Goal: Communication & Community: Answer question/provide support

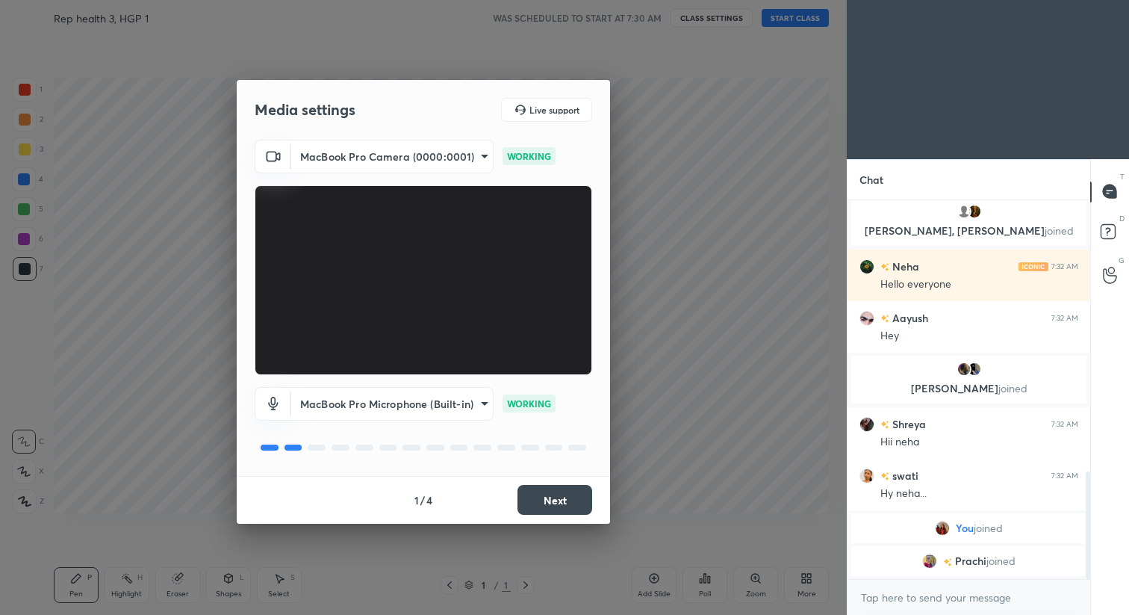
scroll to position [955, 0]
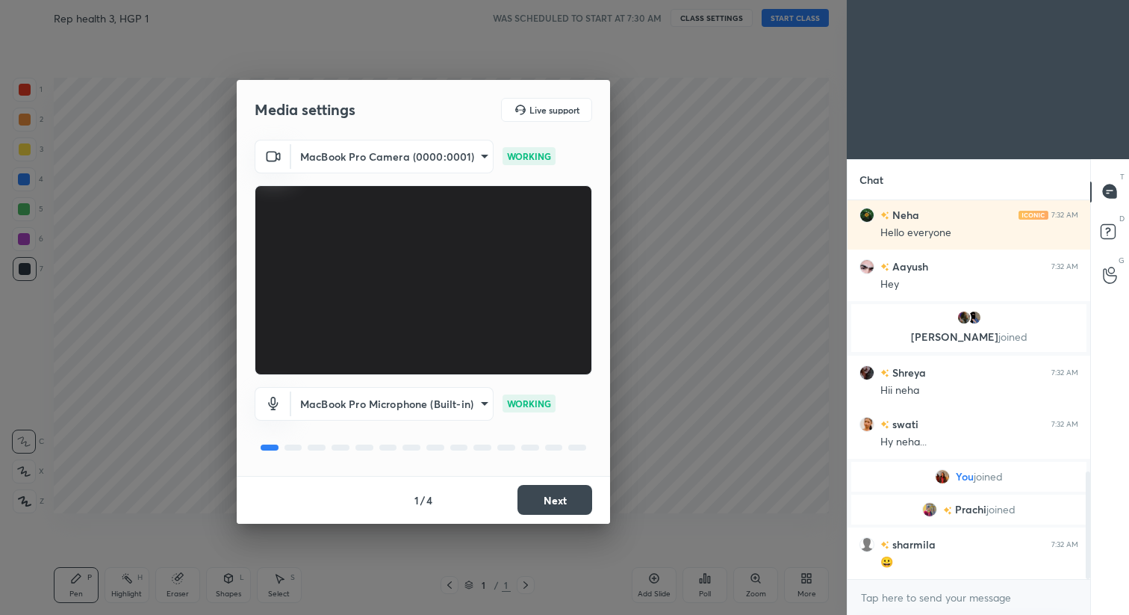
click at [567, 494] on button "Next" at bounding box center [555, 500] width 75 height 30
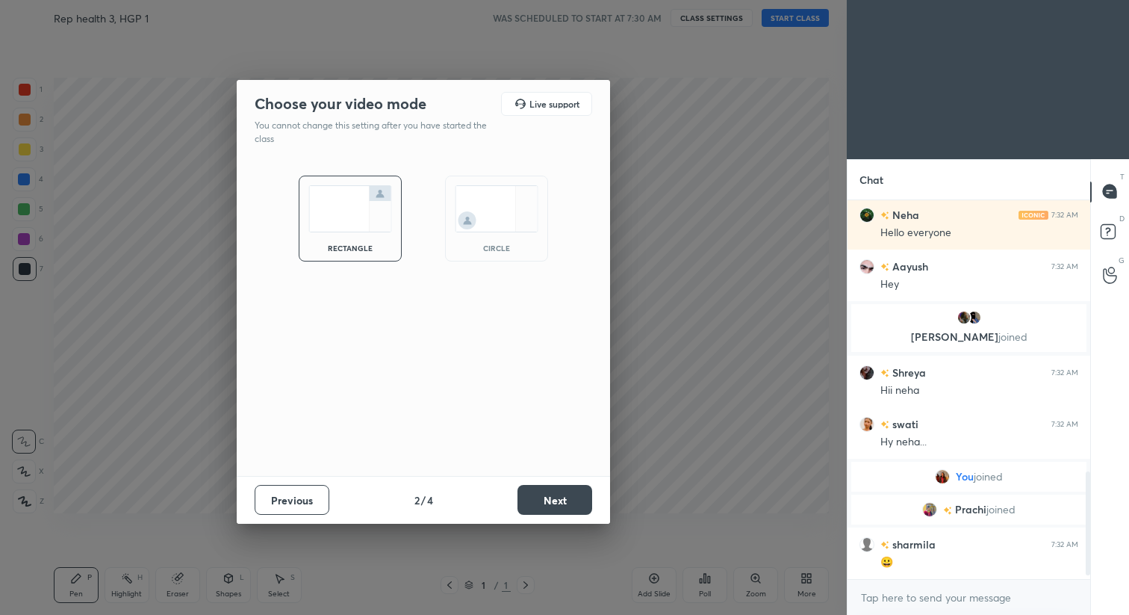
scroll to position [1007, 0]
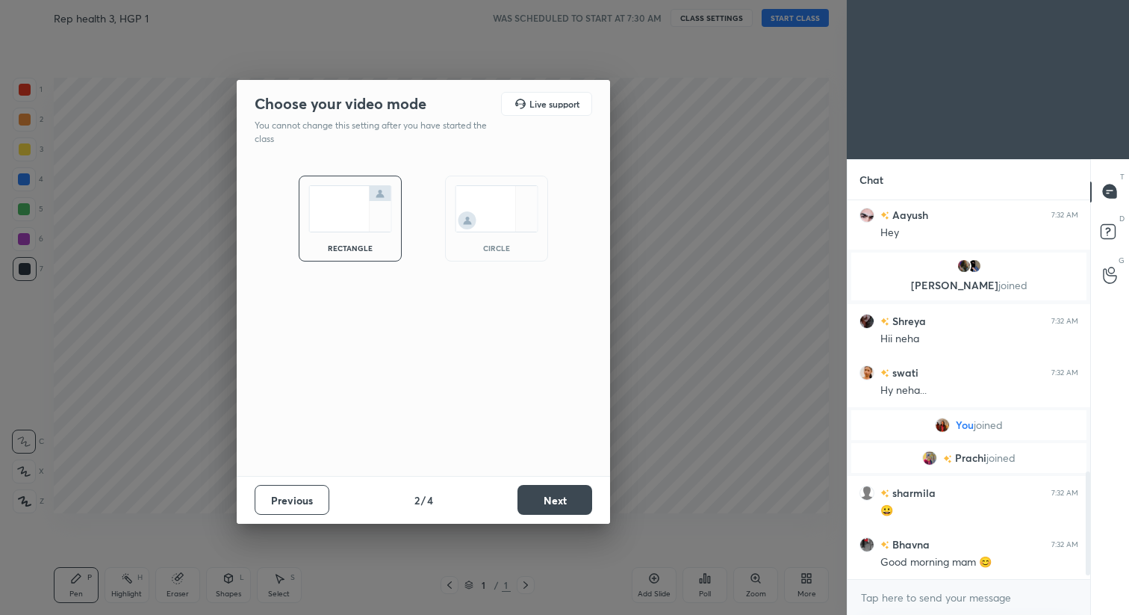
click at [567, 494] on button "Next" at bounding box center [555, 500] width 75 height 30
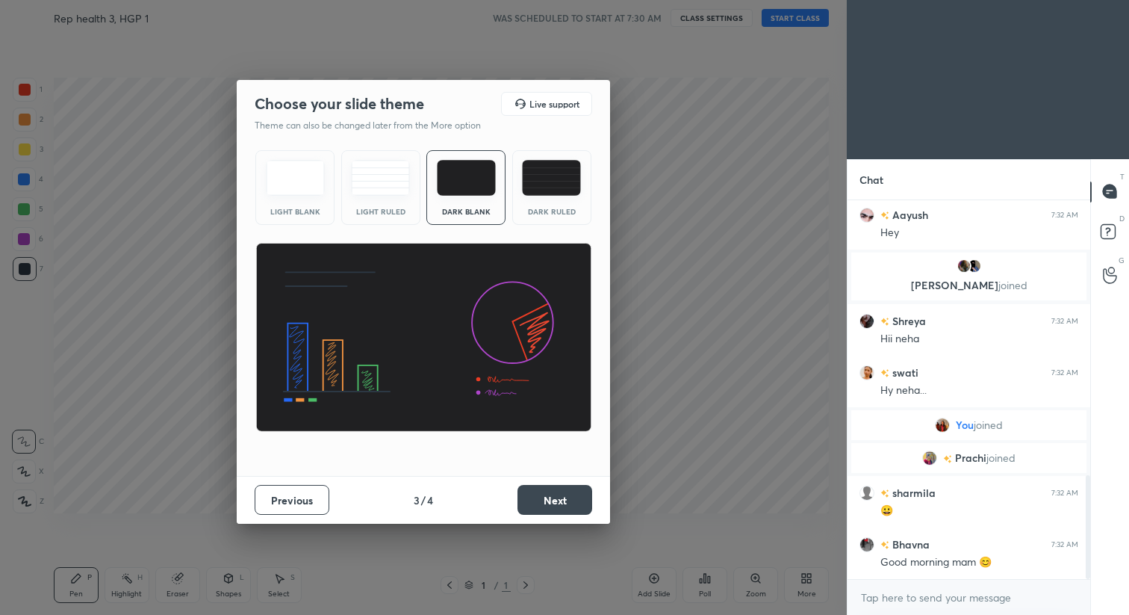
click at [567, 494] on button "Next" at bounding box center [555, 500] width 75 height 30
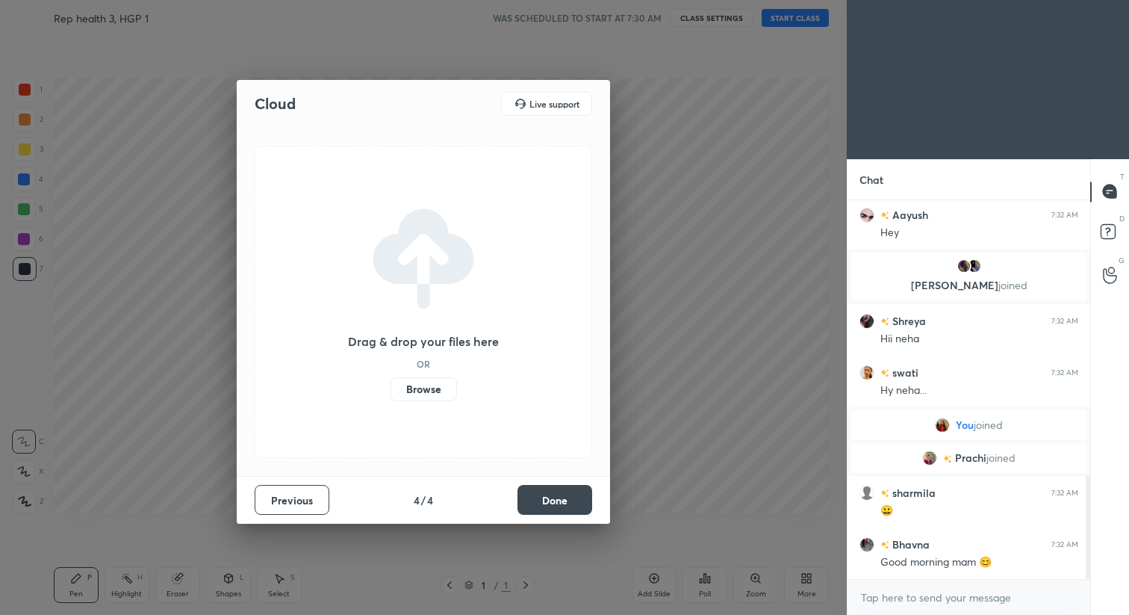
click at [567, 494] on button "Done" at bounding box center [555, 500] width 75 height 30
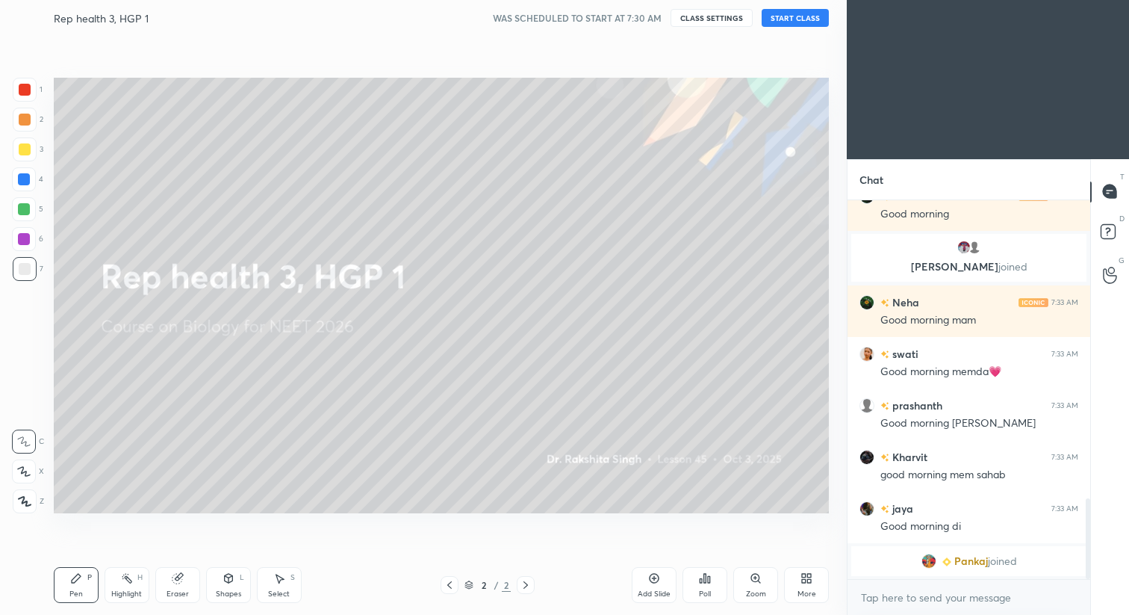
scroll to position [0, 0]
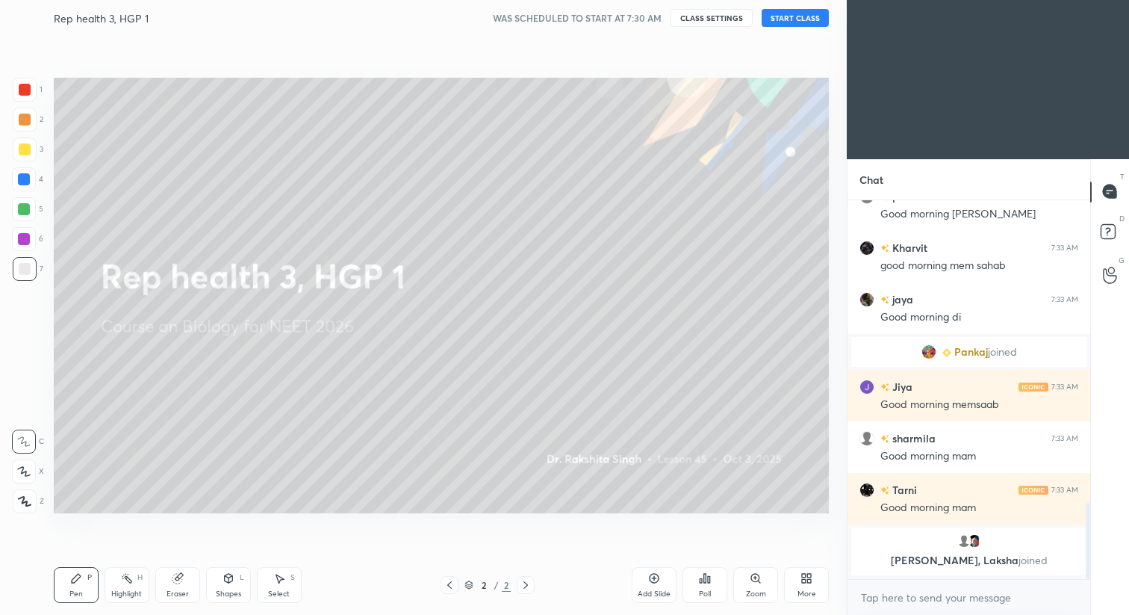
click at [784, 13] on button "START CLASS" at bounding box center [795, 18] width 67 height 18
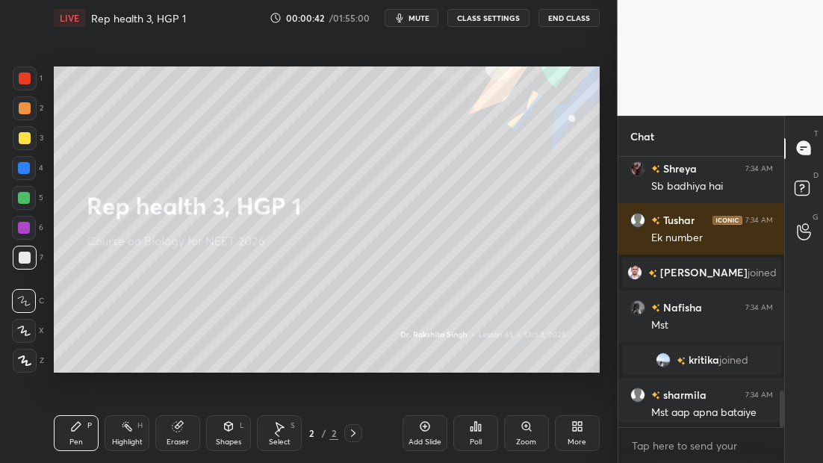
scroll to position [123, 161]
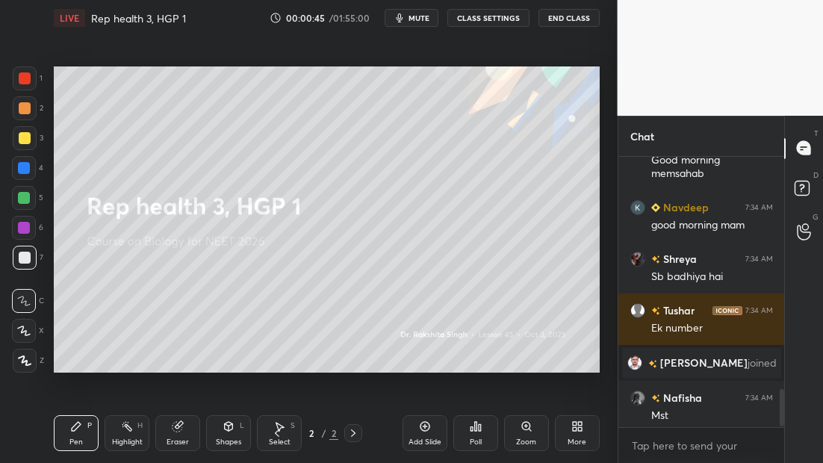
click at [26, 364] on icon at bounding box center [24, 361] width 13 height 10
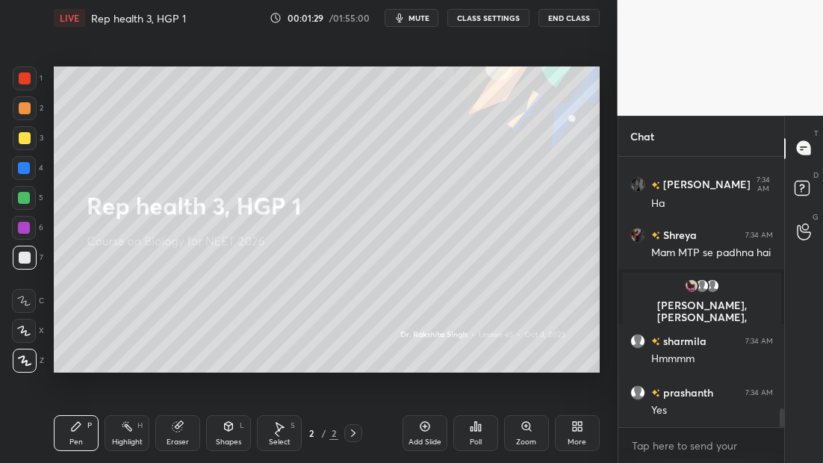
click at [425, 430] on icon at bounding box center [425, 427] width 10 height 10
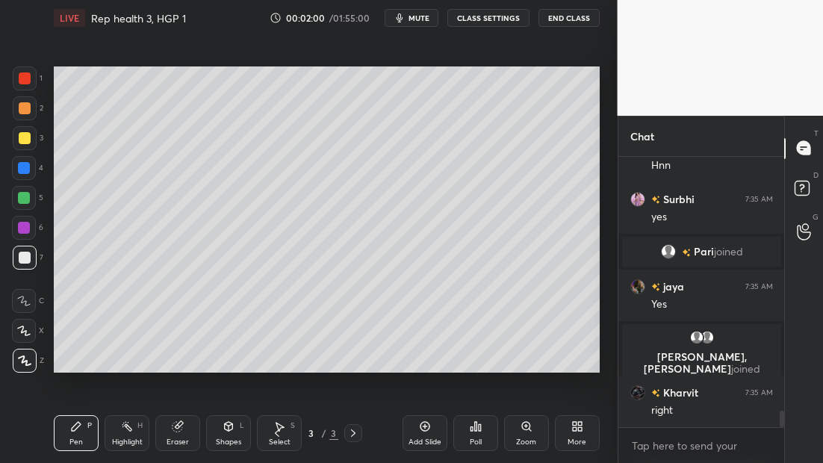
scroll to position [4188, 0]
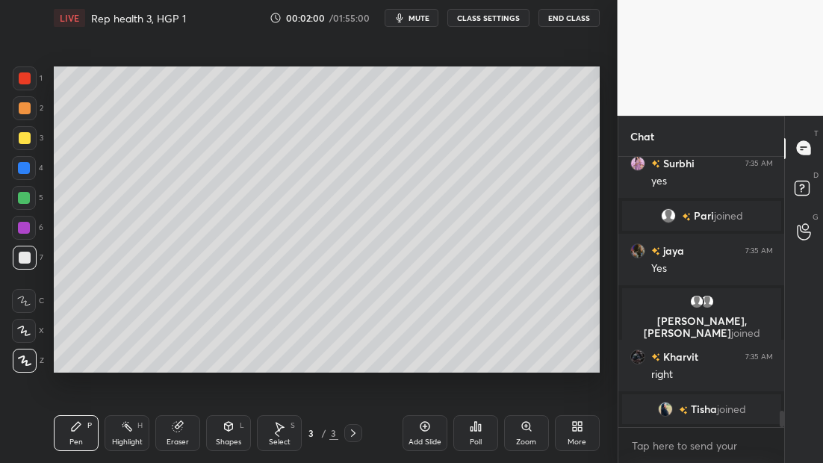
click at [29, 146] on div at bounding box center [25, 138] width 24 height 24
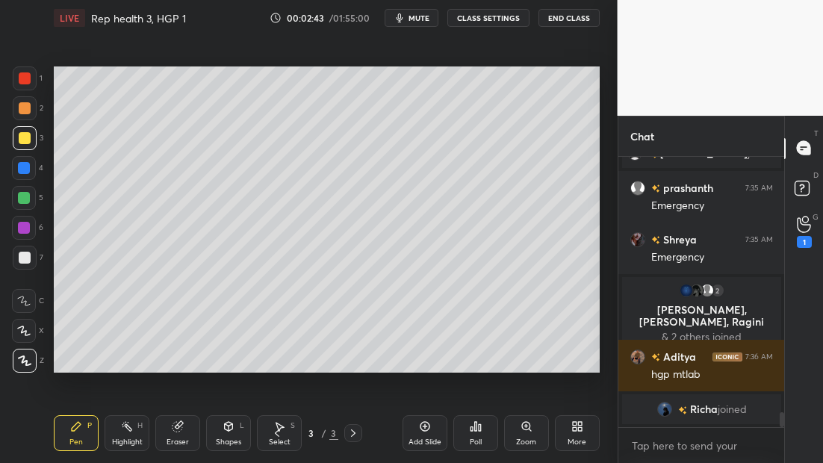
scroll to position [4661, 0]
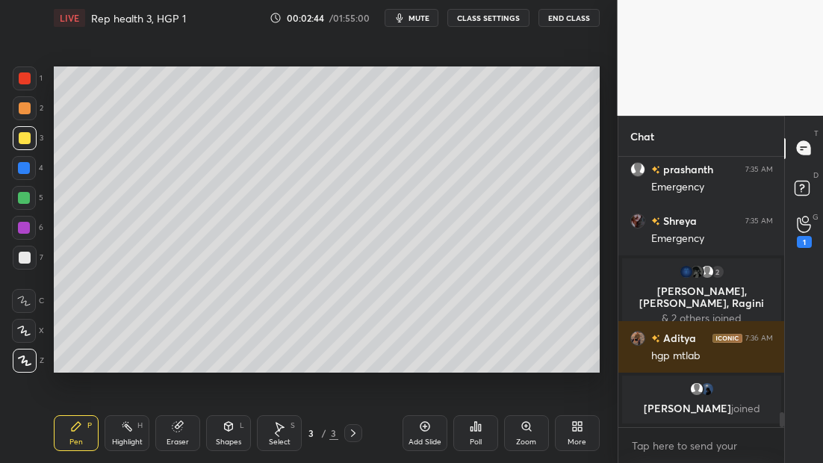
click at [32, 255] on div at bounding box center [25, 258] width 24 height 24
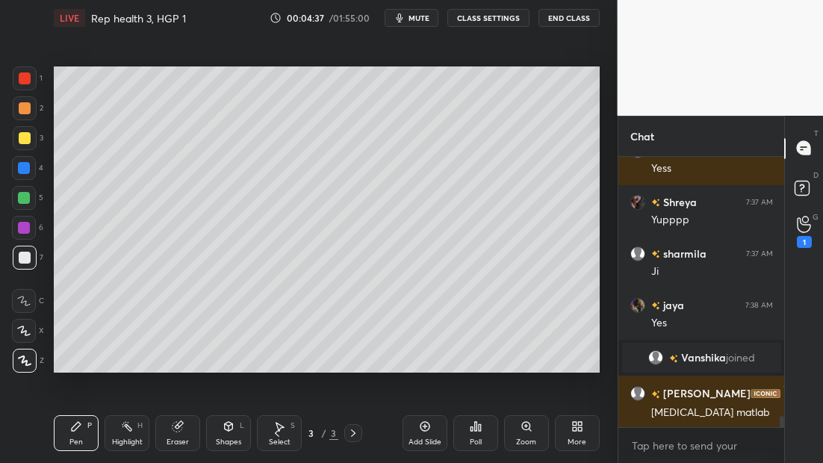
scroll to position [6218, 0]
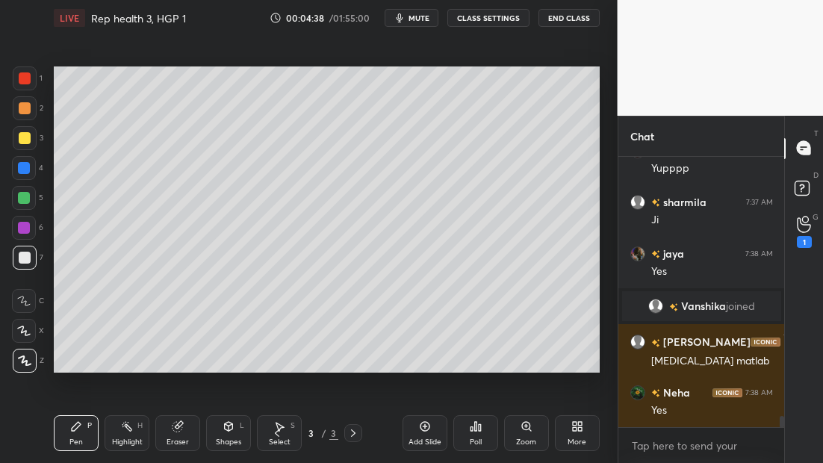
click at [425, 430] on icon at bounding box center [425, 427] width 12 height 12
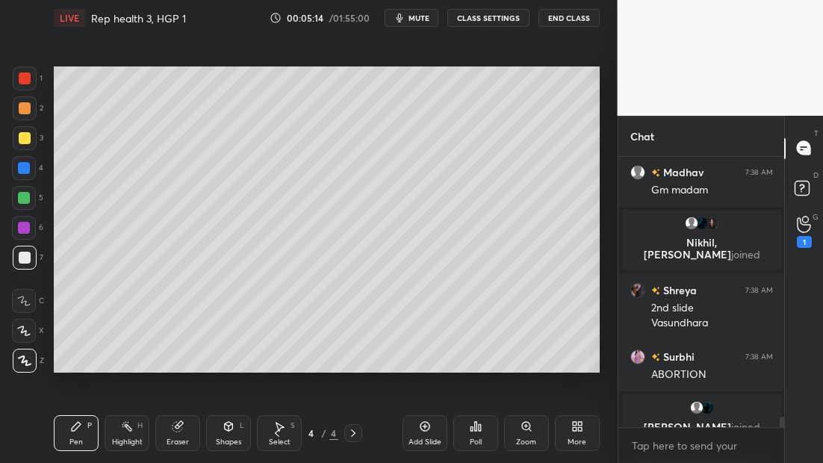
scroll to position [6555, 0]
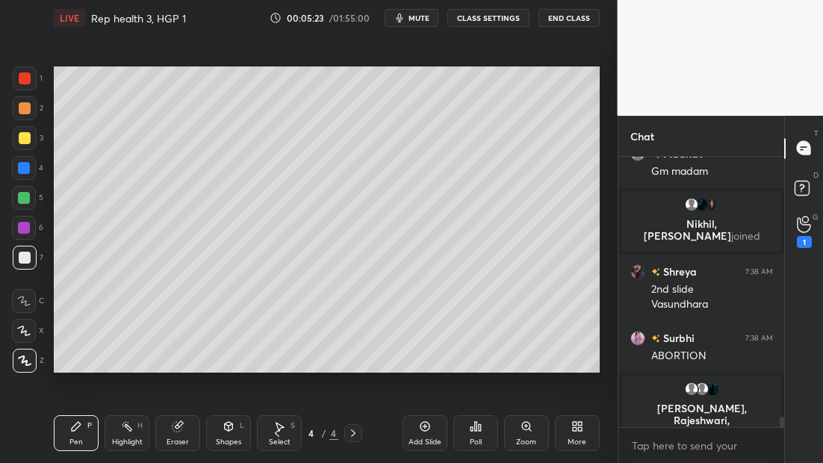
click at [22, 137] on div at bounding box center [25, 138] width 12 height 12
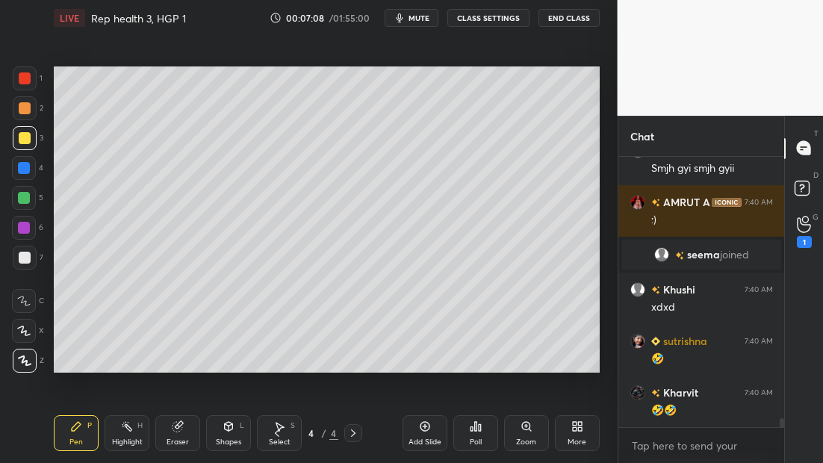
scroll to position [7687, 0]
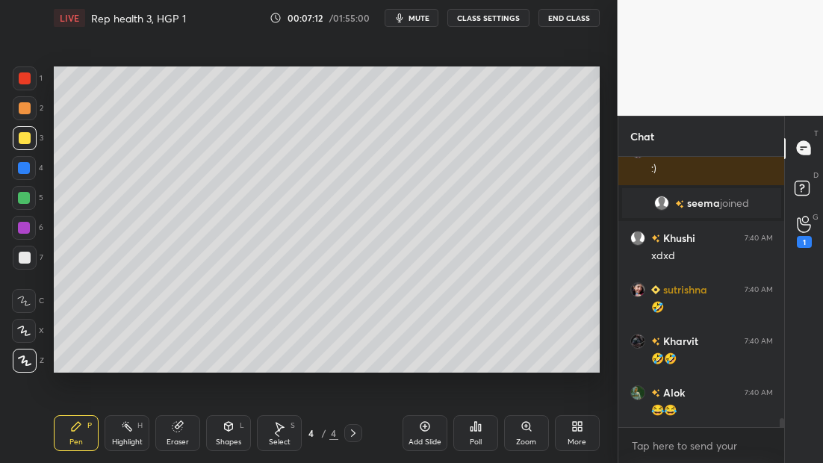
click at [31, 259] on div at bounding box center [25, 258] width 24 height 24
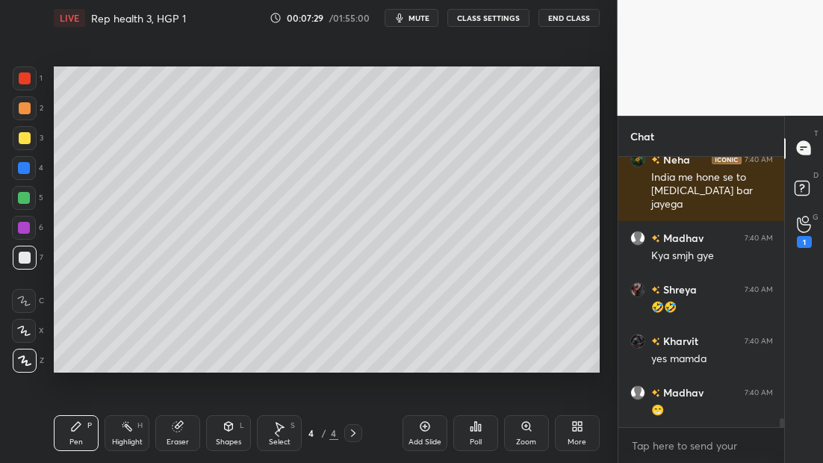
scroll to position [8075, 0]
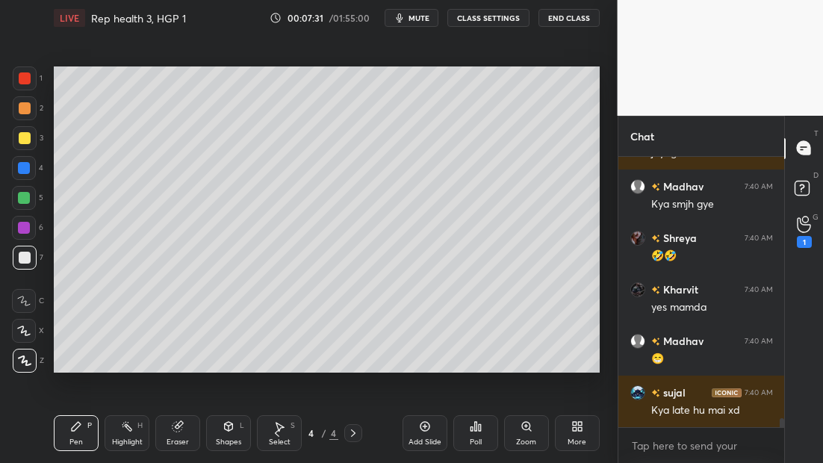
click at [482, 373] on div "Setting up your live class Poll for secs No correct answer Start poll" at bounding box center [327, 220] width 558 height 368
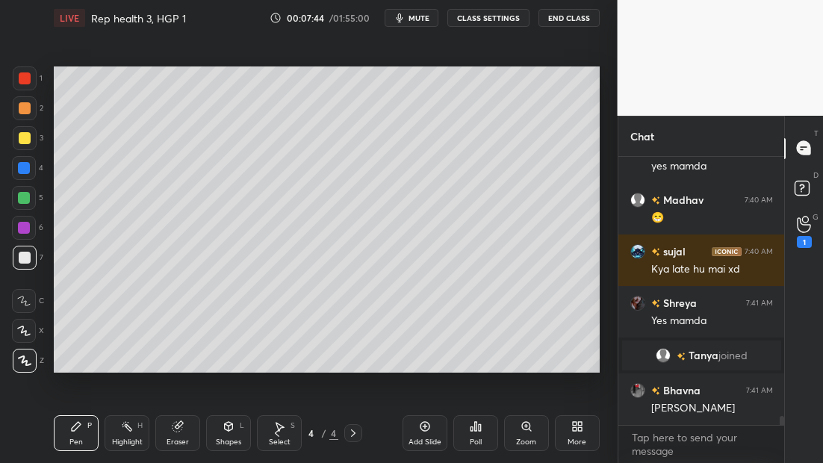
scroll to position [8088, 0]
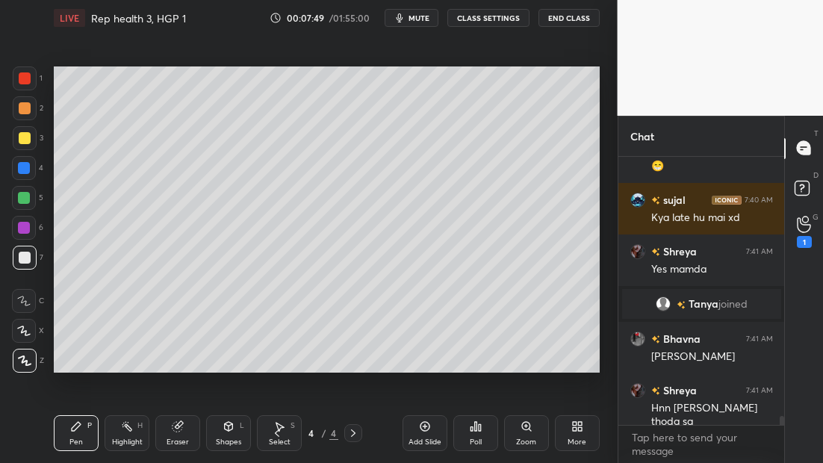
click at [428, 436] on div "Add Slide" at bounding box center [425, 433] width 45 height 36
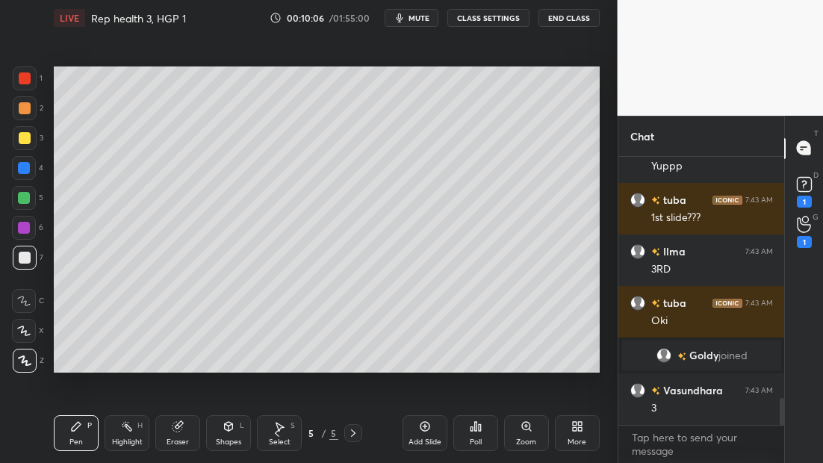
scroll to position [2493, 0]
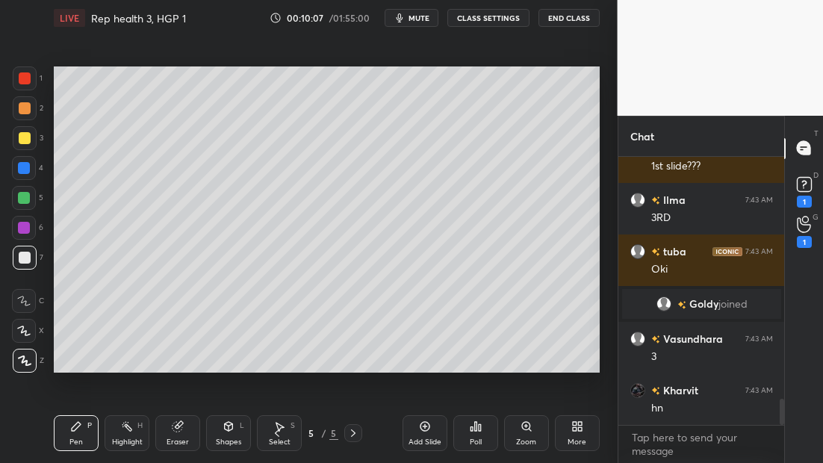
drag, startPoint x: 481, startPoint y: 382, endPoint x: 472, endPoint y: 382, distance: 9.0
click at [471, 381] on div "Setting up your live class Poll for secs No correct answer Start poll" at bounding box center [327, 220] width 558 height 368
click at [457, 378] on div "Setting up your live class Poll for secs No correct answer Start poll" at bounding box center [327, 220] width 558 height 368
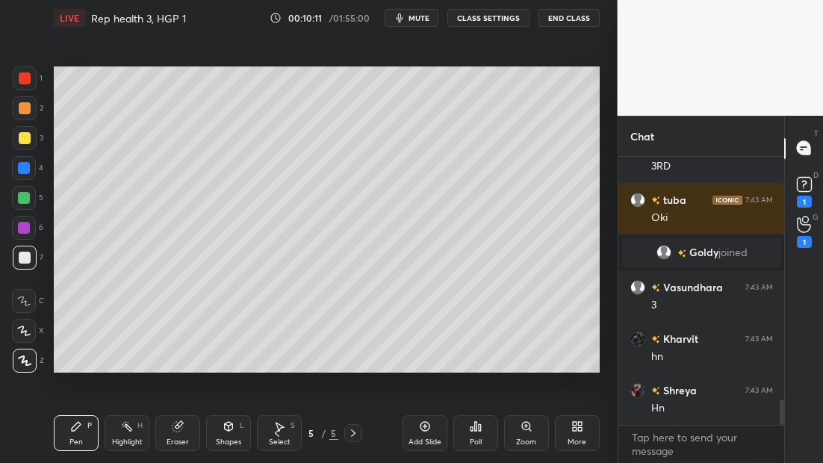
click at [325, 374] on div "Setting up your live class Poll for secs No correct answer Start poll" at bounding box center [327, 220] width 558 height 368
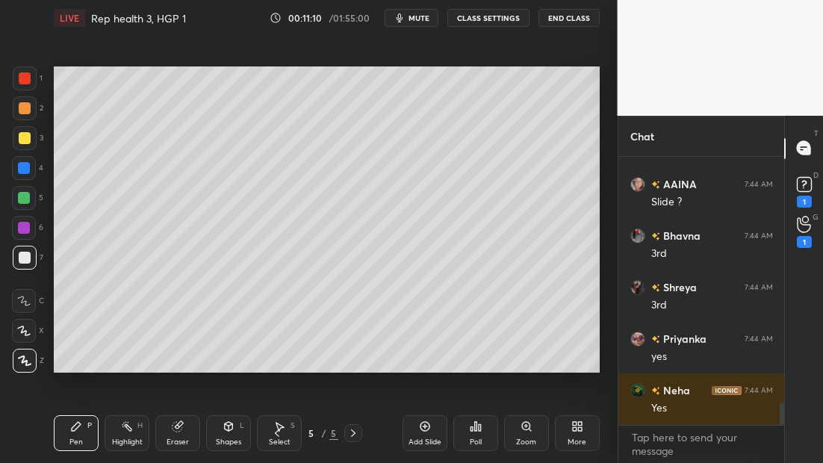
scroll to position [3005, 0]
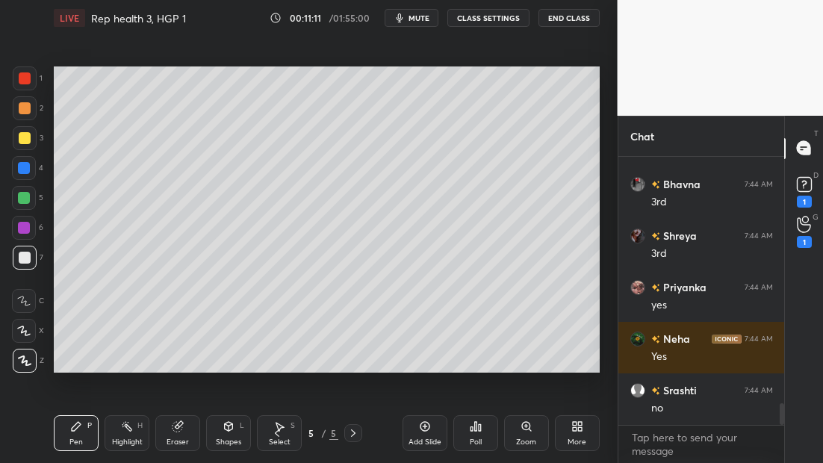
click at [421, 430] on icon at bounding box center [425, 427] width 12 height 12
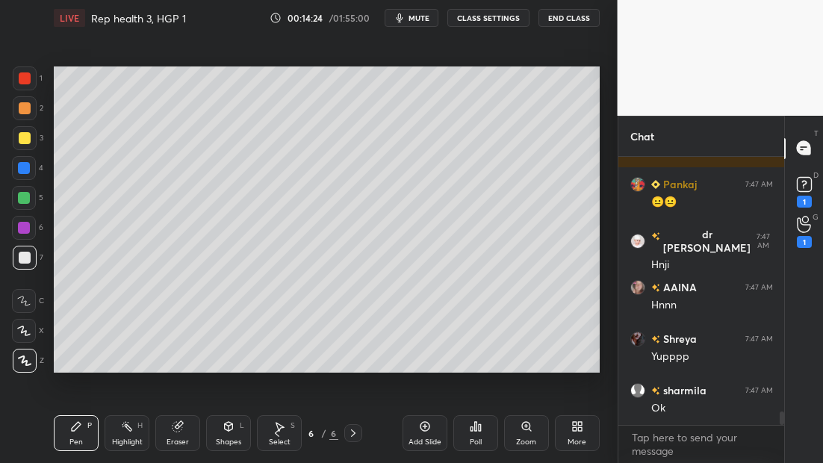
scroll to position [5040, 0]
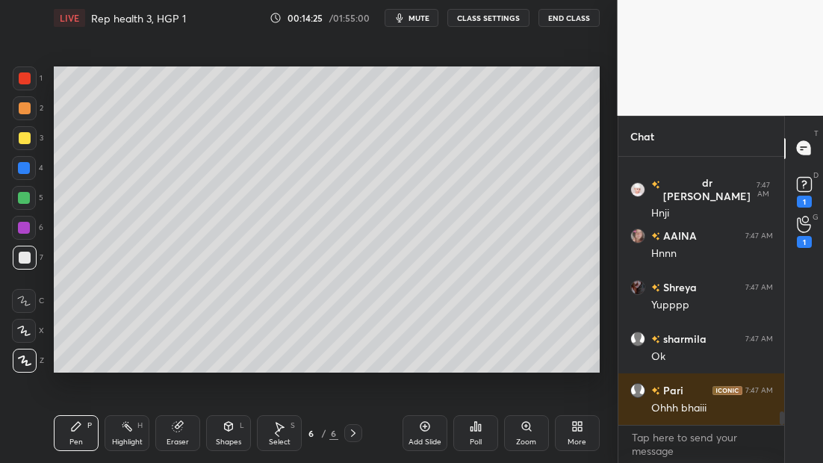
click at [425, 430] on icon at bounding box center [425, 427] width 12 height 12
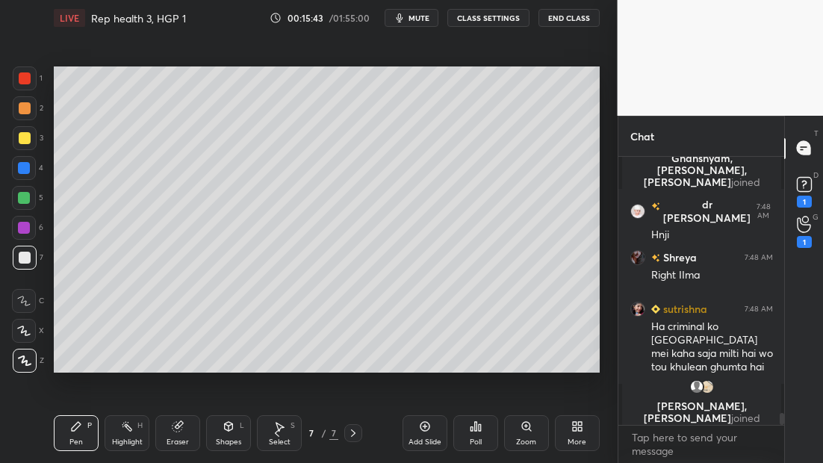
scroll to position [5584, 0]
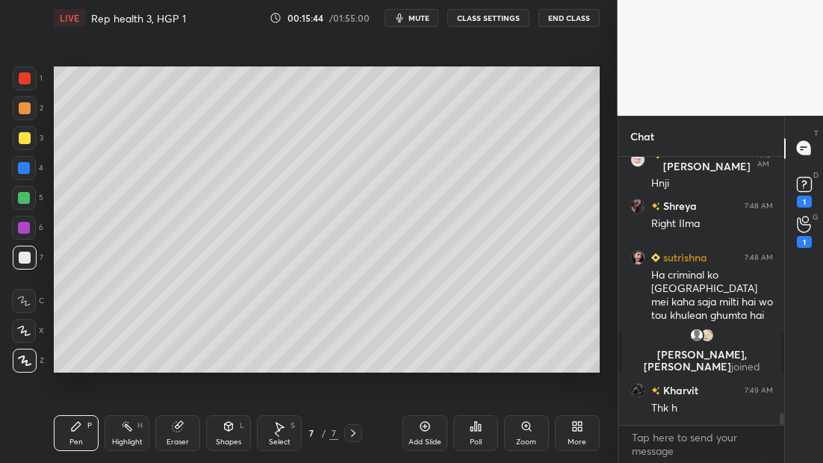
click at [415, 374] on div "Setting up your live class Poll for secs No correct answer Start poll" at bounding box center [327, 220] width 558 height 368
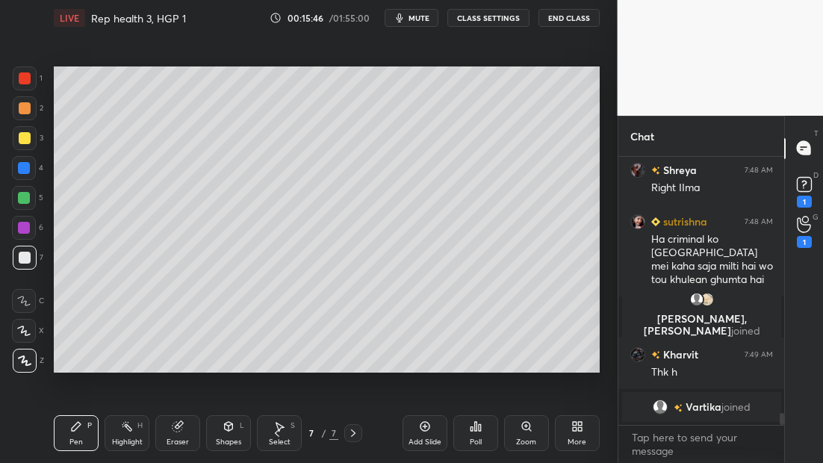
scroll to position [5657, 0]
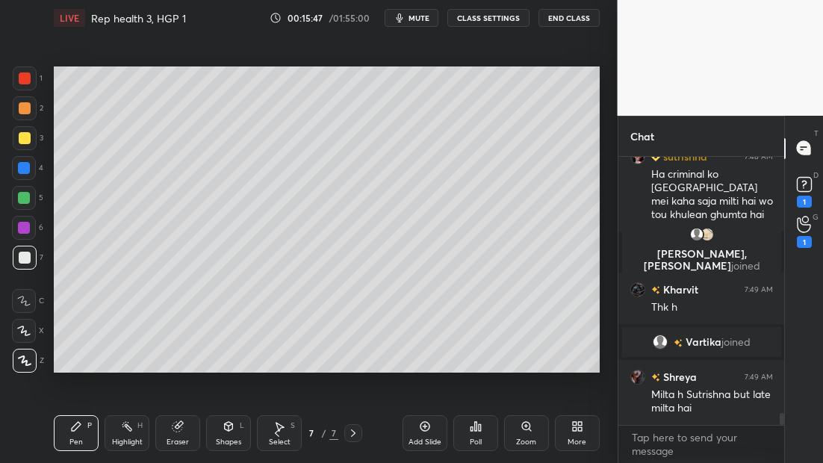
click at [447, 374] on div "Setting up your live class Poll for secs No correct answer Start poll" at bounding box center [327, 220] width 558 height 368
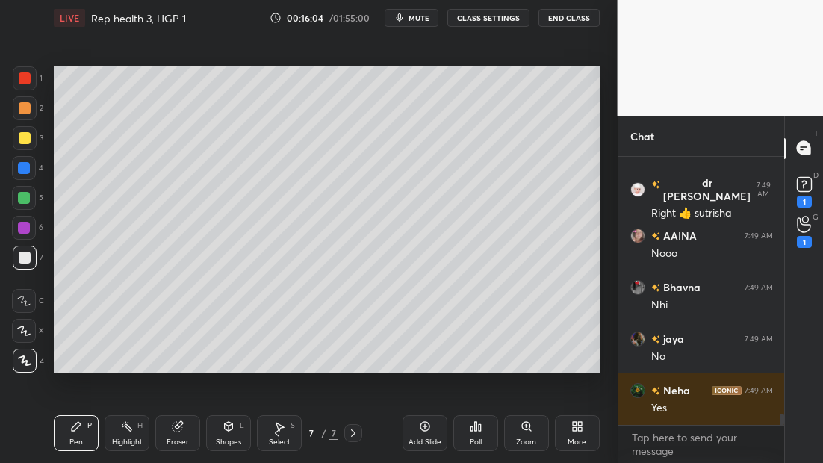
scroll to position [5966, 0]
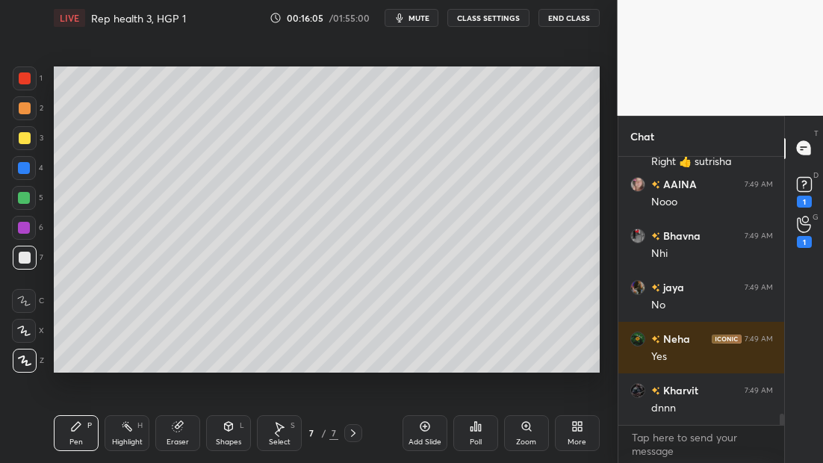
click at [279, 435] on icon at bounding box center [277, 433] width 12 height 12
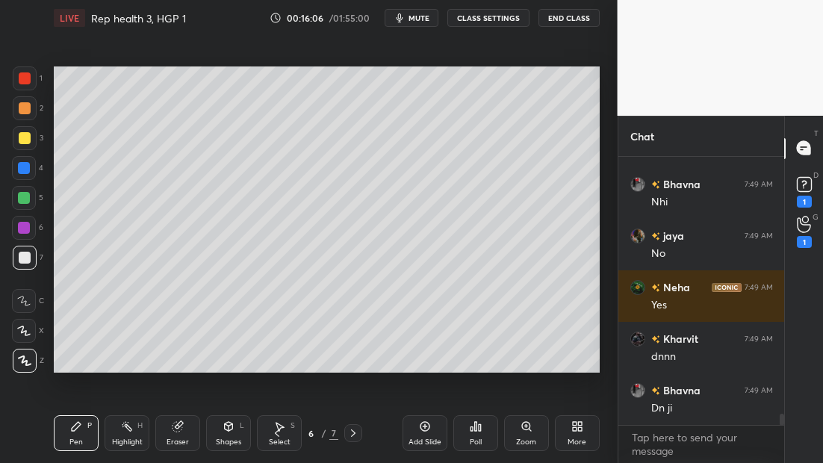
click at [281, 433] on icon at bounding box center [277, 433] width 12 height 12
click at [282, 431] on icon at bounding box center [277, 433] width 12 height 12
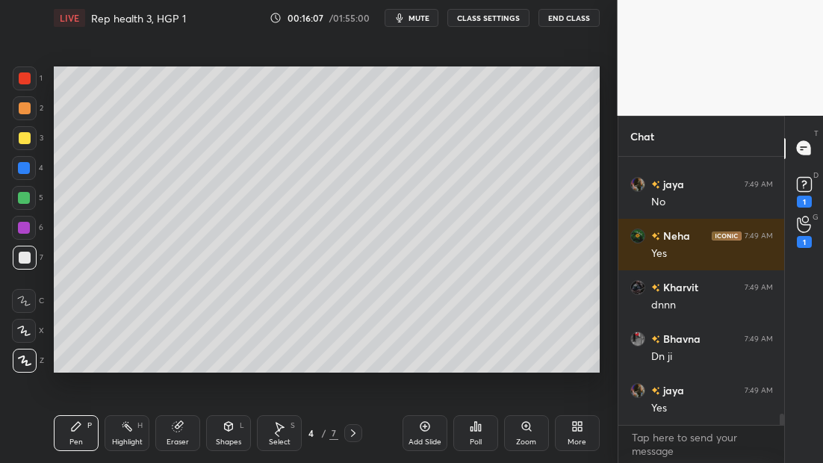
click at [282, 429] on icon at bounding box center [277, 433] width 12 height 12
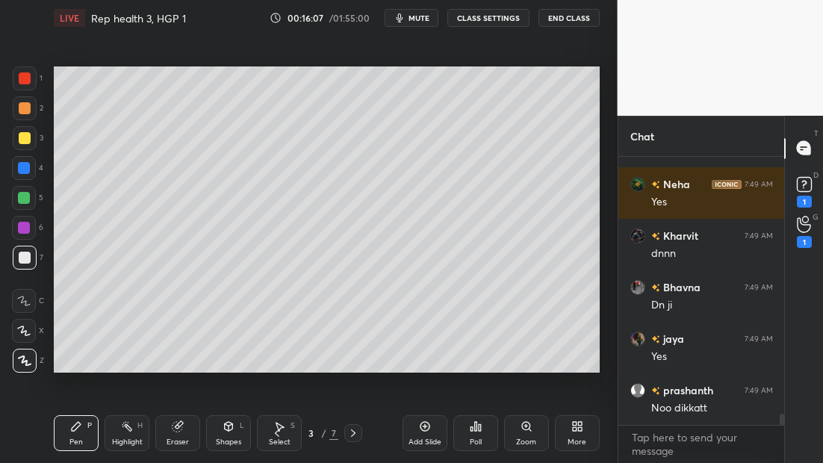
click at [282, 429] on icon at bounding box center [277, 433] width 12 height 12
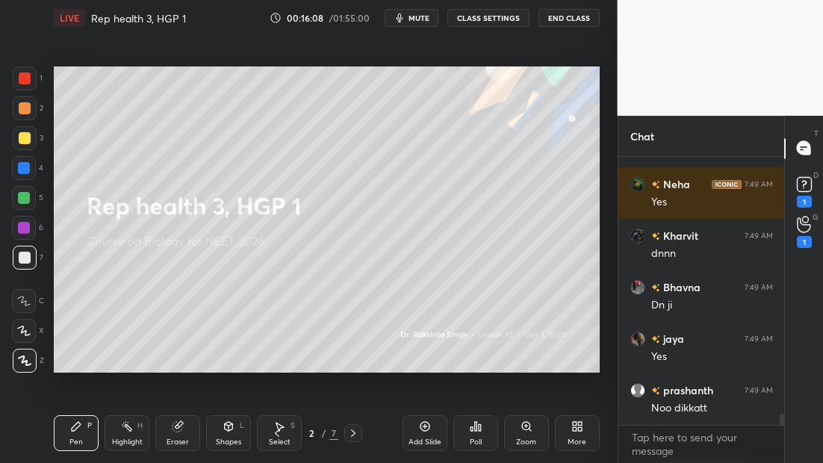
scroll to position [6172, 0]
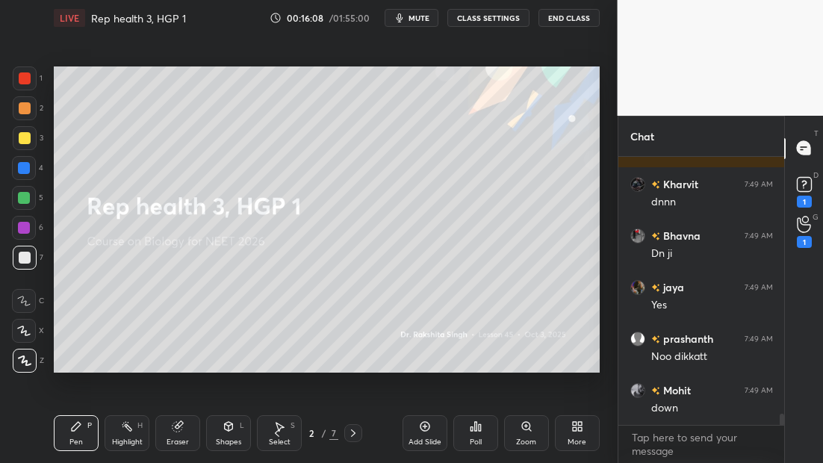
click at [353, 437] on icon at bounding box center [353, 433] width 12 height 12
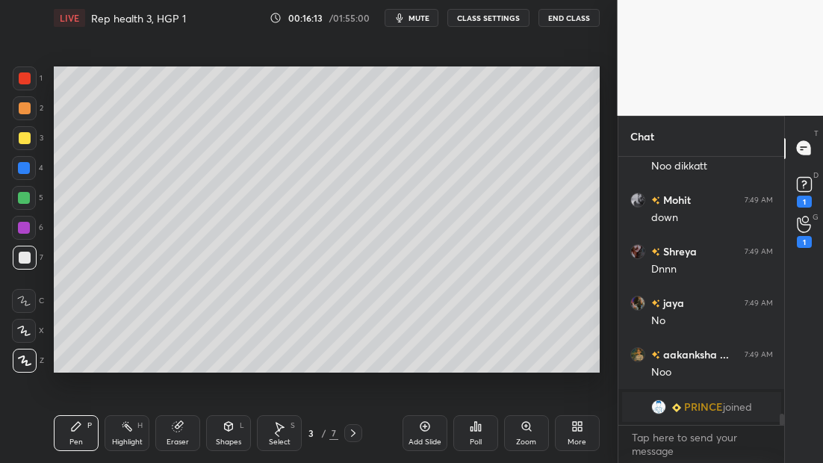
scroll to position [6132, 0]
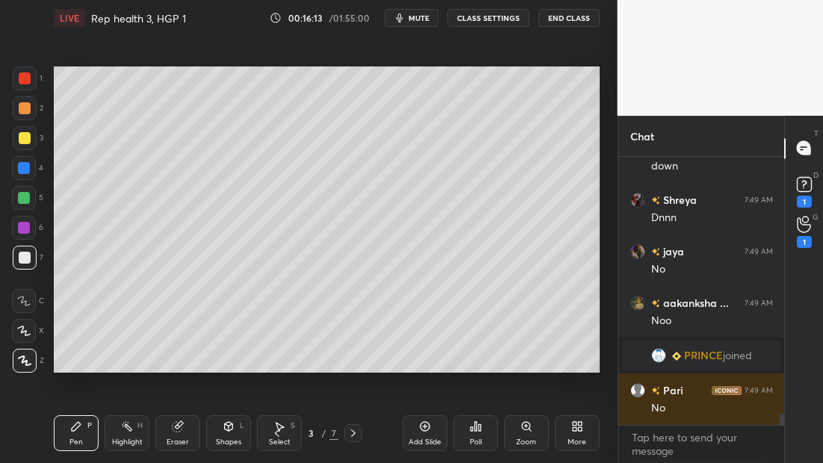
click at [354, 431] on icon at bounding box center [353, 433] width 12 height 12
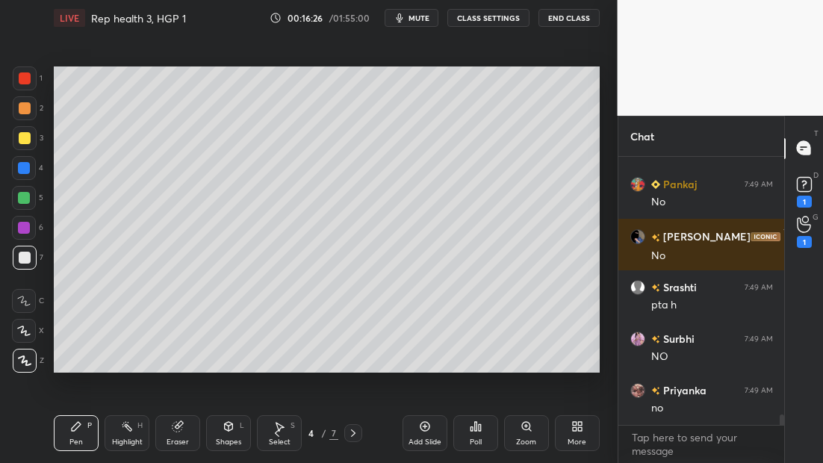
scroll to position [6851, 0]
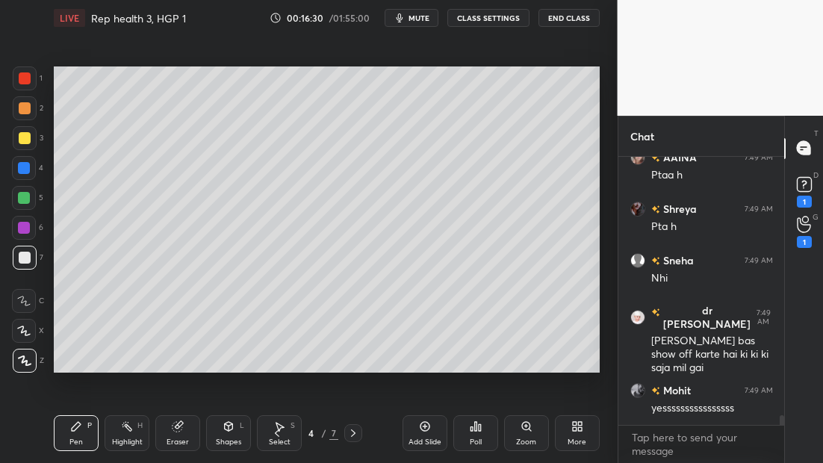
click at [408, 25] on button "mute" at bounding box center [412, 18] width 54 height 18
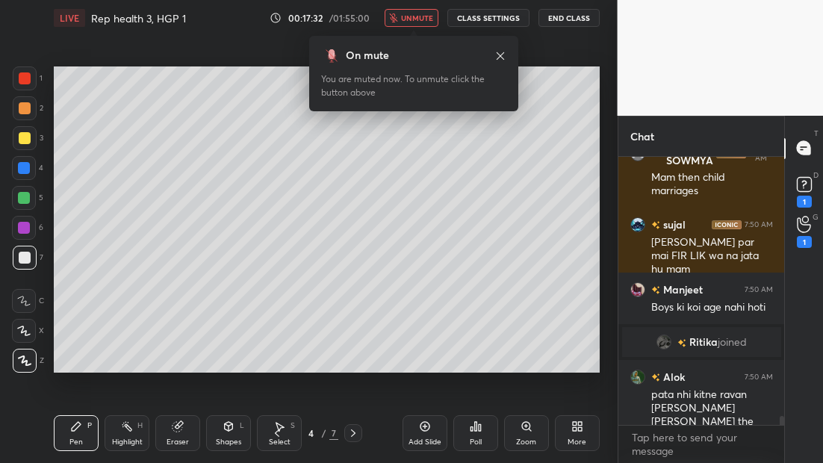
scroll to position [7547, 0]
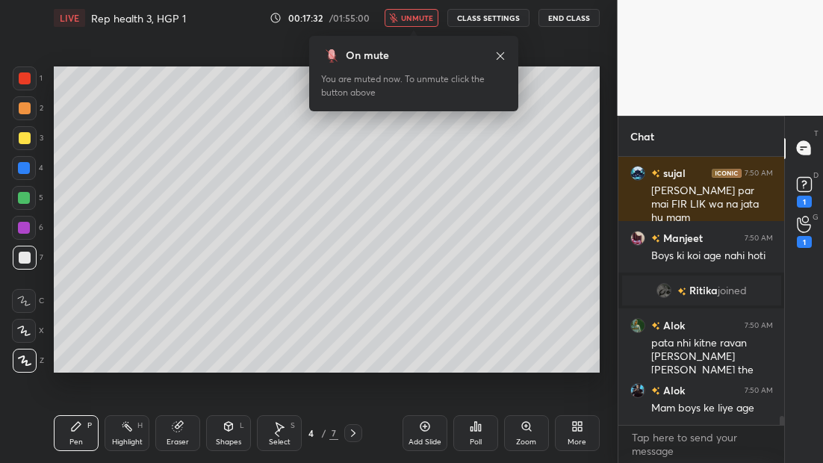
click at [353, 429] on icon at bounding box center [353, 433] width 12 height 12
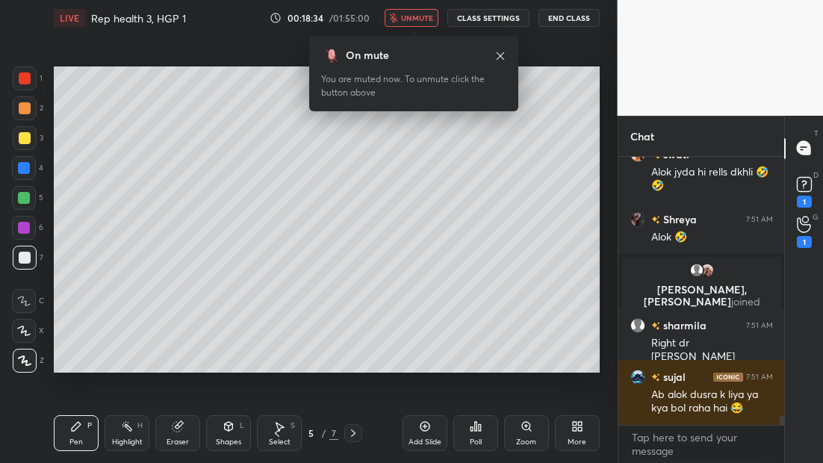
scroll to position [8141, 0]
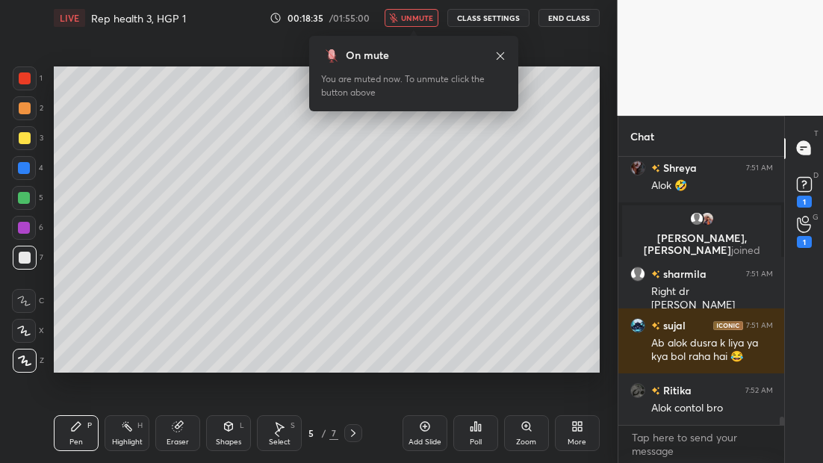
click at [355, 431] on icon at bounding box center [353, 433] width 12 height 12
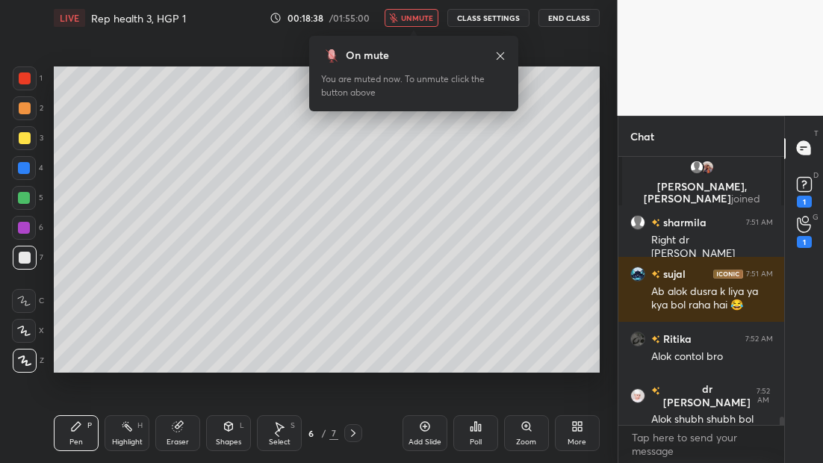
scroll to position [8229, 0]
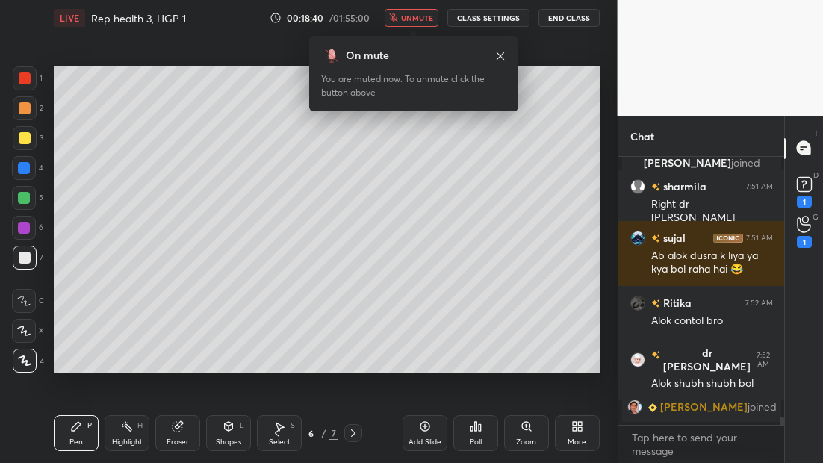
click at [416, 16] on span "unmute" at bounding box center [417, 18] width 32 height 10
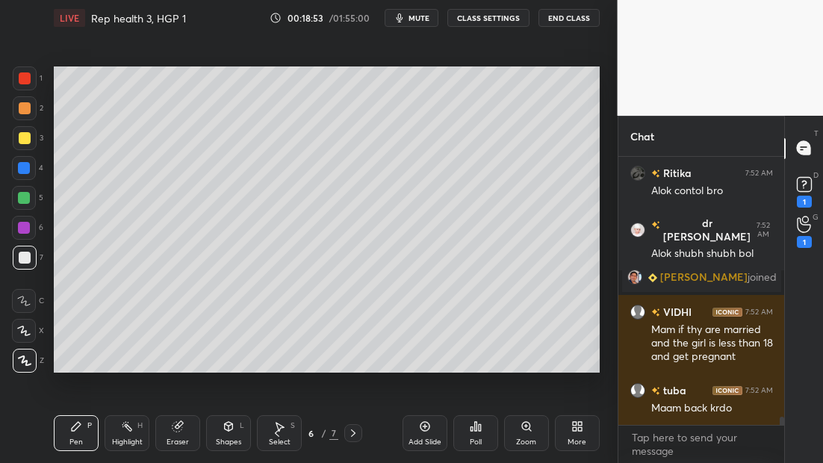
scroll to position [8342, 0]
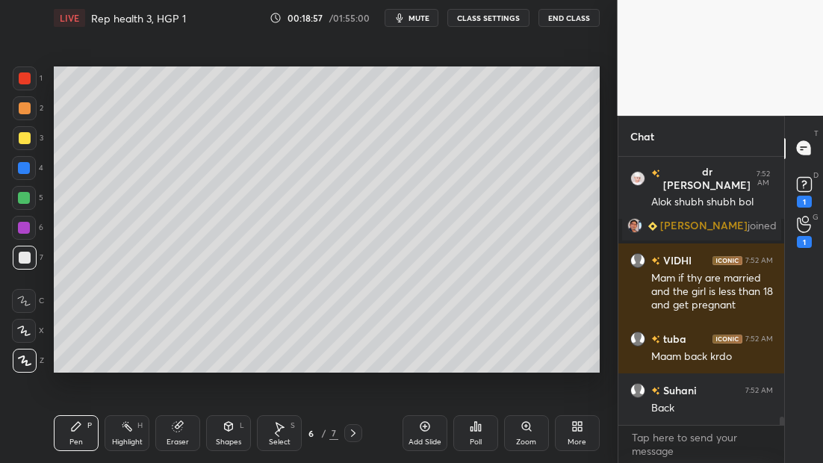
click at [279, 435] on icon at bounding box center [277, 433] width 12 height 12
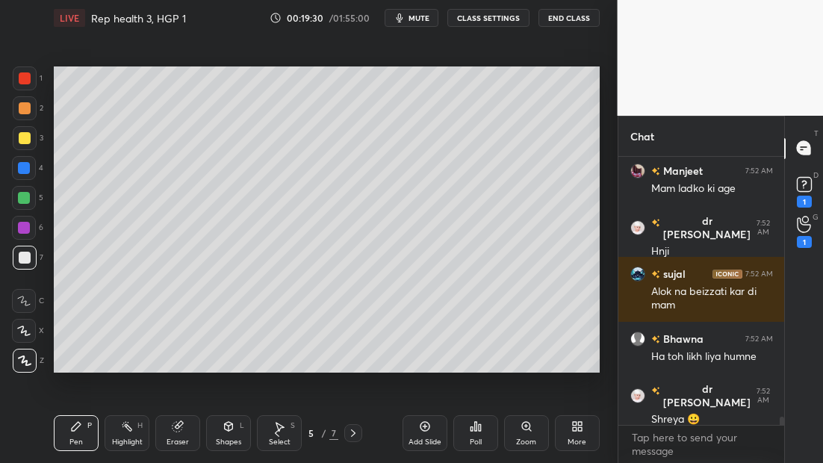
scroll to position [8634, 0]
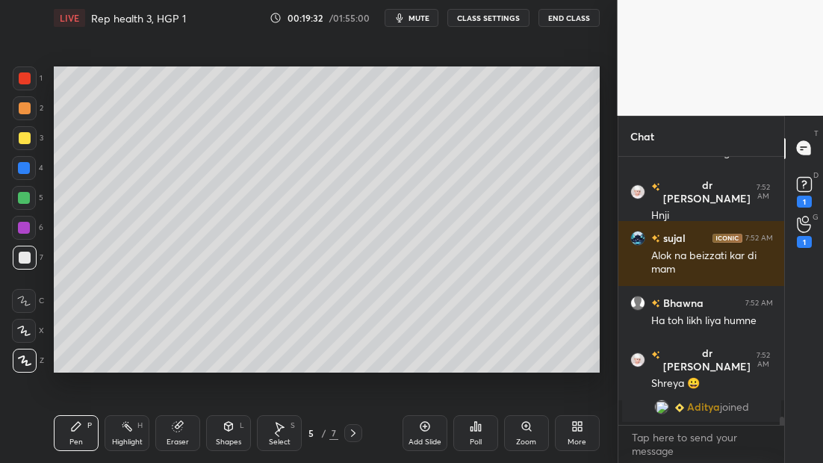
click at [353, 436] on icon at bounding box center [353, 433] width 12 height 12
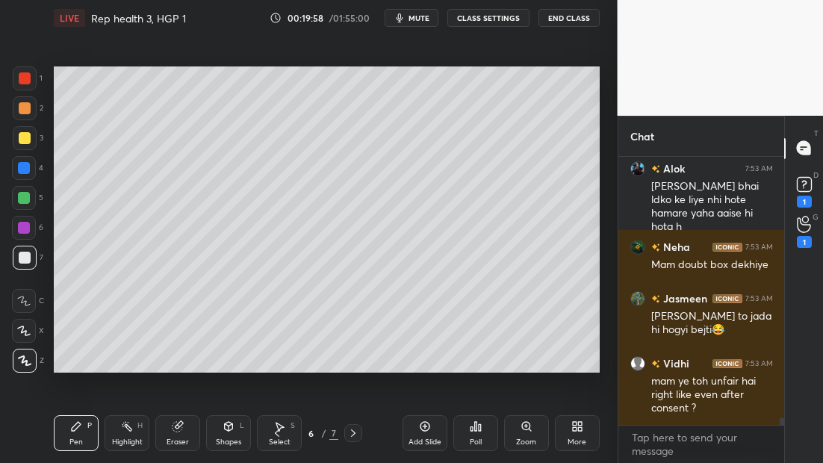
scroll to position [9129, 0]
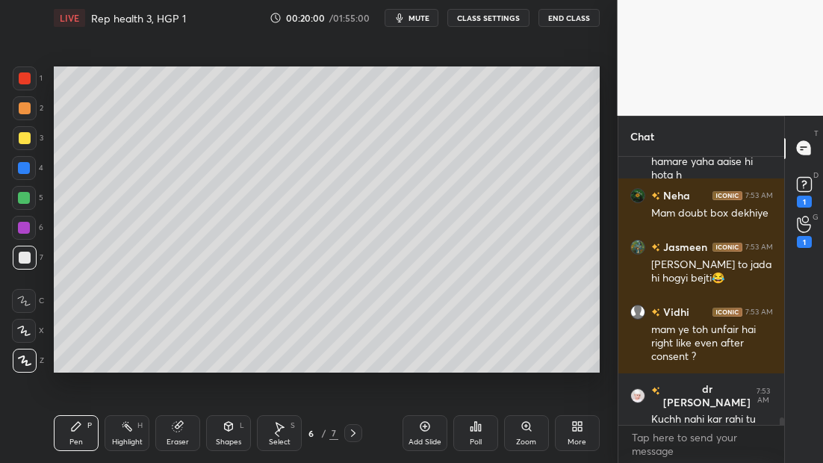
click at [355, 435] on icon at bounding box center [353, 433] width 12 height 12
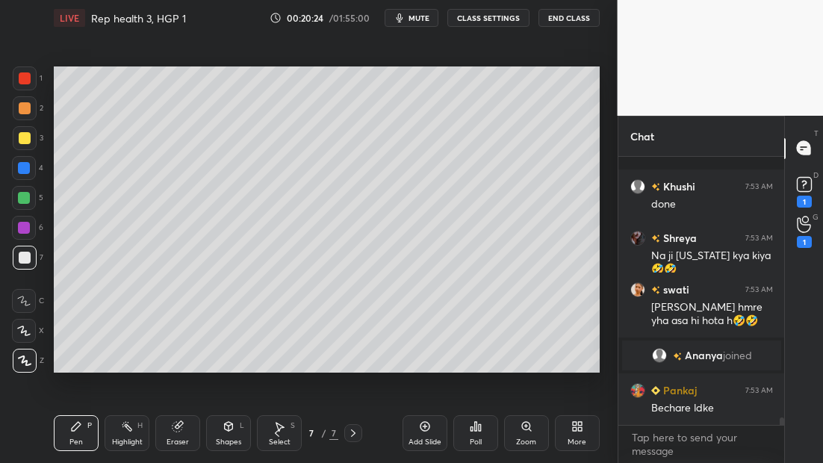
scroll to position [9317, 0]
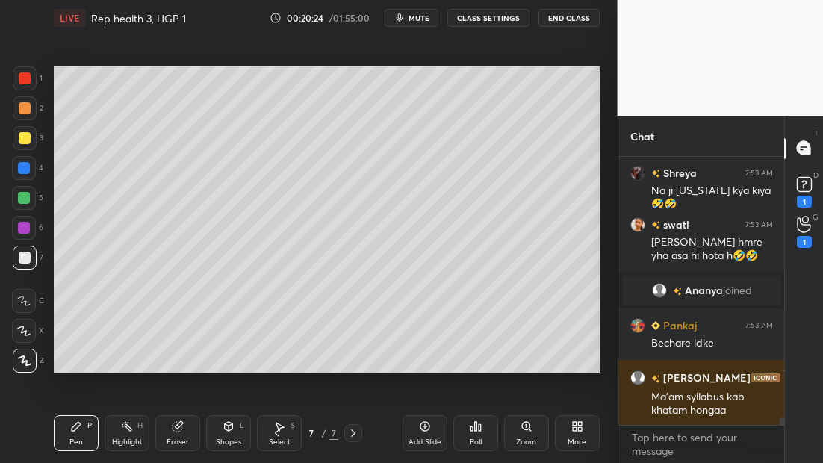
click at [434, 423] on div "Add Slide" at bounding box center [425, 433] width 45 height 36
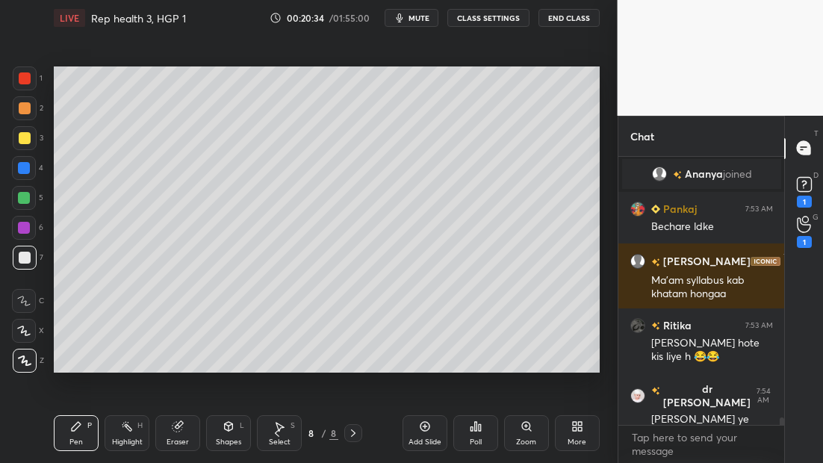
scroll to position [9485, 0]
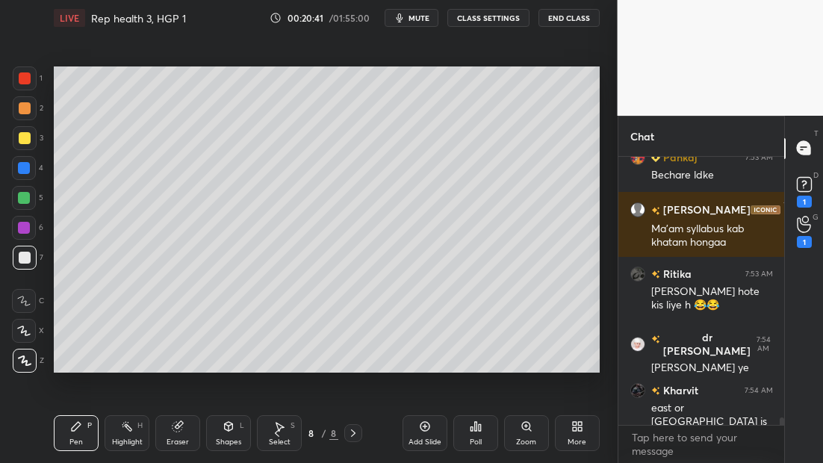
click at [28, 139] on div at bounding box center [25, 138] width 12 height 12
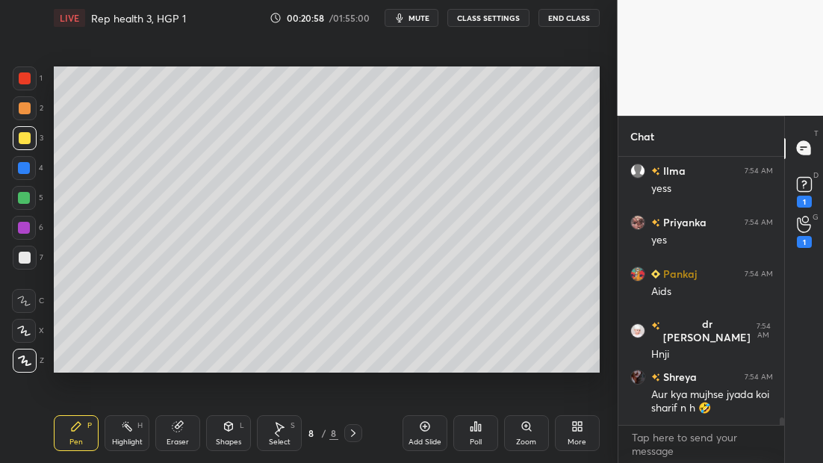
scroll to position [9823, 0]
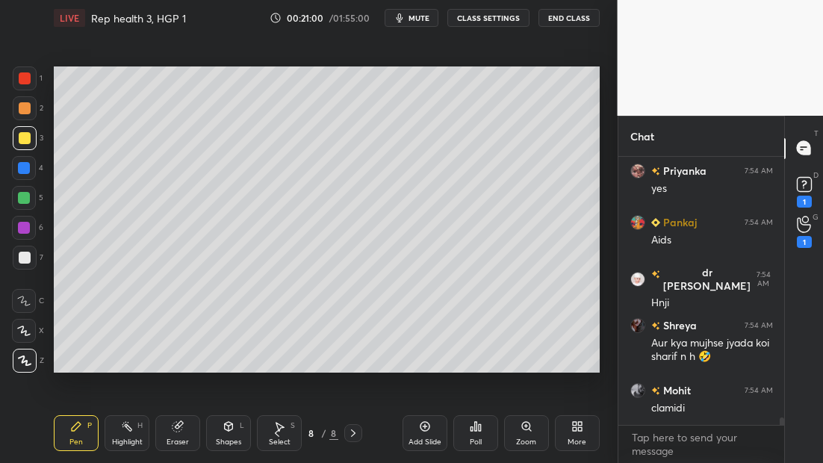
click at [28, 264] on div at bounding box center [25, 258] width 24 height 24
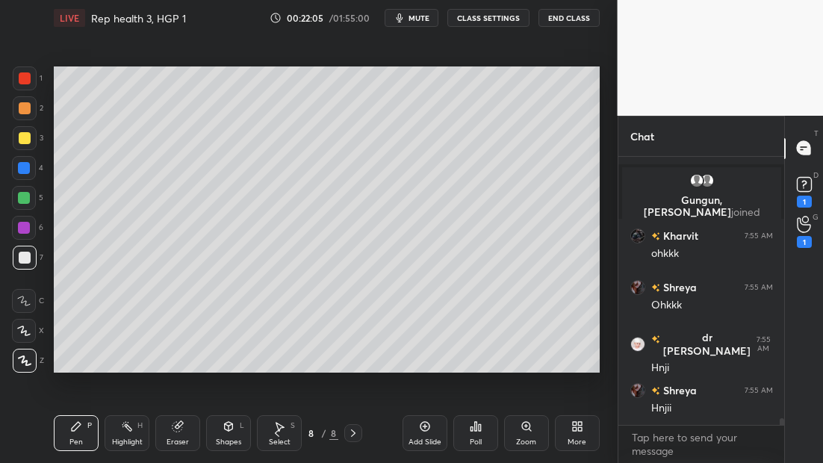
scroll to position [9989, 0]
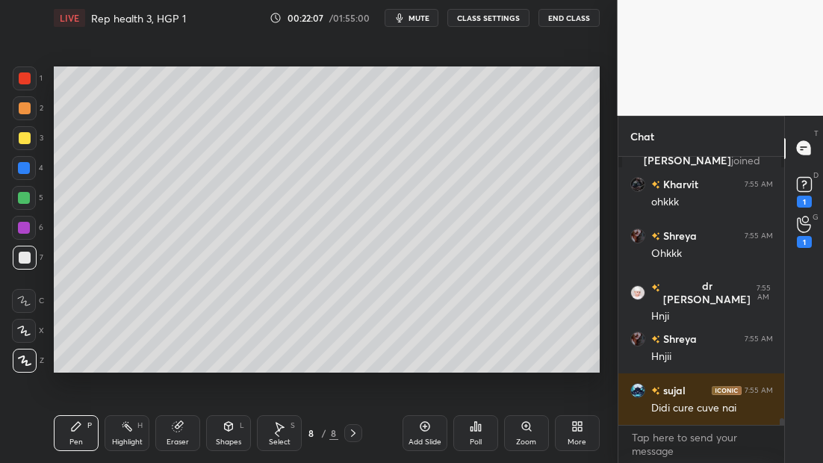
click at [173, 430] on icon at bounding box center [178, 427] width 12 height 12
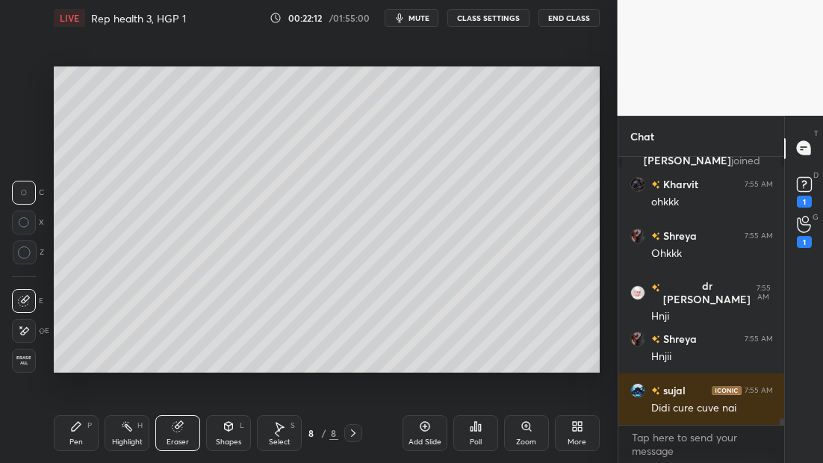
click at [78, 435] on div "Pen P" at bounding box center [76, 433] width 45 height 36
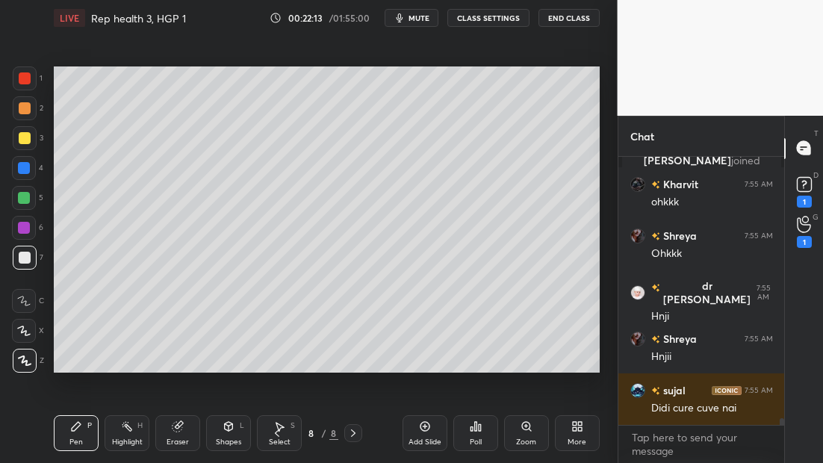
click at [25, 201] on div at bounding box center [24, 198] width 12 height 12
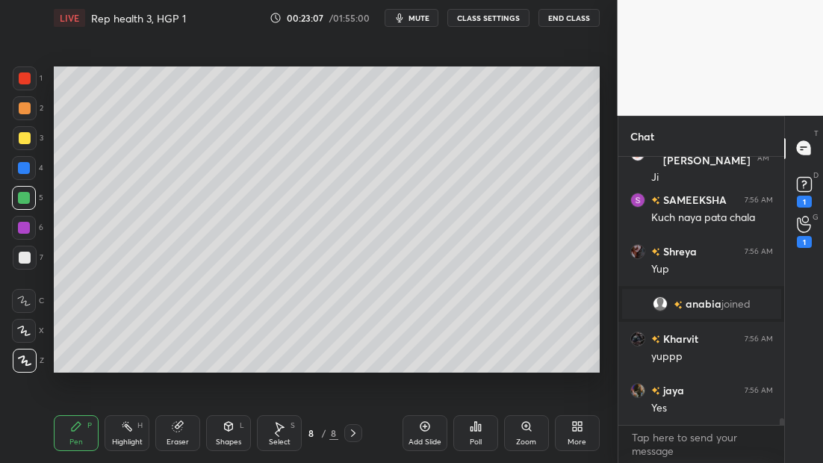
scroll to position [10278, 0]
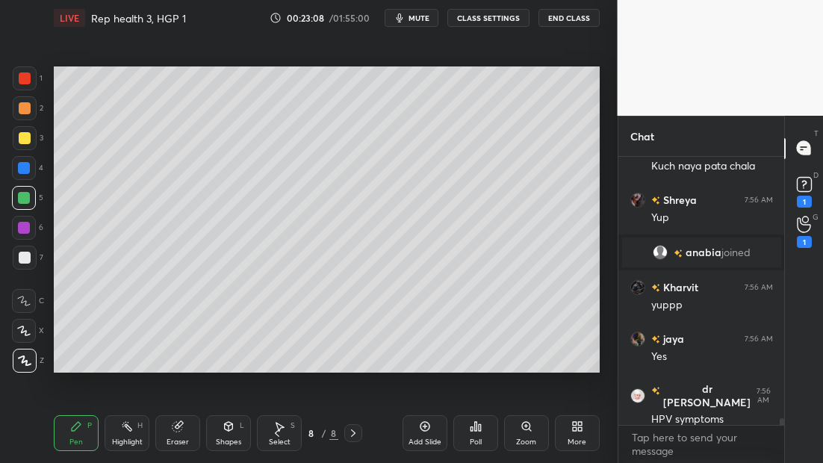
click at [28, 255] on div at bounding box center [25, 258] width 12 height 12
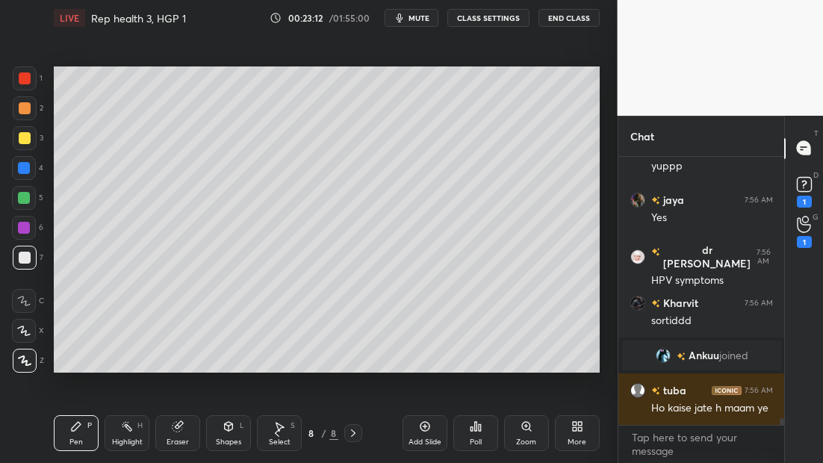
scroll to position [10286, 0]
click at [418, 435] on div "Add Slide" at bounding box center [425, 433] width 45 height 36
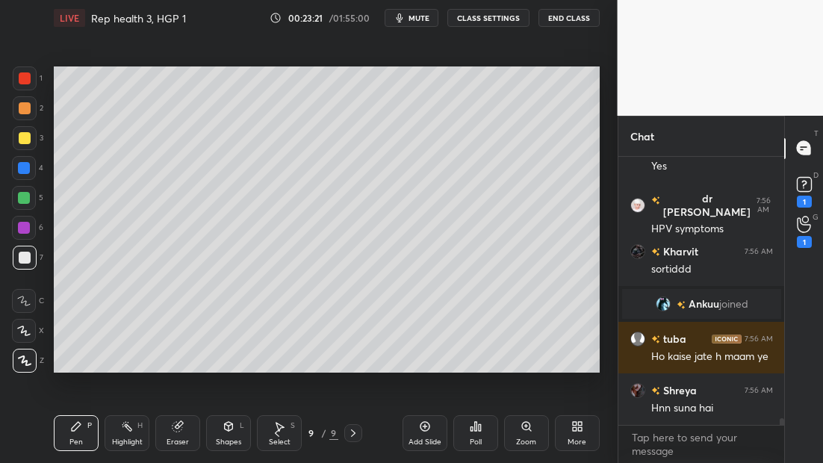
scroll to position [10402, 0]
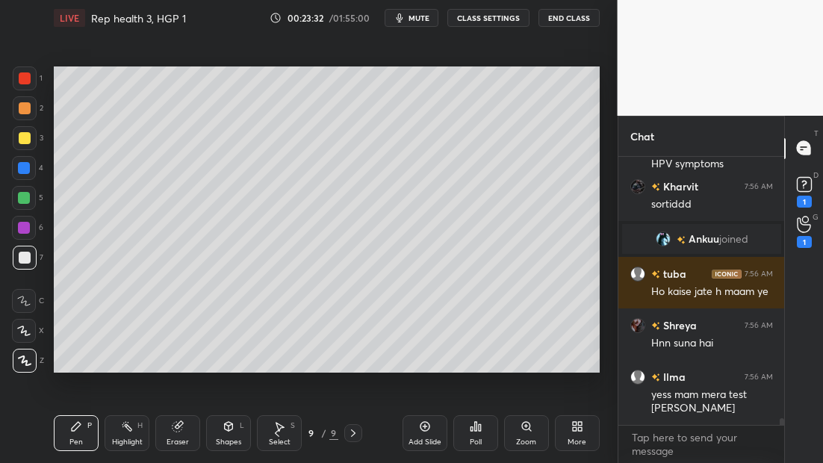
click at [276, 437] on icon at bounding box center [277, 433] width 12 height 12
click at [354, 434] on icon at bounding box center [353, 433] width 12 height 12
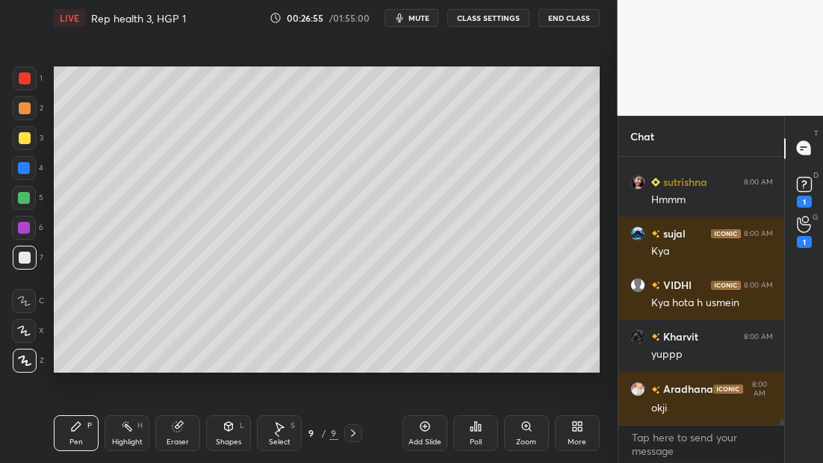
scroll to position [11733, 0]
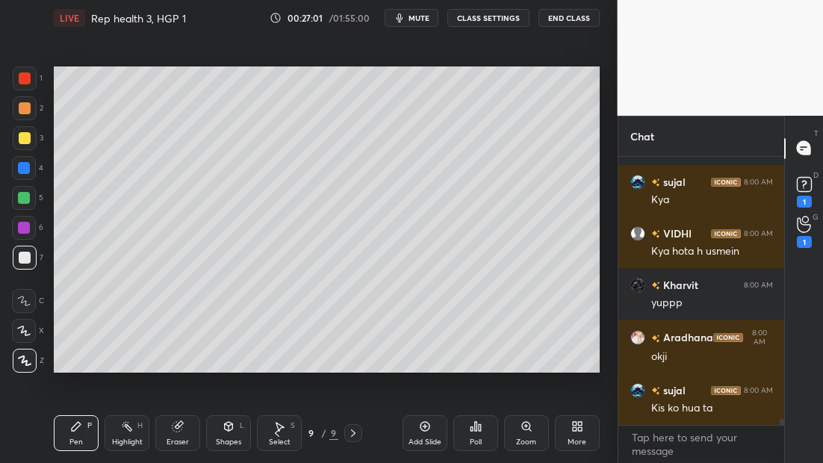
click at [276, 435] on icon at bounding box center [277, 433] width 12 height 12
click at [279, 432] on icon at bounding box center [277, 433] width 12 height 12
click at [350, 435] on icon at bounding box center [353, 433] width 12 height 12
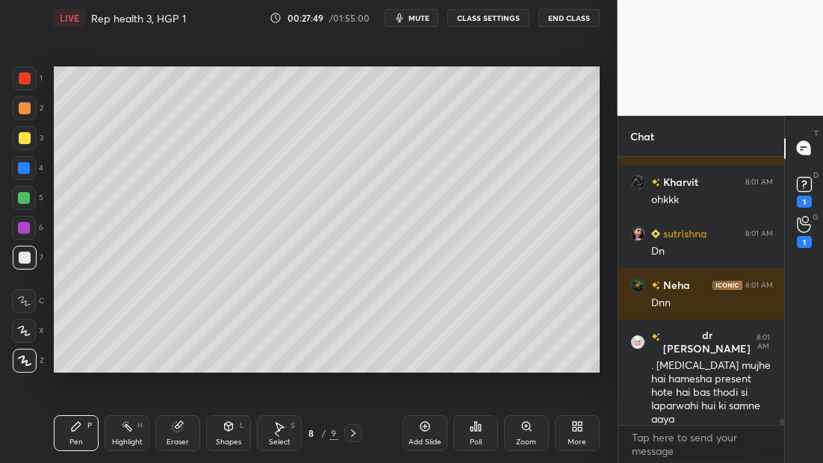
scroll to position [12046, 0]
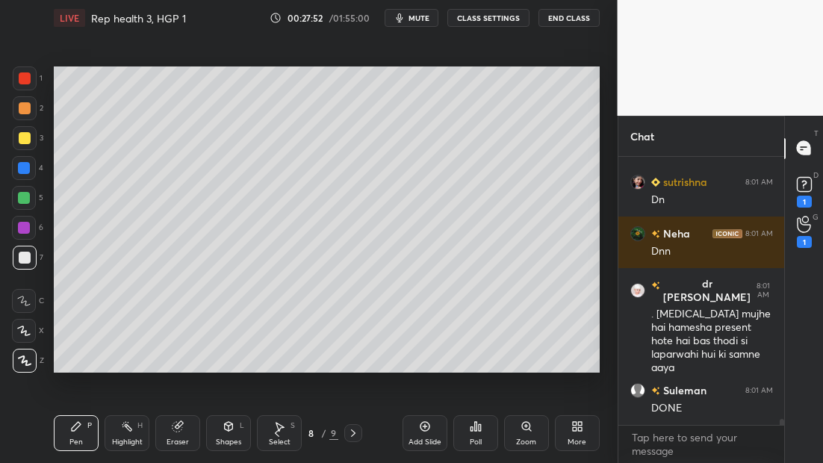
click at [350, 434] on icon at bounding box center [353, 433] width 12 height 12
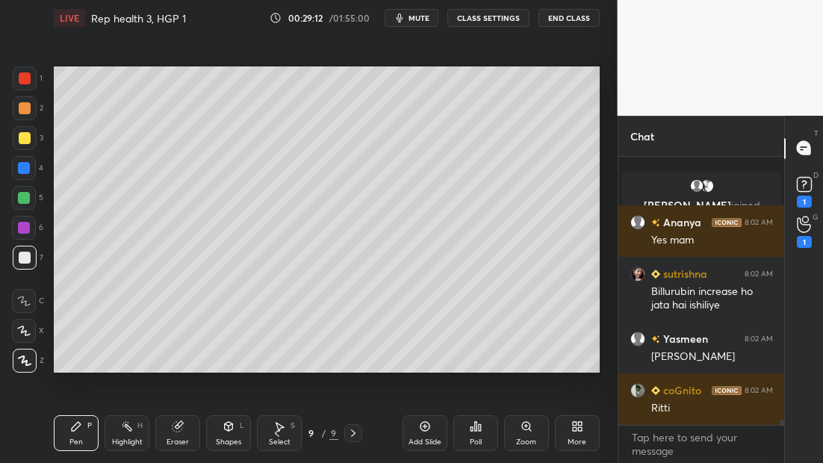
scroll to position [12871, 0]
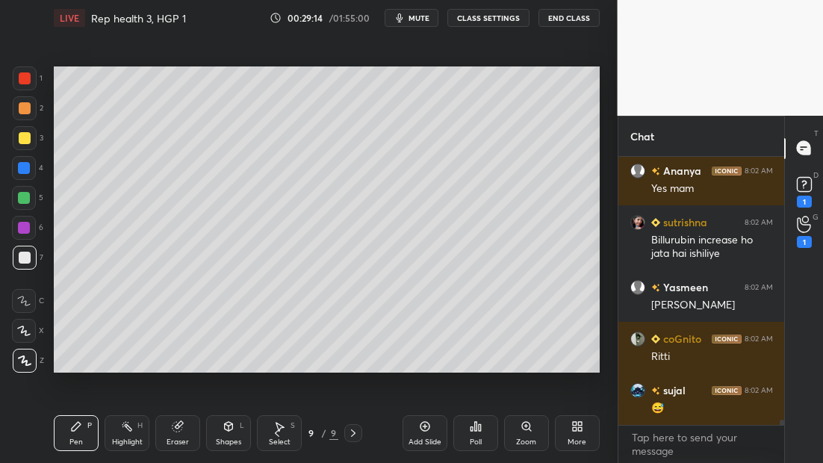
click at [353, 432] on icon at bounding box center [353, 433] width 12 height 12
click at [428, 423] on icon at bounding box center [425, 427] width 12 height 12
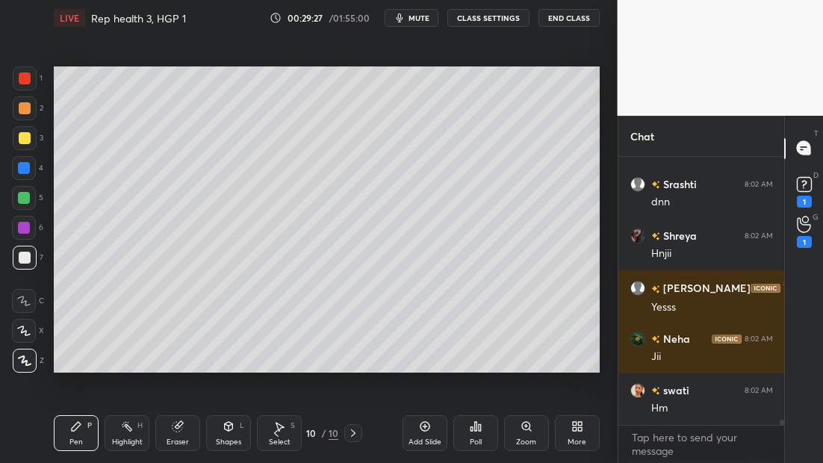
scroll to position [13232, 0]
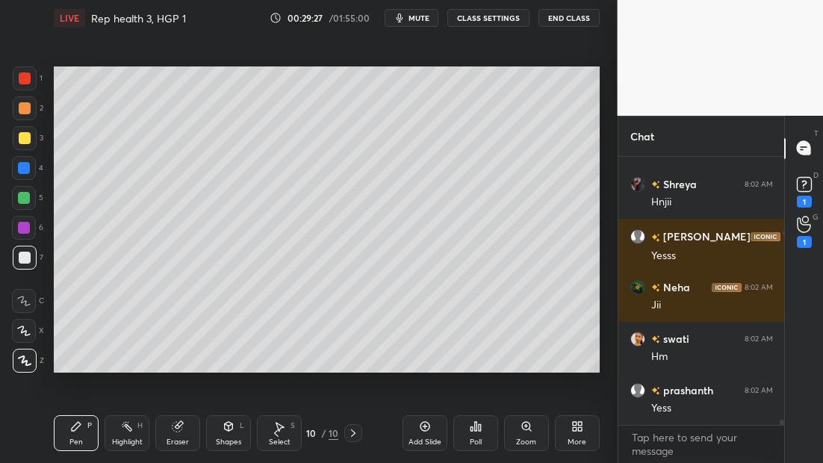
click at [185, 435] on div "Eraser" at bounding box center [177, 433] width 45 height 36
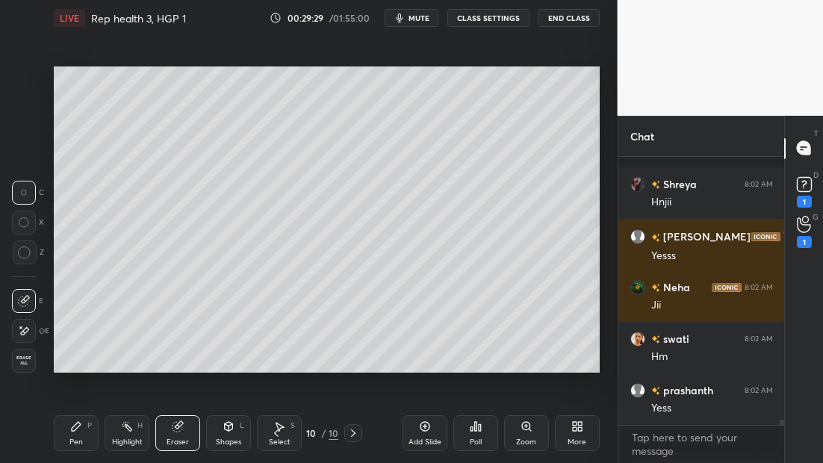
scroll to position [13310, 0]
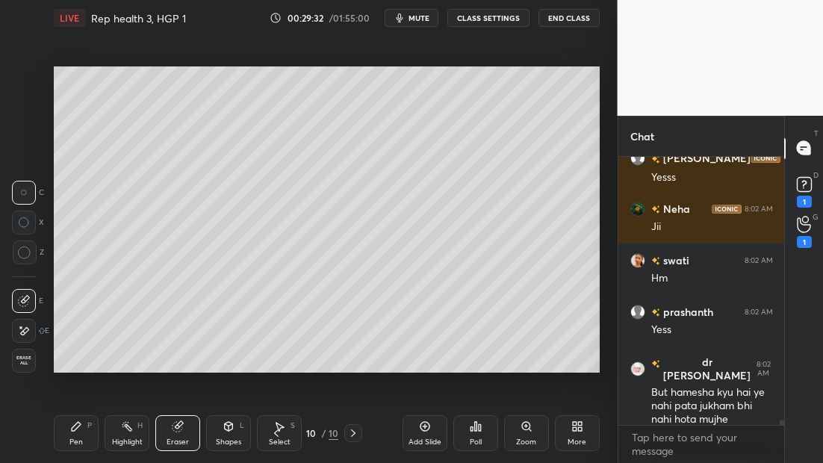
click at [75, 426] on icon at bounding box center [76, 426] width 9 height 9
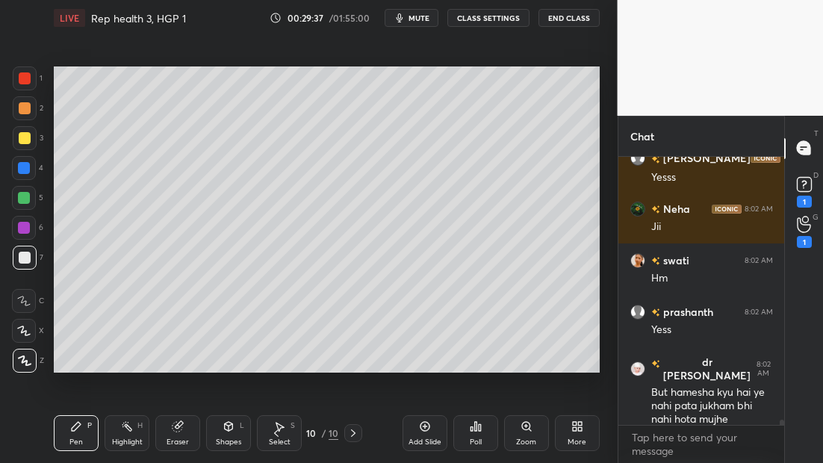
click at [32, 140] on div at bounding box center [25, 138] width 24 height 24
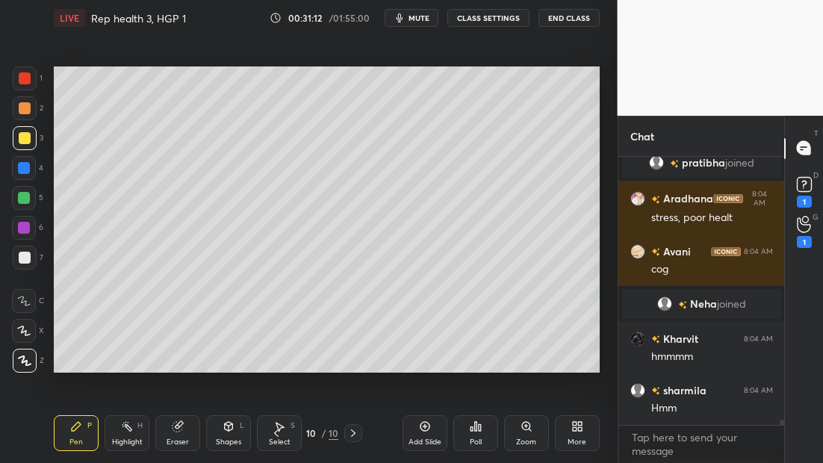
scroll to position [13914, 0]
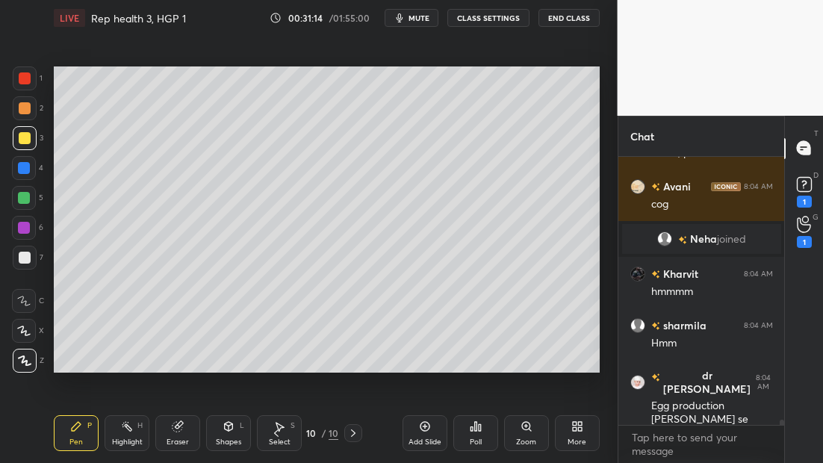
click at [26, 261] on div at bounding box center [25, 258] width 12 height 12
click at [427, 419] on div "Add Slide" at bounding box center [425, 433] width 45 height 36
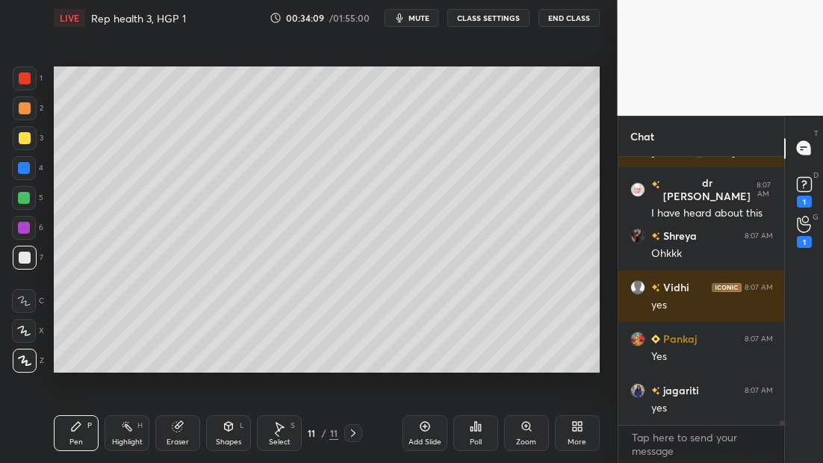
scroll to position [15597, 0]
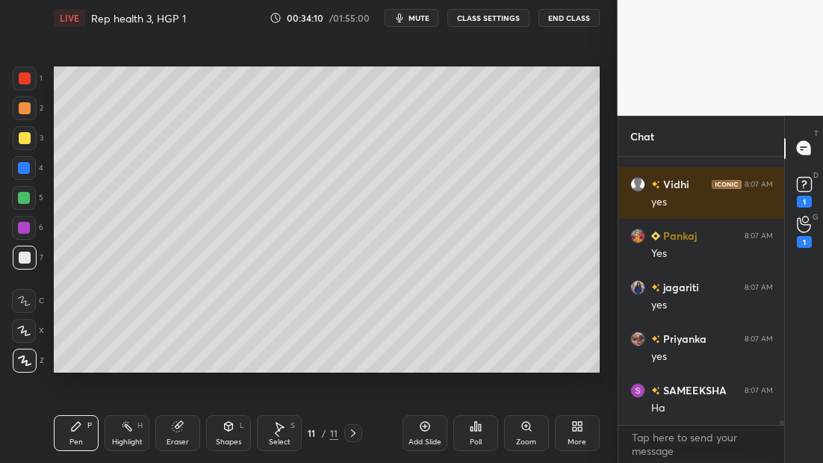
click at [424, 425] on icon at bounding box center [425, 427] width 12 height 12
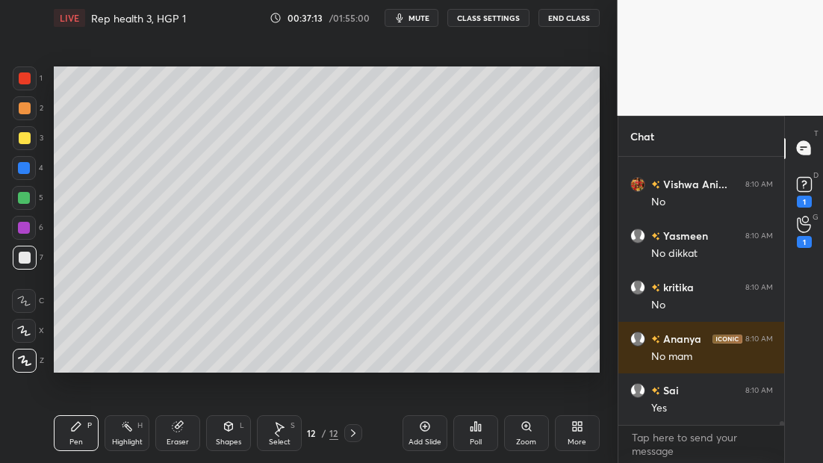
scroll to position [17572, 0]
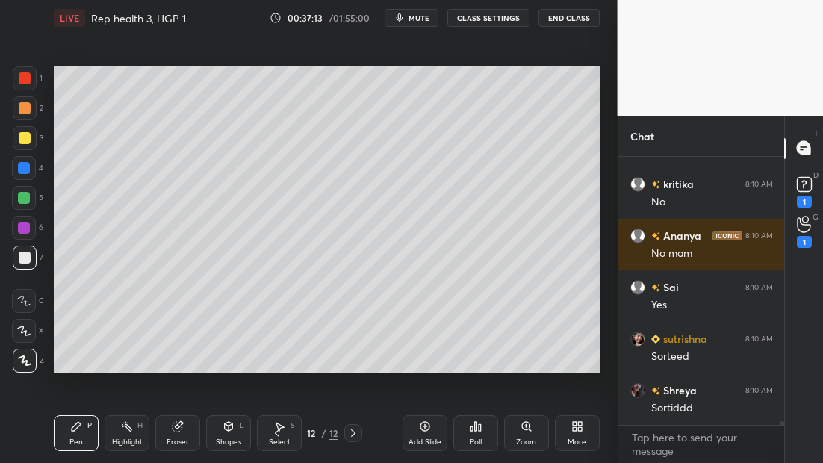
click at [423, 427] on icon at bounding box center [424, 426] width 4 height 4
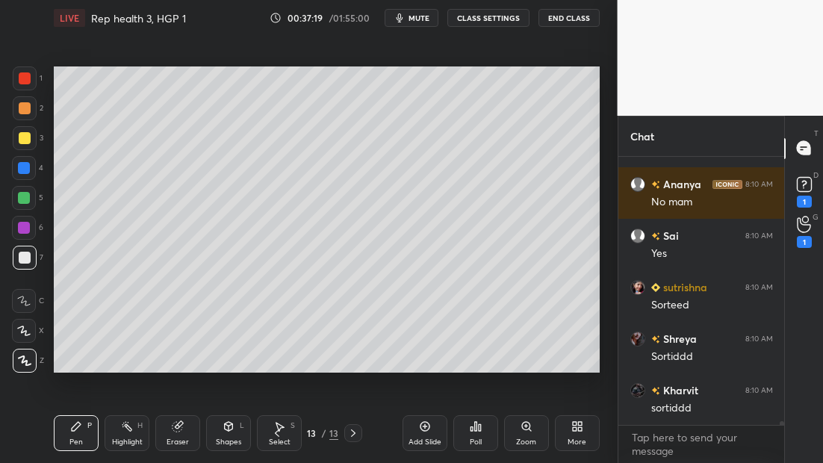
click at [280, 435] on icon at bounding box center [277, 433] width 12 height 12
click at [356, 435] on icon at bounding box center [353, 433] width 12 height 12
click at [26, 139] on div at bounding box center [25, 138] width 12 height 12
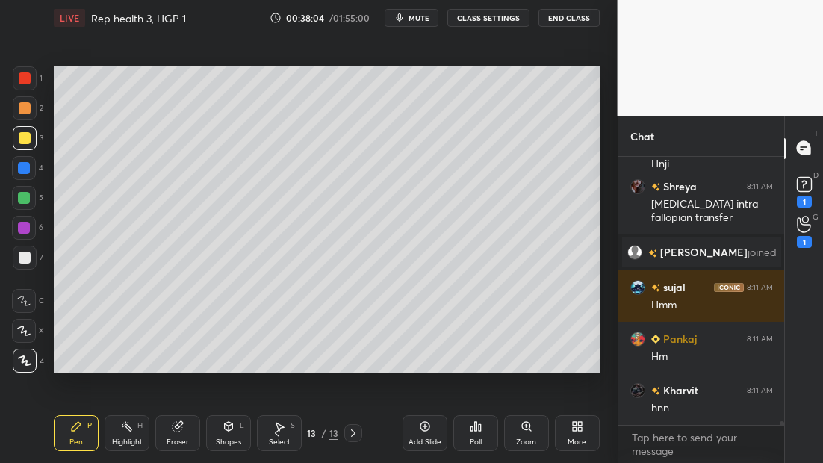
scroll to position [17768, 0]
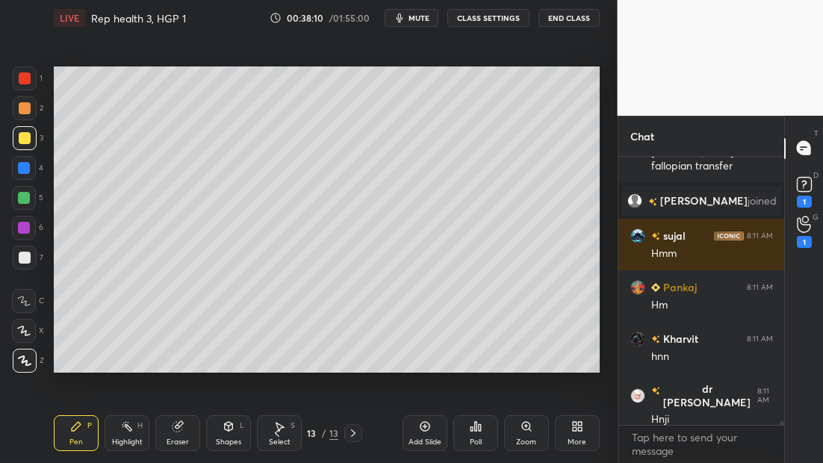
click at [28, 258] on div at bounding box center [25, 258] width 12 height 12
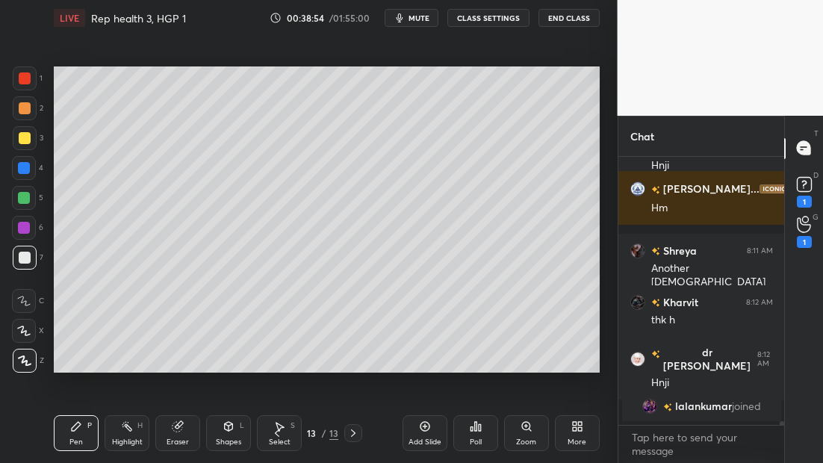
scroll to position [5, 5]
click at [276, 434] on icon at bounding box center [277, 433] width 12 height 12
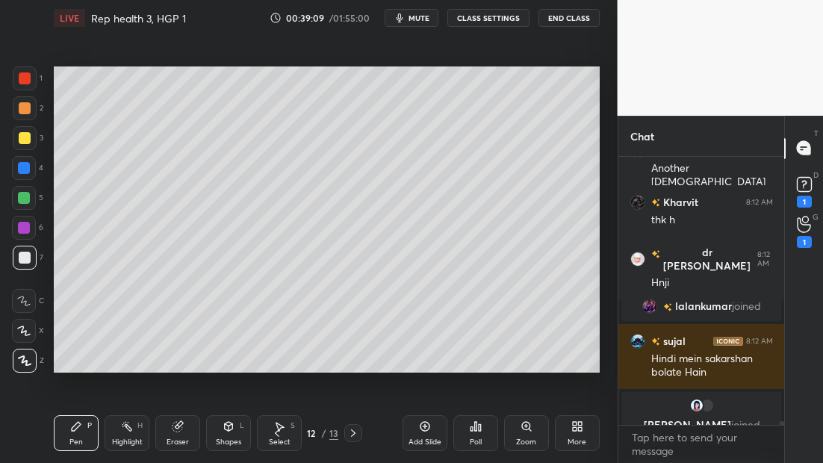
scroll to position [17999, 0]
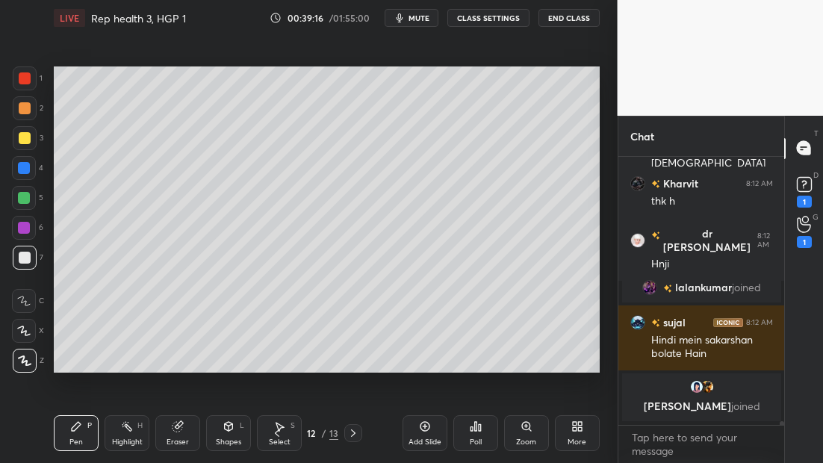
click at [347, 432] on icon at bounding box center [353, 433] width 12 height 12
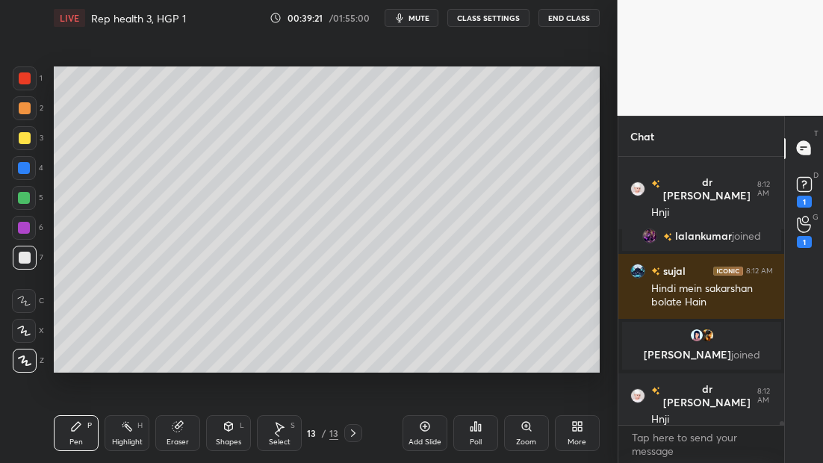
click at [424, 426] on icon at bounding box center [424, 426] width 4 height 4
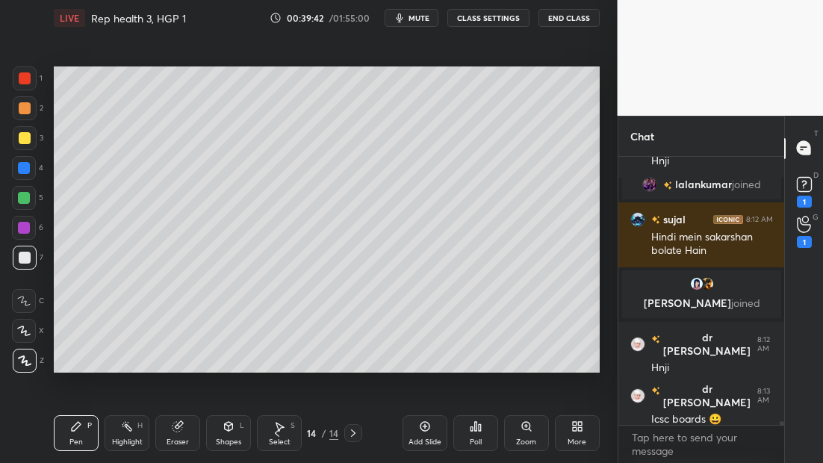
click at [29, 196] on div at bounding box center [24, 198] width 12 height 12
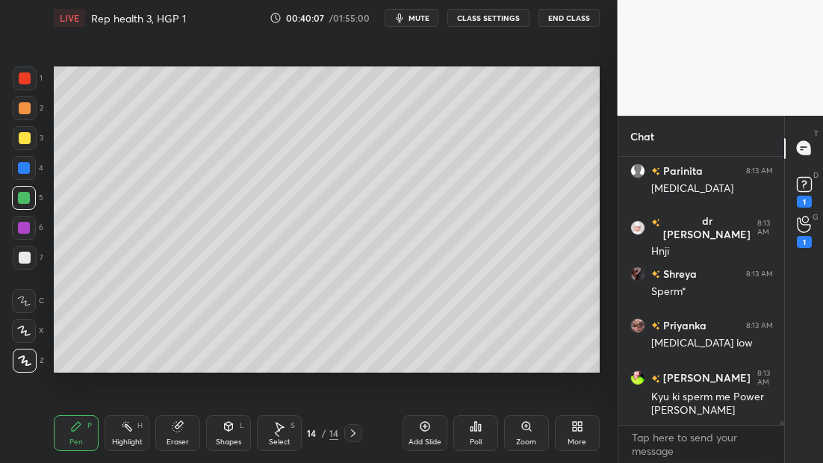
scroll to position [18592, 0]
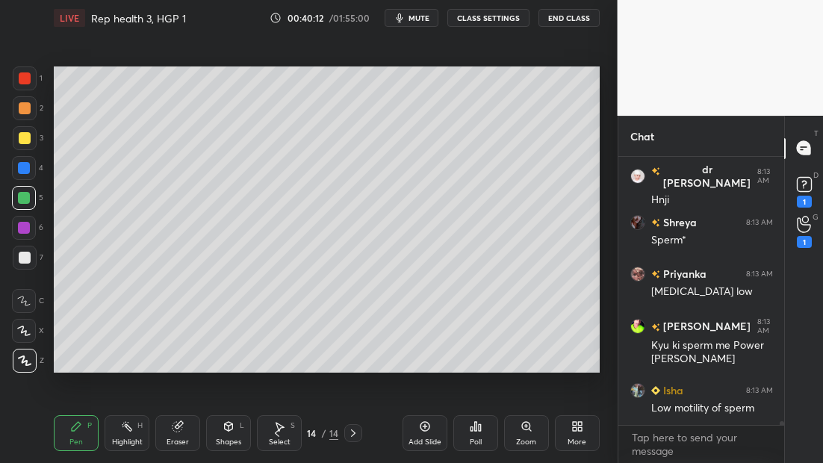
click at [29, 140] on div at bounding box center [25, 138] width 24 height 24
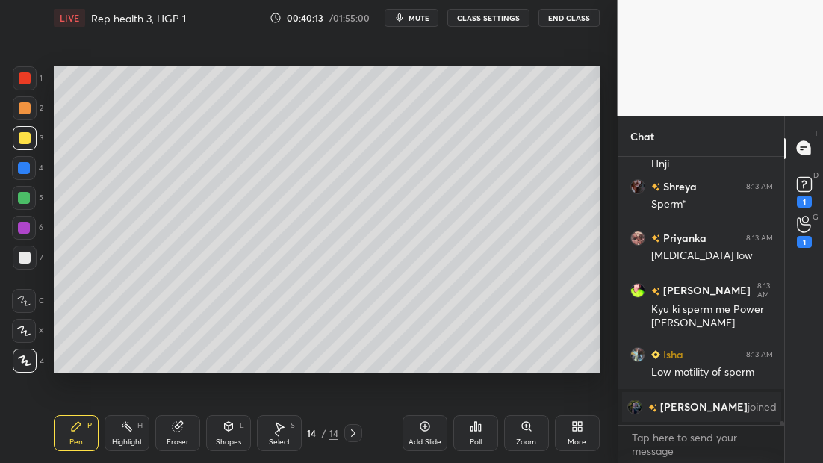
click at [26, 173] on div at bounding box center [24, 168] width 24 height 24
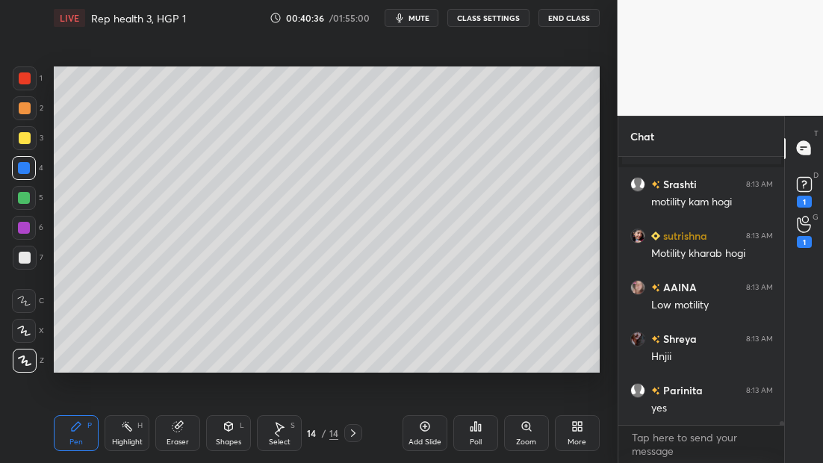
scroll to position [18757, 0]
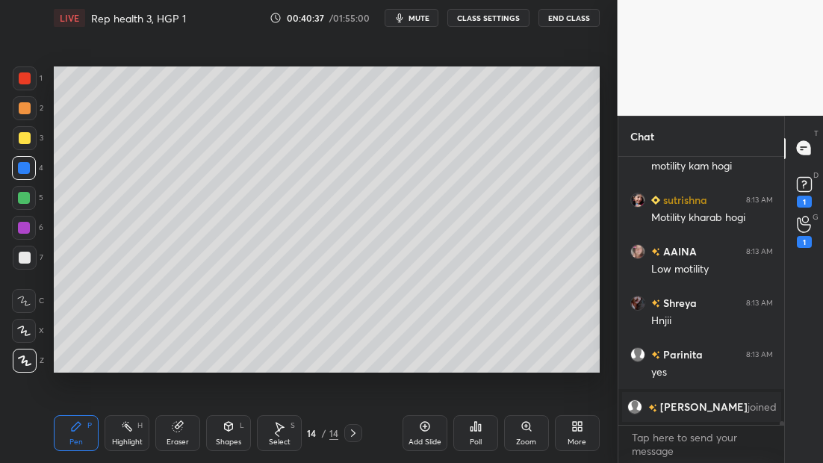
click at [29, 81] on div at bounding box center [25, 78] width 24 height 24
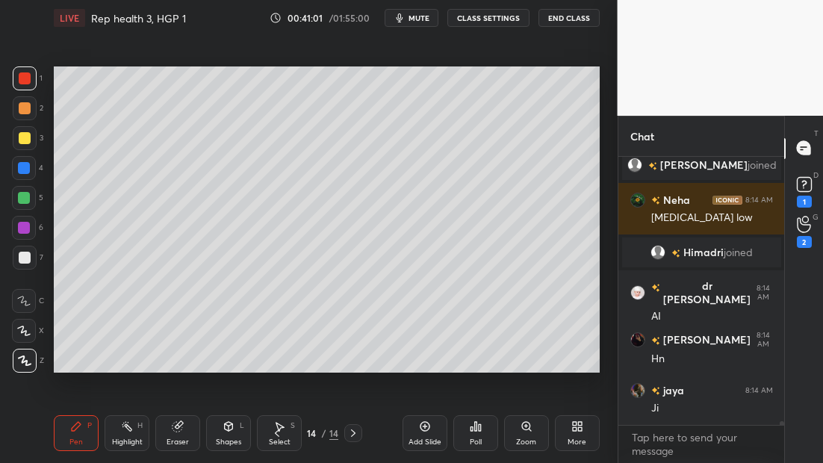
scroll to position [18950, 0]
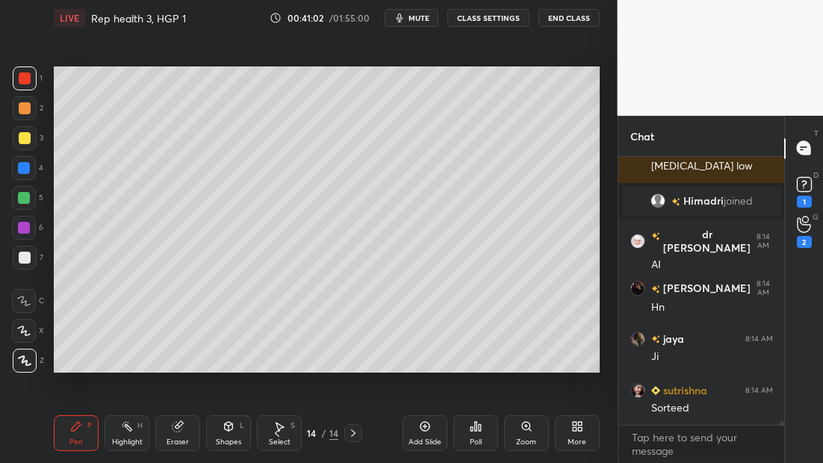
click at [29, 255] on div at bounding box center [25, 258] width 12 height 12
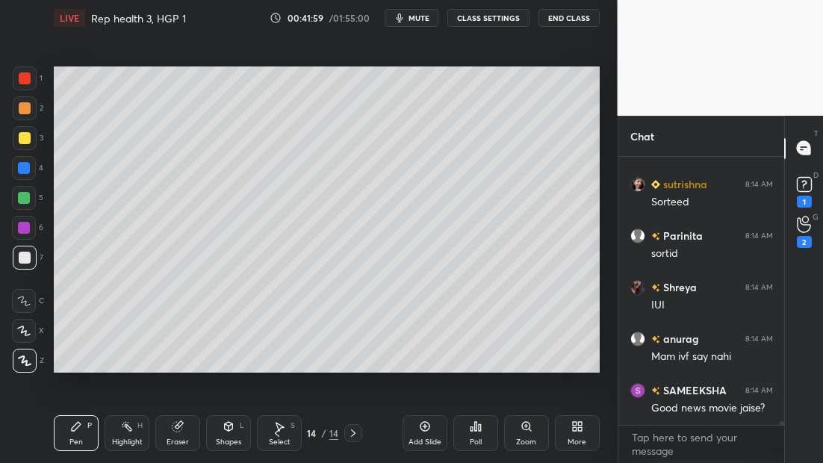
scroll to position [19208, 0]
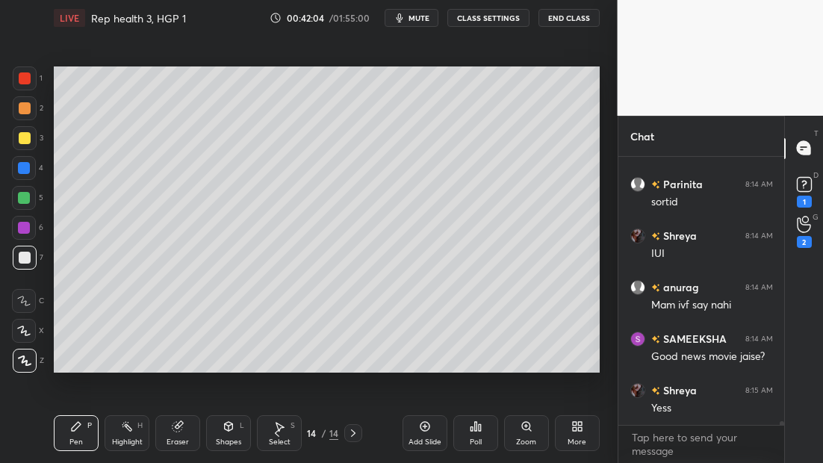
click at [276, 435] on icon at bounding box center [277, 433] width 12 height 12
click at [279, 432] on icon at bounding box center [277, 433] width 12 height 12
click at [279, 430] on icon at bounding box center [277, 433] width 12 height 12
click at [274, 431] on icon at bounding box center [277, 433] width 12 height 12
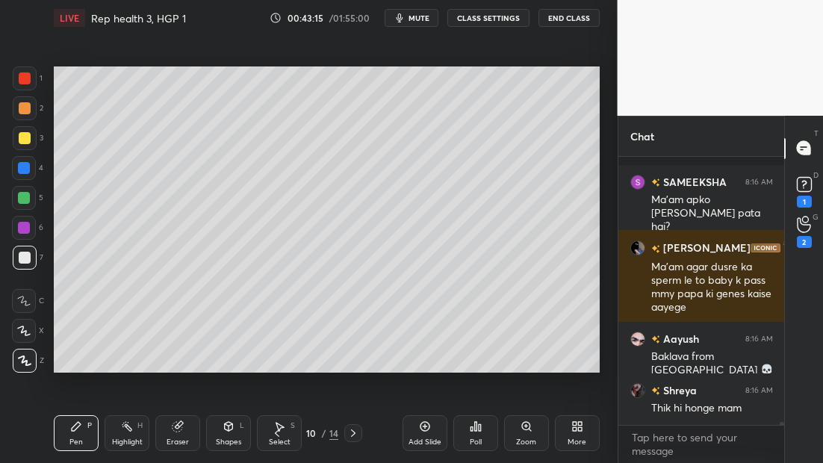
scroll to position [21408, 0]
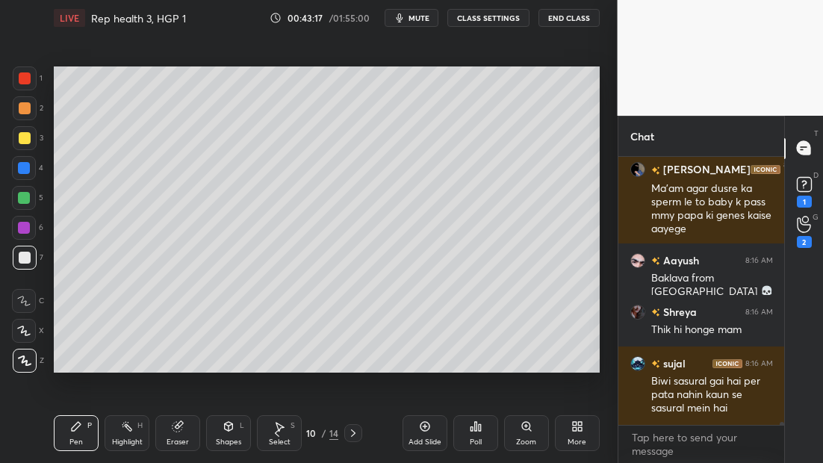
click at [356, 431] on icon at bounding box center [353, 433] width 12 height 12
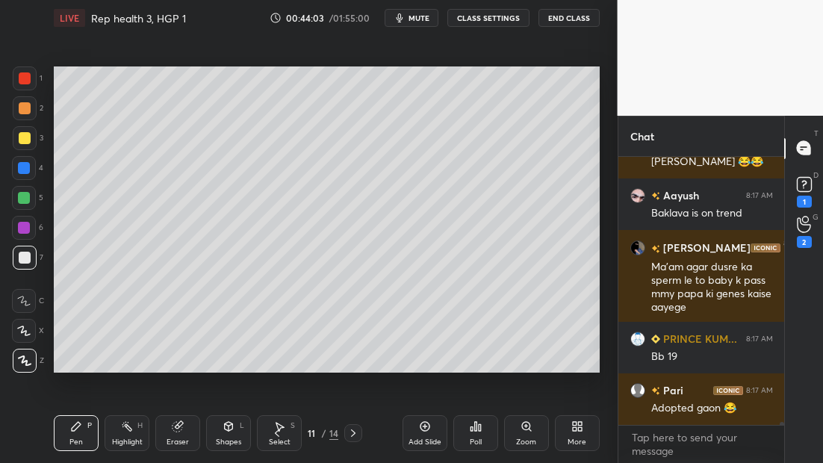
scroll to position [21467, 0]
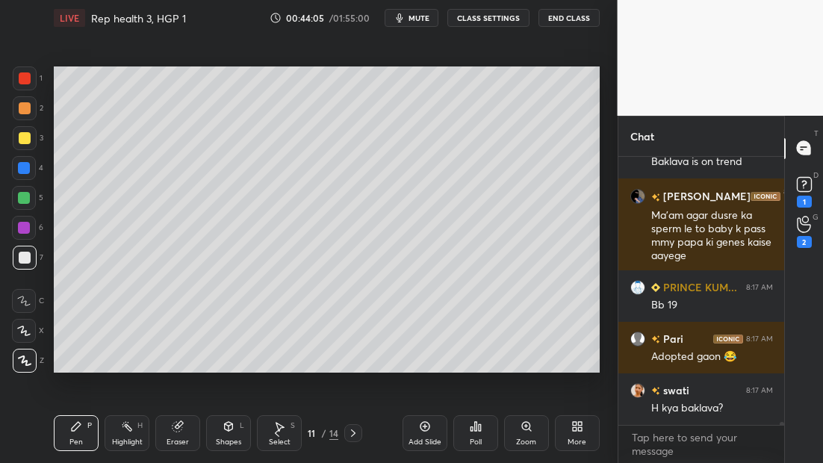
click at [354, 435] on icon at bounding box center [353, 433] width 12 height 12
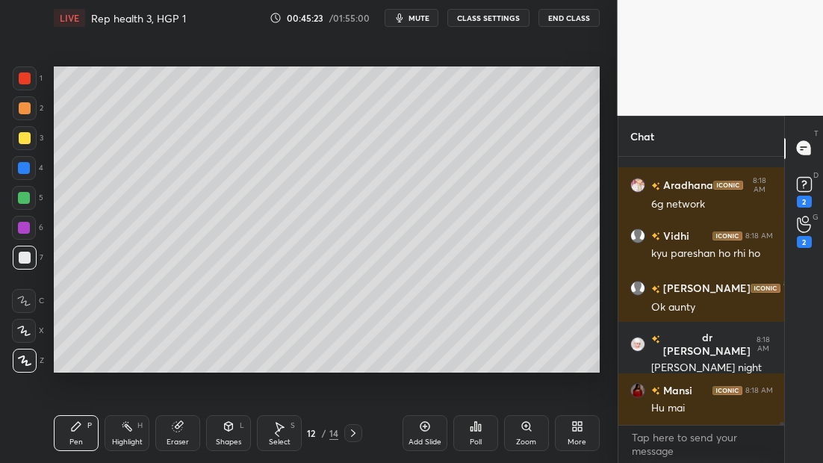
scroll to position [22984, 0]
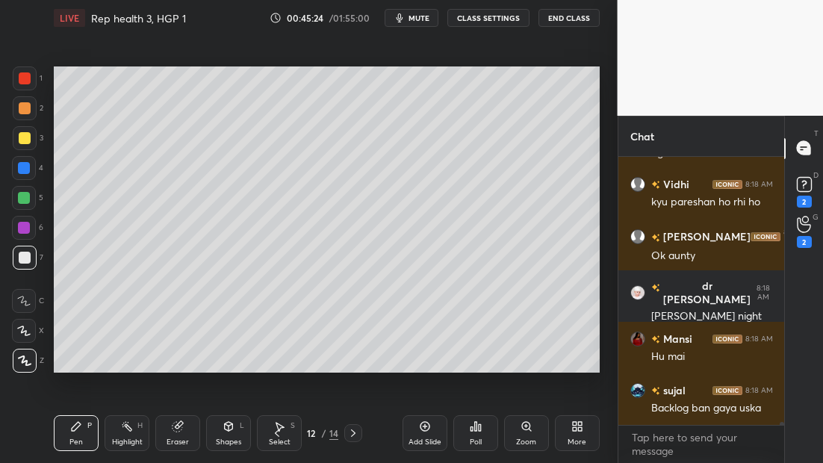
click at [350, 432] on icon at bounding box center [353, 433] width 12 height 12
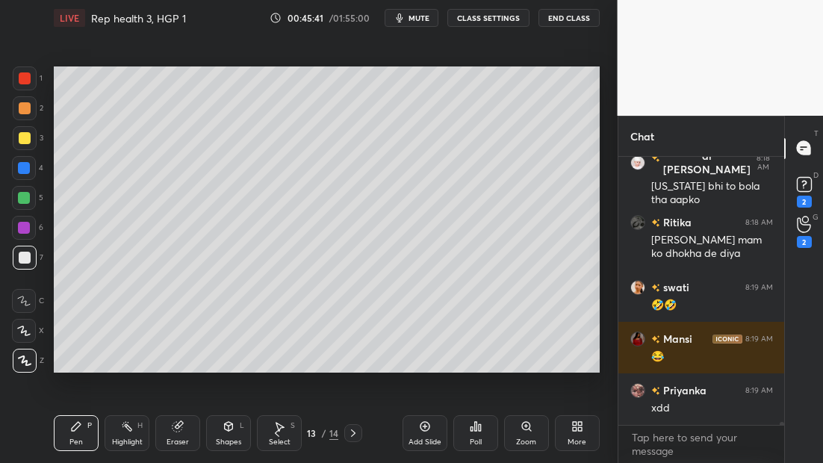
scroll to position [23539, 0]
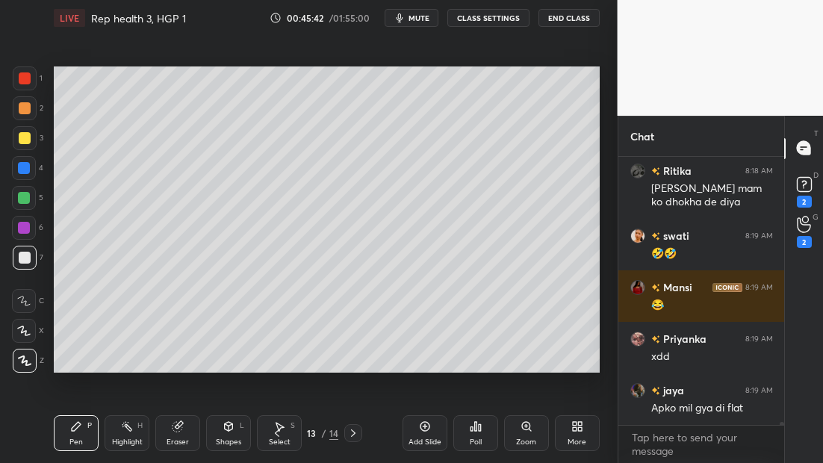
click at [583, 423] on div "More" at bounding box center [577, 433] width 45 height 36
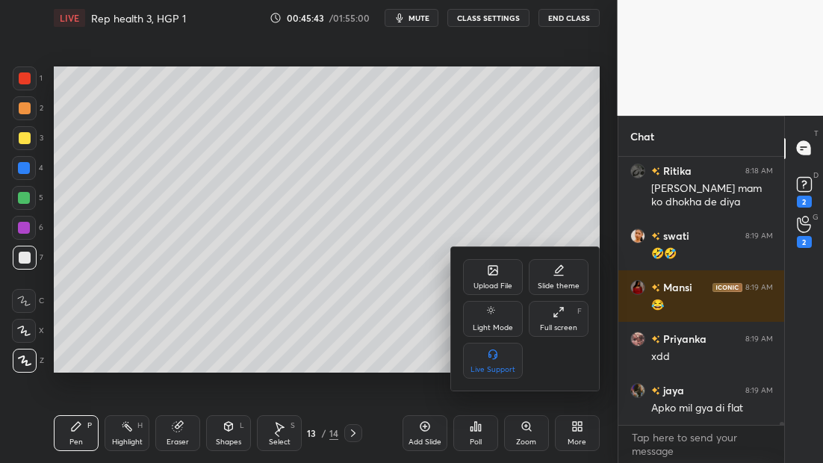
scroll to position [23591, 0]
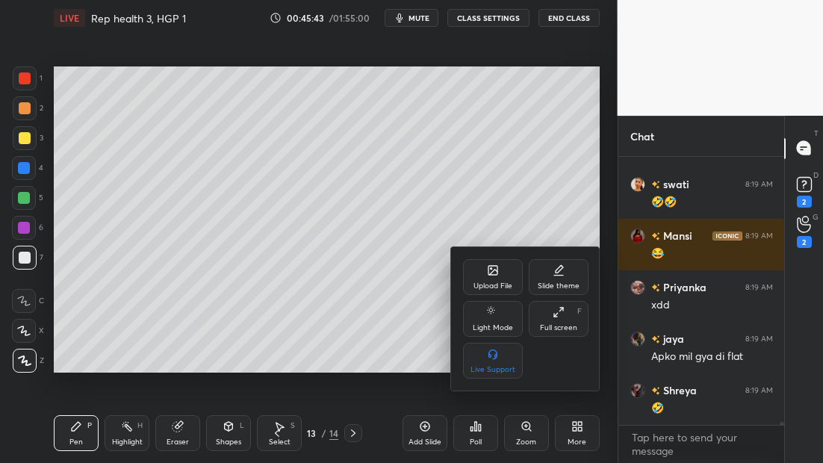
click at [492, 268] on icon at bounding box center [491, 268] width 1 height 1
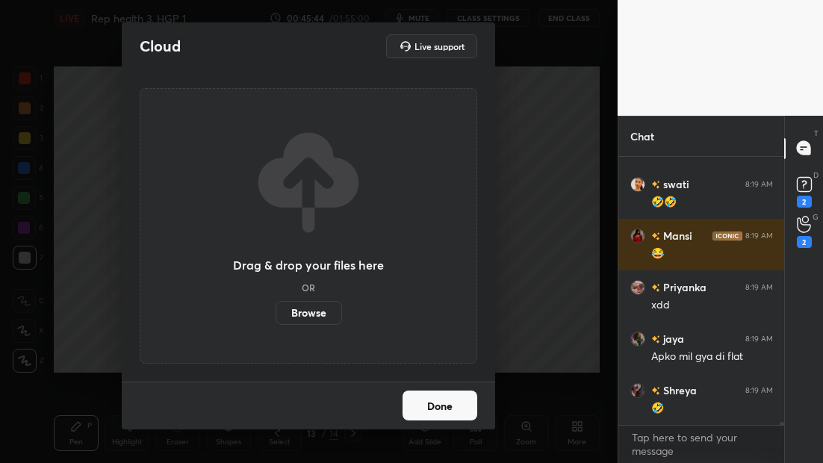
scroll to position [23656, 0]
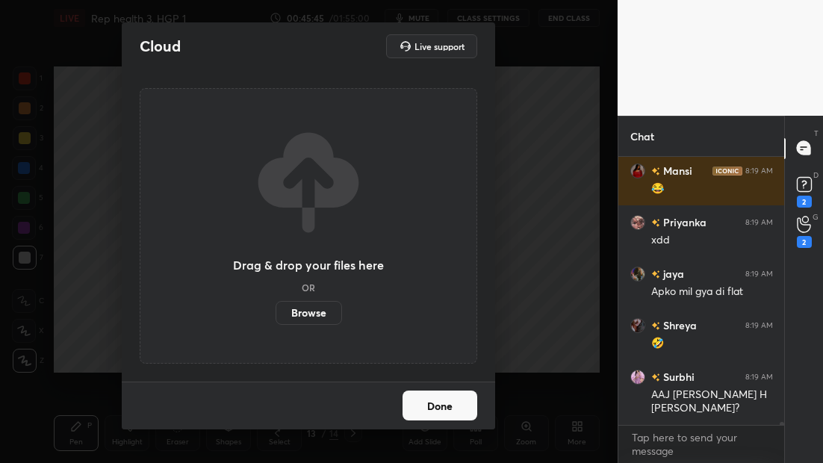
click at [523, 359] on div "Cloud Live support Drag & drop your files here OR Browse Done" at bounding box center [309, 231] width 618 height 463
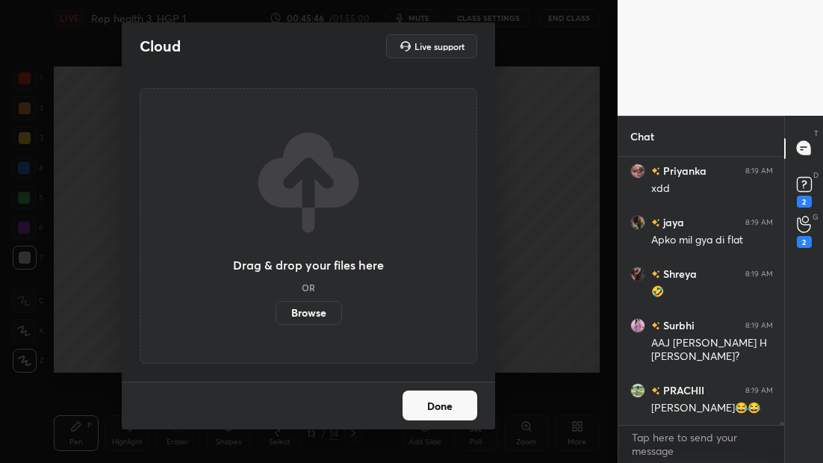
click at [439, 411] on button "Done" at bounding box center [440, 406] width 75 height 30
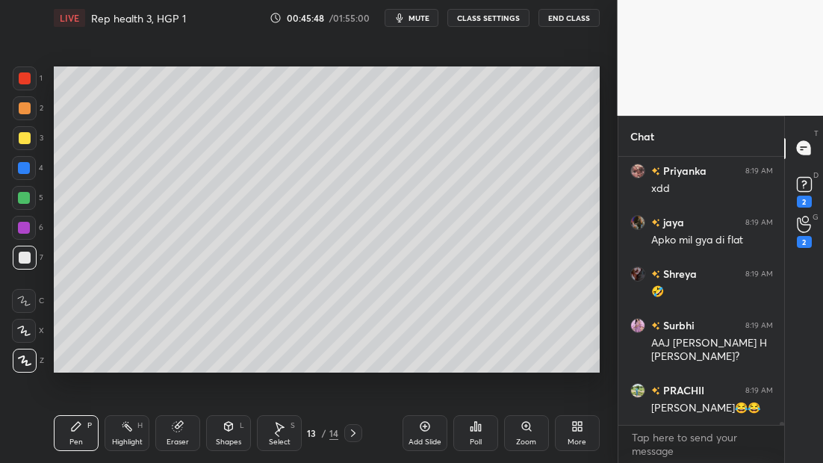
click at [364, 433] on div "13 / 14" at bounding box center [315, 433] width 174 height 18
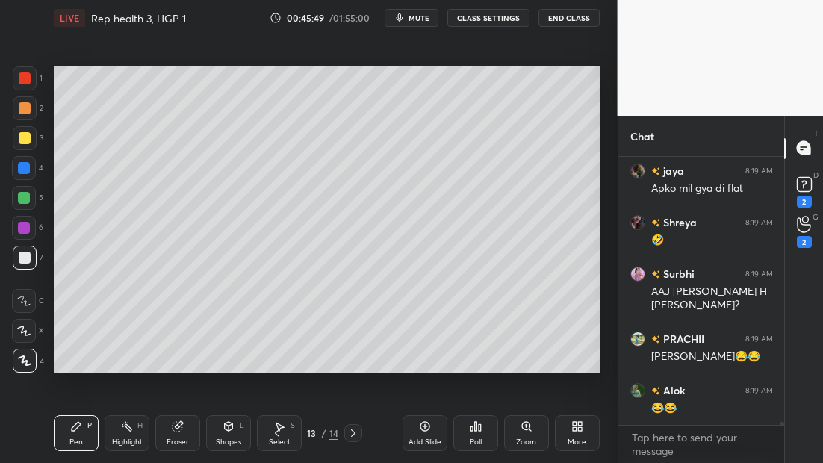
click at [353, 434] on icon at bounding box center [353, 433] width 12 height 12
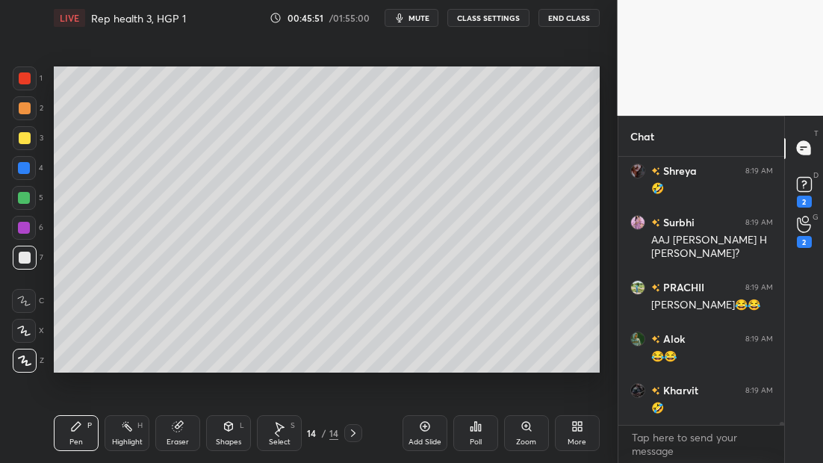
click at [586, 430] on div "More" at bounding box center [577, 433] width 45 height 36
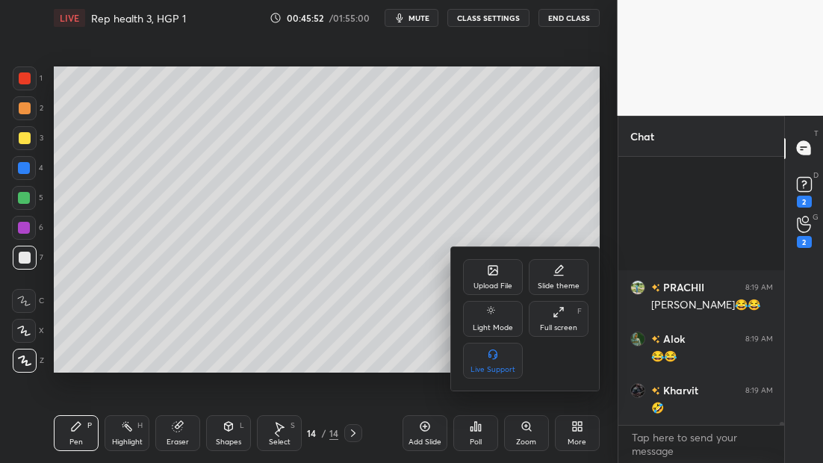
scroll to position [24006, 0]
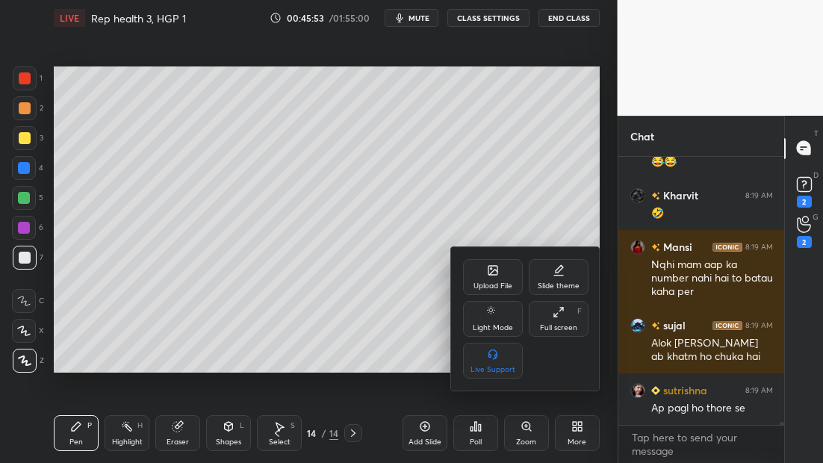
click at [491, 294] on div "Upload File" at bounding box center [493, 277] width 60 height 36
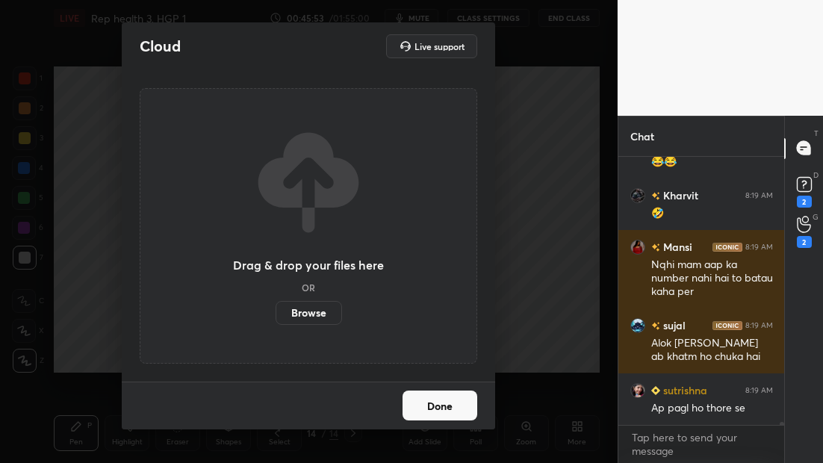
scroll to position [24057, 0]
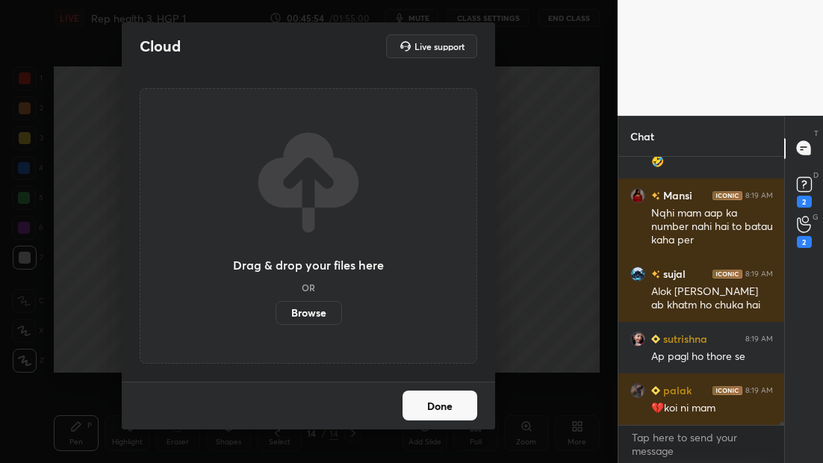
click at [321, 320] on label "Browse" at bounding box center [309, 313] width 66 height 24
click at [276, 320] on input "Browse" at bounding box center [276, 313] width 0 height 24
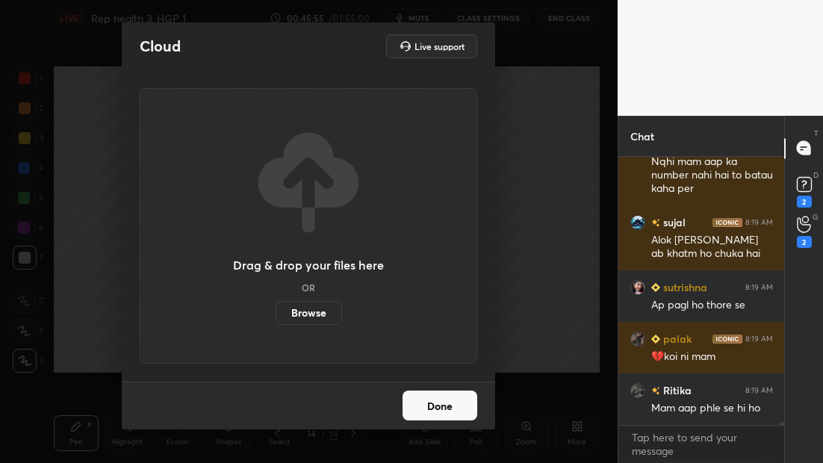
scroll to position [24160, 0]
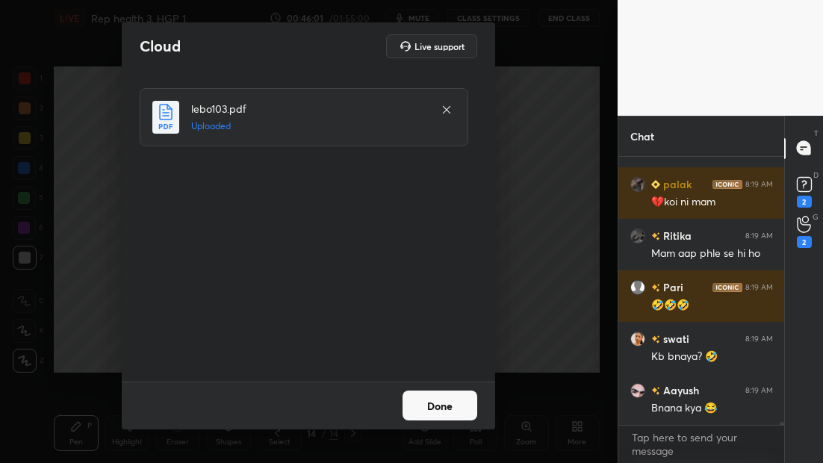
click at [449, 412] on button "Done" at bounding box center [440, 406] width 75 height 30
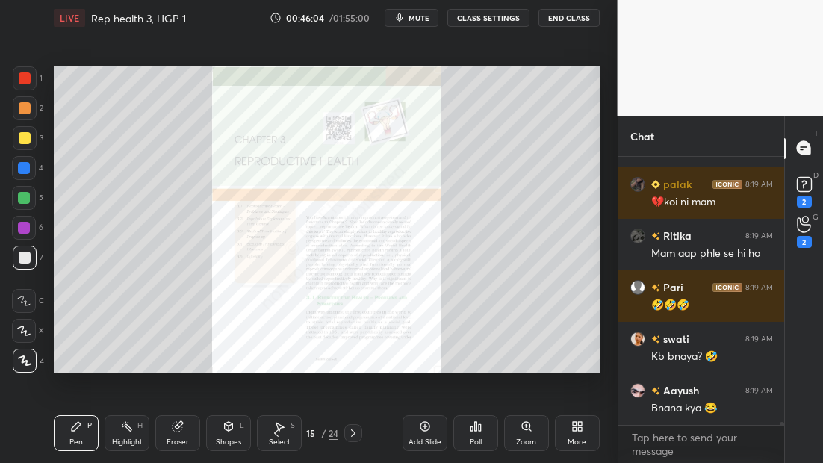
click at [359, 435] on div at bounding box center [353, 433] width 18 height 18
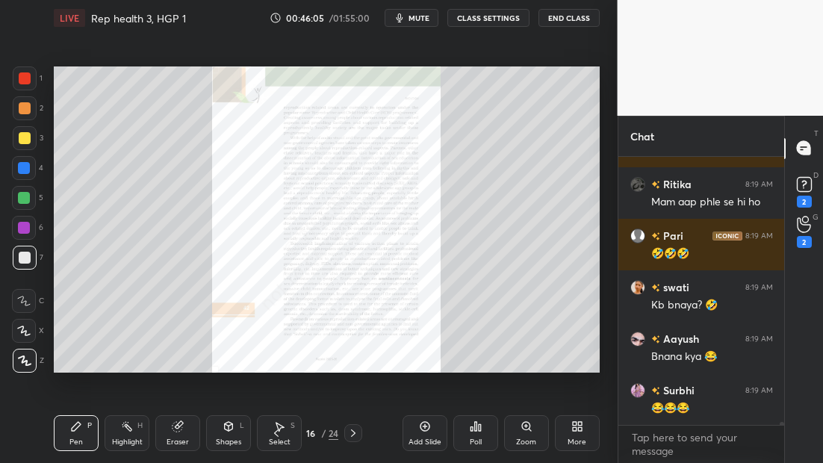
click at [359, 435] on div at bounding box center [353, 433] width 18 height 18
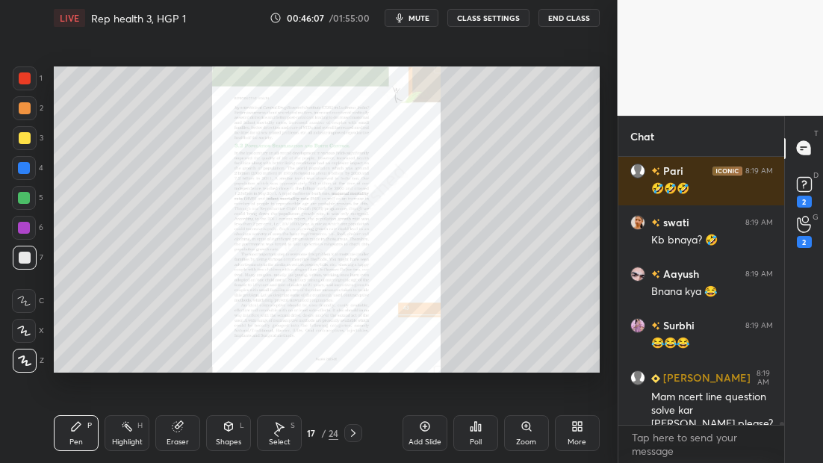
scroll to position [24458, 0]
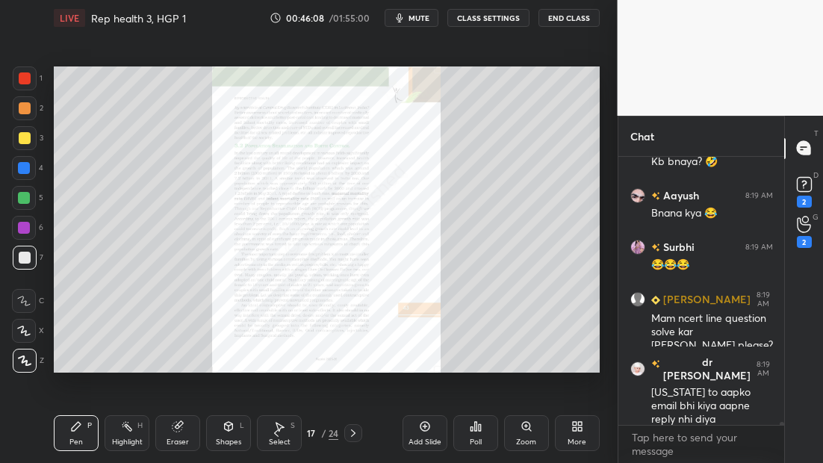
click at [359, 435] on div at bounding box center [353, 433] width 18 height 18
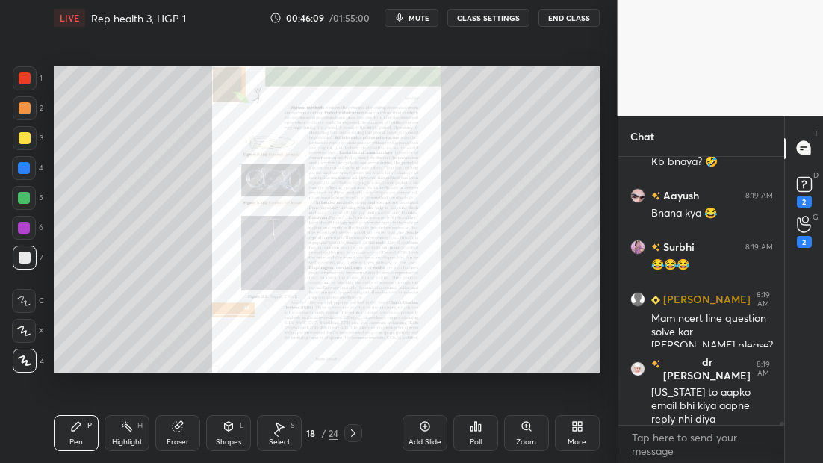
click at [359, 435] on div at bounding box center [353, 433] width 18 height 18
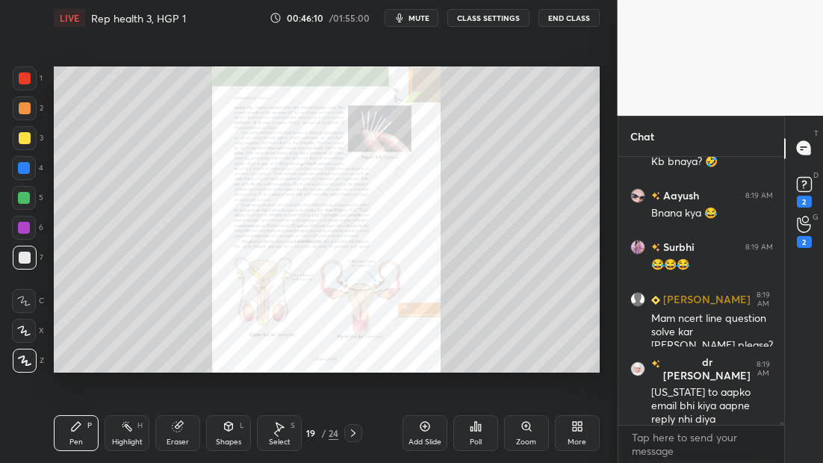
click at [359, 435] on div at bounding box center [353, 433] width 18 height 18
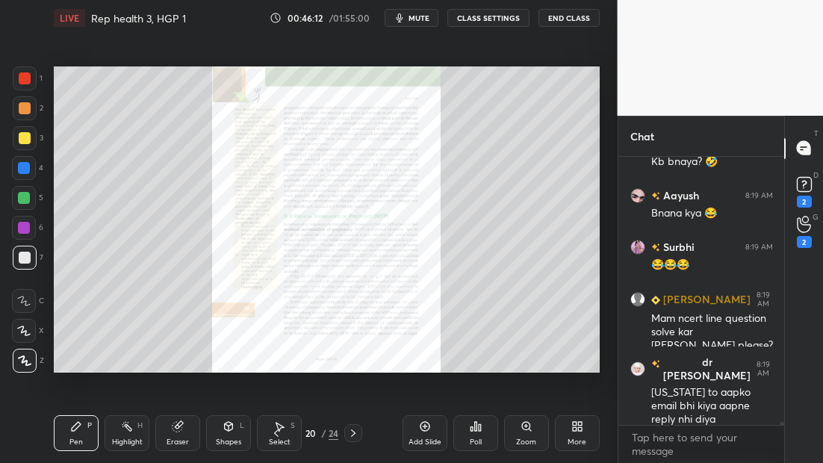
click at [28, 83] on div at bounding box center [25, 78] width 12 height 12
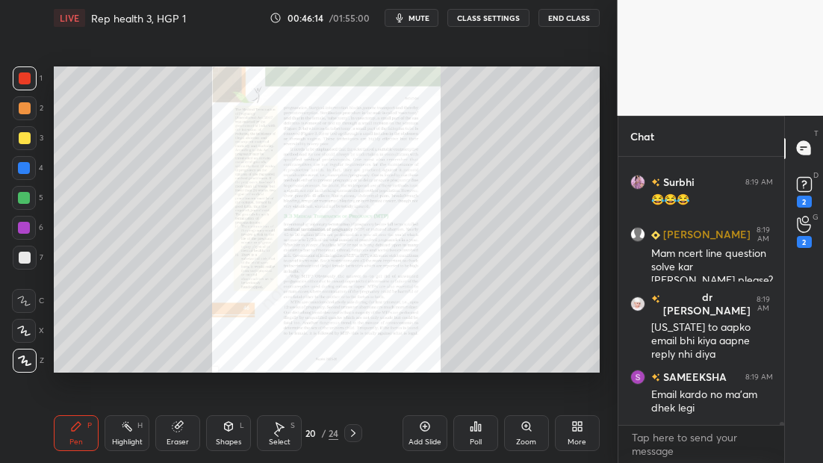
scroll to position [24575, 0]
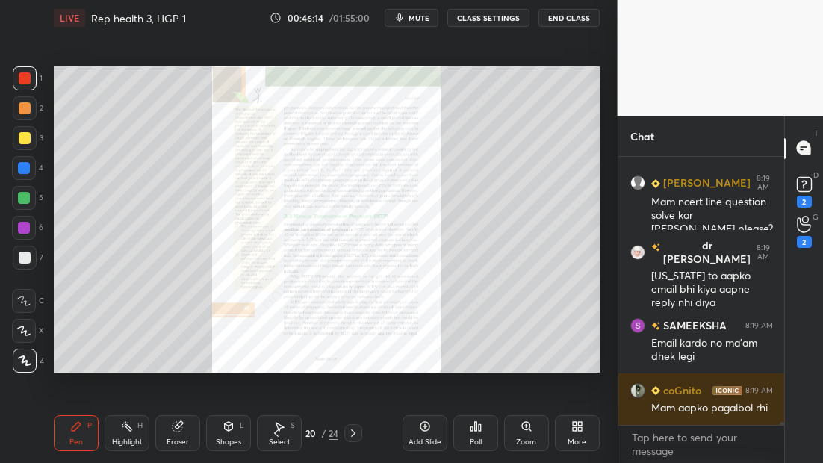
click at [542, 429] on div "Zoom" at bounding box center [526, 433] width 45 height 36
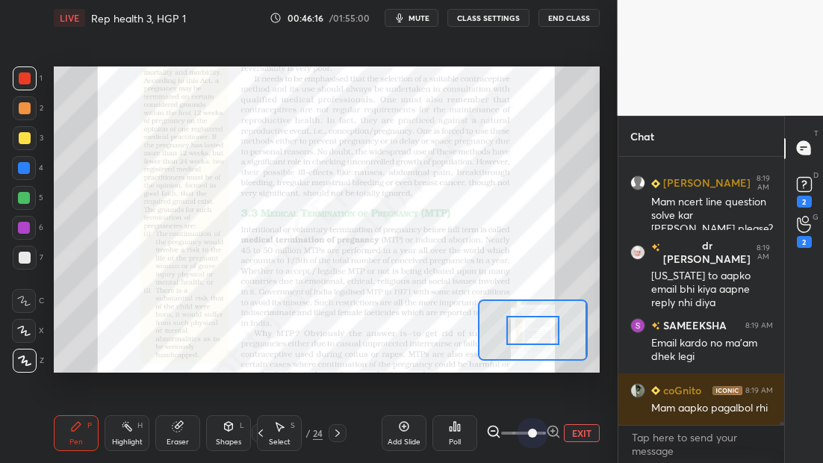
click at [533, 431] on span at bounding box center [523, 433] width 45 height 22
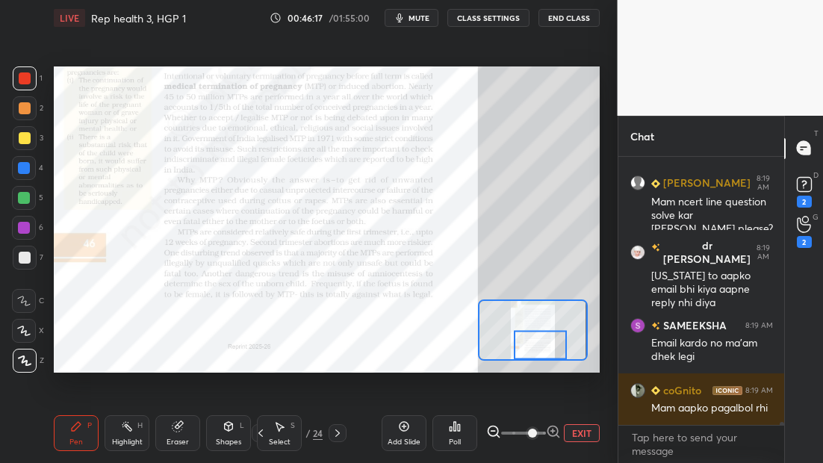
scroll to position [24626, 0]
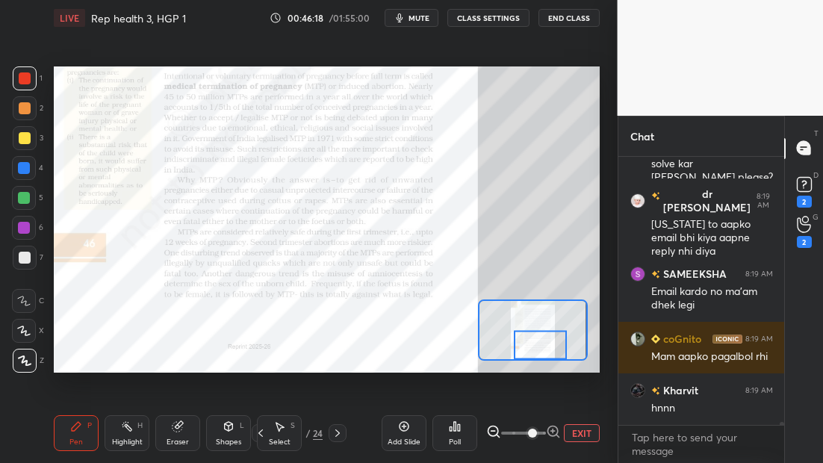
click at [536, 332] on div at bounding box center [532, 330] width 109 height 61
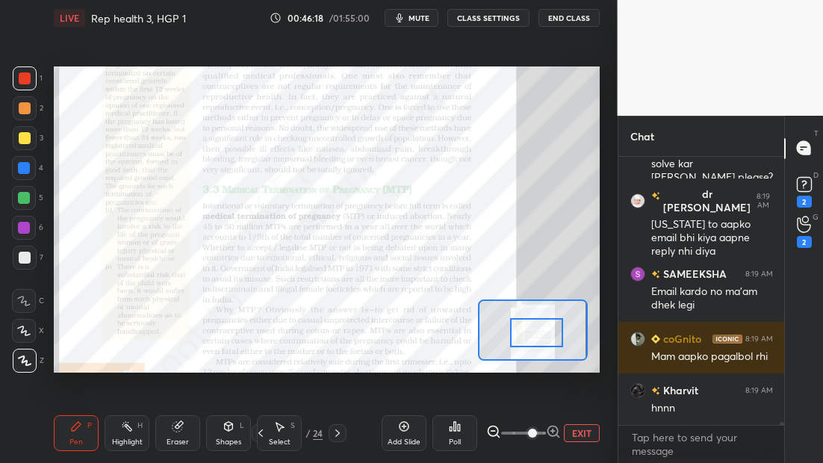
scroll to position [24678, 0]
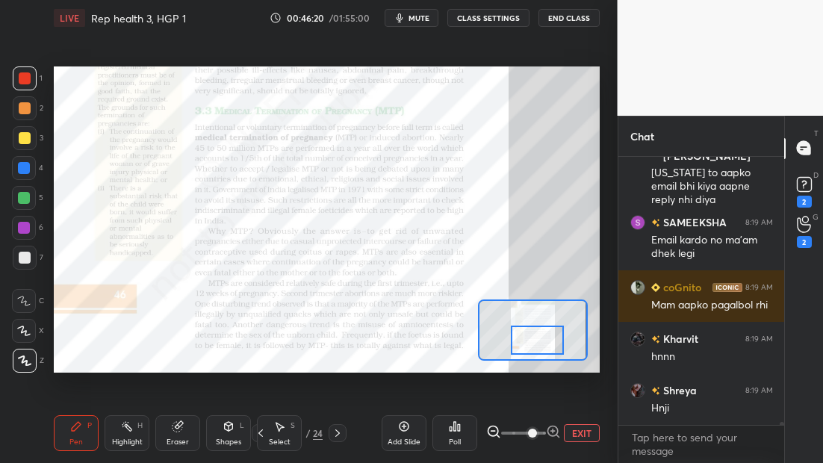
click at [536, 340] on div at bounding box center [537, 340] width 53 height 29
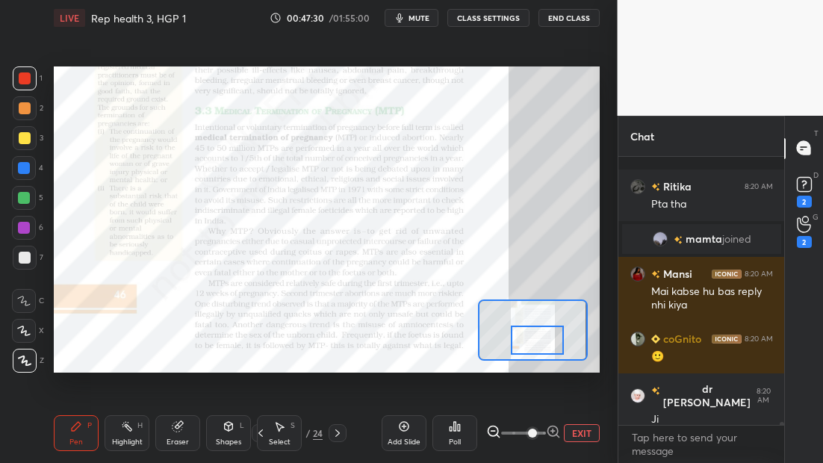
scroll to position [24165, 0]
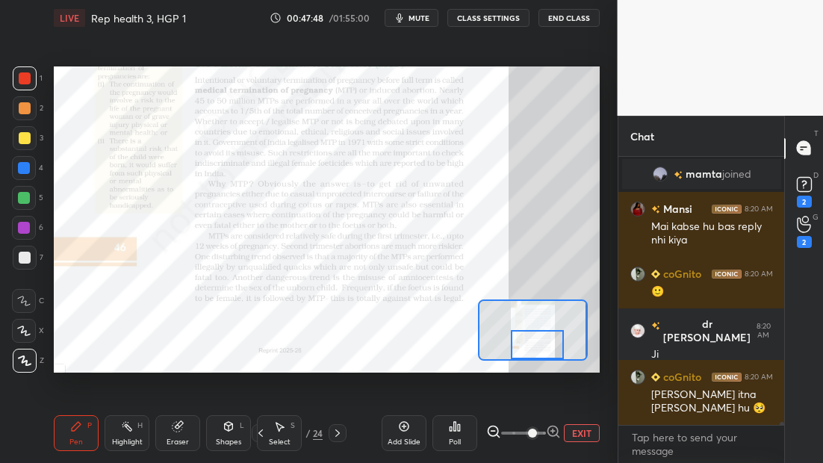
click at [549, 354] on div at bounding box center [537, 344] width 53 height 29
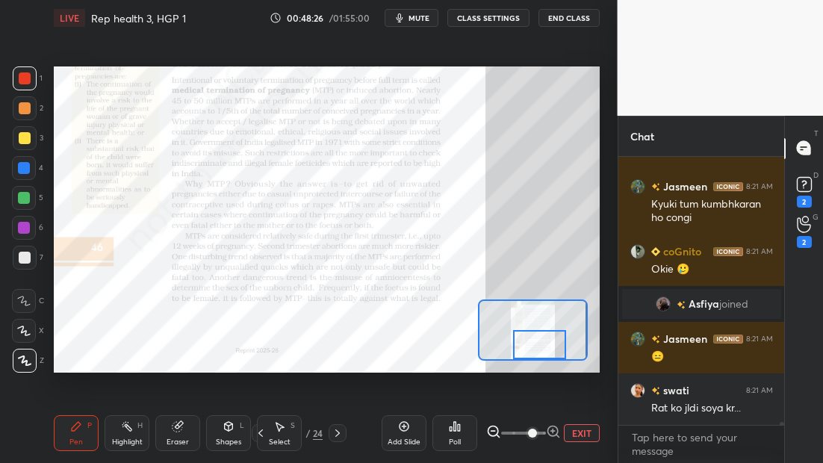
scroll to position [24441, 0]
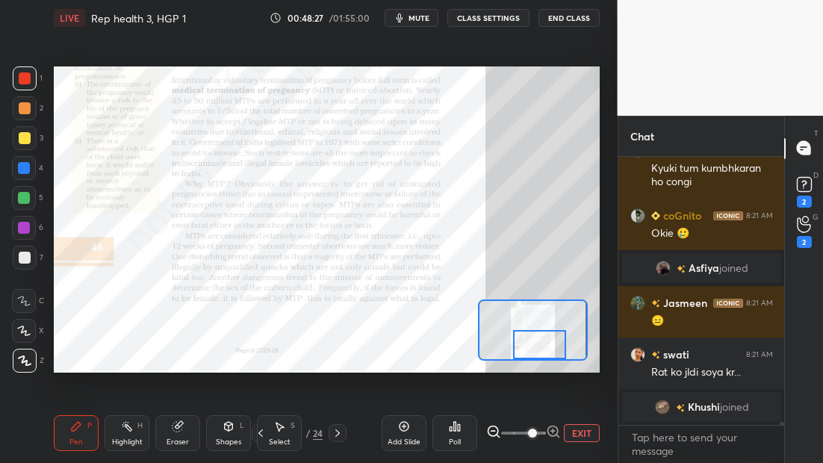
click at [340, 432] on icon at bounding box center [338, 433] width 12 height 12
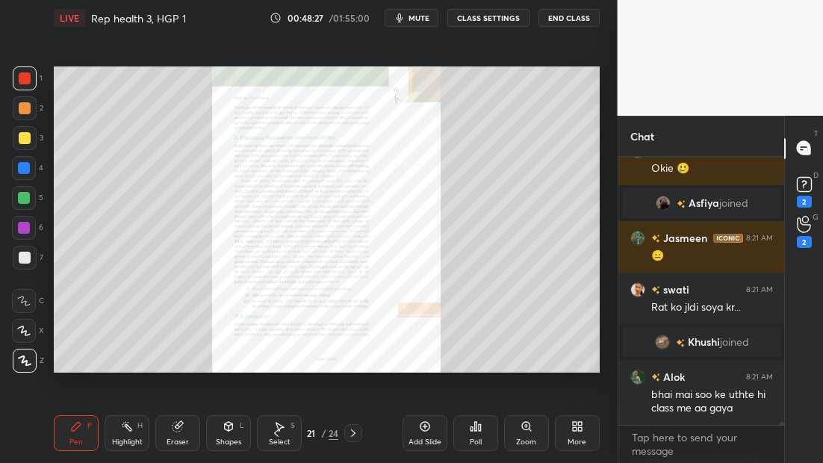
scroll to position [24423, 0]
click at [524, 429] on icon at bounding box center [527, 427] width 12 height 12
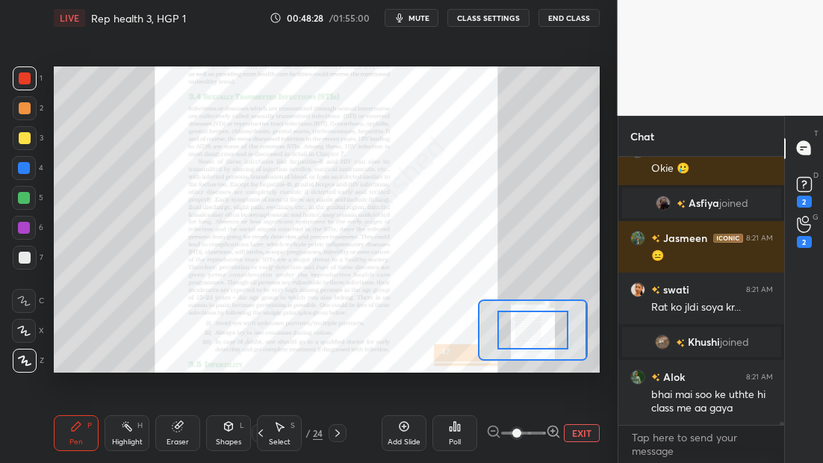
click at [521, 432] on span at bounding box center [516, 433] width 9 height 9
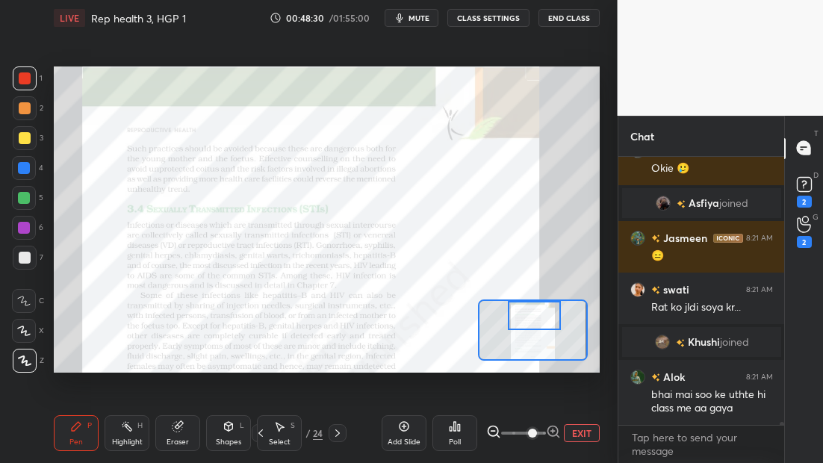
click at [542, 303] on div at bounding box center [534, 315] width 53 height 29
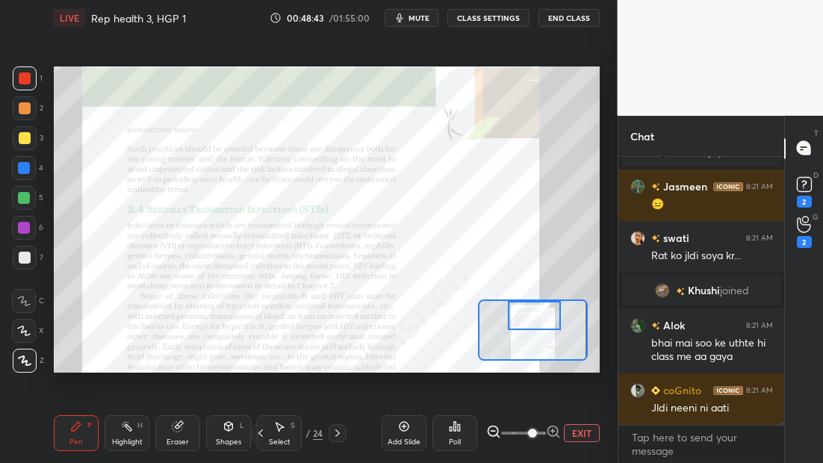
scroll to position [24526, 0]
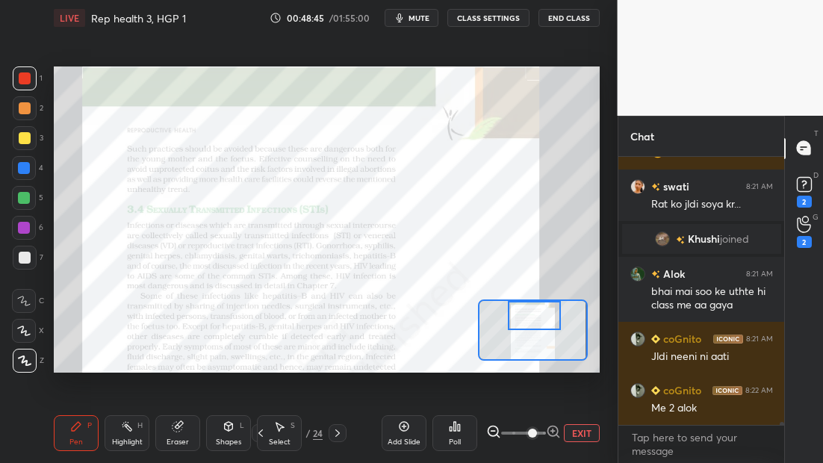
click at [574, 433] on button "EXIT" at bounding box center [582, 433] width 36 height 18
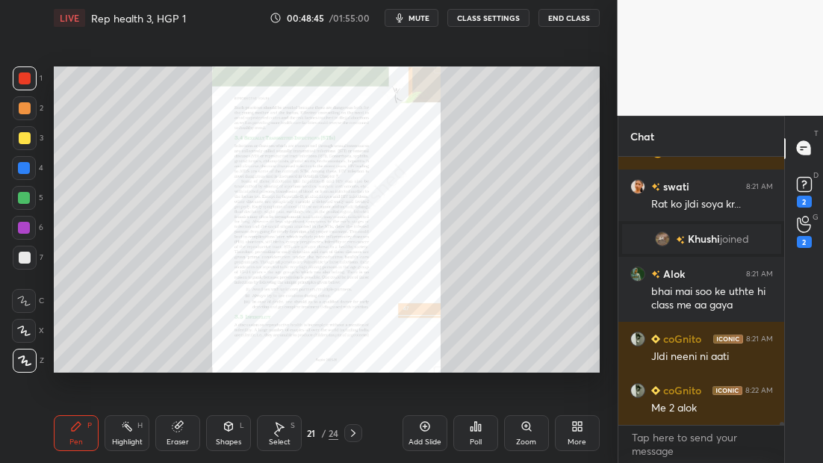
click at [277, 434] on icon at bounding box center [276, 433] width 12 height 12
click at [524, 438] on div "Zoom" at bounding box center [526, 441] width 20 height 7
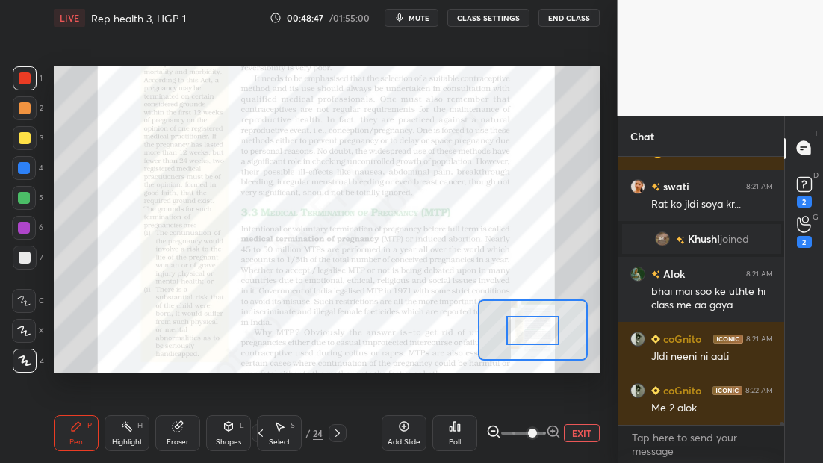
click at [533, 434] on span at bounding box center [523, 433] width 45 height 22
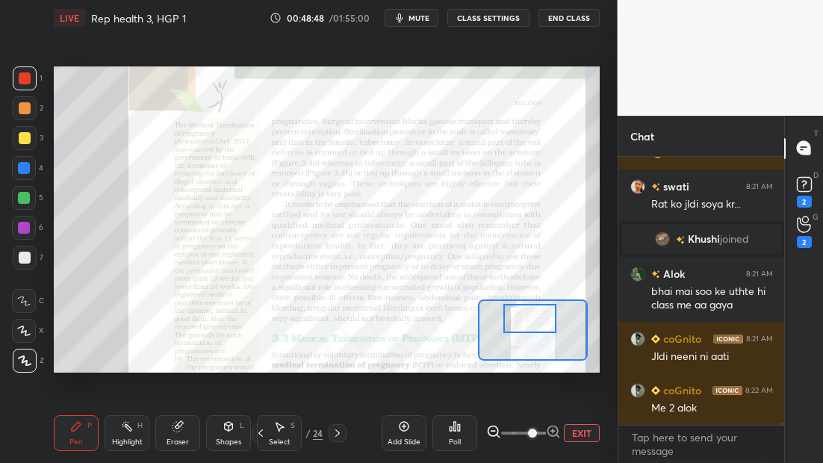
click at [518, 314] on div at bounding box center [529, 318] width 53 height 29
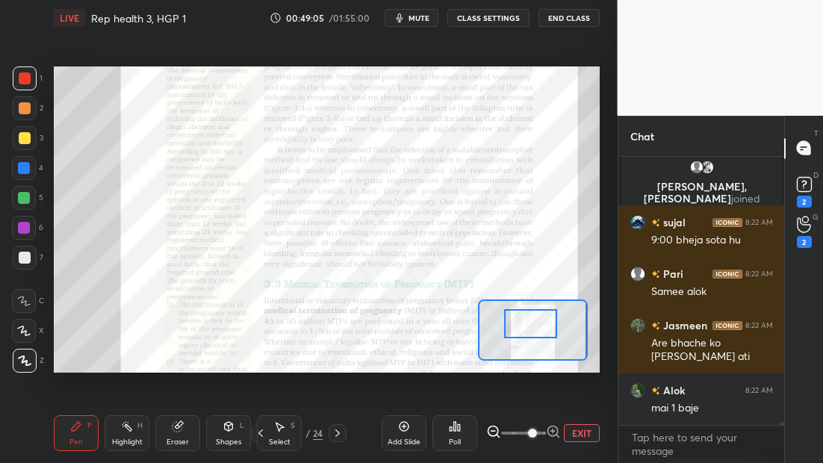
scroll to position [24837, 0]
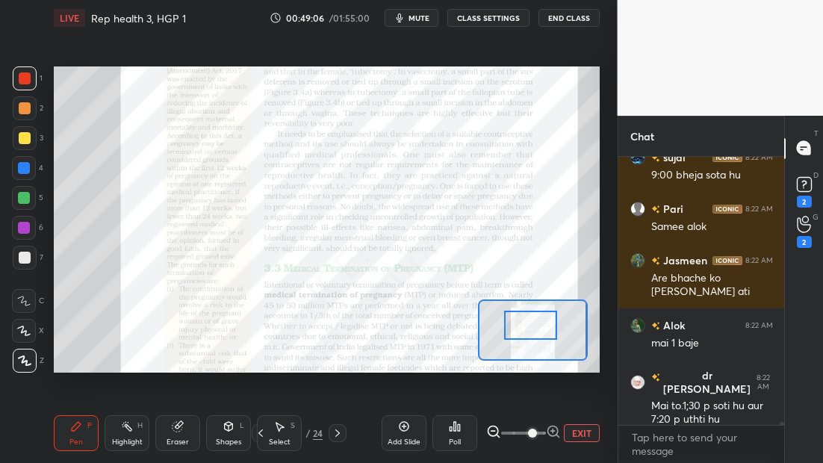
click at [532, 334] on div at bounding box center [530, 325] width 53 height 29
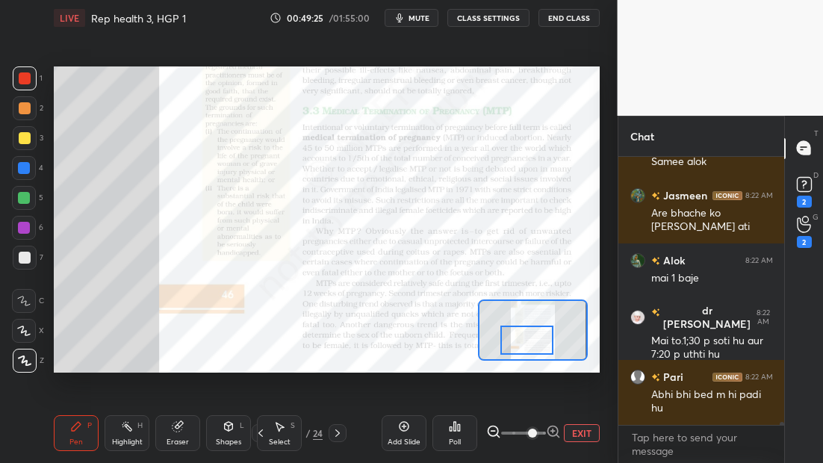
drag, startPoint x: 529, startPoint y: 332, endPoint x: 527, endPoint y: 345, distance: 12.8
click at [527, 345] on div at bounding box center [526, 340] width 53 height 29
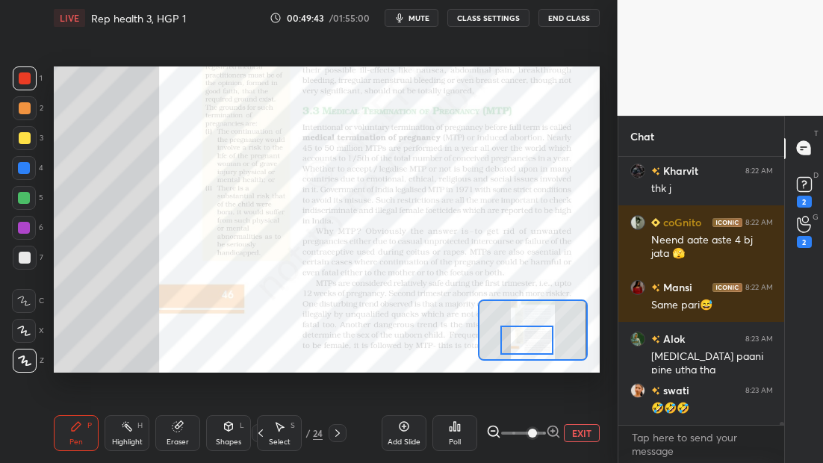
scroll to position [25245, 0]
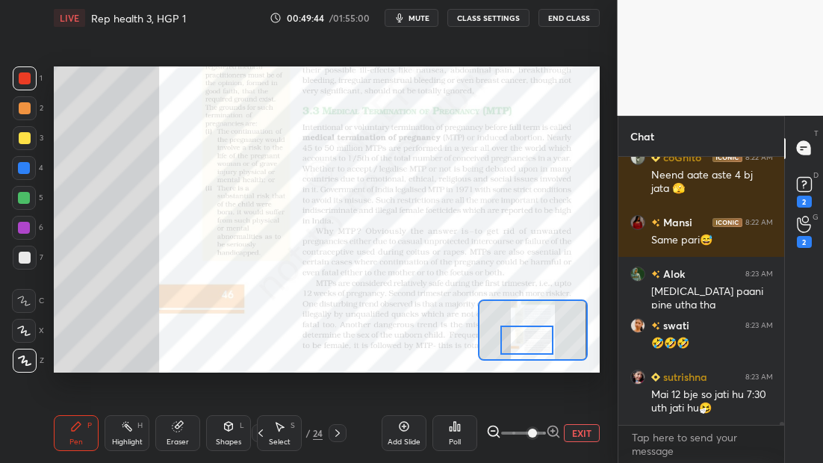
click at [340, 435] on icon at bounding box center [338, 433] width 12 height 12
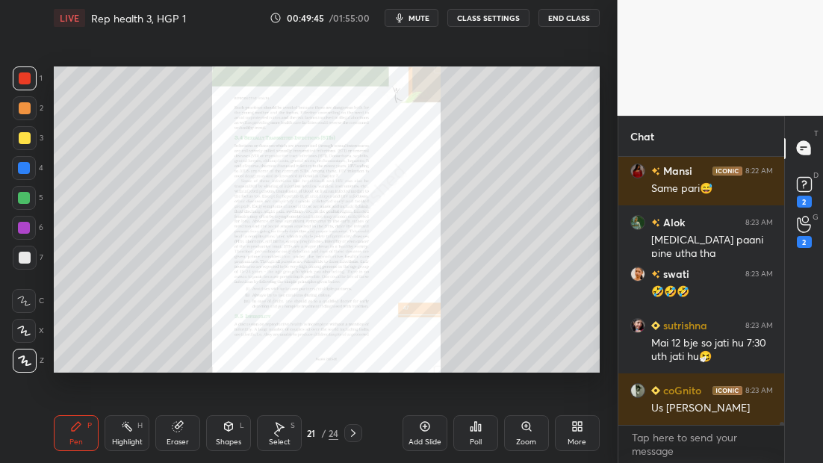
click at [521, 431] on div "Zoom" at bounding box center [526, 433] width 45 height 36
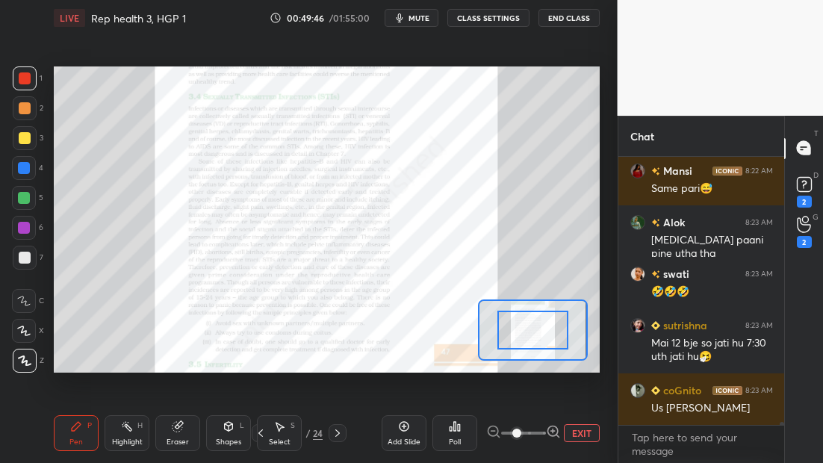
click at [521, 431] on span at bounding box center [516, 433] width 9 height 9
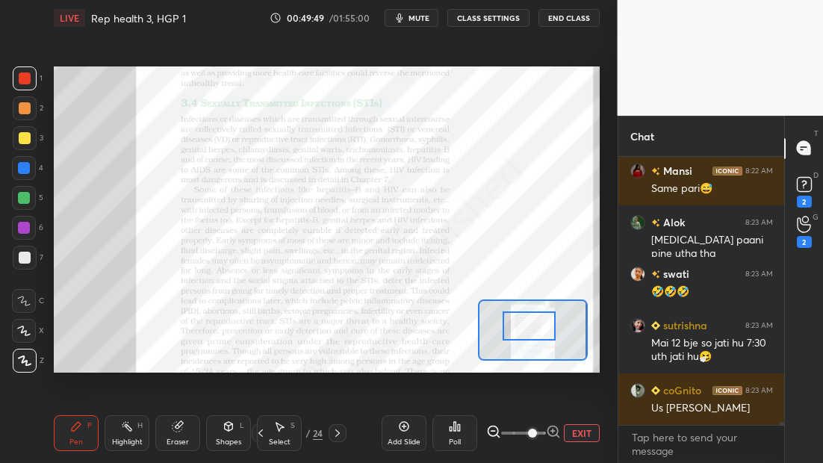
click at [535, 317] on div at bounding box center [529, 325] width 53 height 29
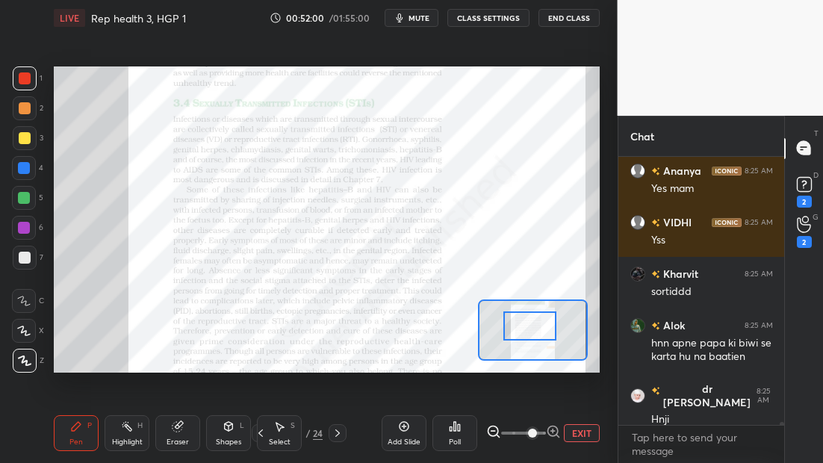
scroll to position [27223, 0]
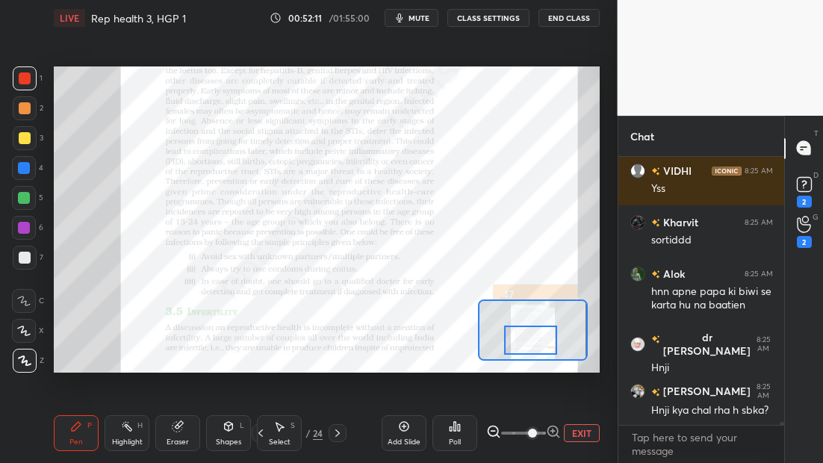
drag, startPoint x: 527, startPoint y: 329, endPoint x: 527, endPoint y: 343, distance: 13.4
click at [528, 343] on div at bounding box center [530, 340] width 53 height 29
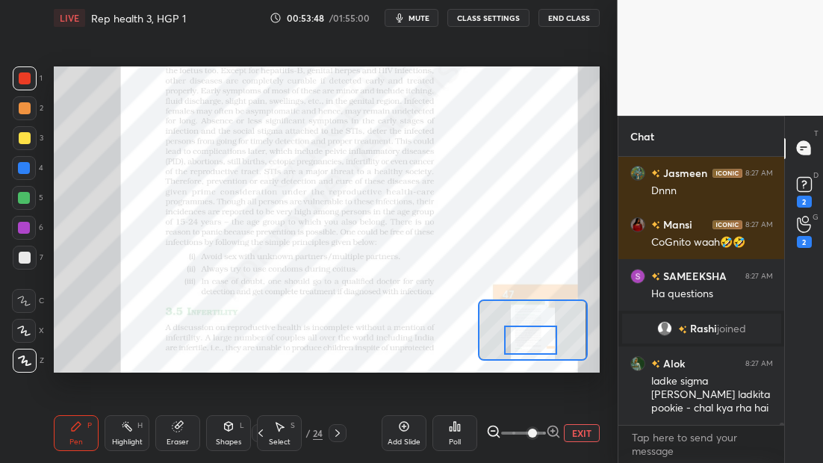
scroll to position [28405, 0]
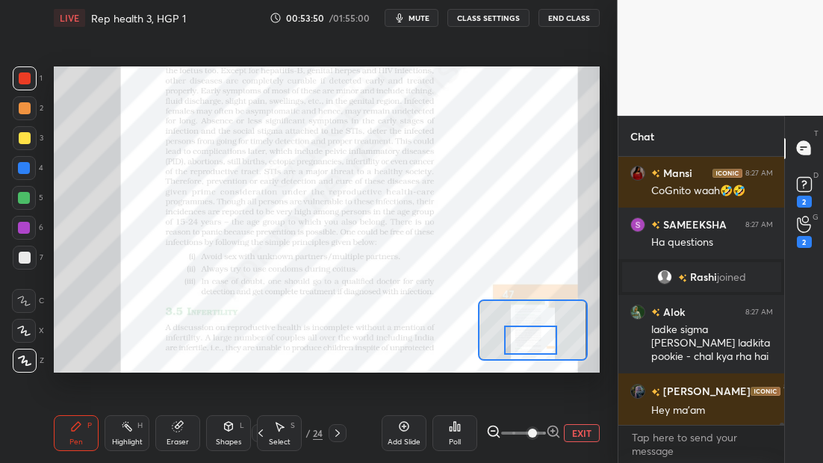
click at [344, 434] on icon at bounding box center [338, 433] width 12 height 12
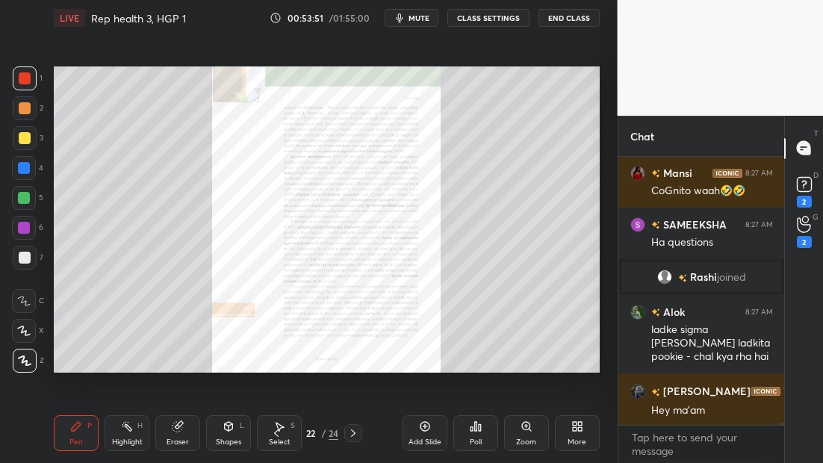
click at [542, 434] on div "Zoom" at bounding box center [526, 433] width 45 height 36
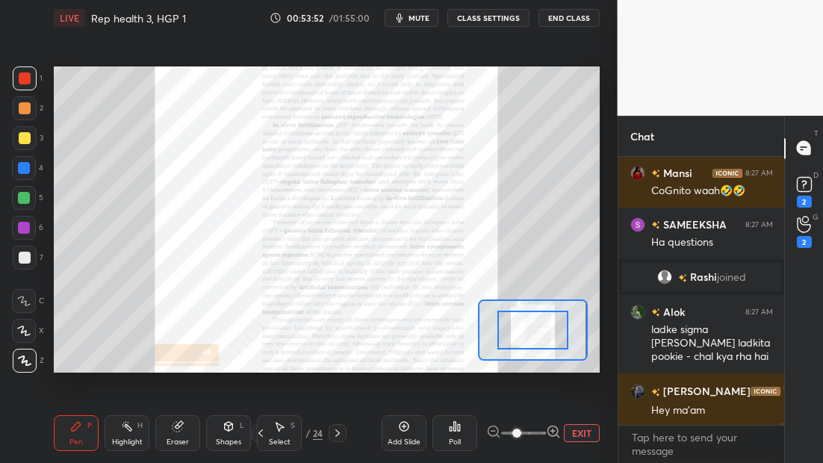
click at [521, 433] on span at bounding box center [516, 433] width 9 height 9
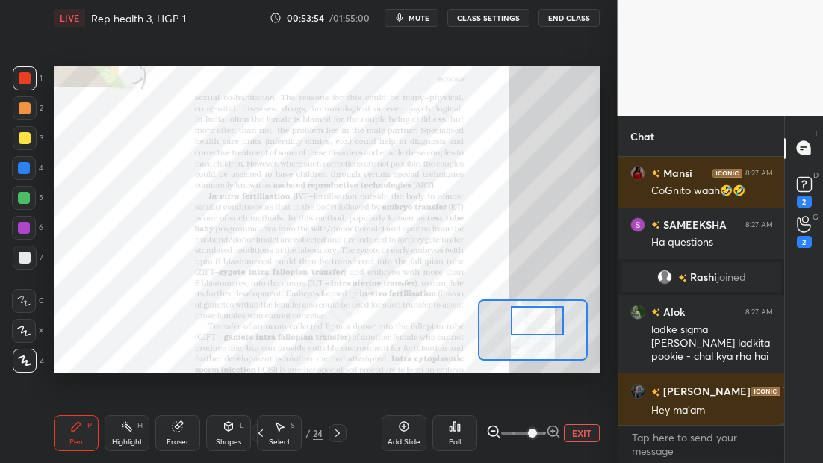
click at [535, 313] on div at bounding box center [537, 320] width 53 height 29
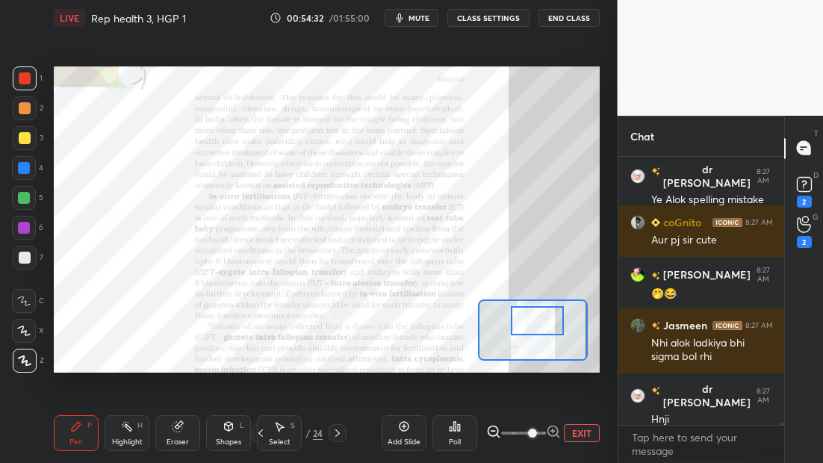
scroll to position [28735, 0]
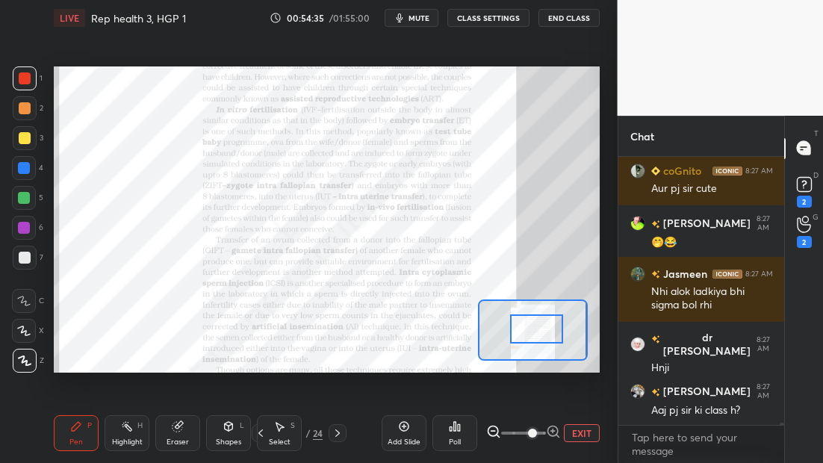
drag, startPoint x: 539, startPoint y: 318, endPoint x: 538, endPoint y: 326, distance: 7.5
click at [538, 326] on div at bounding box center [536, 328] width 53 height 29
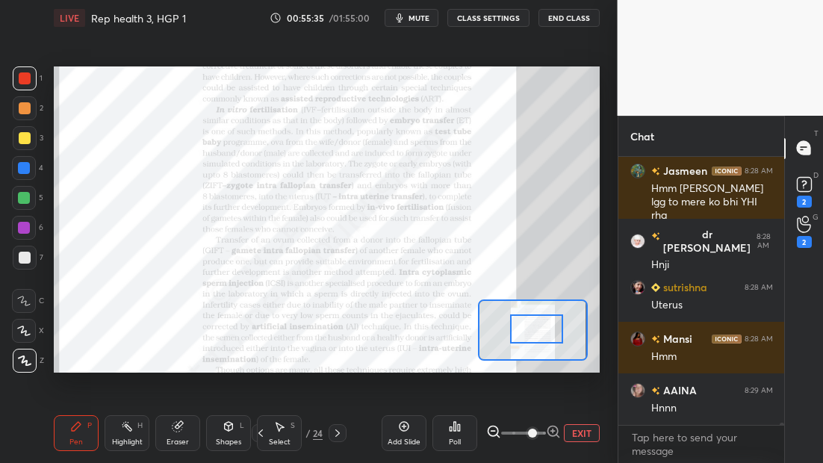
scroll to position [29574, 0]
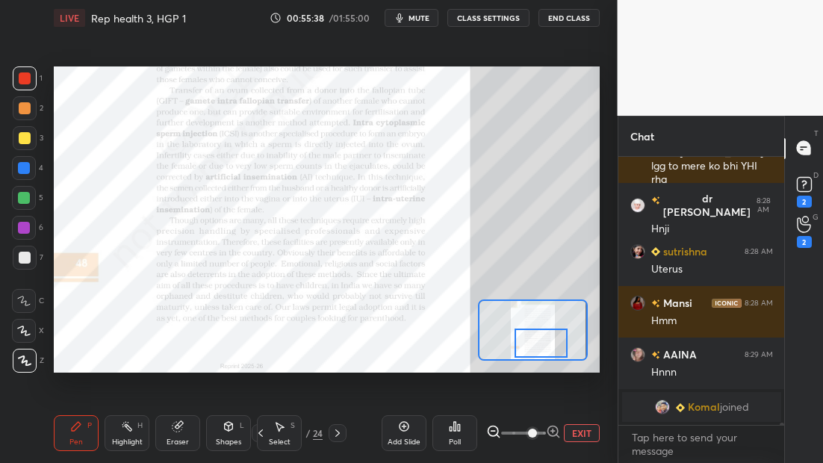
drag, startPoint x: 540, startPoint y: 337, endPoint x: 545, endPoint y: 346, distance: 10.0
click at [545, 345] on div at bounding box center [541, 343] width 53 height 29
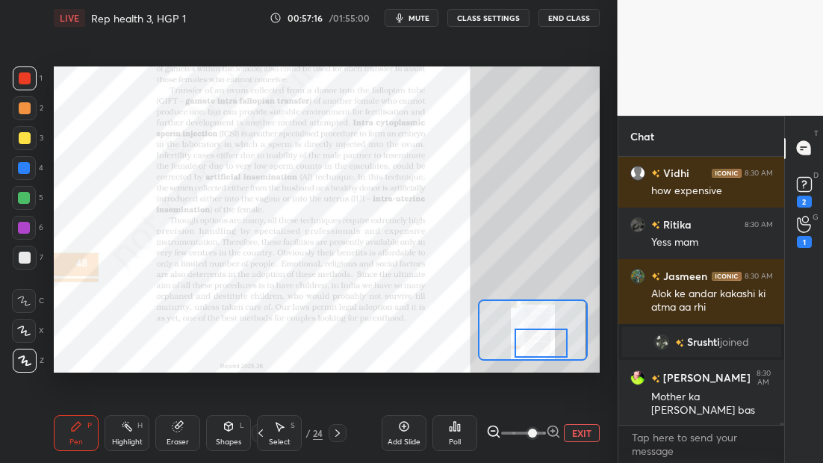
scroll to position [30130, 0]
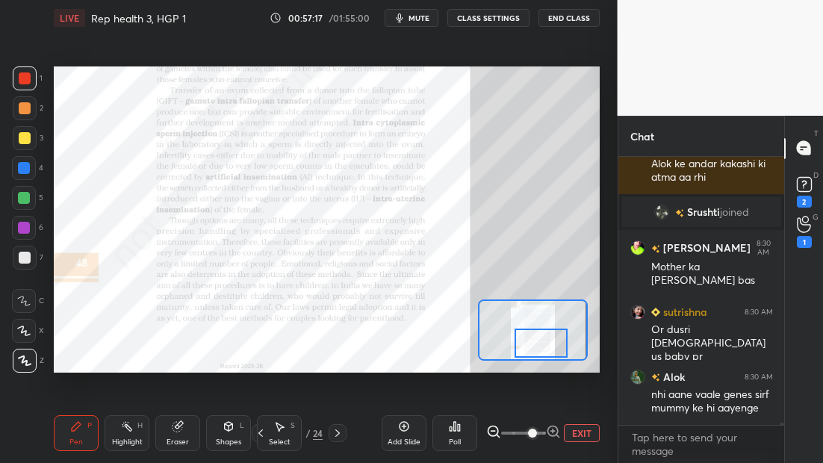
click at [341, 434] on icon at bounding box center [338, 433] width 12 height 12
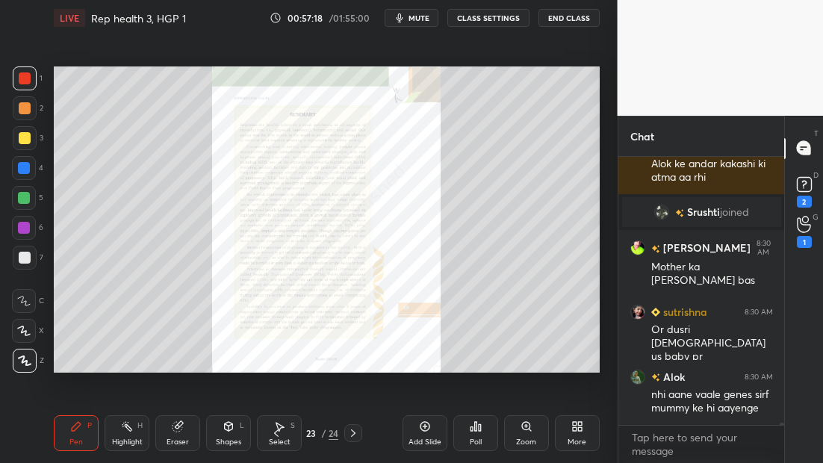
scroll to position [30247, 0]
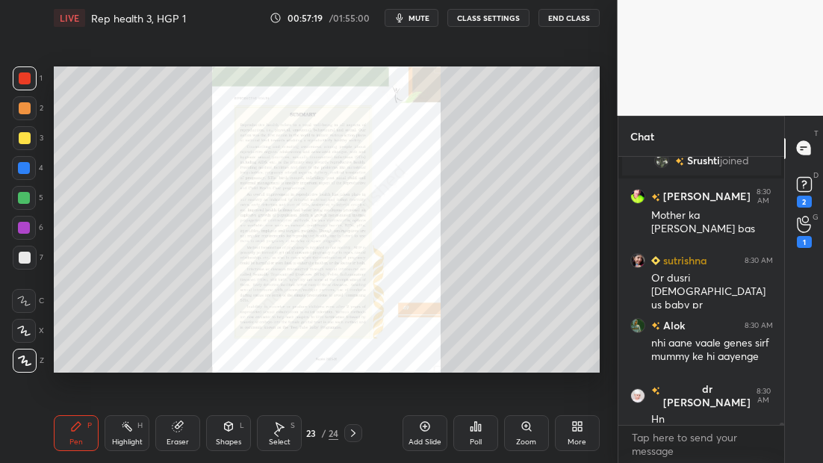
click at [533, 438] on div "Zoom" at bounding box center [526, 441] width 20 height 7
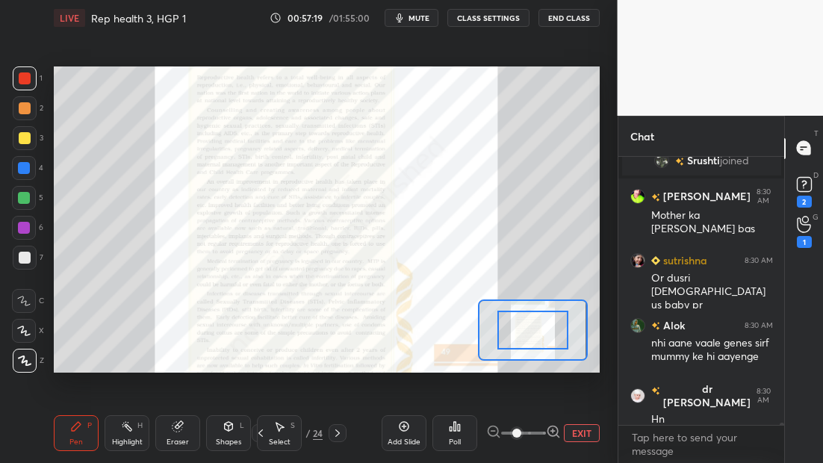
click at [521, 435] on span at bounding box center [516, 433] width 9 height 9
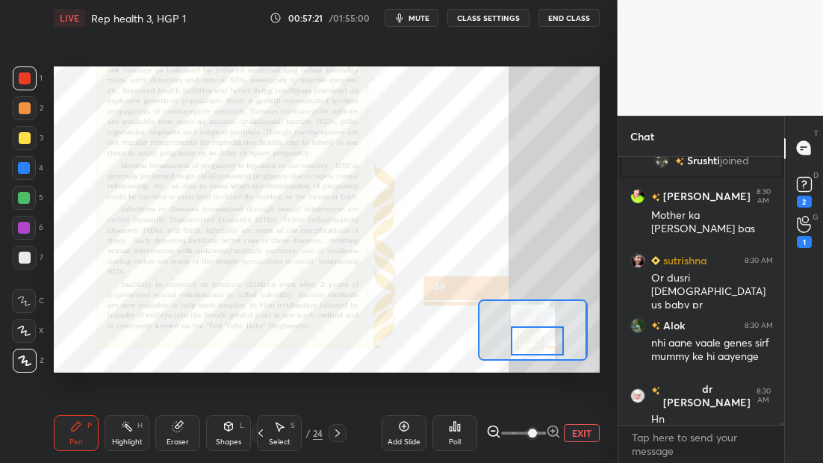
click at [532, 332] on div at bounding box center [537, 340] width 53 height 29
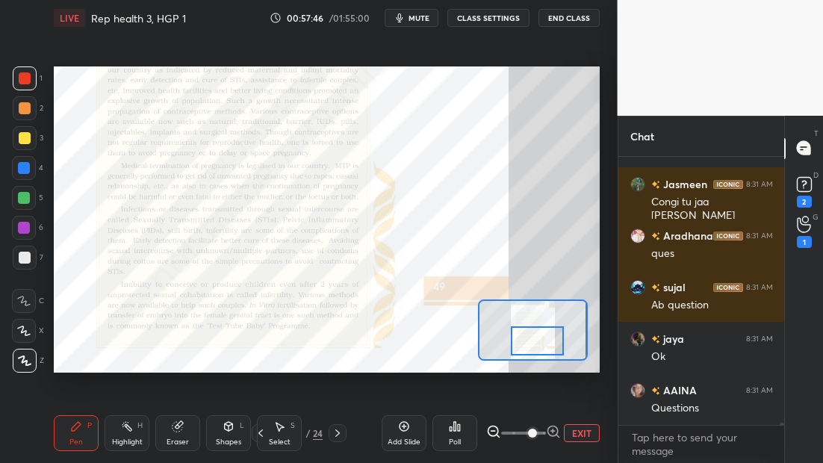
scroll to position [30943, 0]
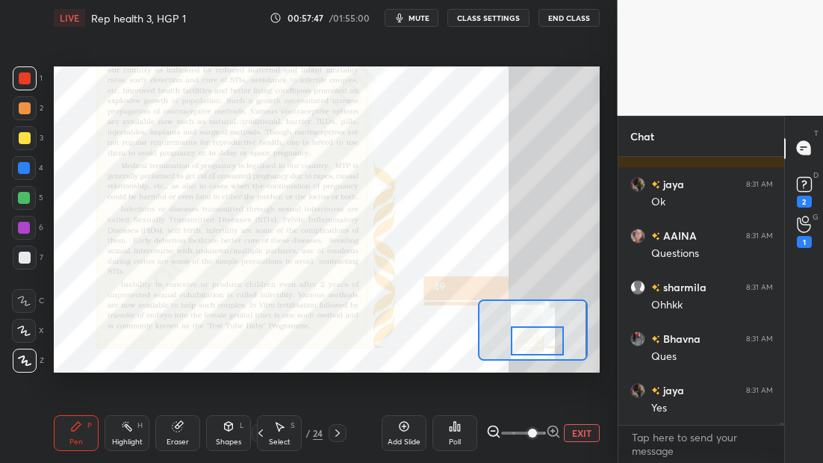
click at [265, 430] on icon at bounding box center [261, 433] width 12 height 12
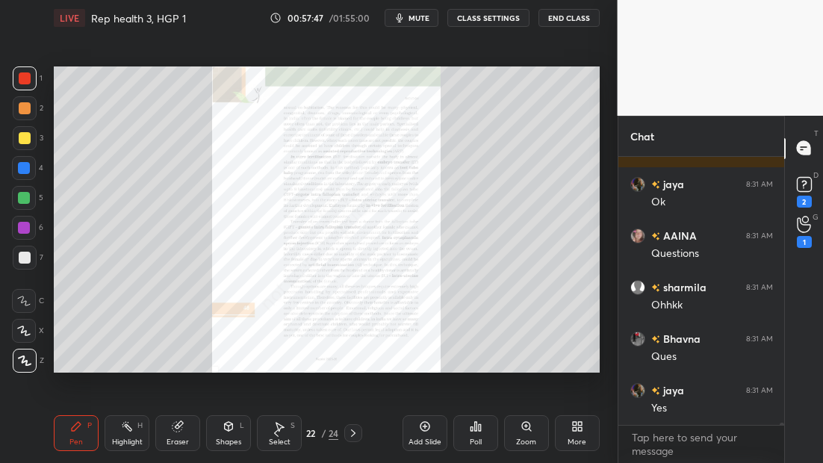
click at [262, 430] on div "Select S" at bounding box center [279, 433] width 45 height 36
click at [264, 429] on div "Select S" at bounding box center [279, 433] width 45 height 36
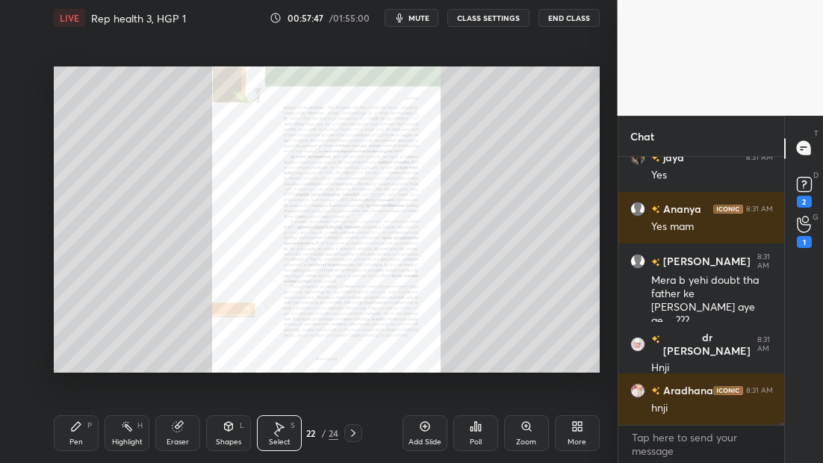
click at [264, 429] on div "Select S" at bounding box center [279, 433] width 45 height 36
click at [266, 428] on div "Select S" at bounding box center [279, 433] width 45 height 36
click at [262, 432] on div "Select S" at bounding box center [279, 433] width 45 height 36
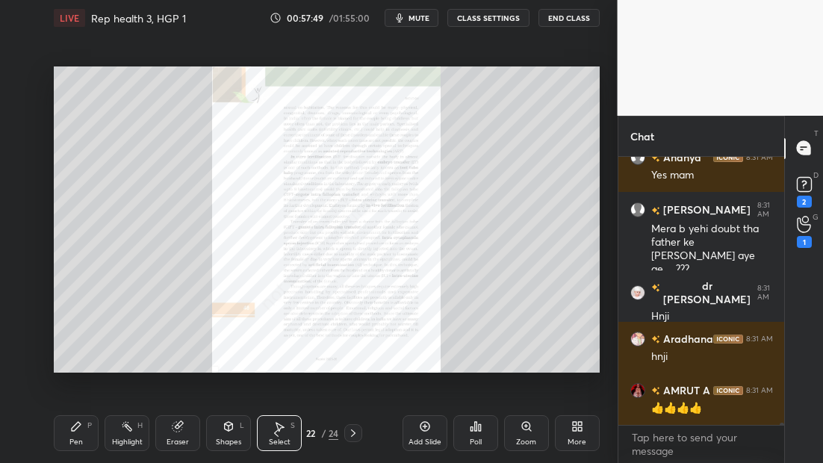
click at [85, 438] on div "Pen P" at bounding box center [76, 433] width 45 height 36
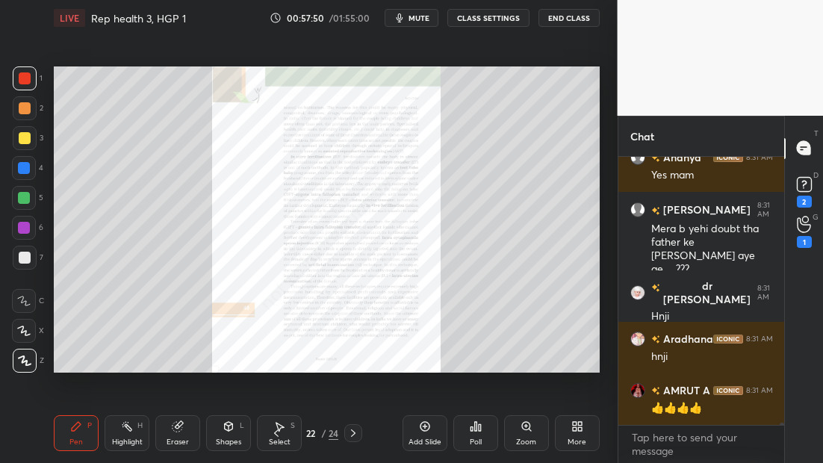
click at [277, 432] on icon at bounding box center [276, 433] width 12 height 12
click at [279, 432] on icon at bounding box center [276, 433] width 12 height 12
click at [279, 433] on icon at bounding box center [276, 433] width 12 height 12
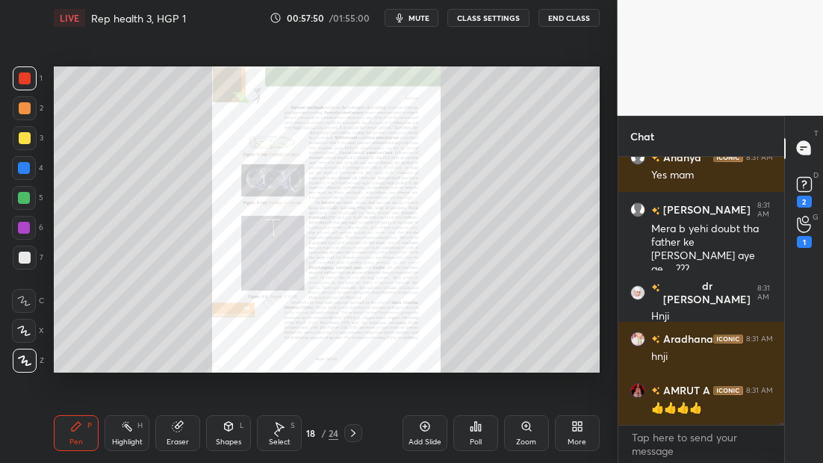
click at [279, 434] on icon at bounding box center [276, 433] width 12 height 12
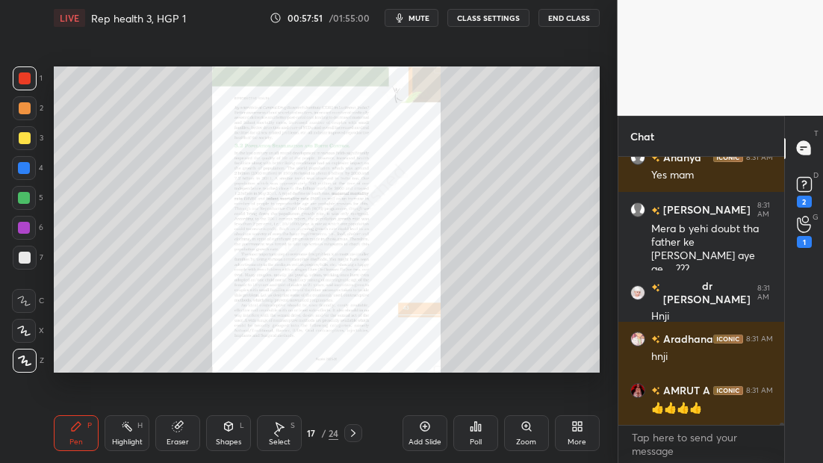
click at [279, 433] on icon at bounding box center [276, 433] width 12 height 12
click at [279, 432] on icon at bounding box center [276, 433] width 12 height 12
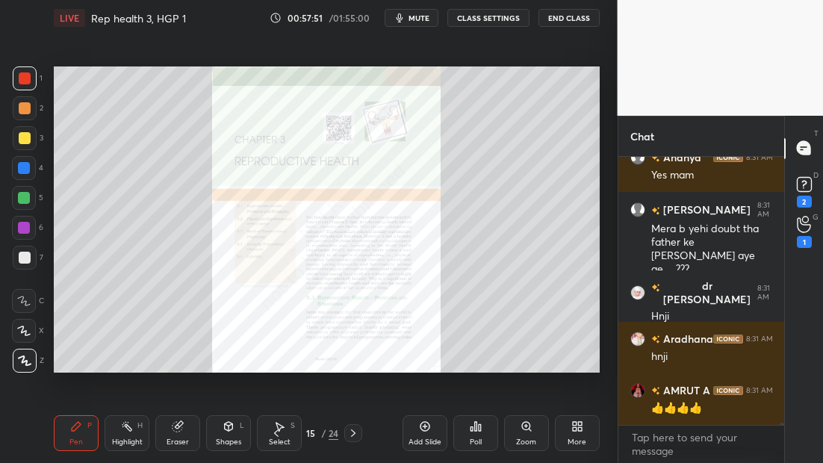
click at [279, 432] on icon at bounding box center [276, 433] width 12 height 12
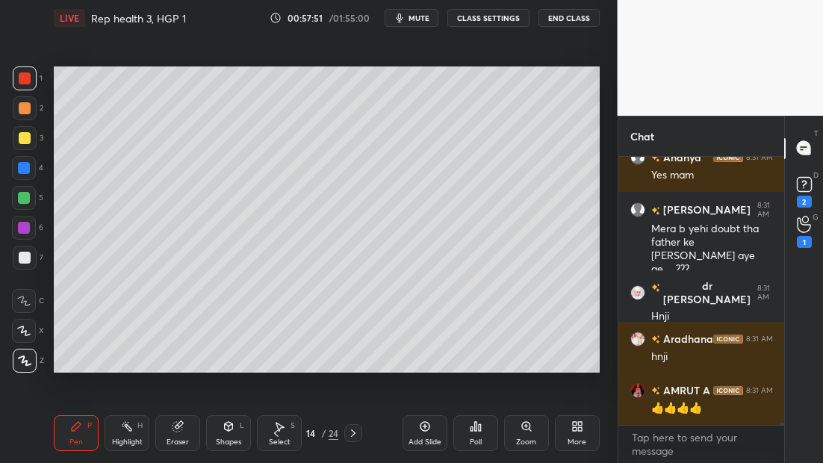
click at [279, 432] on icon at bounding box center [276, 433] width 12 height 12
click at [277, 432] on icon at bounding box center [276, 433] width 12 height 12
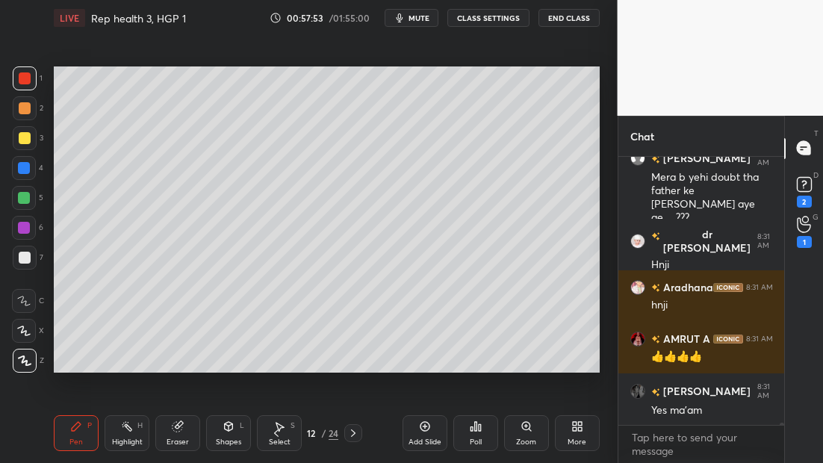
click at [279, 431] on icon at bounding box center [276, 433] width 12 height 12
click at [280, 430] on icon at bounding box center [276, 433] width 12 height 12
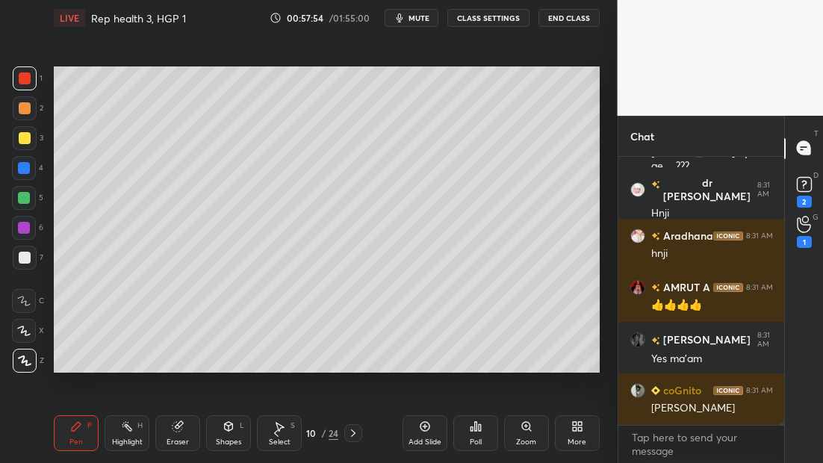
click at [279, 430] on icon at bounding box center [276, 433] width 12 height 12
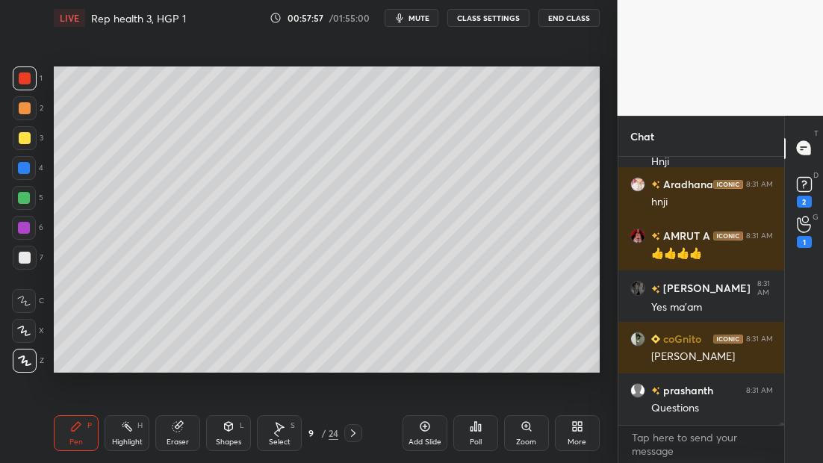
click at [34, 258] on div at bounding box center [25, 258] width 24 height 24
click at [427, 441] on div "Add Slide" at bounding box center [425, 441] width 33 height 7
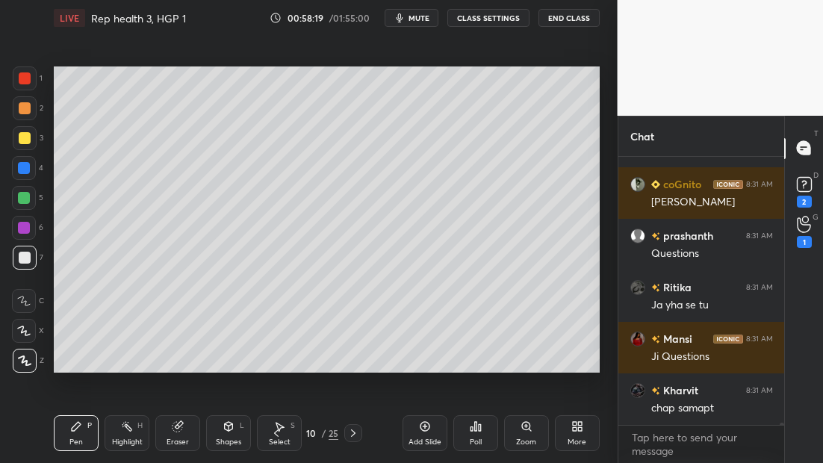
scroll to position [31589, 0]
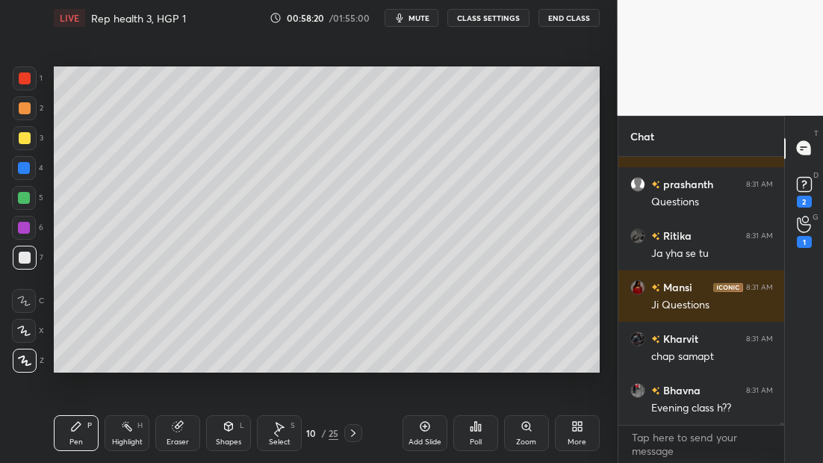
click at [279, 432] on icon at bounding box center [276, 433] width 12 height 12
click at [273, 435] on icon at bounding box center [276, 433] width 12 height 12
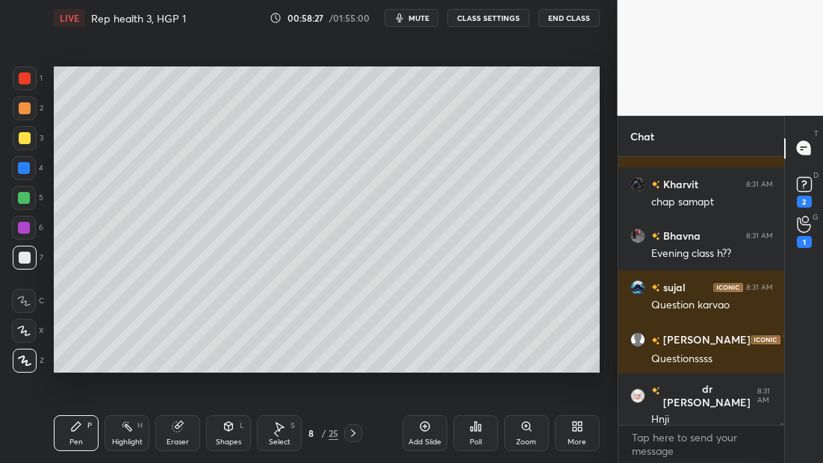
scroll to position [31795, 0]
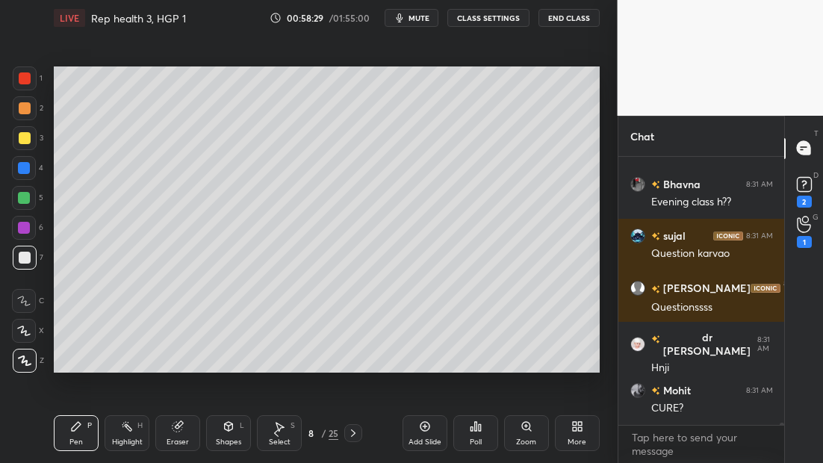
click at [353, 438] on icon at bounding box center [353, 433] width 12 height 12
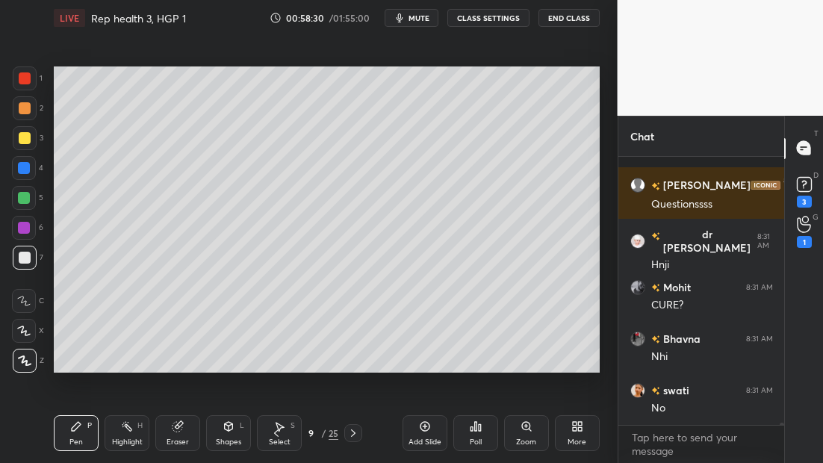
scroll to position [31974, 0]
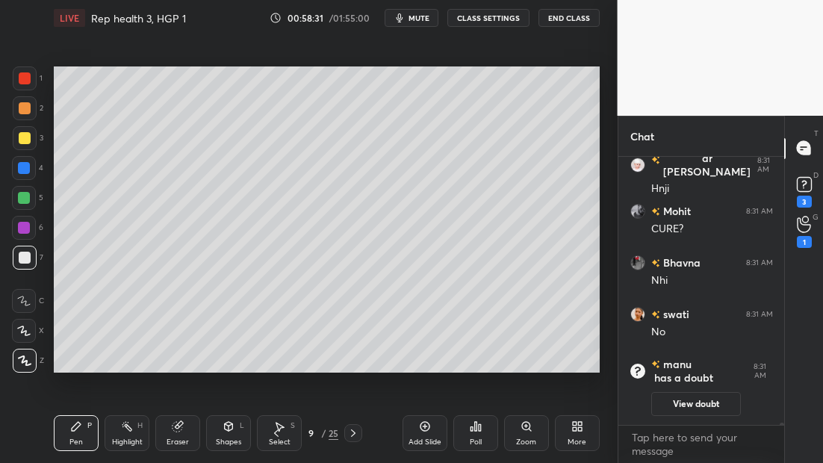
click at [355, 438] on icon at bounding box center [353, 433] width 12 height 12
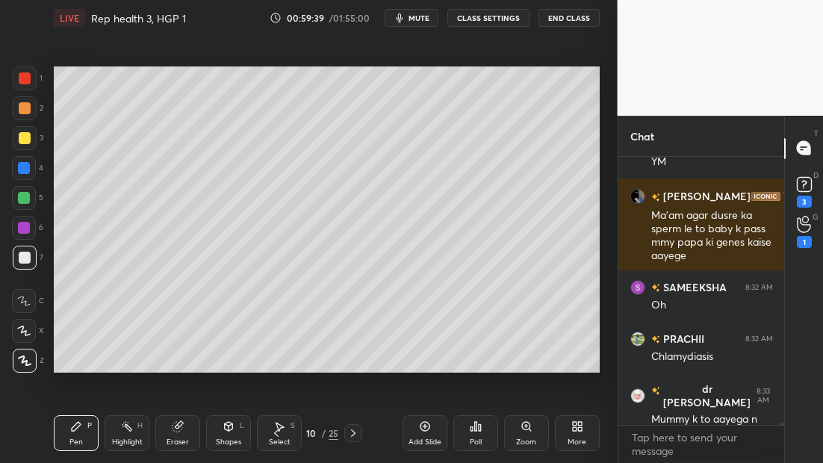
scroll to position [32839, 0]
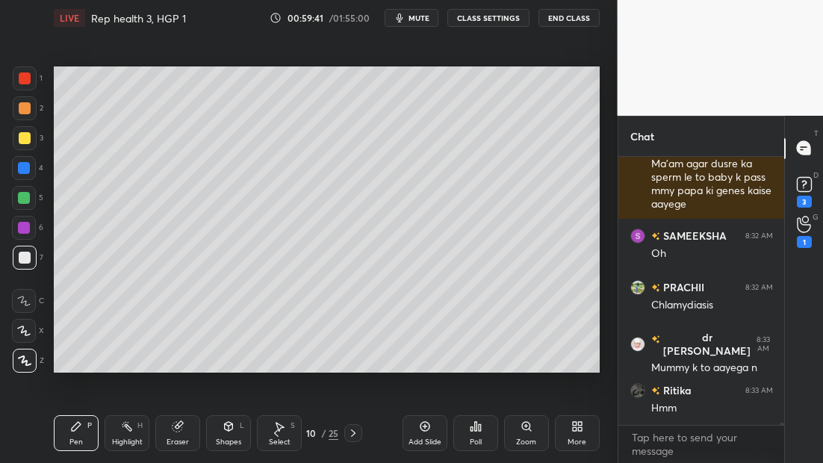
click at [269, 438] on div "Pen P Highlight H Eraser Shapes L Select S 10 / 25 Add Slide Poll Zoom More" at bounding box center [327, 433] width 546 height 60
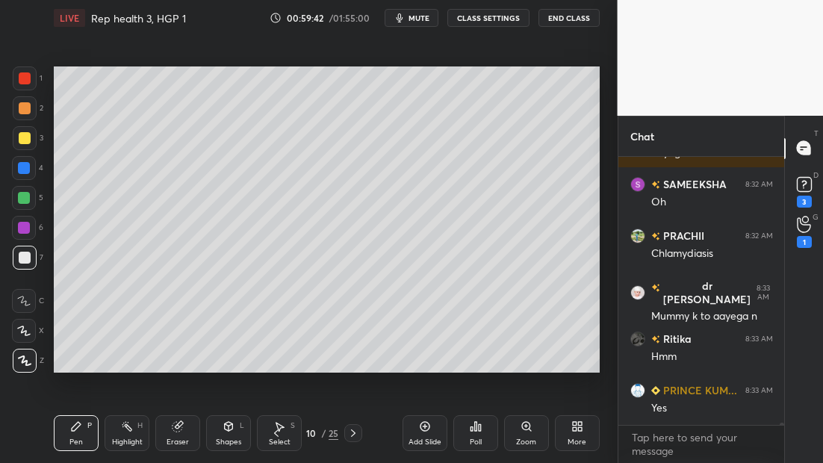
click at [276, 432] on icon at bounding box center [276, 433] width 12 height 12
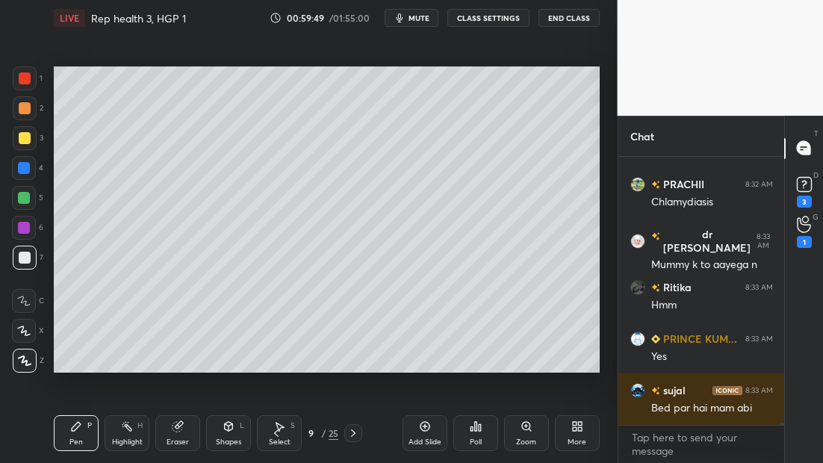
click at [273, 438] on div "Pen P Highlight H Eraser Shapes L Select S 9 / 25 Add Slide Poll Zoom More" at bounding box center [327, 433] width 546 height 60
click at [277, 436] on icon at bounding box center [276, 433] width 12 height 12
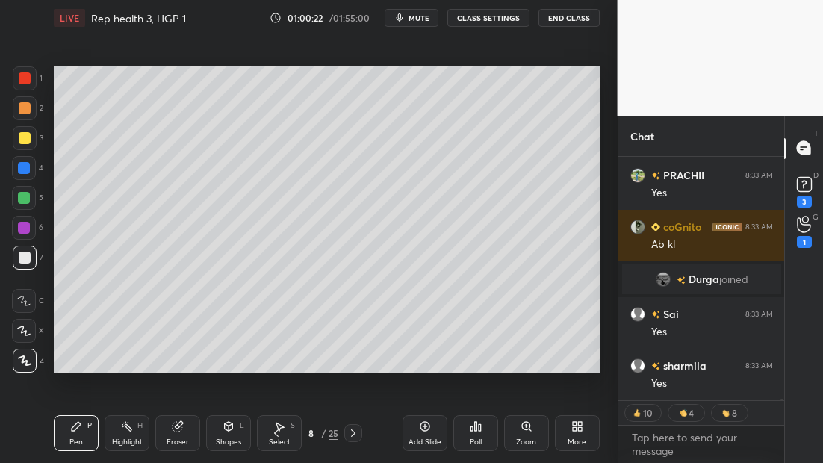
scroll to position [33293, 0]
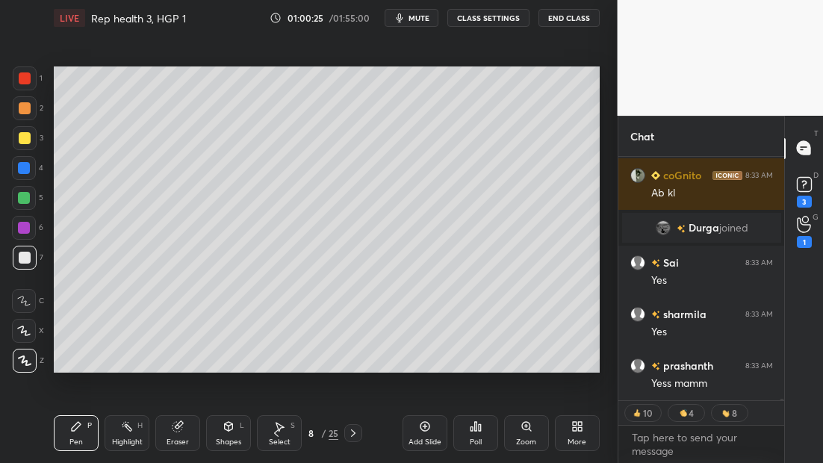
click at [571, 432] on div "More" at bounding box center [577, 433] width 45 height 36
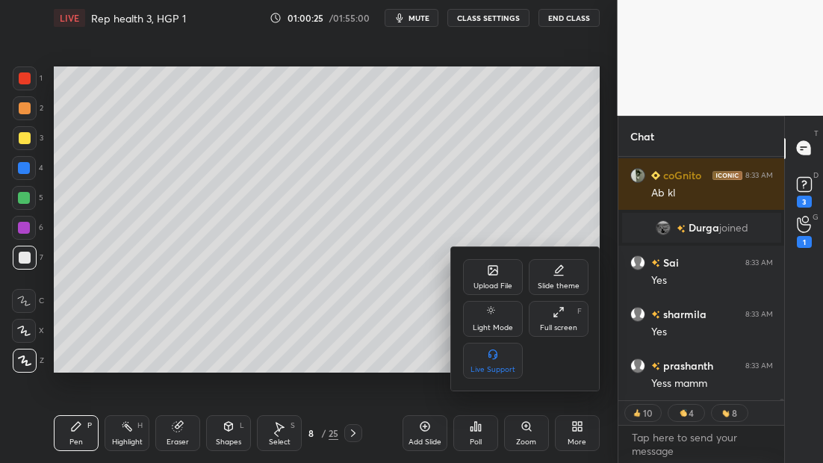
scroll to position [33344, 0]
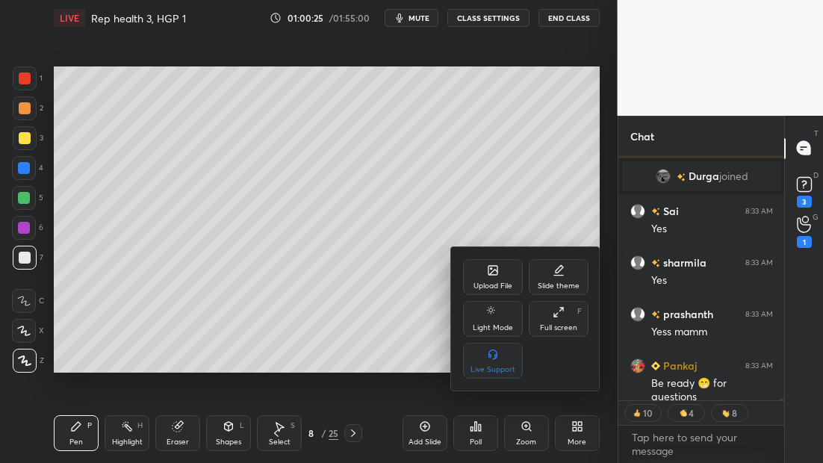
click at [484, 267] on div "Upload File" at bounding box center [493, 277] width 60 height 36
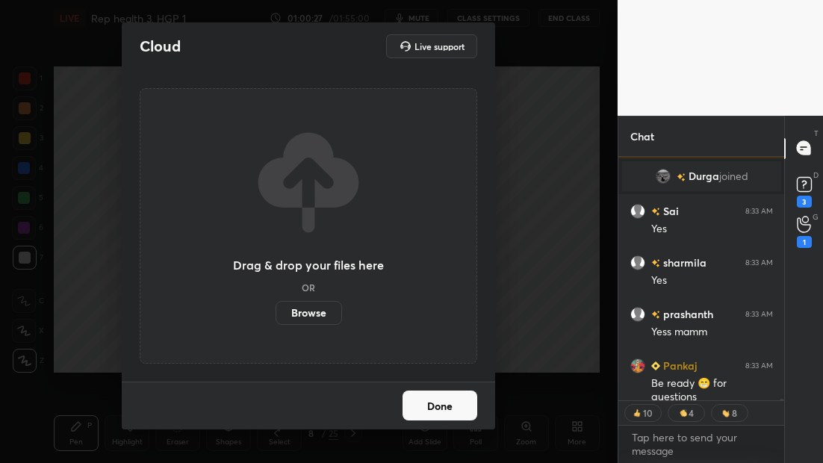
click at [299, 321] on label "Browse" at bounding box center [309, 313] width 66 height 24
click at [276, 321] on input "Browse" at bounding box center [276, 313] width 0 height 24
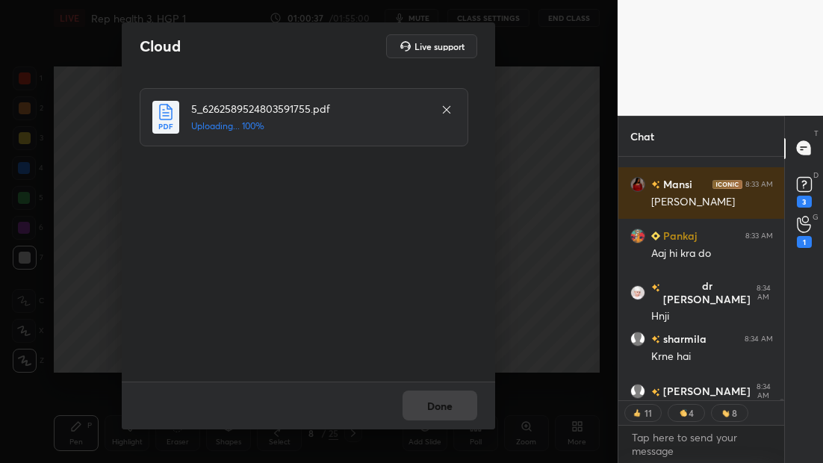
scroll to position [264, 161]
click at [444, 415] on button "Done" at bounding box center [440, 406] width 75 height 30
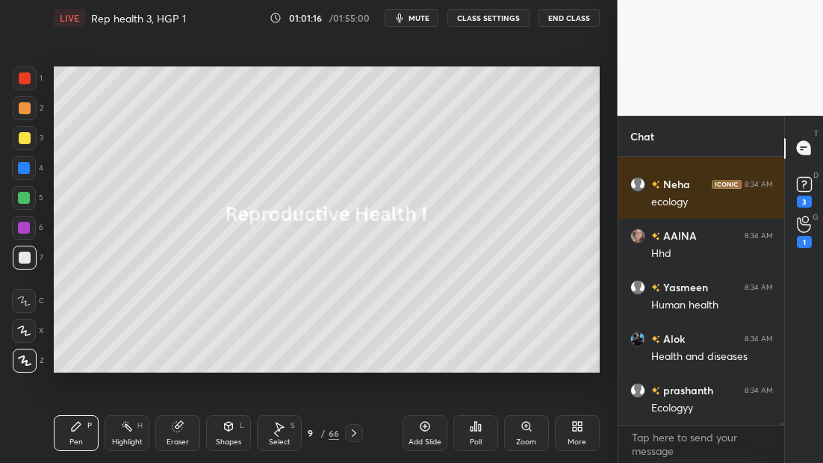
click at [175, 433] on div "Eraser" at bounding box center [177, 433] width 45 height 36
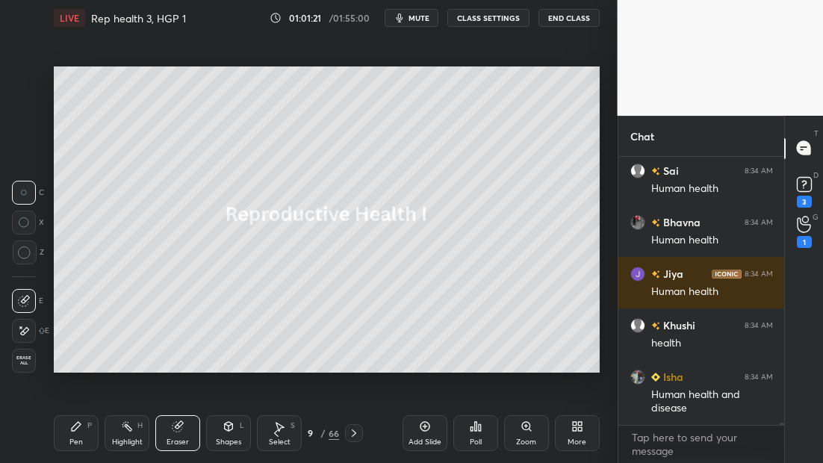
click at [84, 444] on div "Pen P" at bounding box center [76, 433] width 45 height 36
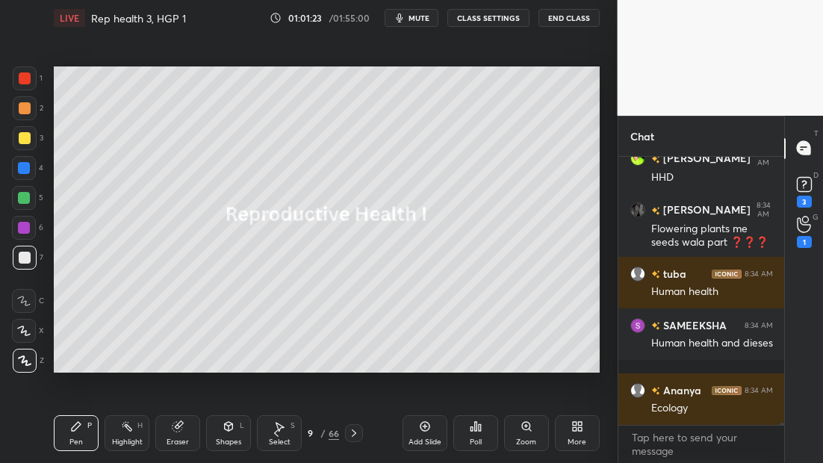
click at [428, 435] on div "Add Slide" at bounding box center [425, 433] width 45 height 36
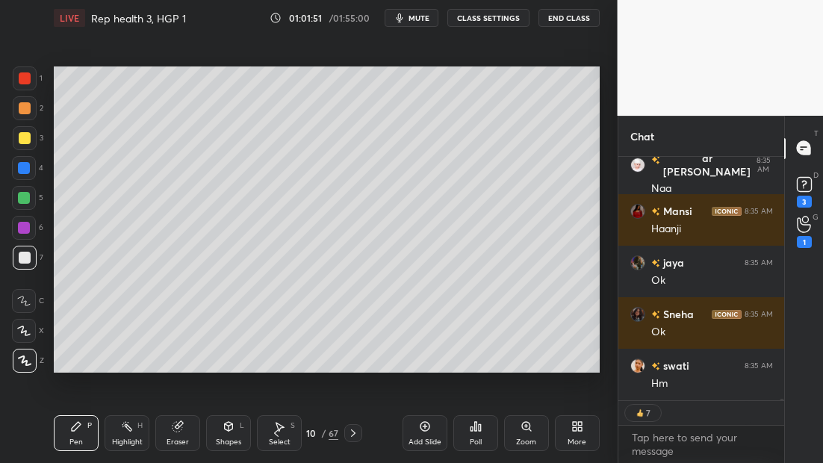
click at [31, 142] on div at bounding box center [25, 138] width 24 height 24
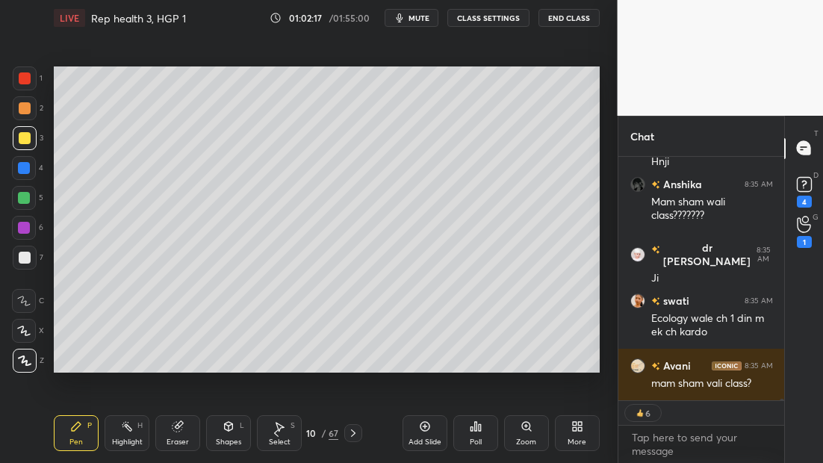
click at [189, 436] on div "Eraser" at bounding box center [177, 433] width 45 height 36
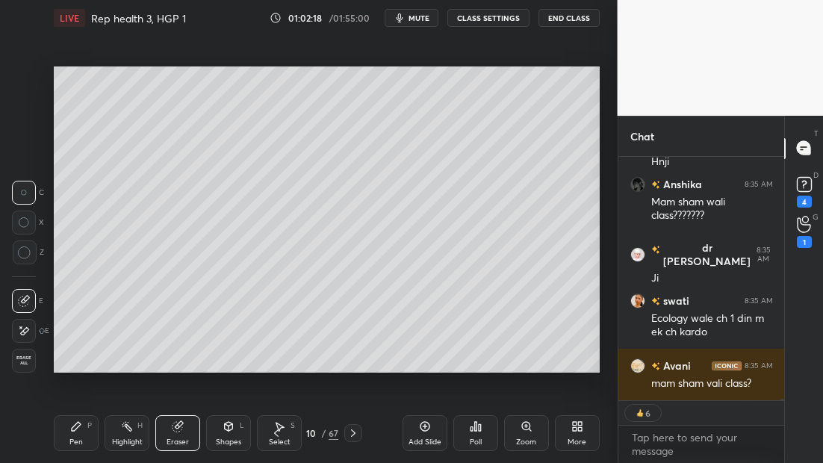
click at [26, 362] on span "Erase all" at bounding box center [24, 361] width 22 height 10
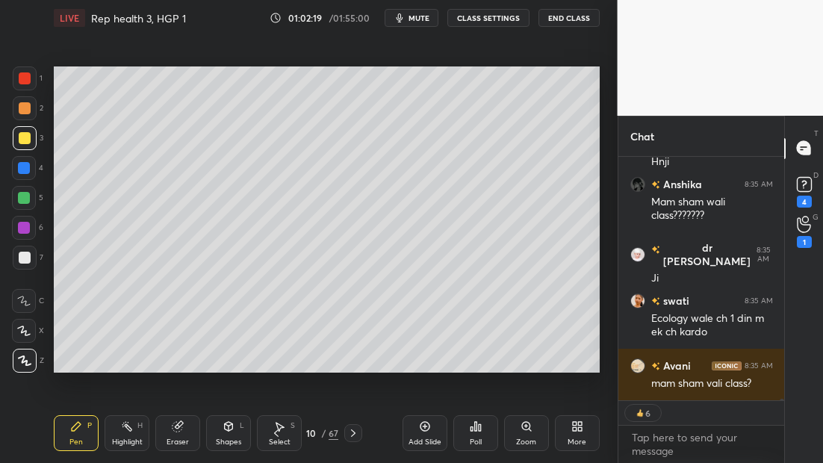
click at [67, 433] on div "Pen P" at bounding box center [76, 433] width 45 height 36
click at [350, 434] on icon at bounding box center [353, 433] width 12 height 12
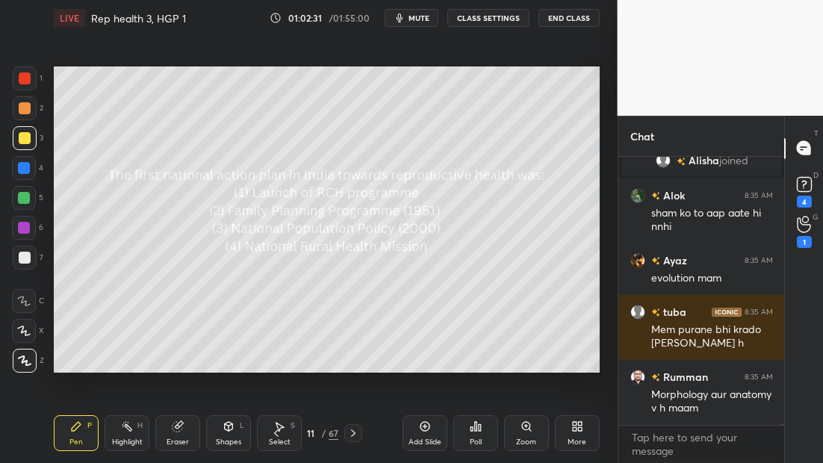
click at [479, 430] on icon at bounding box center [480, 427] width 2 height 7
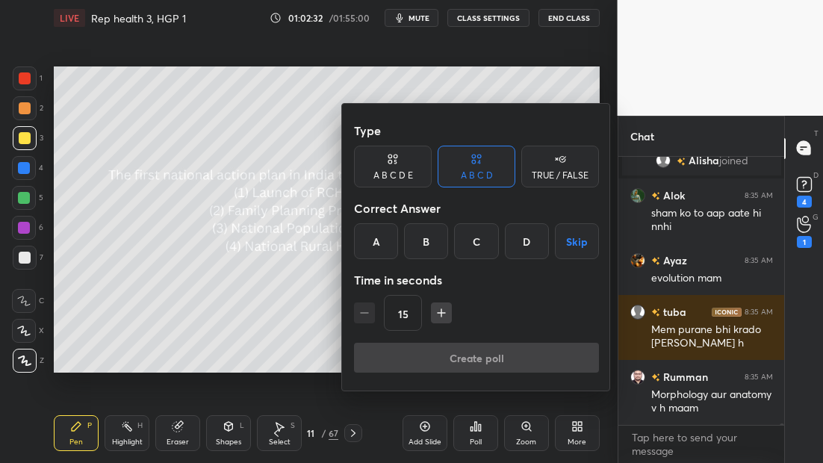
click at [421, 234] on div "B" at bounding box center [426, 241] width 44 height 36
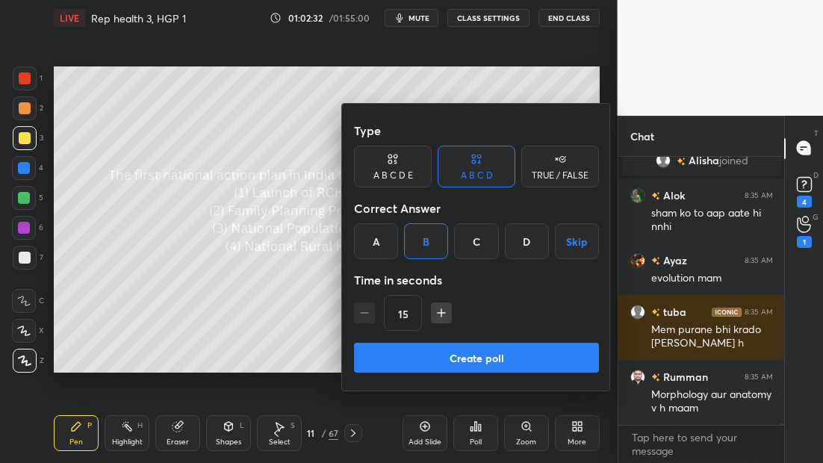
click at [468, 353] on button "Create poll" at bounding box center [476, 358] width 245 height 30
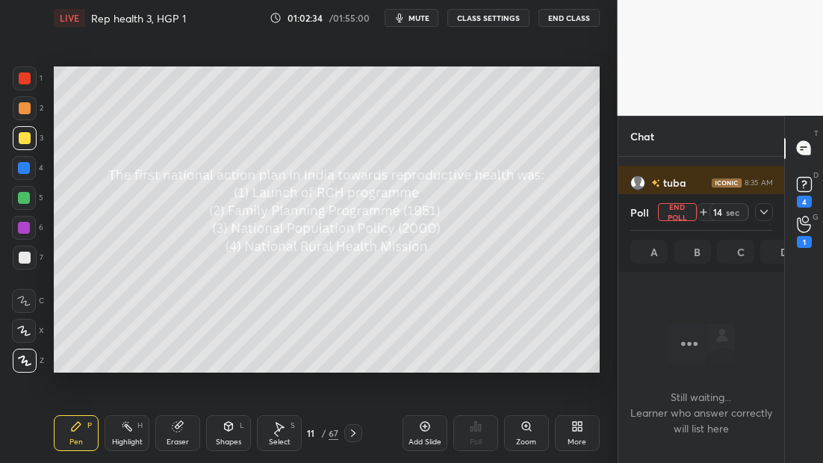
click at [763, 211] on icon at bounding box center [764, 212] width 12 height 12
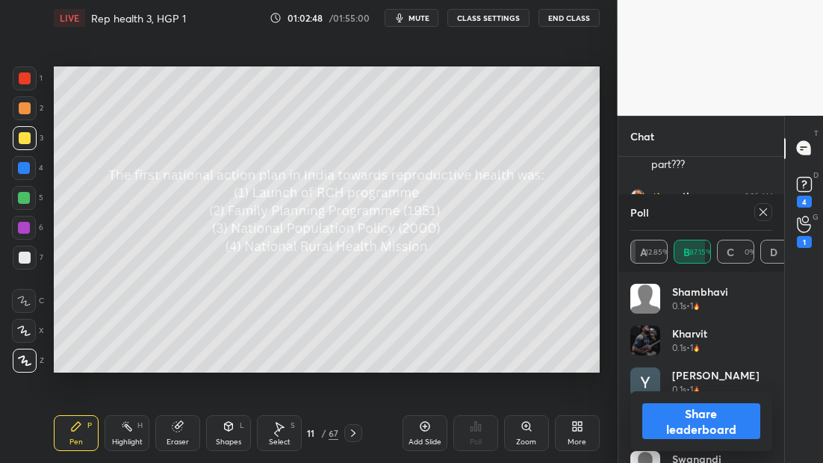
click at [354, 432] on icon at bounding box center [353, 433] width 12 height 12
click at [354, 430] on icon at bounding box center [353, 433] width 12 height 12
click at [760, 207] on div at bounding box center [763, 212] width 18 height 18
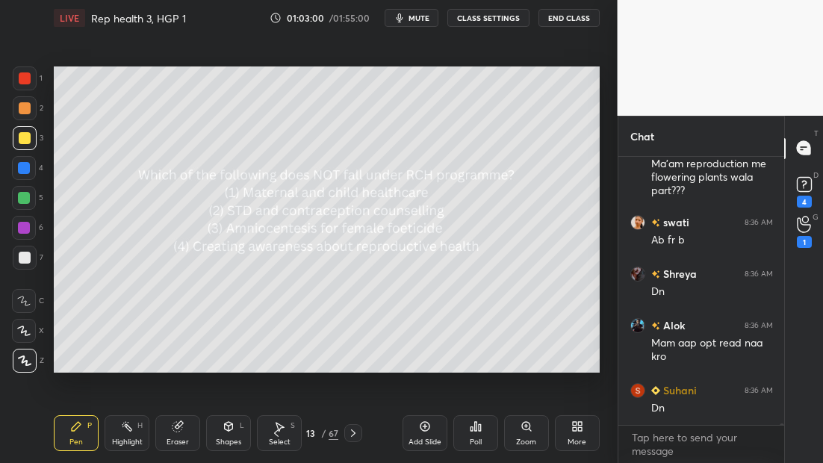
click at [477, 430] on div "Poll" at bounding box center [475, 433] width 45 height 36
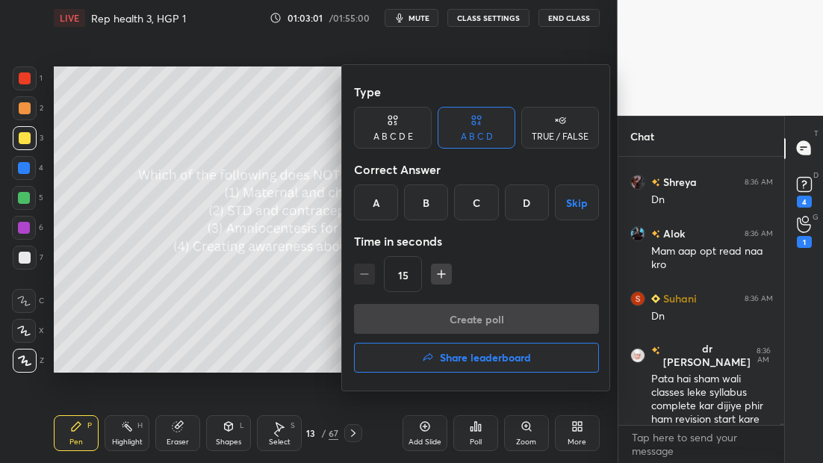
click at [492, 214] on div "C" at bounding box center [476, 203] width 44 height 36
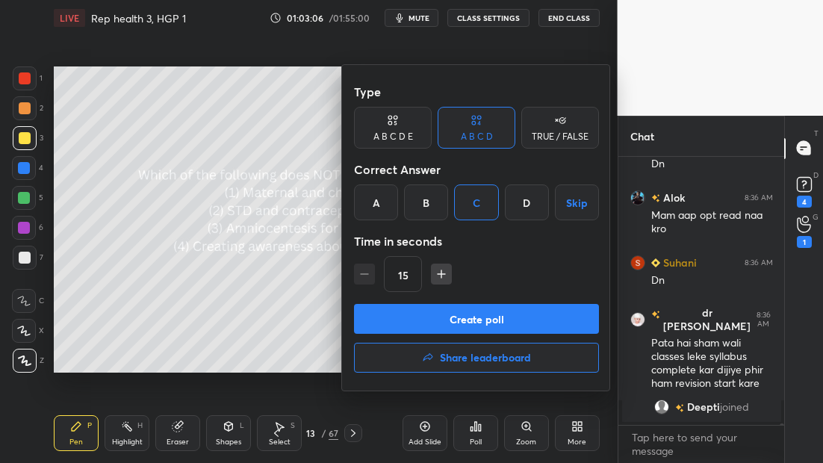
drag, startPoint x: 512, startPoint y: 314, endPoint x: 529, endPoint y: 283, distance: 35.4
click at [529, 284] on div "Type A B C D E A B C D TRUE / FALSE Correct Answer A B C D Skip Time in seconds…" at bounding box center [476, 228] width 269 height 326
click at [489, 319] on button "Create poll" at bounding box center [476, 319] width 245 height 30
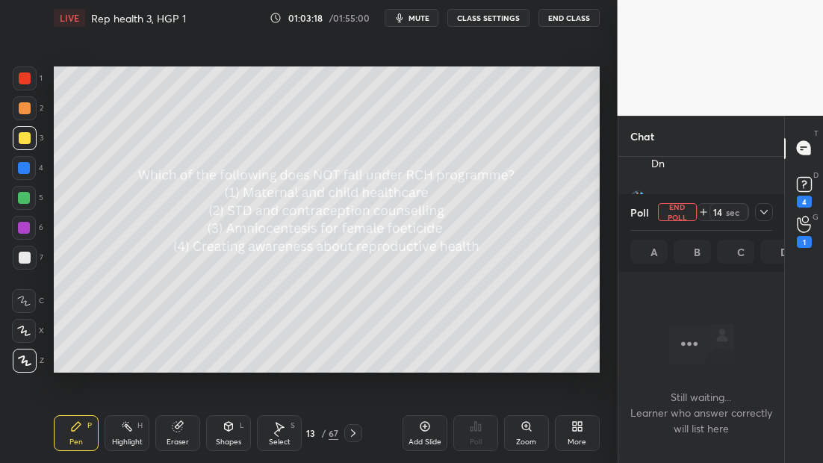
click at [760, 212] on icon at bounding box center [764, 212] width 12 height 12
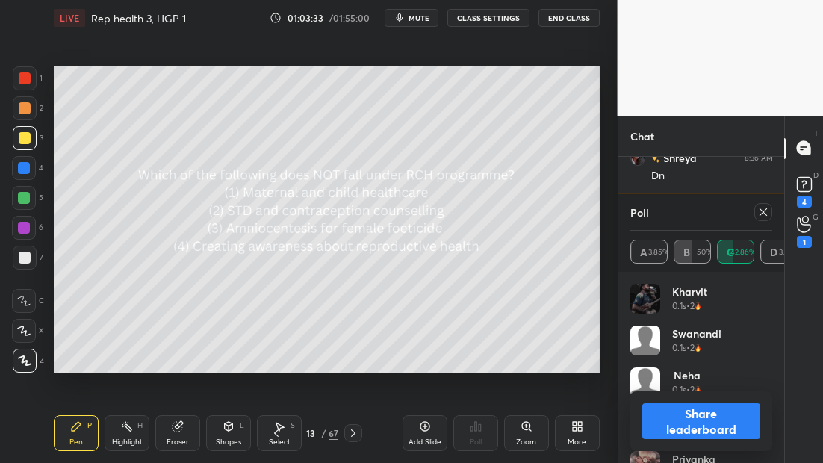
click at [762, 215] on icon at bounding box center [763, 212] width 12 height 12
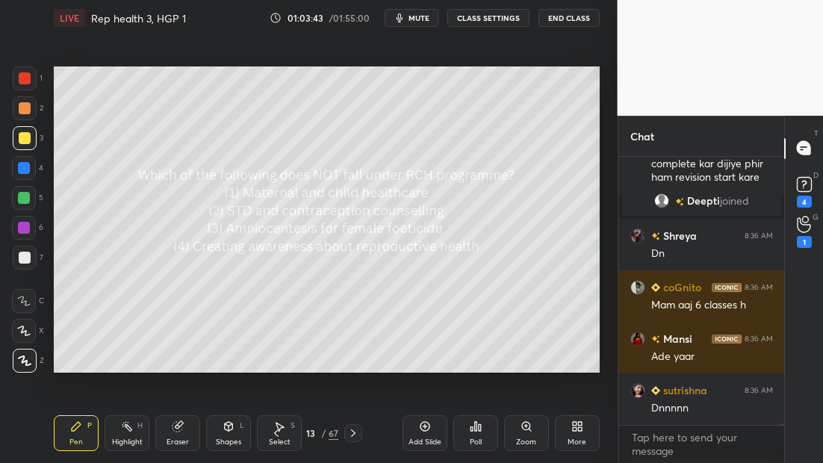
click at [361, 430] on div at bounding box center [353, 433] width 18 height 18
click at [350, 435] on icon at bounding box center [353, 433] width 12 height 12
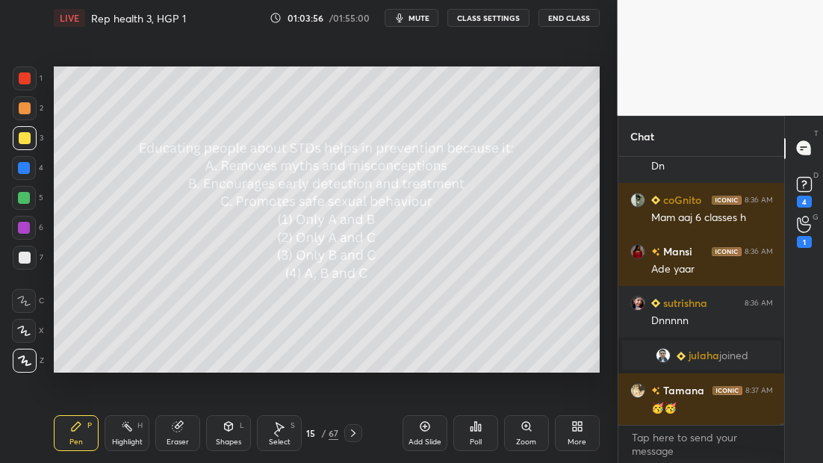
click at [474, 432] on div "Poll" at bounding box center [475, 433] width 45 height 36
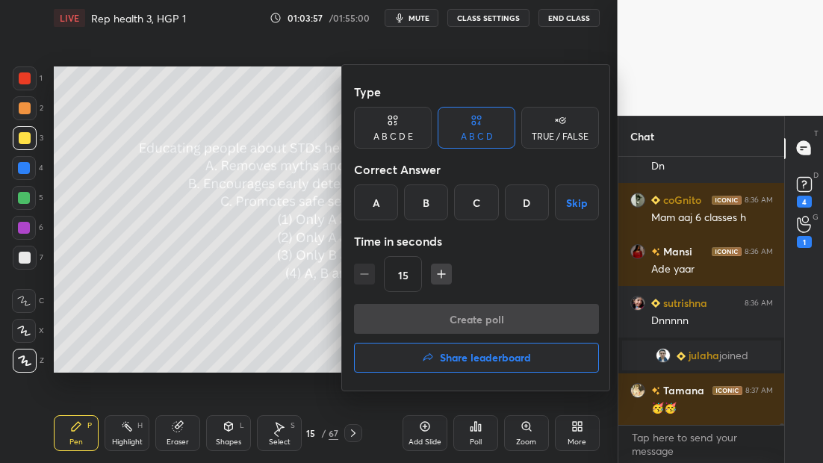
click at [526, 210] on div "D" at bounding box center [527, 203] width 44 height 36
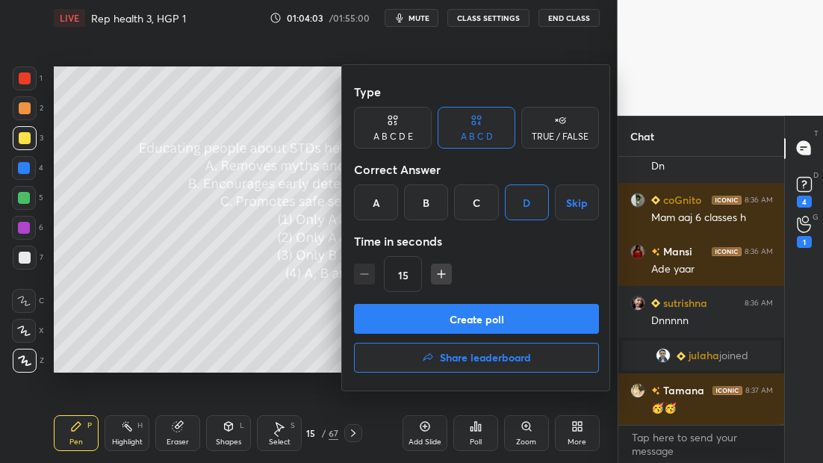
click at [255, 369] on div at bounding box center [411, 231] width 823 height 463
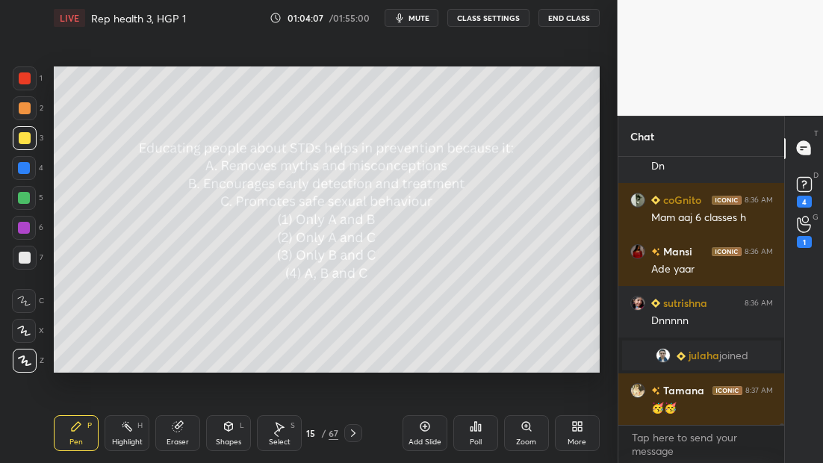
click at [480, 435] on div "Poll" at bounding box center [475, 433] width 45 height 36
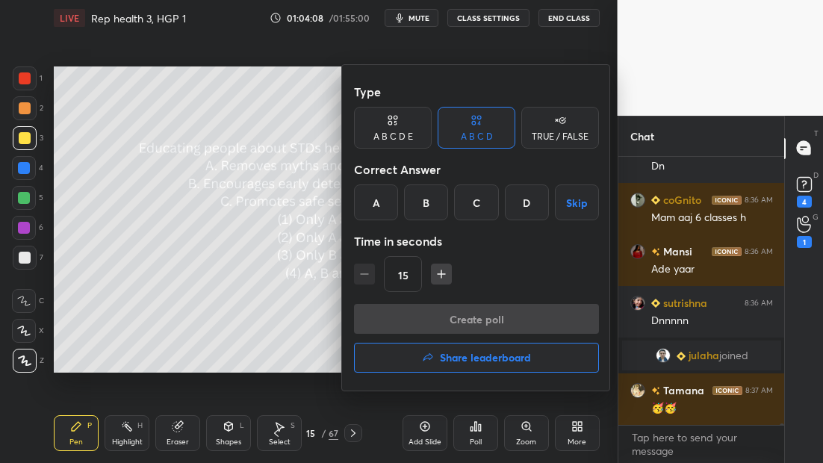
click at [526, 206] on div "D" at bounding box center [527, 203] width 44 height 36
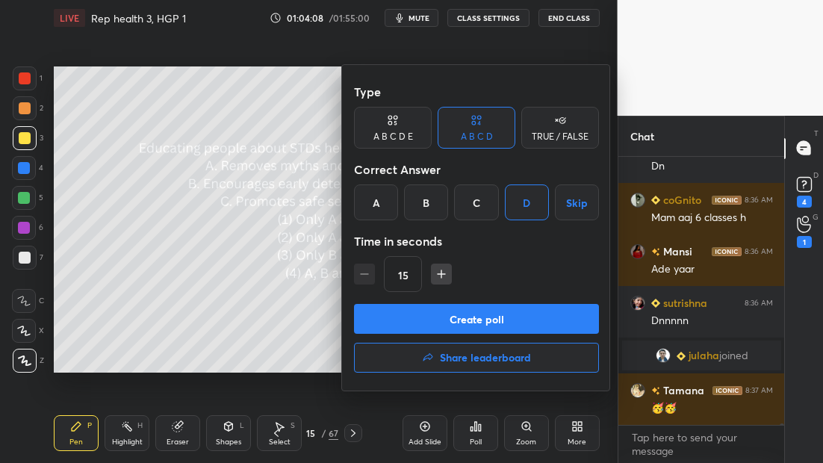
click at [473, 309] on button "Create poll" at bounding box center [476, 319] width 245 height 30
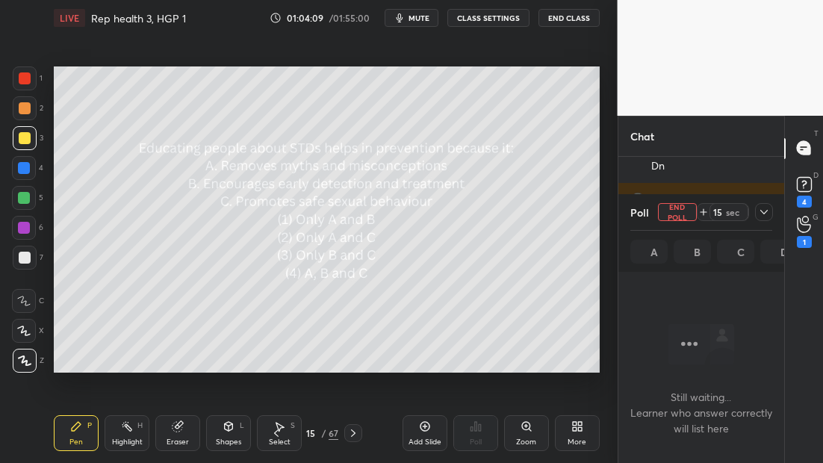
click at [763, 211] on icon at bounding box center [764, 212] width 12 height 12
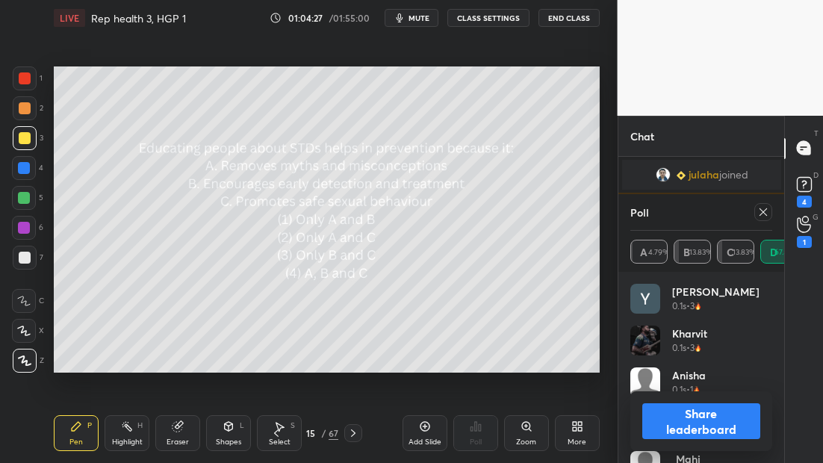
click at [359, 431] on div at bounding box center [353, 433] width 18 height 18
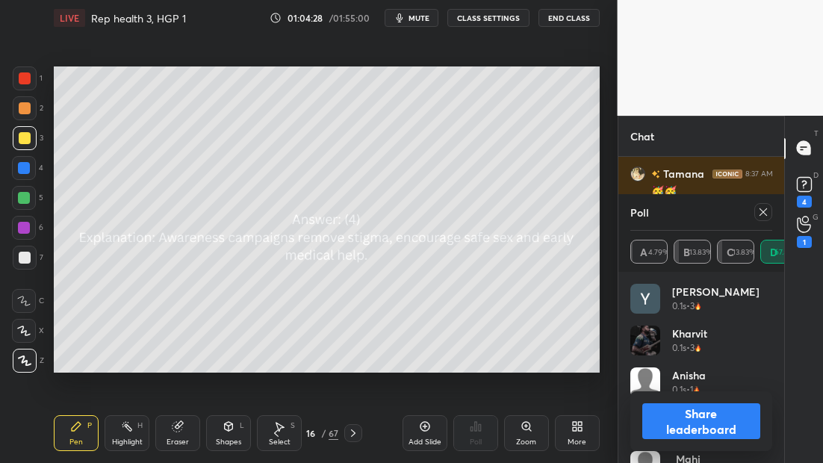
click at [353, 433] on icon at bounding box center [353, 433] width 12 height 12
click at [767, 211] on icon at bounding box center [763, 212] width 12 height 12
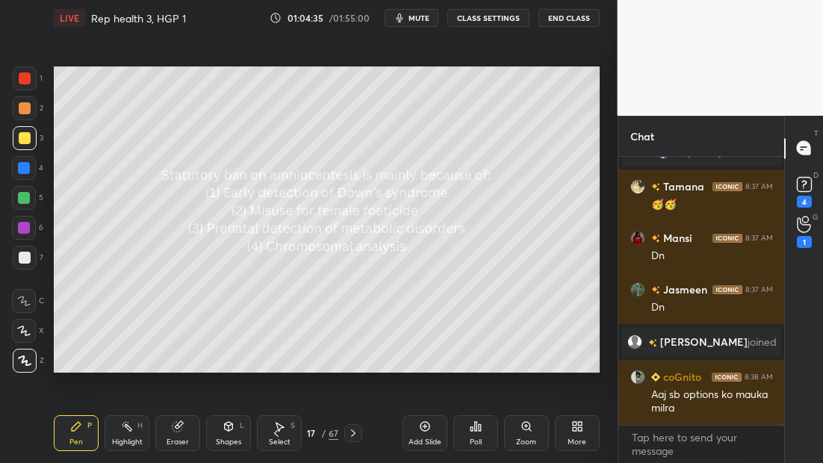
click at [480, 426] on icon at bounding box center [480, 427] width 2 height 7
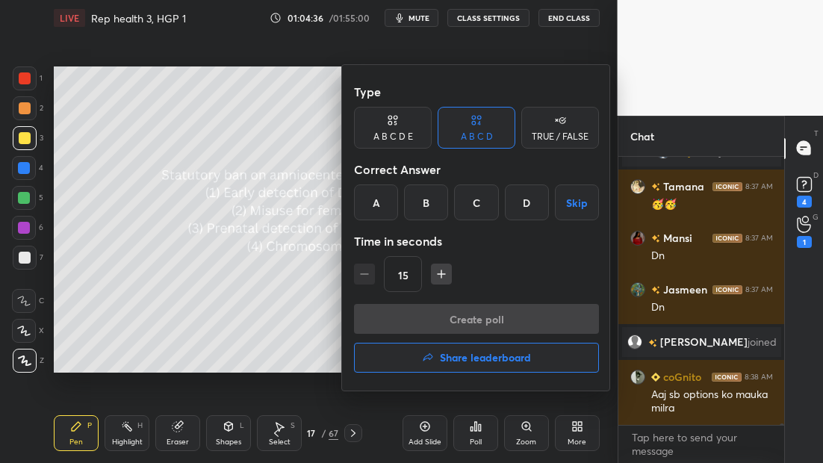
click at [432, 213] on div "B" at bounding box center [426, 203] width 44 height 36
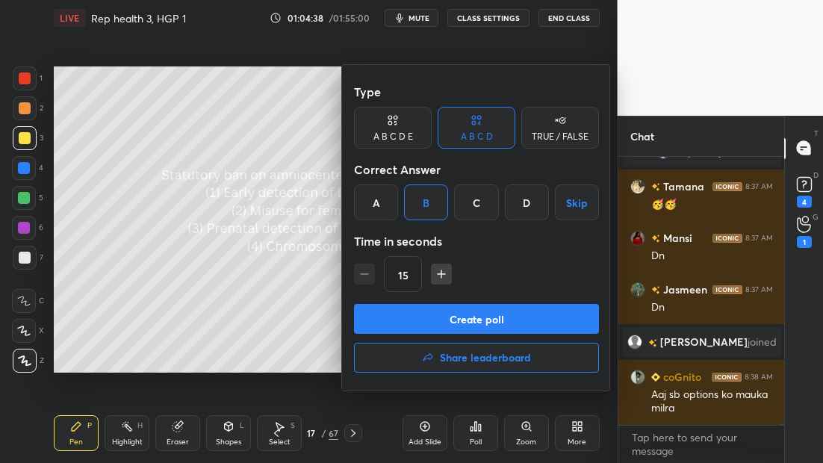
click at [477, 316] on button "Create poll" at bounding box center [476, 319] width 245 height 30
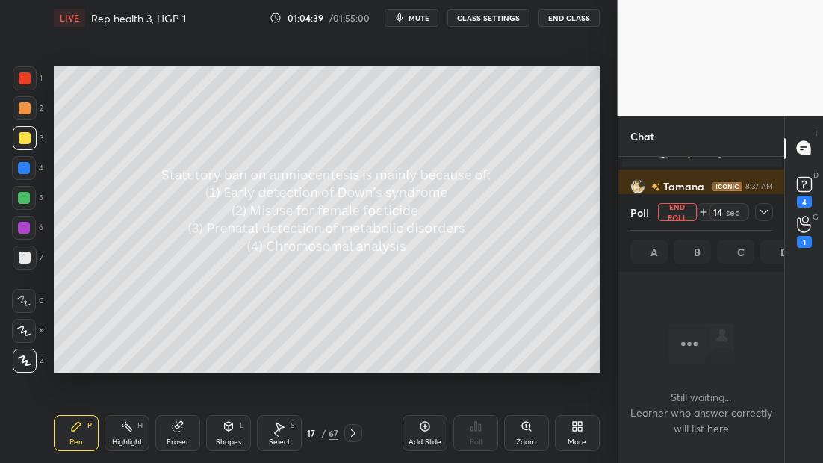
click at [763, 208] on icon at bounding box center [764, 212] width 12 height 12
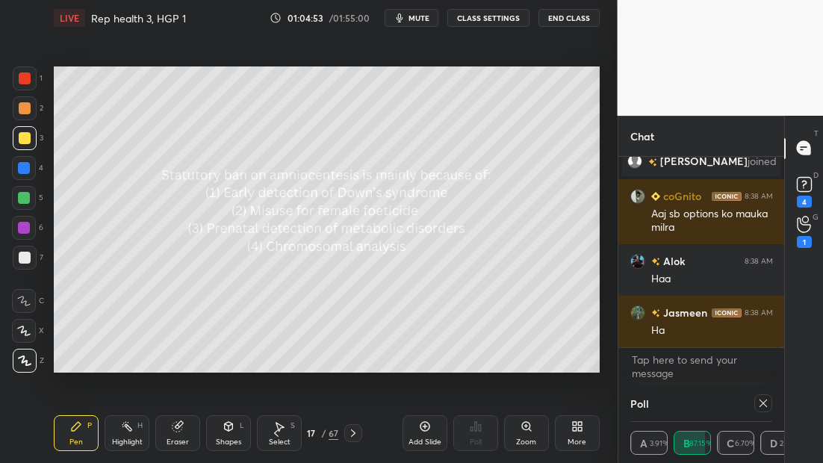
click at [356, 433] on icon at bounding box center [353, 433] width 12 height 12
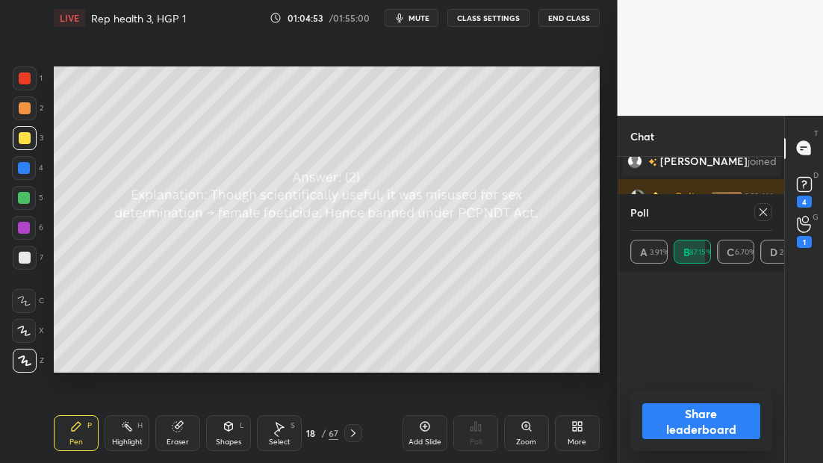
click at [356, 431] on icon at bounding box center [353, 433] width 12 height 12
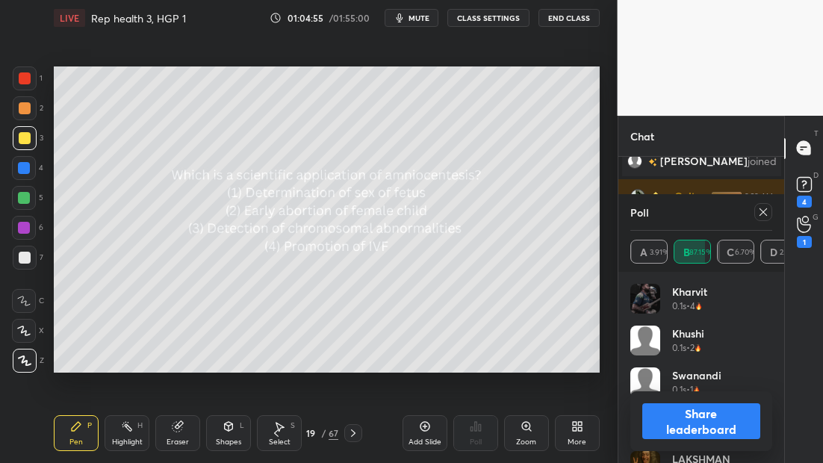
click at [757, 206] on div at bounding box center [763, 212] width 18 height 18
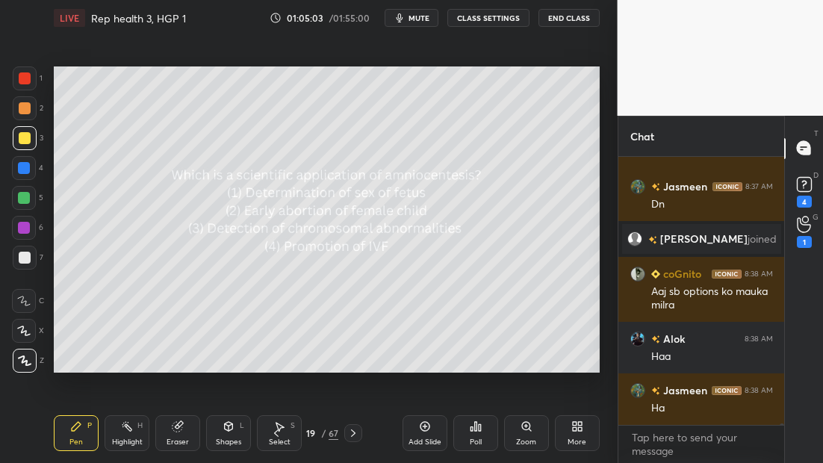
click at [470, 435] on div "Poll" at bounding box center [475, 433] width 45 height 36
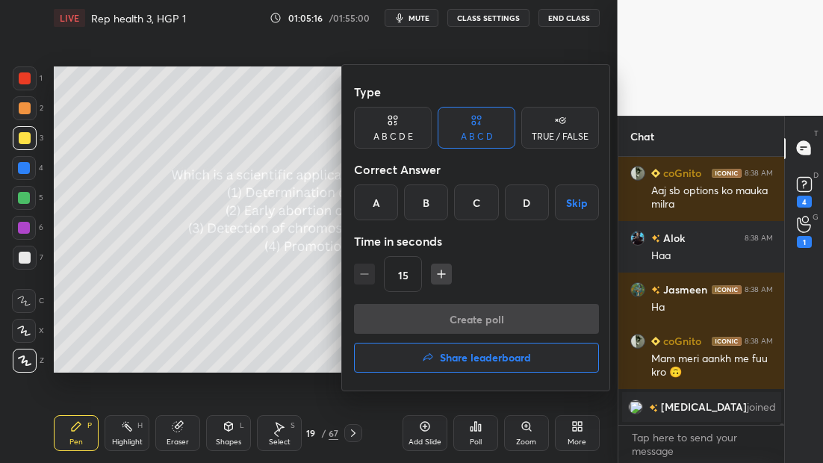
click at [479, 202] on div "C" at bounding box center [476, 203] width 44 height 36
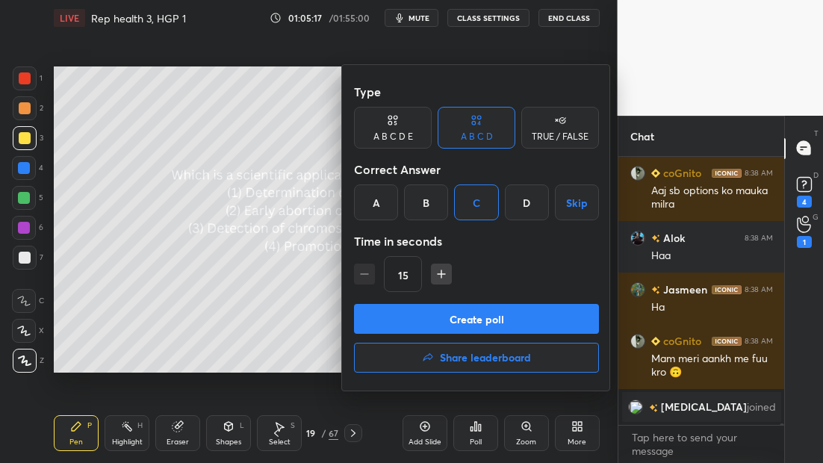
click at [468, 321] on button "Create poll" at bounding box center [476, 319] width 245 height 30
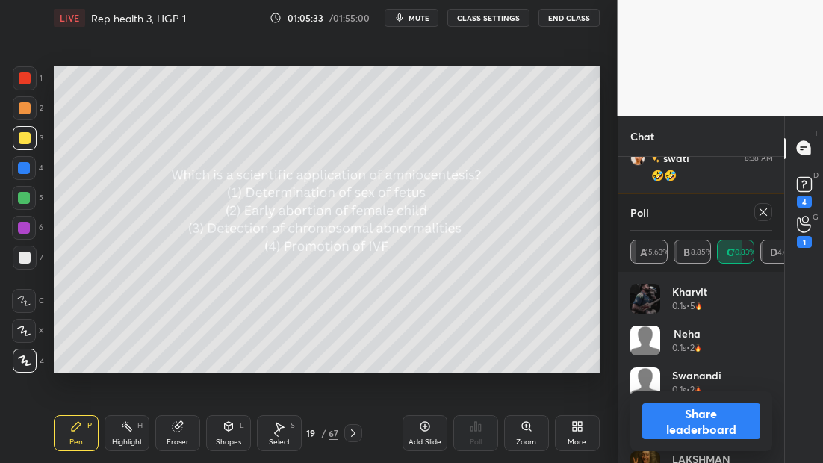
click at [357, 432] on icon at bounding box center [353, 433] width 12 height 12
click at [361, 429] on div at bounding box center [353, 433] width 18 height 18
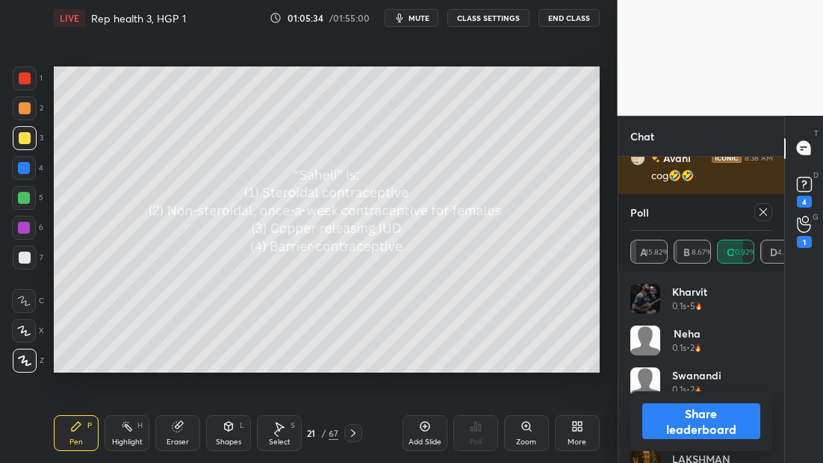
click at [769, 215] on icon at bounding box center [763, 212] width 12 height 12
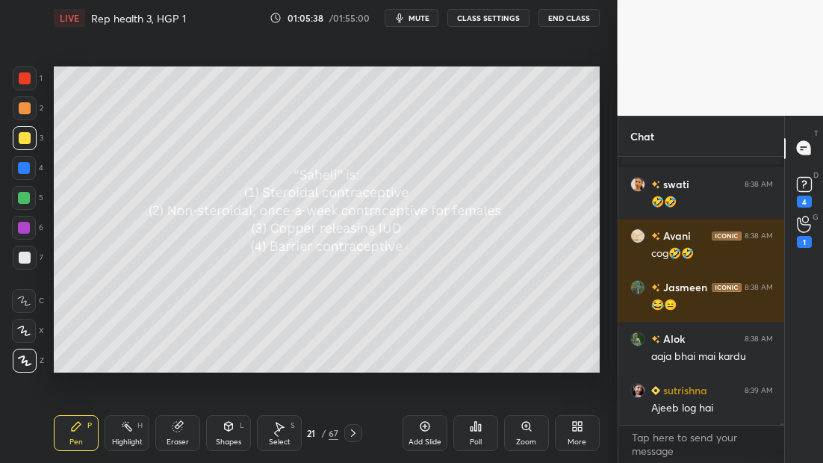
click at [475, 429] on icon at bounding box center [475, 426] width 2 height 9
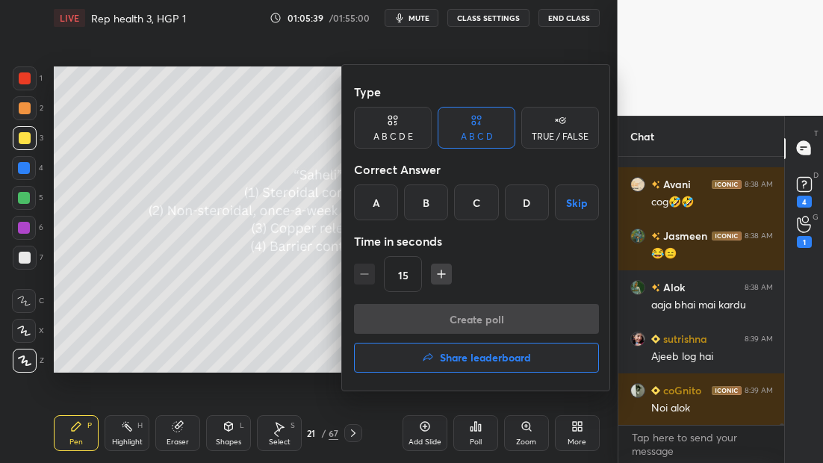
click at [425, 208] on div "B" at bounding box center [426, 203] width 44 height 36
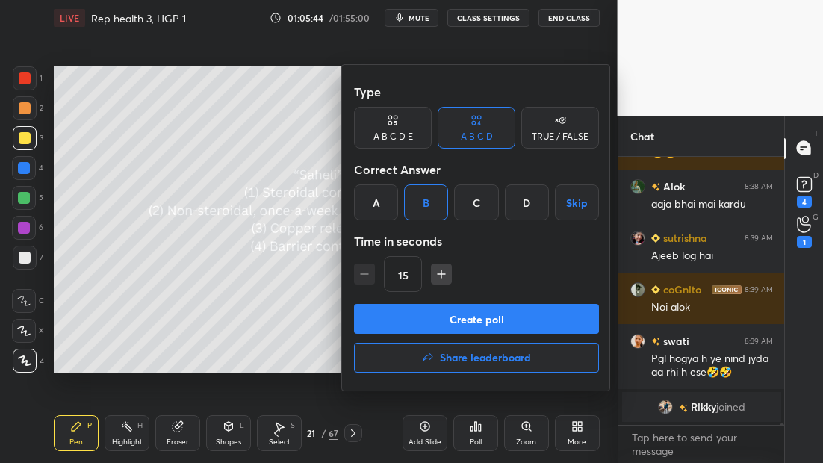
click at [484, 320] on button "Create poll" at bounding box center [476, 319] width 245 height 30
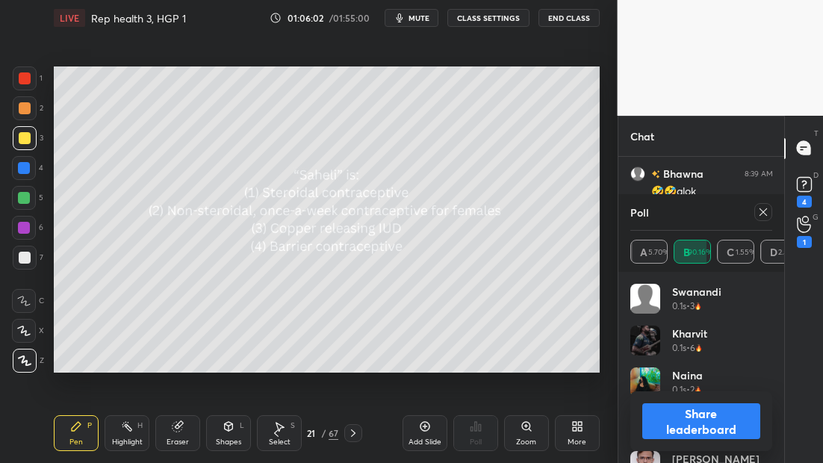
click at [353, 430] on icon at bounding box center [353, 433] width 12 height 12
click at [350, 431] on icon at bounding box center [353, 433] width 12 height 12
click at [763, 207] on icon at bounding box center [763, 212] width 12 height 12
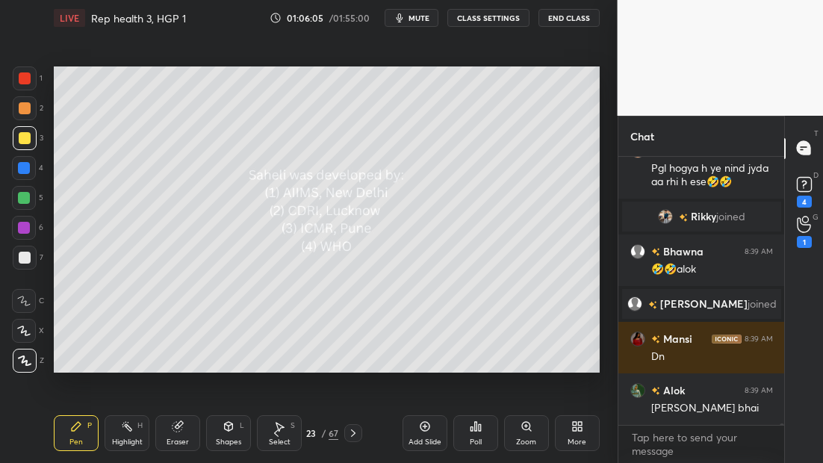
click at [478, 424] on icon at bounding box center [476, 427] width 12 height 12
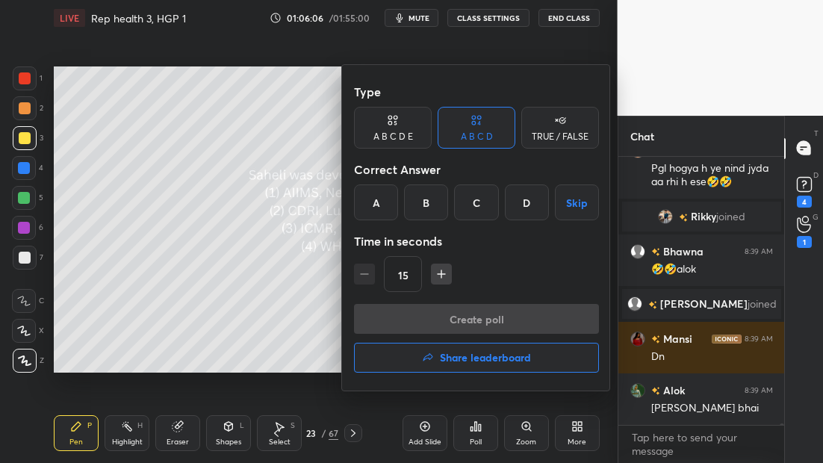
click at [435, 210] on div "B" at bounding box center [426, 203] width 44 height 36
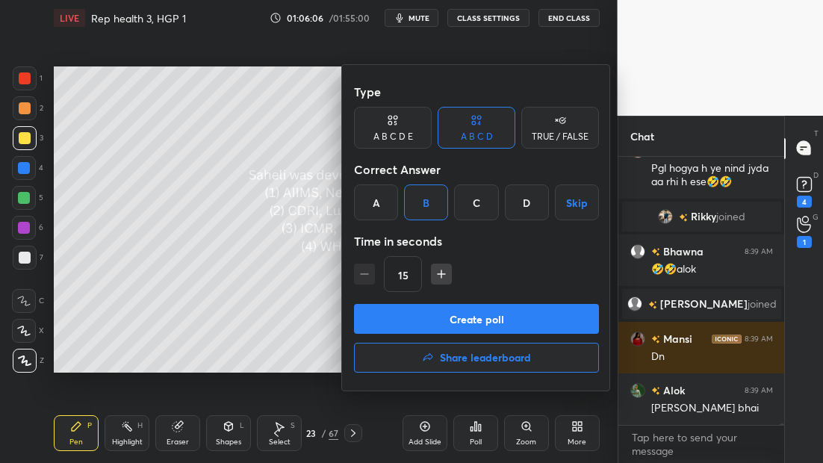
click at [468, 315] on button "Create poll" at bounding box center [476, 319] width 245 height 30
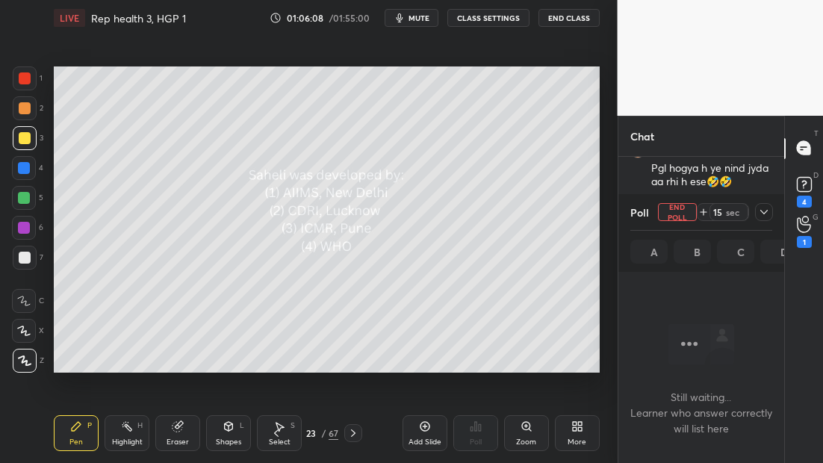
click at [768, 214] on icon at bounding box center [764, 212] width 12 height 12
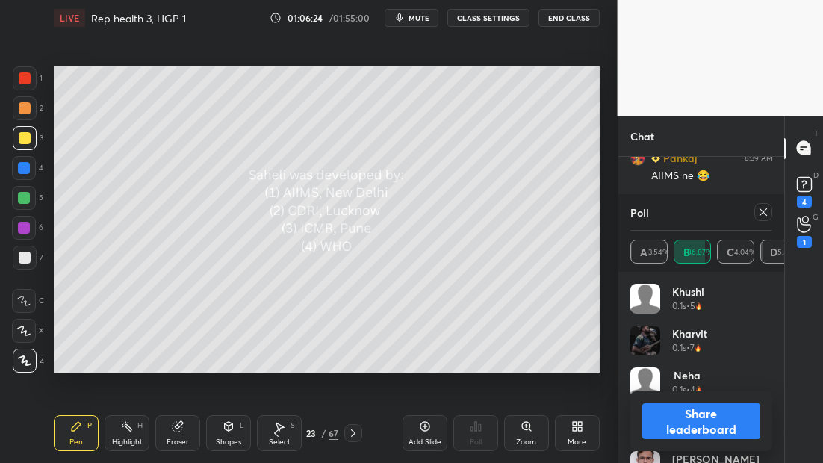
click at [361, 430] on div at bounding box center [353, 433] width 18 height 18
click at [359, 431] on icon at bounding box center [353, 433] width 12 height 12
click at [762, 211] on icon at bounding box center [763, 212] width 12 height 12
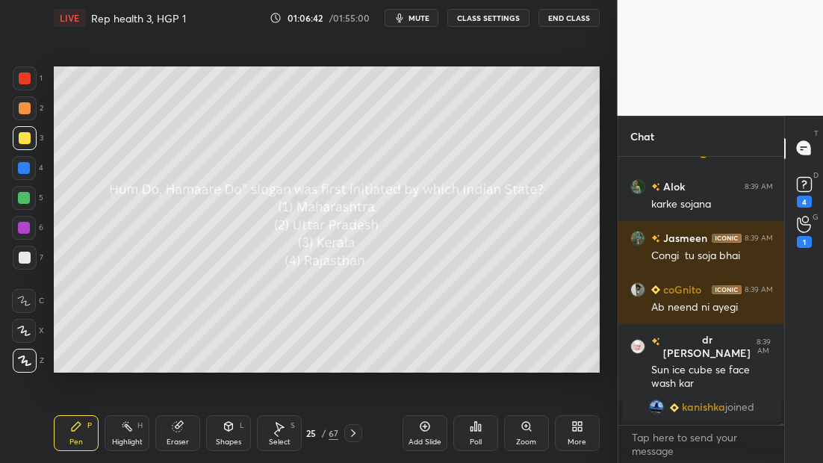
click at [477, 432] on div "Poll" at bounding box center [475, 433] width 45 height 36
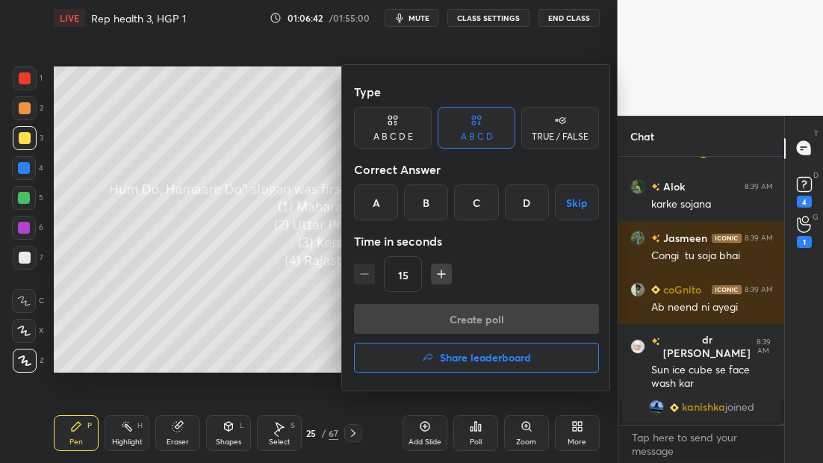
click at [532, 214] on div "D" at bounding box center [527, 203] width 44 height 36
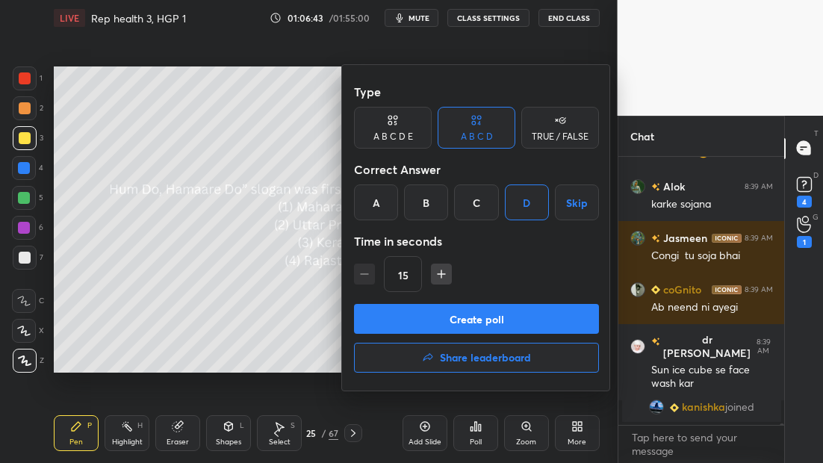
click at [476, 316] on button "Create poll" at bounding box center [476, 319] width 245 height 30
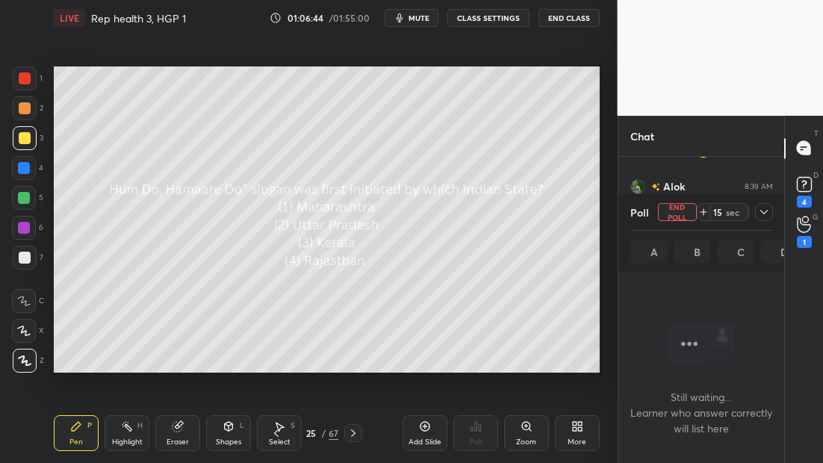
click at [765, 212] on icon at bounding box center [764, 212] width 12 height 12
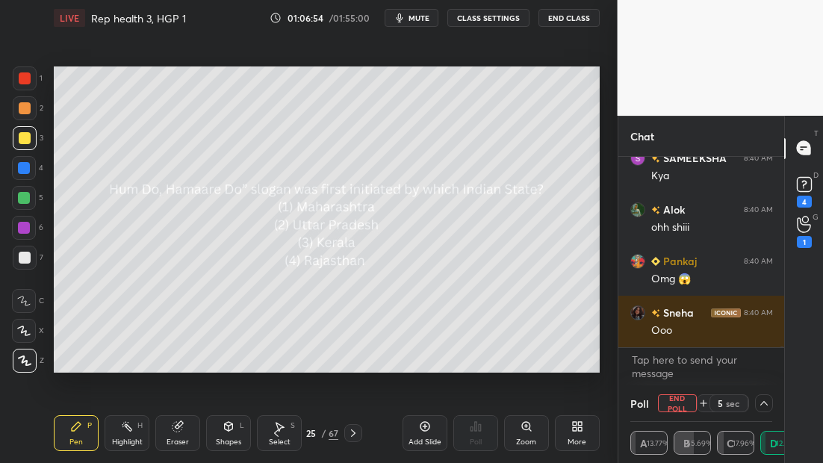
click at [354, 431] on icon at bounding box center [353, 433] width 12 height 12
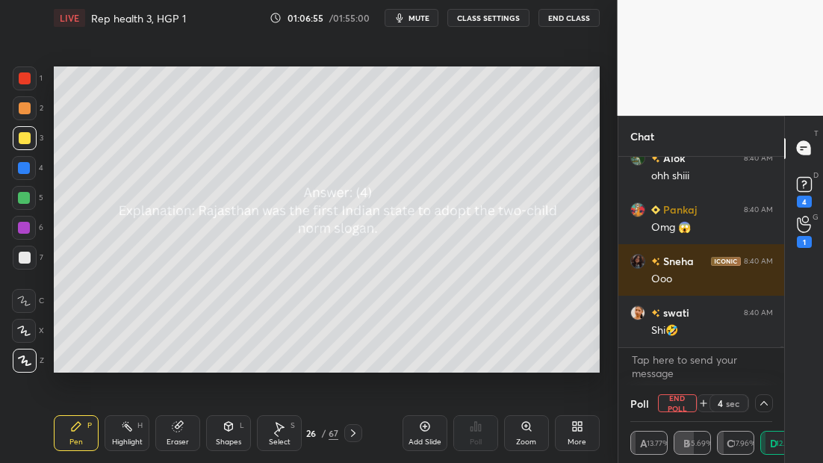
click at [350, 433] on icon at bounding box center [353, 433] width 12 height 12
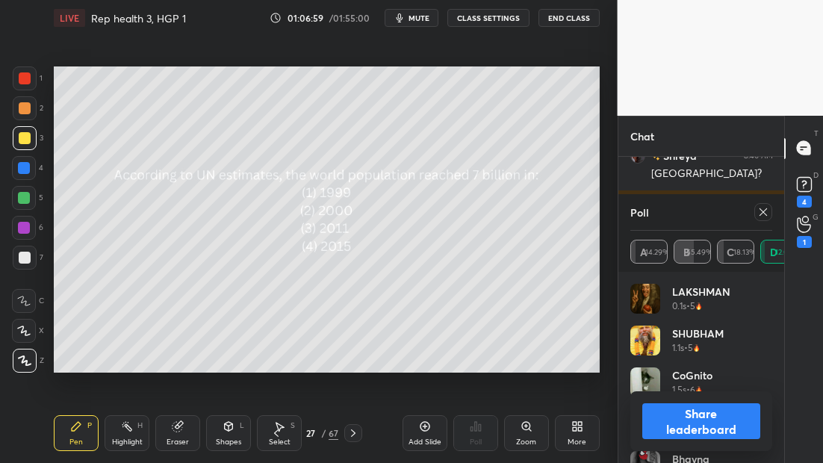
click at [760, 214] on icon at bounding box center [763, 212] width 12 height 12
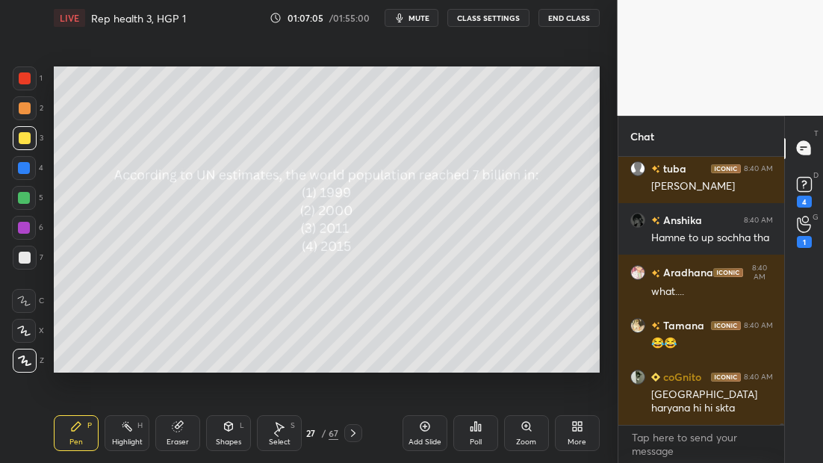
click at [477, 438] on div "Poll" at bounding box center [476, 441] width 12 height 7
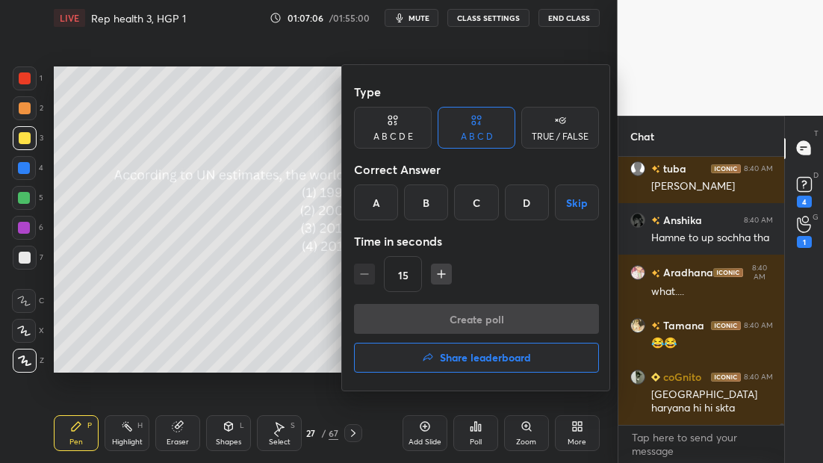
click at [479, 204] on div "C" at bounding box center [476, 203] width 44 height 36
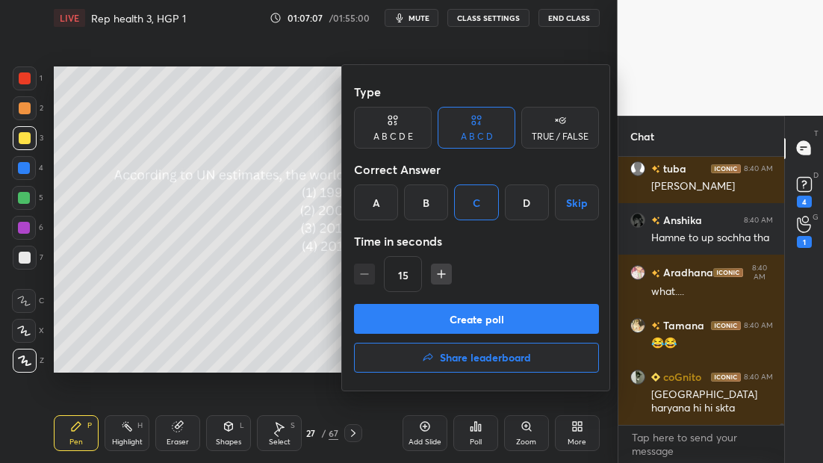
click at [420, 318] on button "Create poll" at bounding box center [476, 319] width 245 height 30
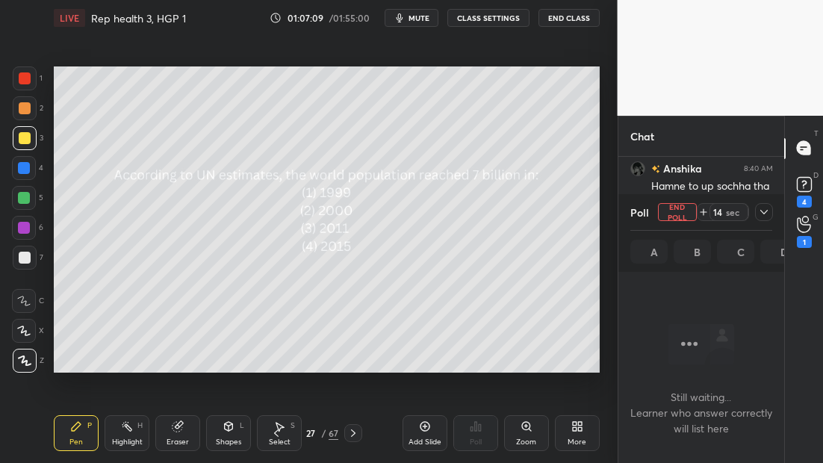
click at [762, 213] on icon at bounding box center [764, 212] width 12 height 12
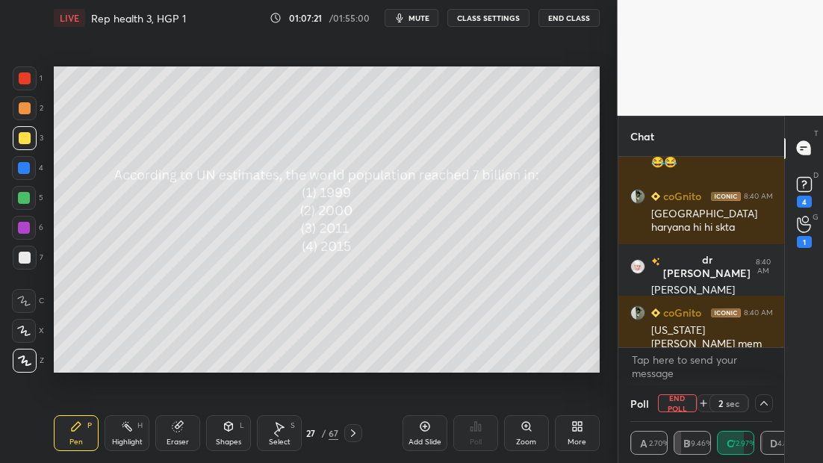
click at [353, 431] on icon at bounding box center [353, 433] width 12 height 12
click at [354, 431] on icon at bounding box center [353, 433] width 12 height 12
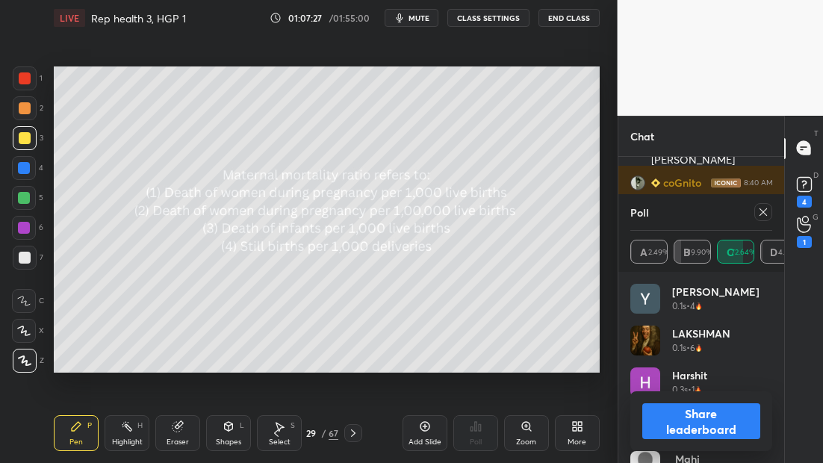
click at [760, 215] on icon at bounding box center [763, 212] width 12 height 12
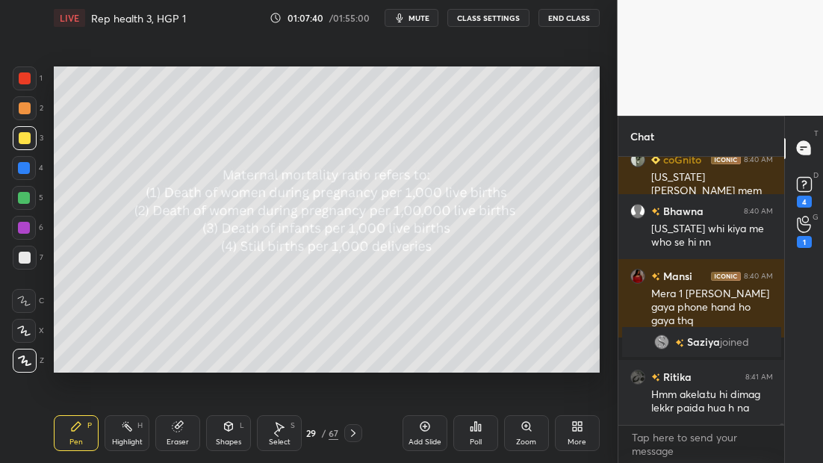
click at [357, 429] on icon at bounding box center [353, 433] width 12 height 12
click at [355, 430] on icon at bounding box center [353, 433] width 12 height 12
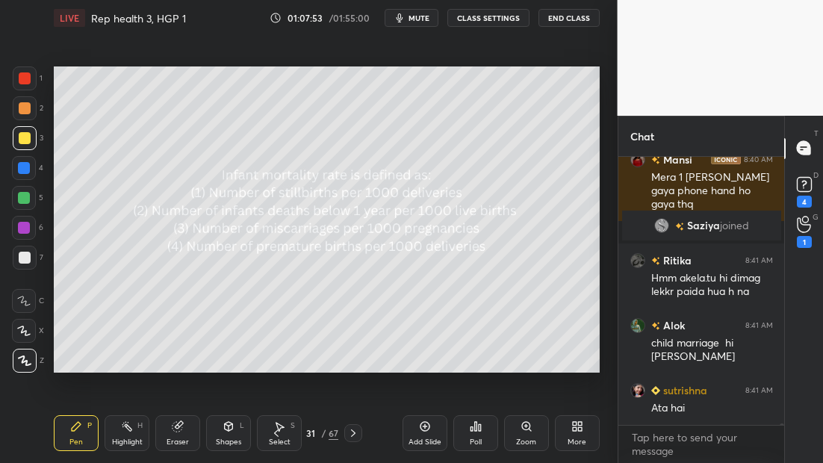
click at [356, 430] on icon at bounding box center [353, 433] width 12 height 12
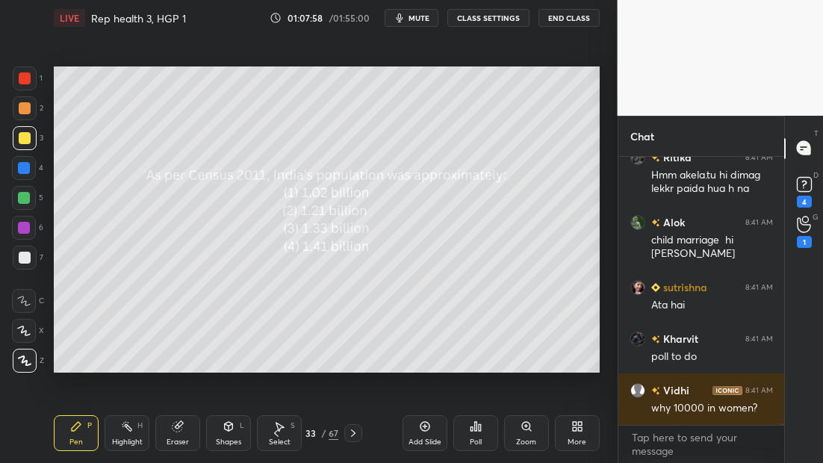
click at [483, 430] on div "Poll" at bounding box center [475, 433] width 45 height 36
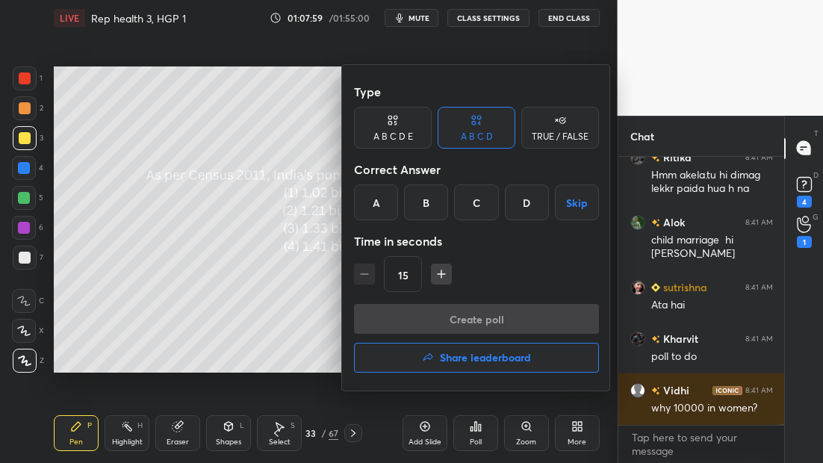
click at [436, 214] on div "B" at bounding box center [426, 203] width 44 height 36
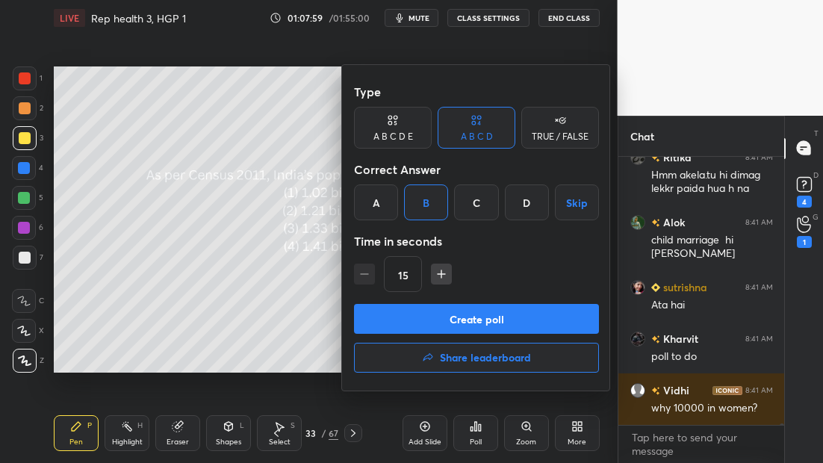
click at [475, 325] on button "Create poll" at bounding box center [476, 319] width 245 height 30
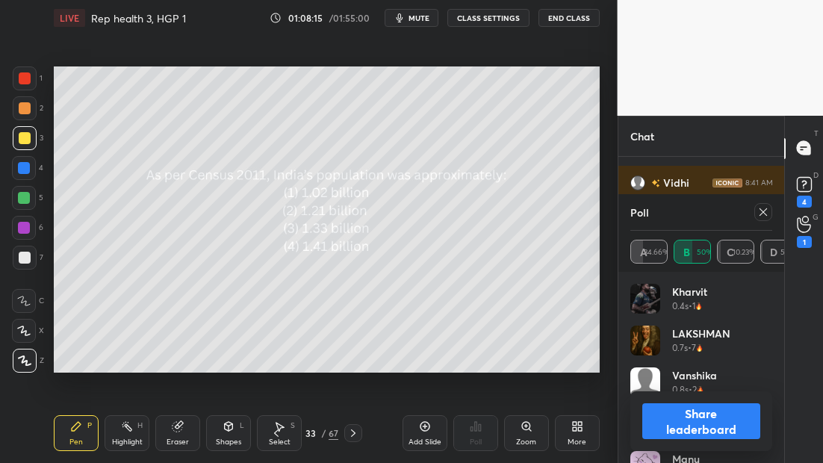
click at [353, 434] on icon at bounding box center [353, 433] width 12 height 12
click at [353, 432] on icon at bounding box center [353, 433] width 12 height 12
click at [763, 217] on div at bounding box center [763, 212] width 18 height 18
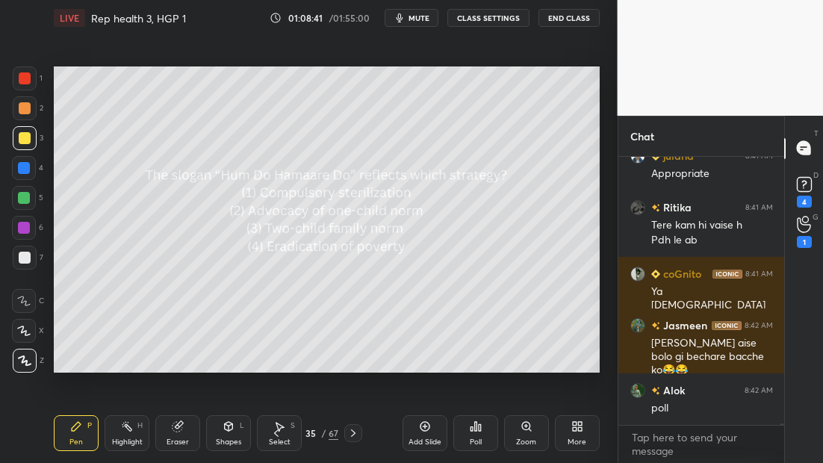
click at [479, 433] on div "Poll" at bounding box center [475, 433] width 45 height 36
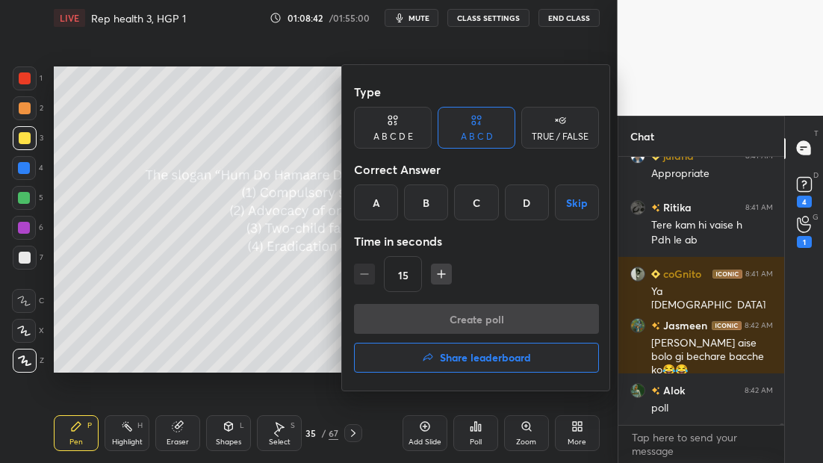
click at [479, 199] on div "C" at bounding box center [476, 203] width 44 height 36
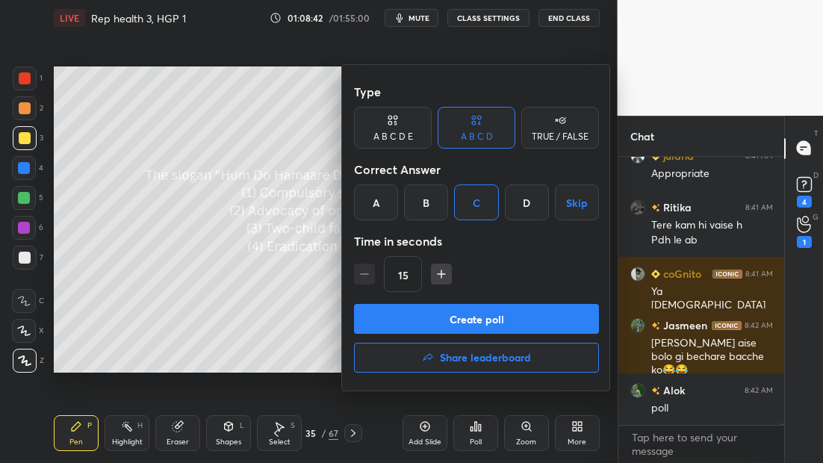
click at [476, 322] on button "Create poll" at bounding box center [476, 319] width 245 height 30
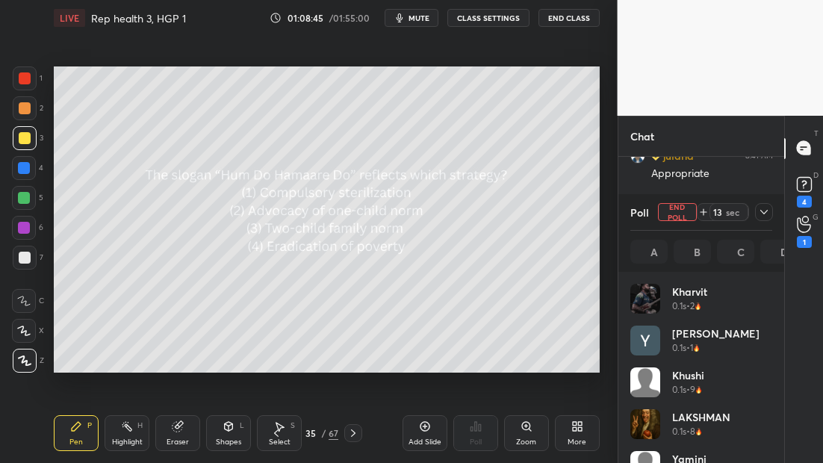
click at [421, 17] on div "LIVE Rep health 3, HGP 1 01:08:45 / 01:55:00 mute CLASS SETTINGS End Class" at bounding box center [327, 18] width 546 height 36
click at [430, 16] on span "mute" at bounding box center [419, 18] width 21 height 10
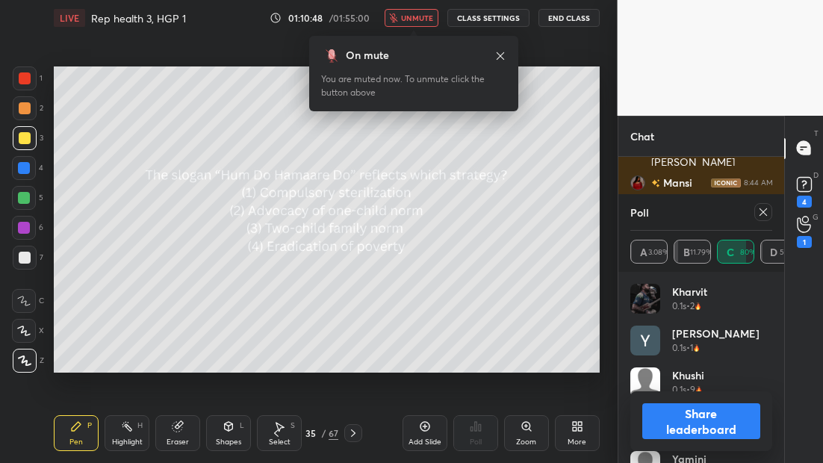
scroll to position [44536, 0]
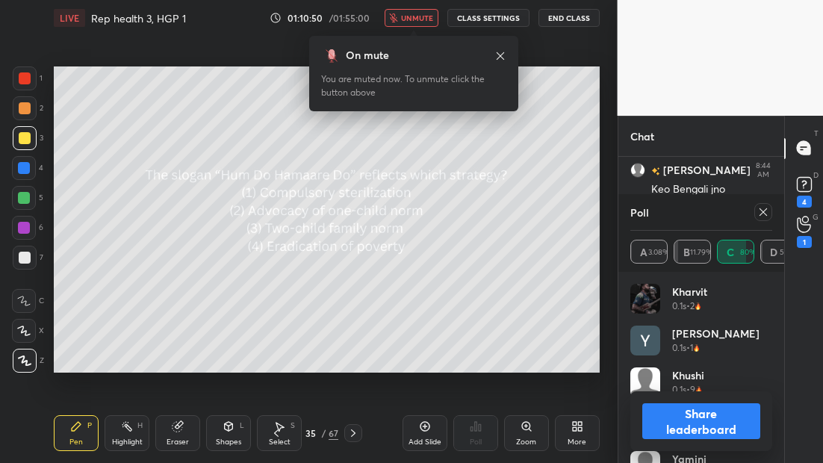
click at [416, 21] on button "unmute" at bounding box center [412, 18] width 54 height 18
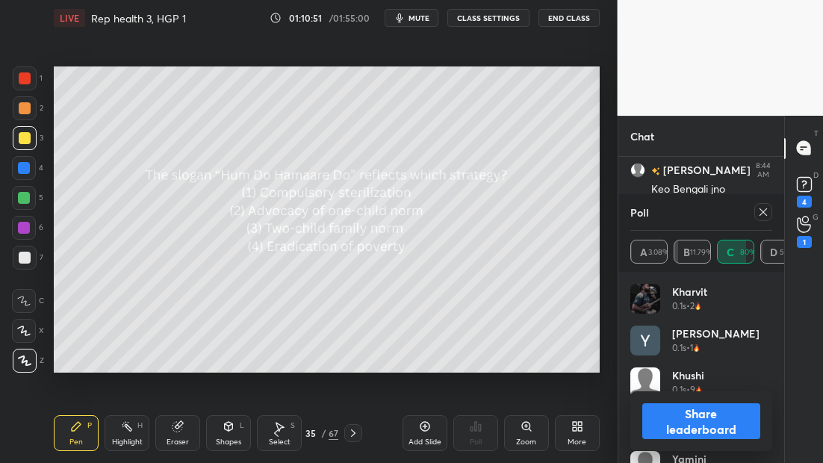
scroll to position [44745, 0]
click at [762, 216] on icon at bounding box center [763, 212] width 12 height 12
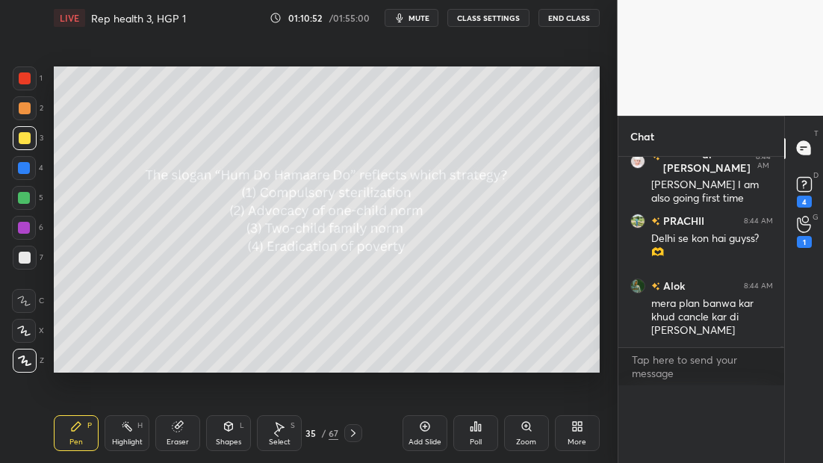
scroll to position [44713, 0]
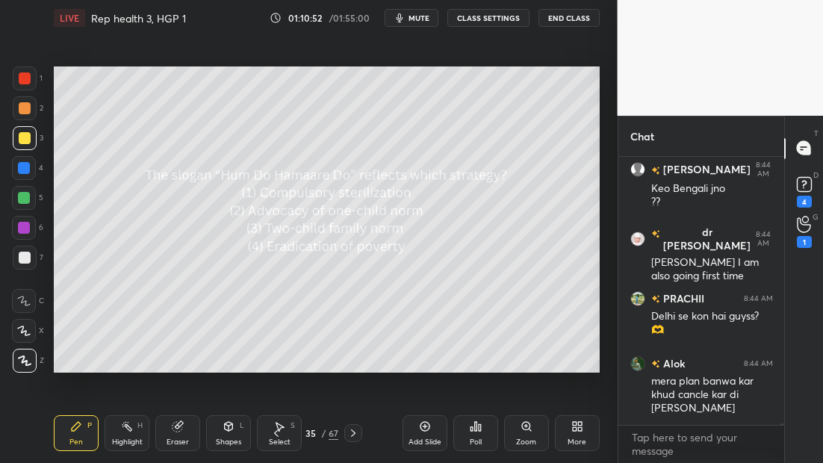
click at [353, 433] on icon at bounding box center [353, 433] width 12 height 12
click at [355, 429] on icon at bounding box center [353, 433] width 12 height 12
click at [483, 427] on div "Poll" at bounding box center [475, 433] width 45 height 36
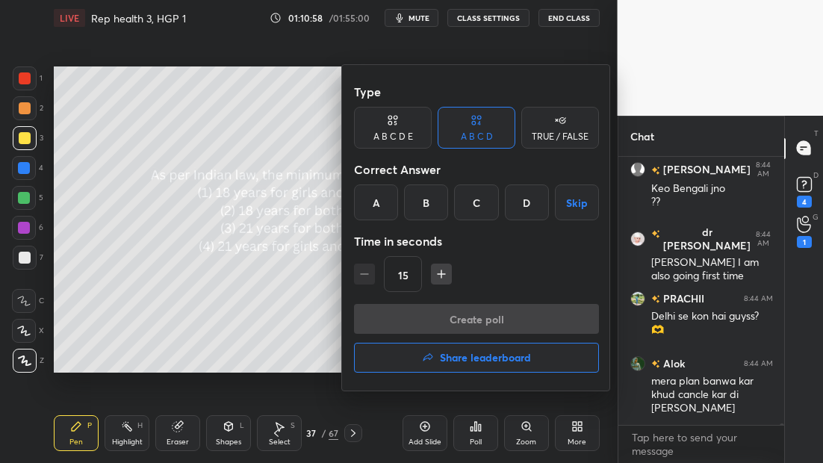
click at [374, 204] on div "A" at bounding box center [376, 203] width 44 height 36
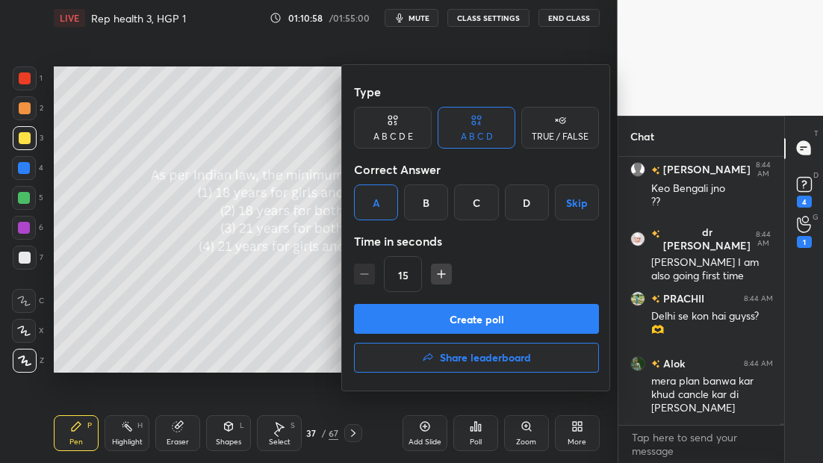
click at [472, 317] on button "Create poll" at bounding box center [476, 319] width 245 height 30
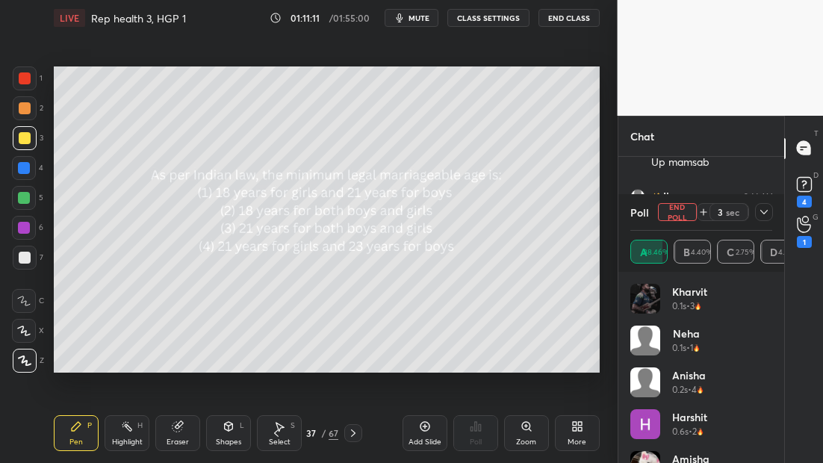
click at [354, 433] on icon at bounding box center [353, 433] width 12 height 12
click at [354, 432] on icon at bounding box center [353, 433] width 12 height 12
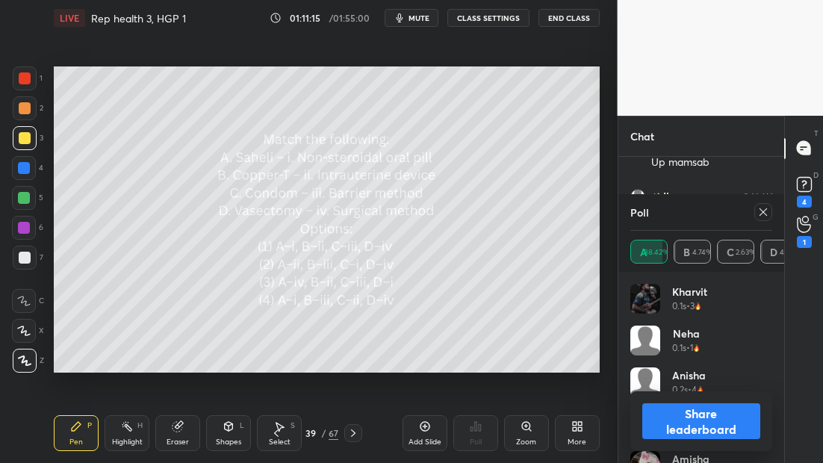
click at [760, 214] on icon at bounding box center [763, 212] width 12 height 12
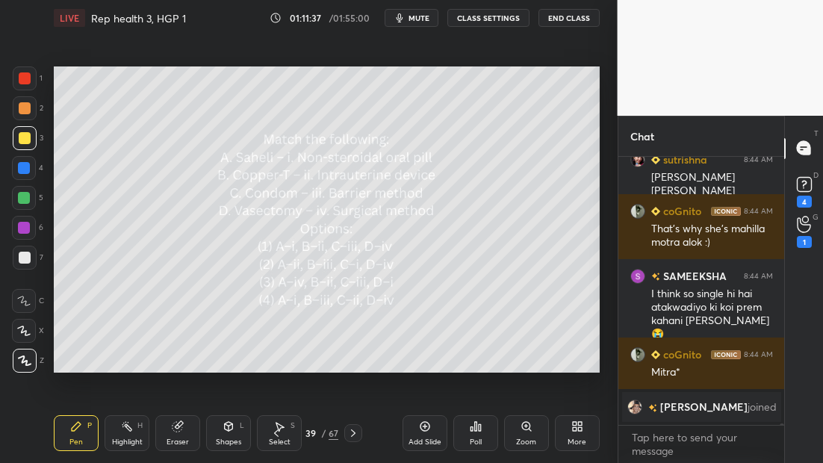
click at [486, 434] on div "Poll" at bounding box center [475, 433] width 45 height 36
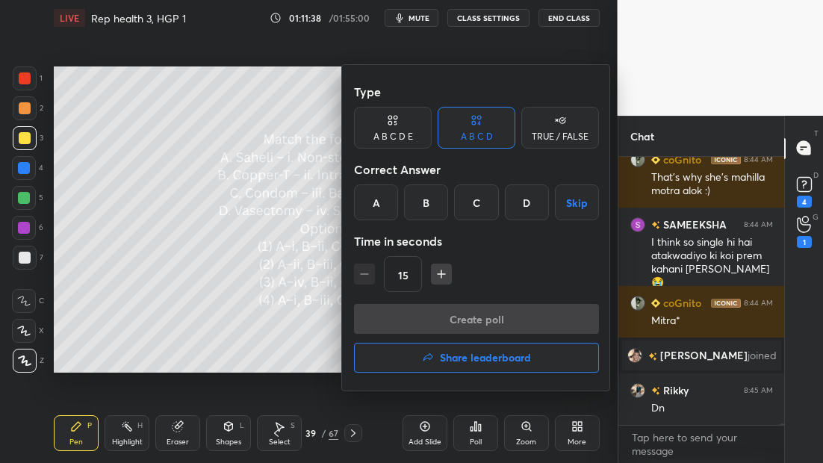
click at [312, 342] on div at bounding box center [411, 231] width 823 height 463
click at [314, 345] on div "Type A B C D E A B C D TRUE / FALSE Correct Answer A B C D Skip Time in seconds…" at bounding box center [411, 231] width 823 height 463
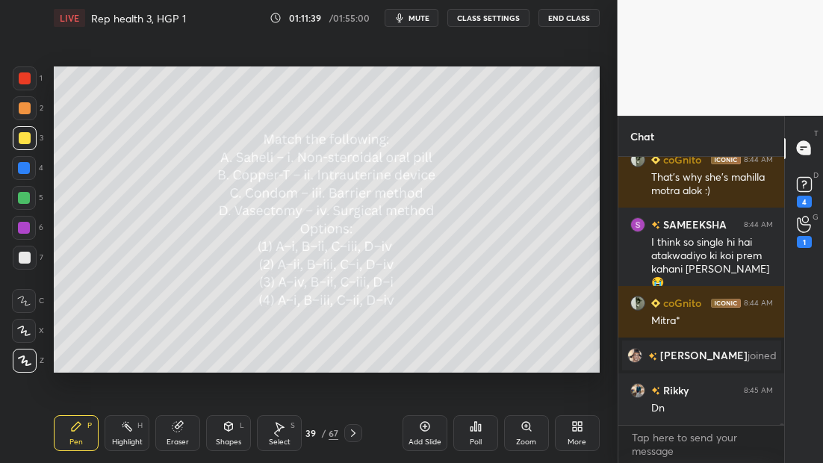
click at [498, 435] on div "Add Slide Poll Zoom More" at bounding box center [501, 433] width 197 height 84
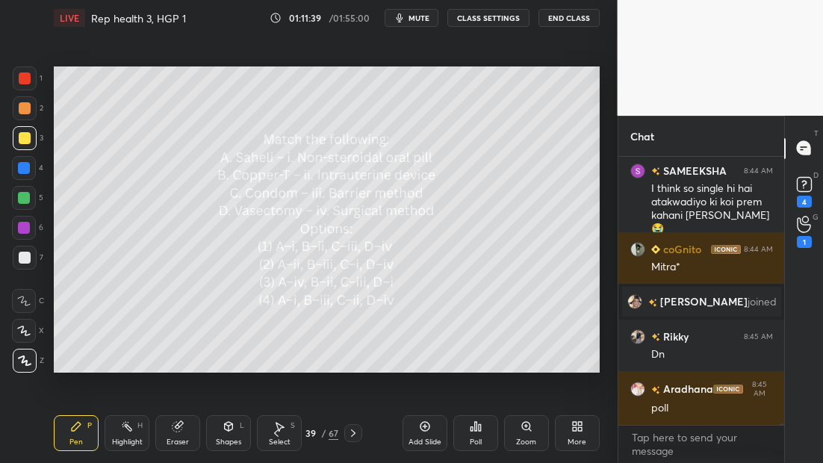
click at [477, 434] on div "Poll" at bounding box center [475, 433] width 45 height 36
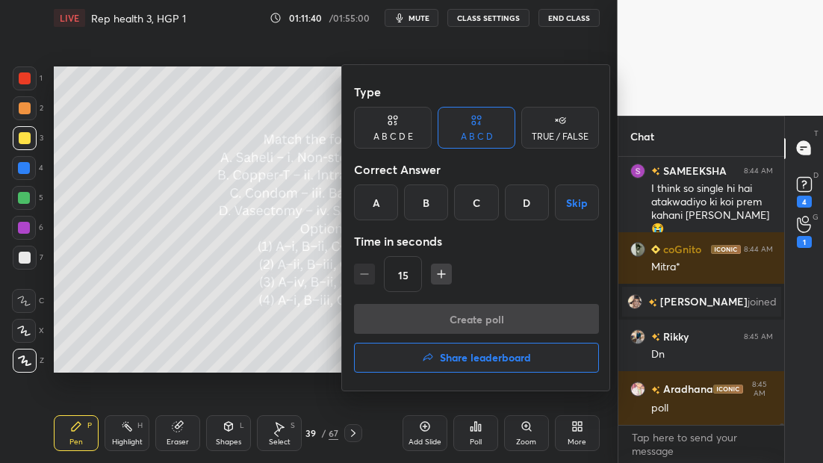
click at [377, 226] on div "Time in seconds" at bounding box center [476, 241] width 245 height 30
click at [372, 202] on div "A" at bounding box center [376, 203] width 44 height 36
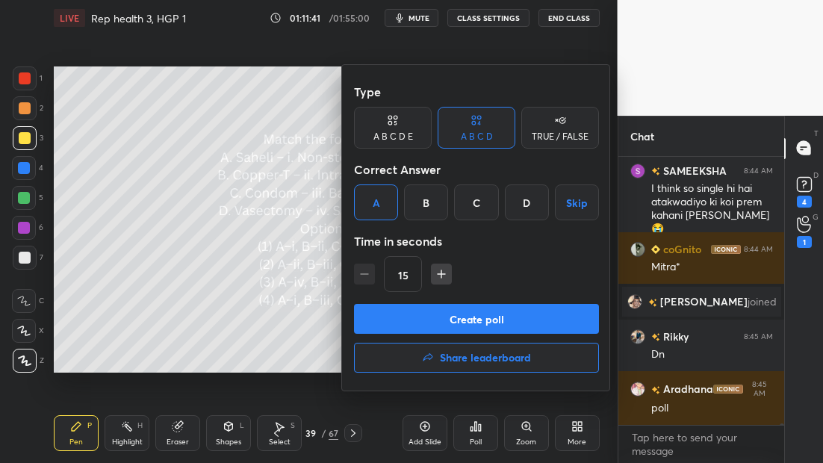
click at [456, 317] on button "Create poll" at bounding box center [476, 319] width 245 height 30
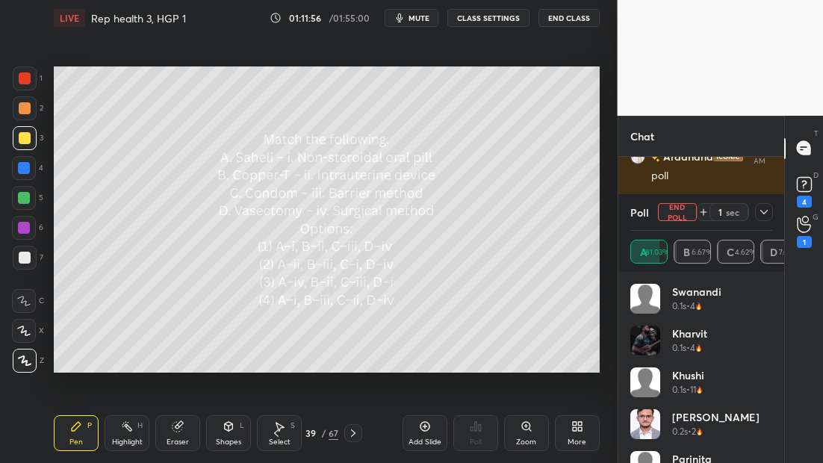
click at [354, 432] on icon at bounding box center [353, 433] width 12 height 12
click at [356, 430] on icon at bounding box center [353, 433] width 12 height 12
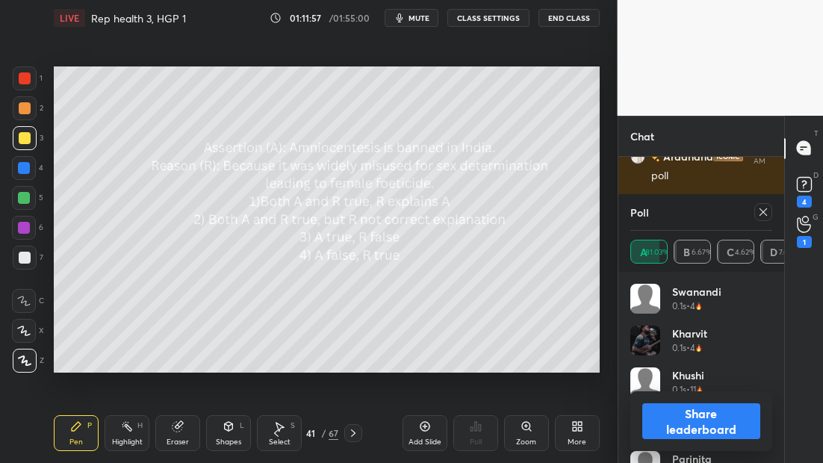
click at [767, 214] on icon at bounding box center [763, 212] width 12 height 12
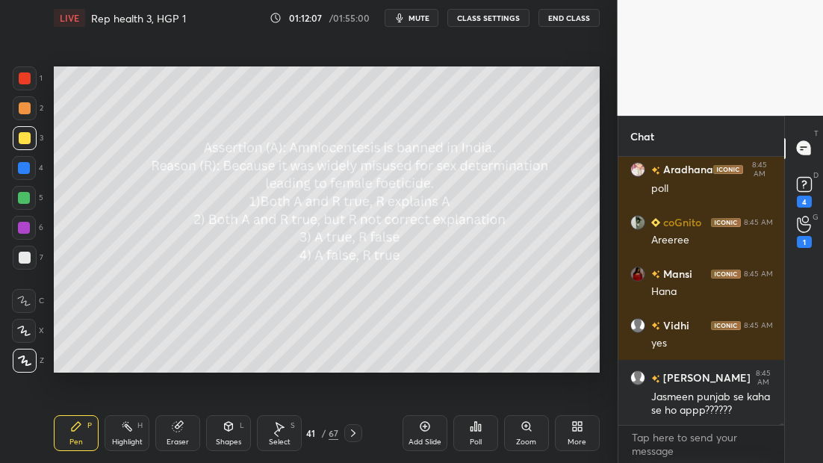
click at [479, 427] on icon at bounding box center [480, 427] width 2 height 7
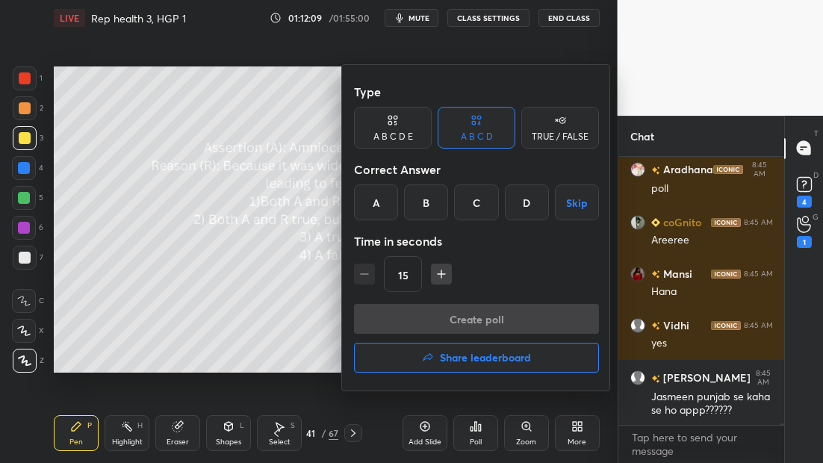
click at [380, 208] on div "A" at bounding box center [376, 203] width 44 height 36
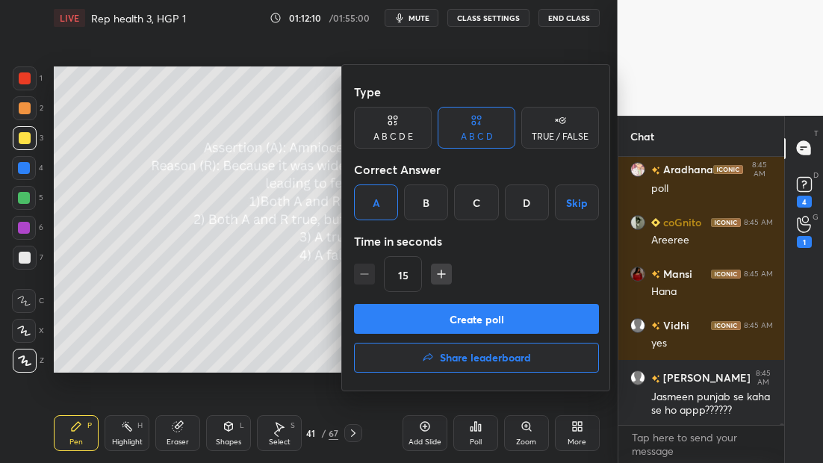
click at [429, 317] on button "Create poll" at bounding box center [476, 319] width 245 height 30
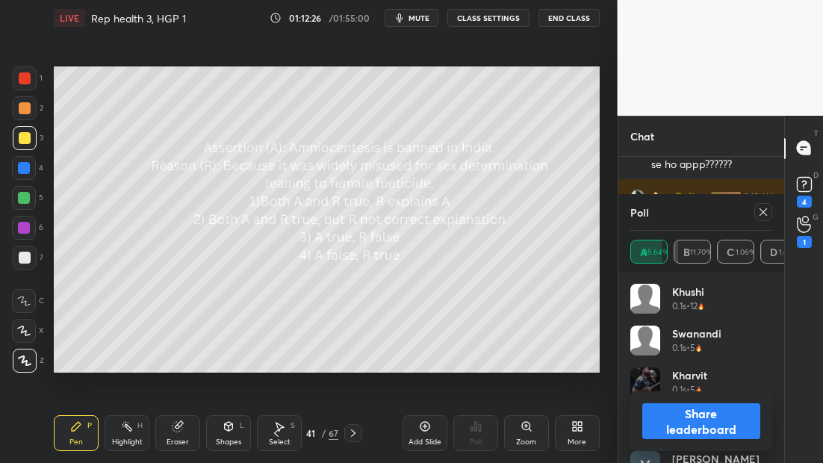
click at [350, 437] on icon at bounding box center [353, 433] width 12 height 12
click at [353, 435] on icon at bounding box center [353, 433] width 12 height 12
click at [769, 207] on icon at bounding box center [763, 212] width 12 height 12
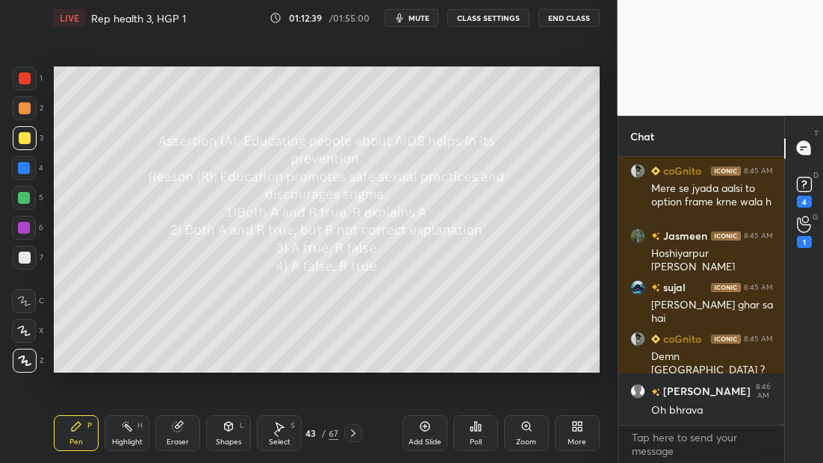
click at [477, 432] on div "Poll" at bounding box center [475, 433] width 45 height 36
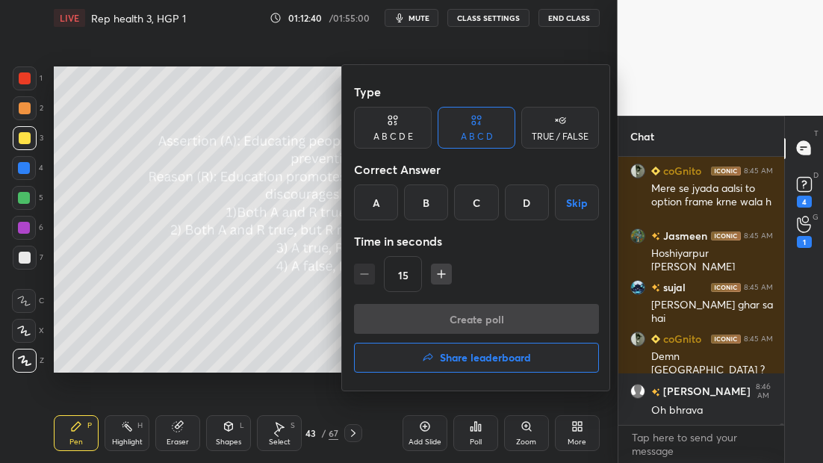
click at [385, 201] on div "A" at bounding box center [376, 203] width 44 height 36
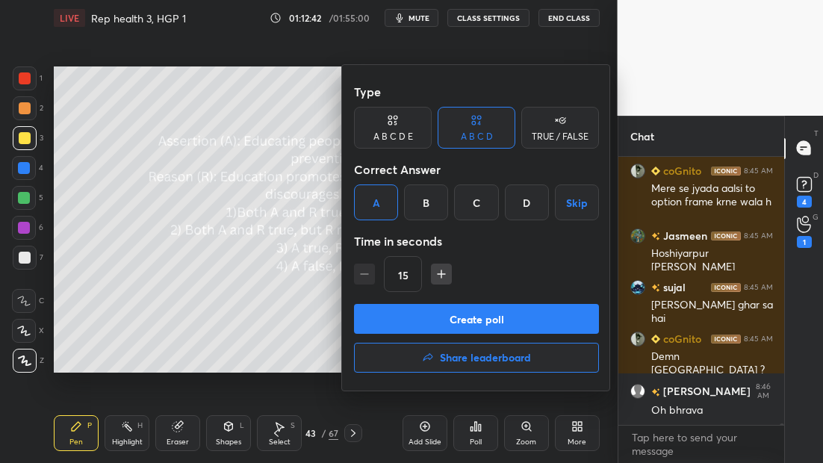
click at [493, 323] on button "Create poll" at bounding box center [476, 319] width 245 height 30
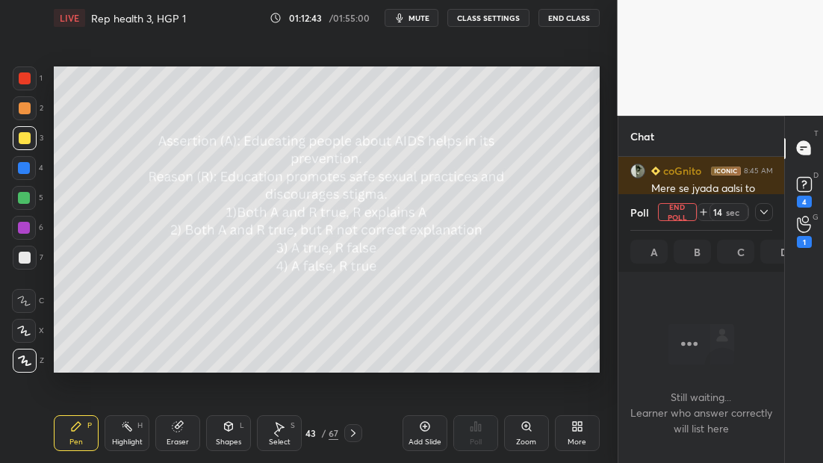
click at [765, 214] on icon at bounding box center [764, 212] width 12 height 12
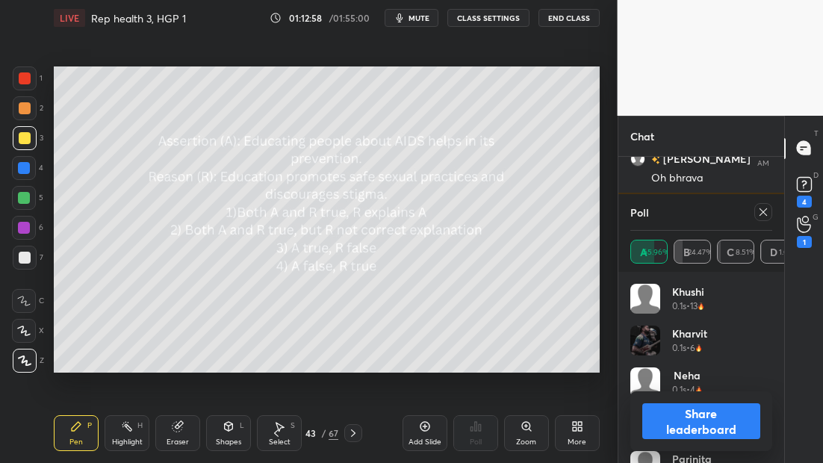
click at [760, 211] on icon at bounding box center [763, 212] width 12 height 12
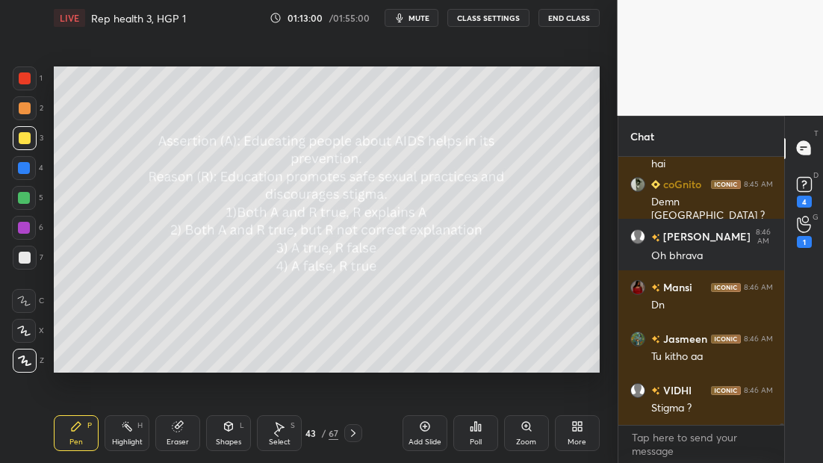
click at [350, 436] on icon at bounding box center [353, 433] width 12 height 12
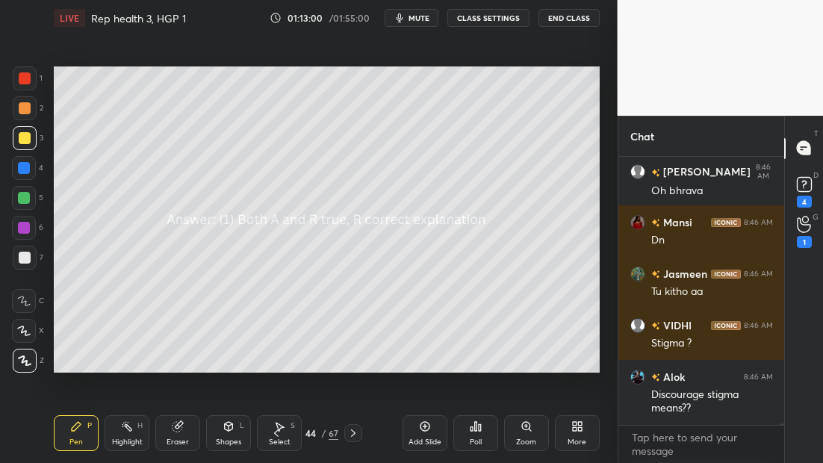
click at [350, 435] on icon at bounding box center [353, 433] width 12 height 12
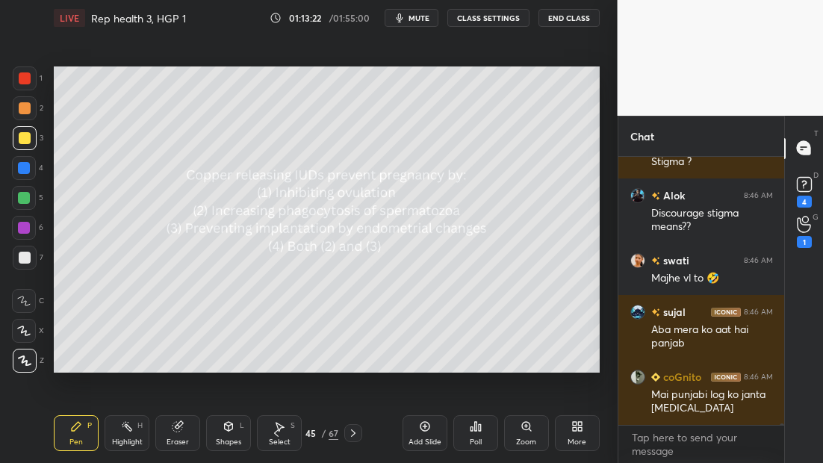
click at [430, 14] on span "mute" at bounding box center [419, 18] width 21 height 10
click at [415, 16] on span "unmute" at bounding box center [417, 18] width 32 height 10
click at [470, 426] on icon at bounding box center [476, 427] width 12 height 12
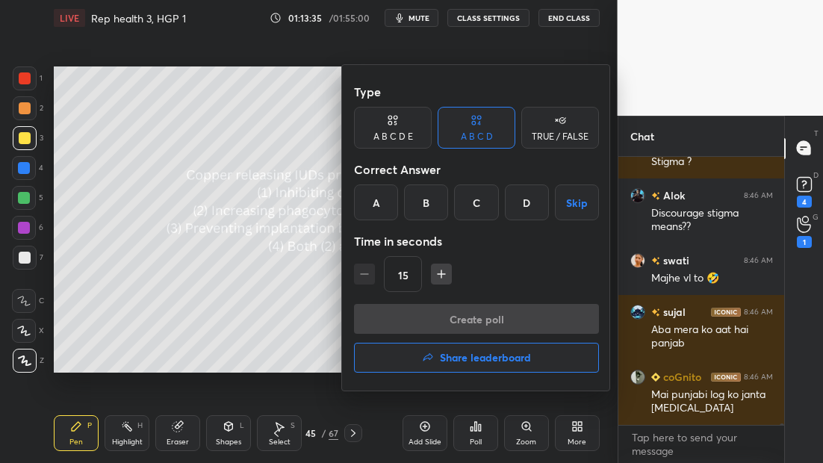
click at [509, 217] on div "D" at bounding box center [527, 203] width 44 height 36
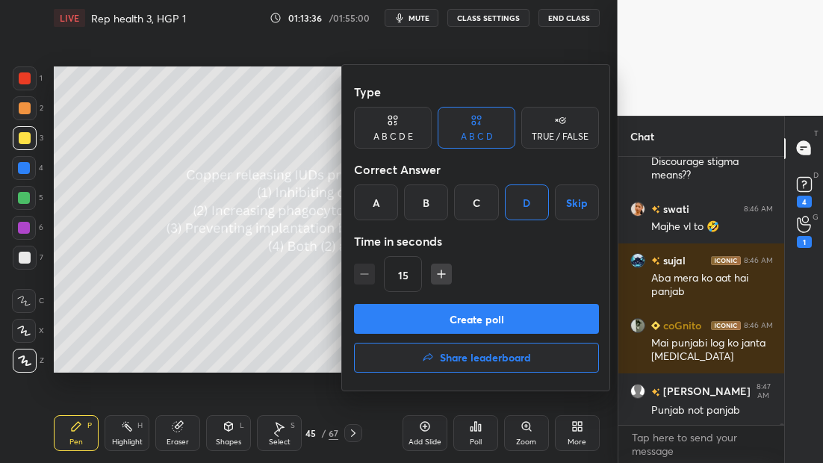
click at [507, 314] on button "Create poll" at bounding box center [476, 319] width 245 height 30
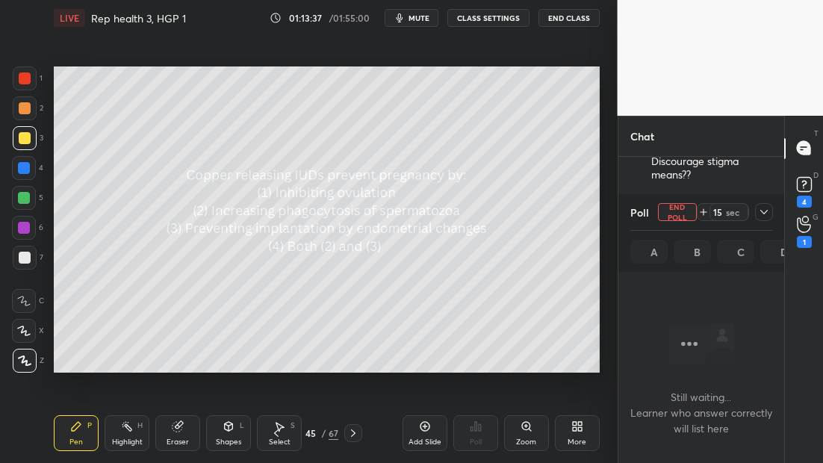
click at [770, 208] on div at bounding box center [764, 212] width 18 height 18
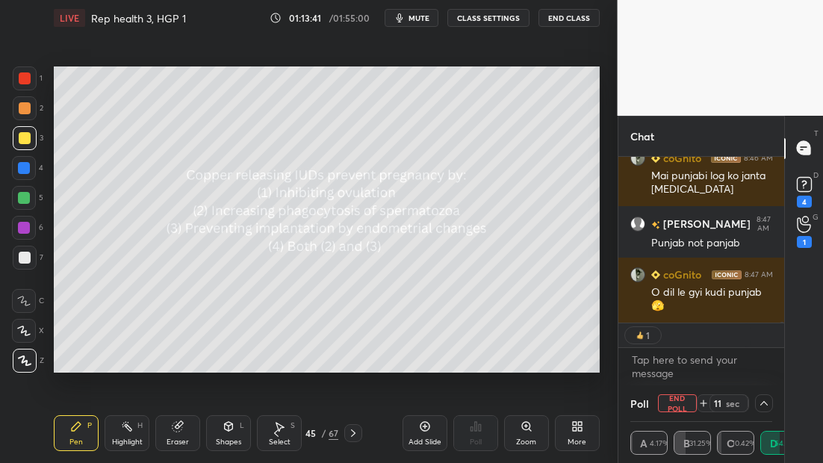
click at [406, 18] on icon "button" at bounding box center [400, 18] width 12 height 12
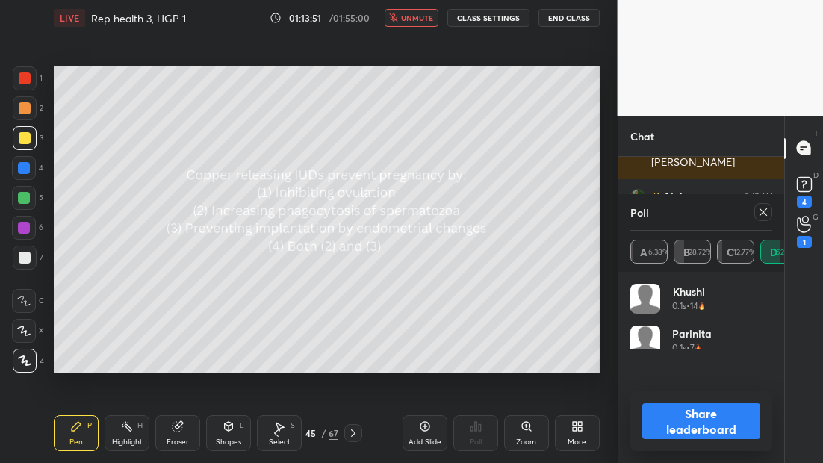
click at [417, 23] on button "unmute" at bounding box center [412, 18] width 54 height 18
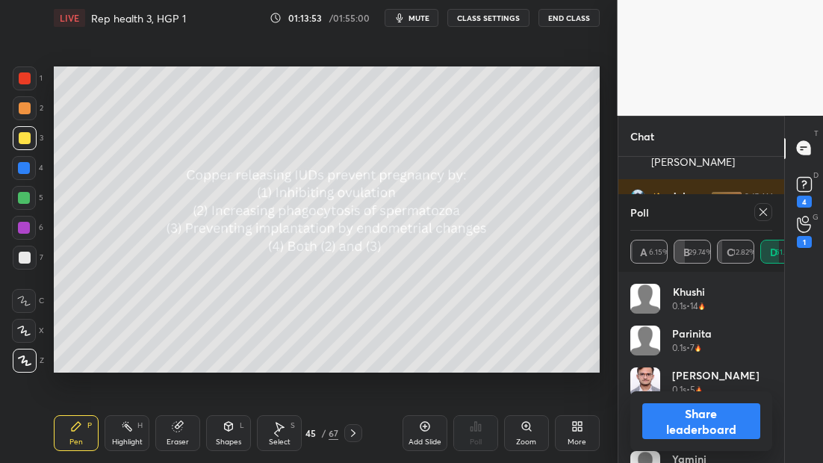
click at [762, 213] on icon at bounding box center [763, 212] width 12 height 12
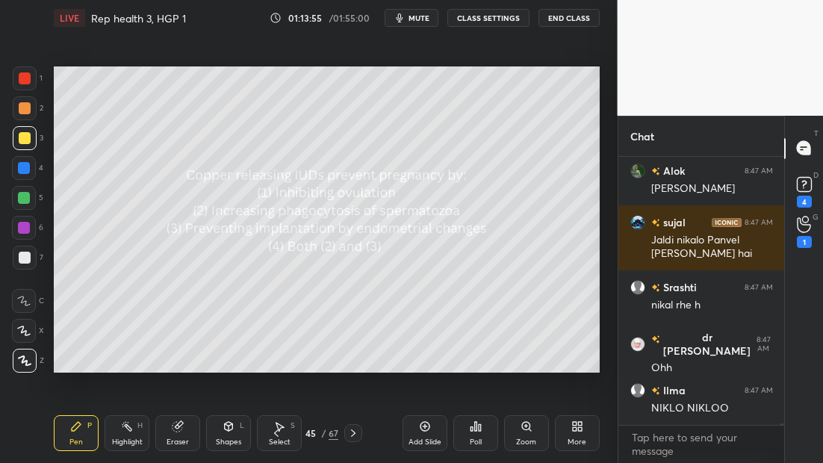
click at [359, 430] on div at bounding box center [353, 433] width 18 height 18
click at [357, 434] on icon at bounding box center [353, 433] width 12 height 12
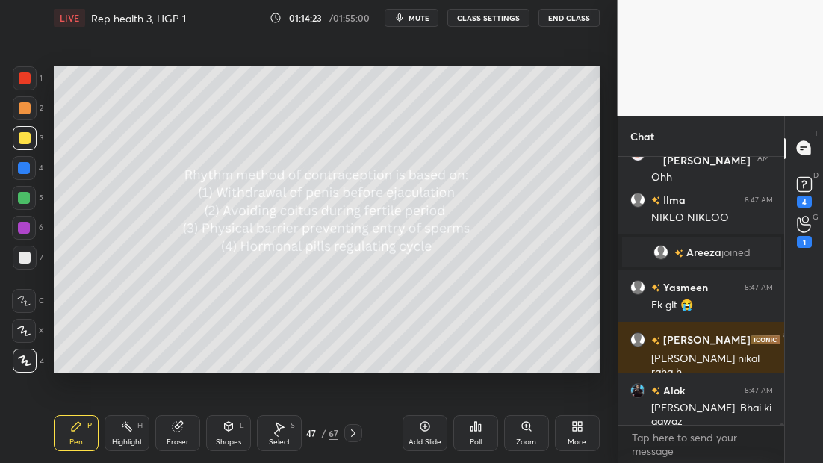
click at [479, 435] on div "Poll" at bounding box center [475, 433] width 45 height 36
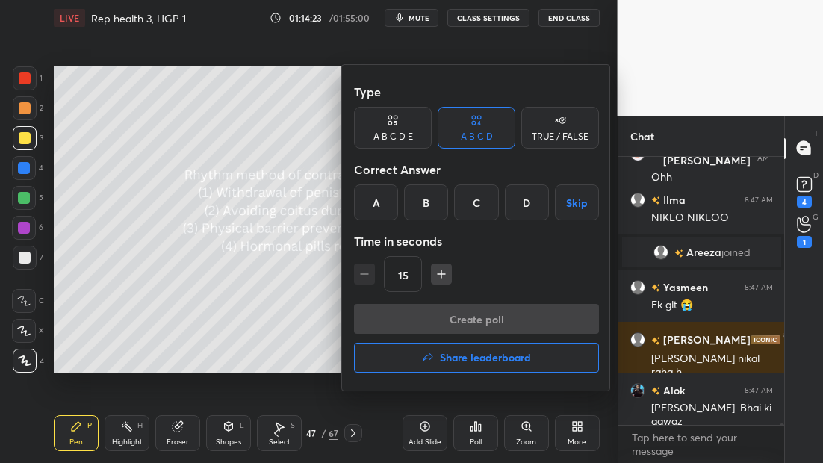
click at [431, 202] on div "B" at bounding box center [426, 203] width 44 height 36
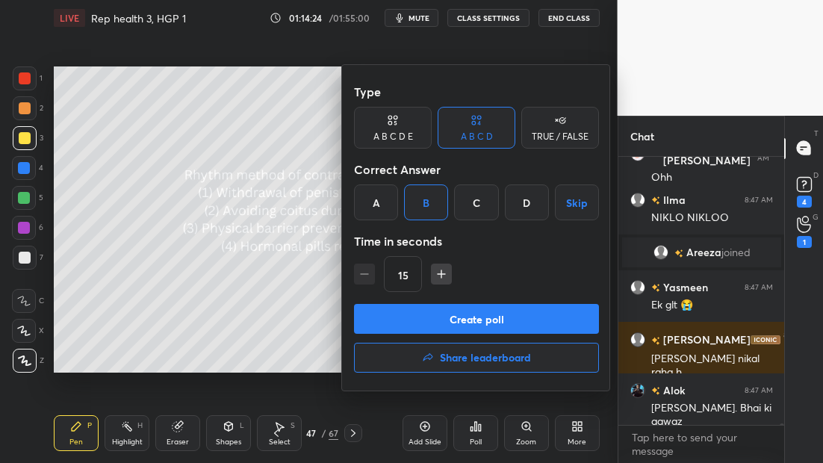
click at [465, 323] on button "Create poll" at bounding box center [476, 319] width 245 height 30
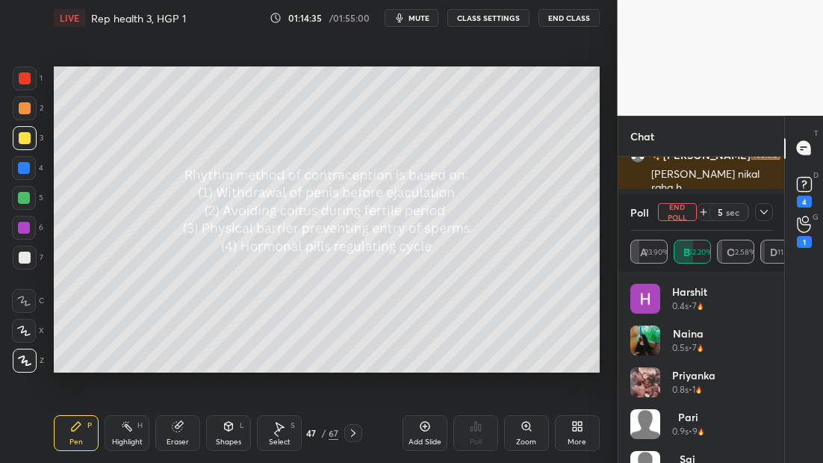
click at [762, 213] on icon at bounding box center [764, 212] width 12 height 12
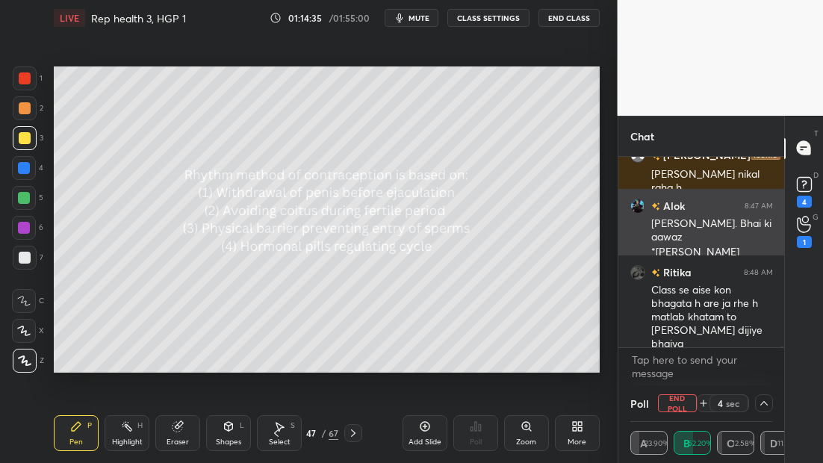
click at [766, 211] on div "Alok 8:47 AM" at bounding box center [701, 206] width 143 height 16
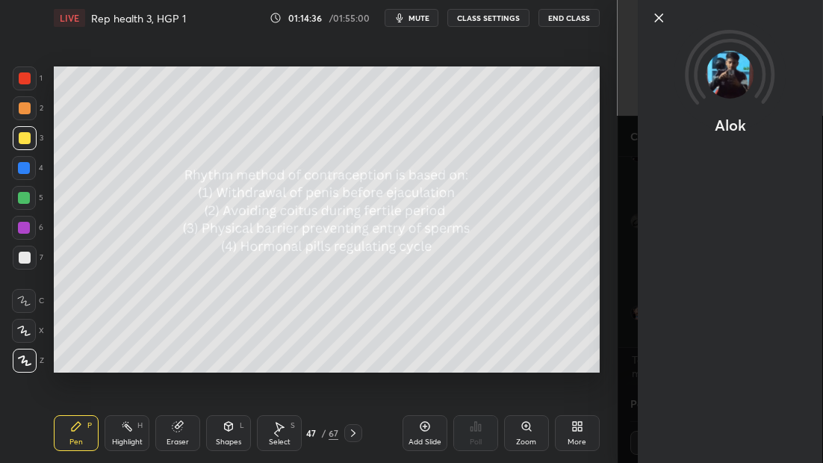
click at [661, 25] on div "Alok" at bounding box center [730, 231] width 185 height 463
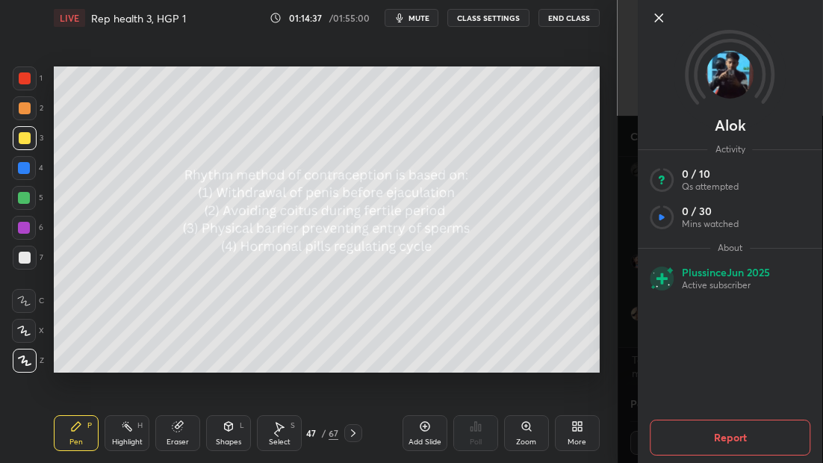
click at [654, 16] on icon at bounding box center [659, 18] width 18 height 18
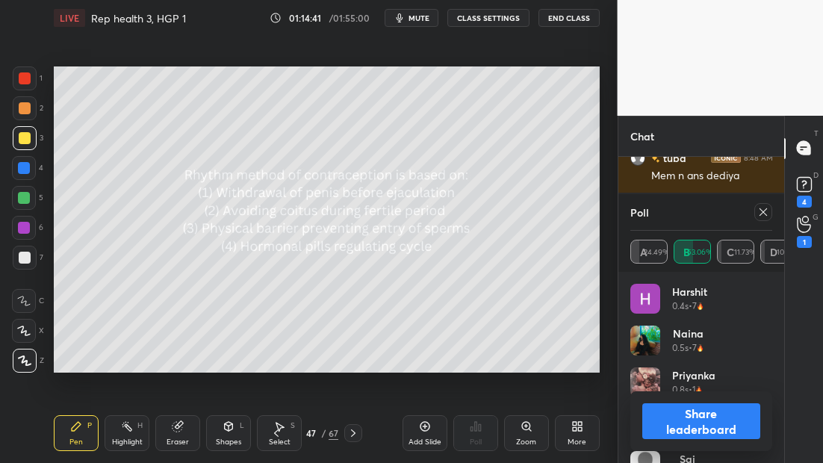
click at [765, 211] on icon at bounding box center [763, 212] width 12 height 12
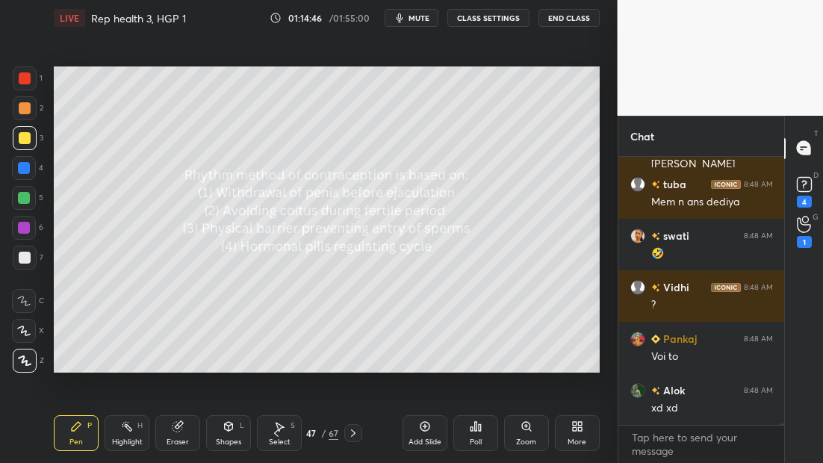
click at [352, 436] on icon at bounding box center [353, 433] width 12 height 12
click at [356, 434] on icon at bounding box center [353, 433] width 12 height 12
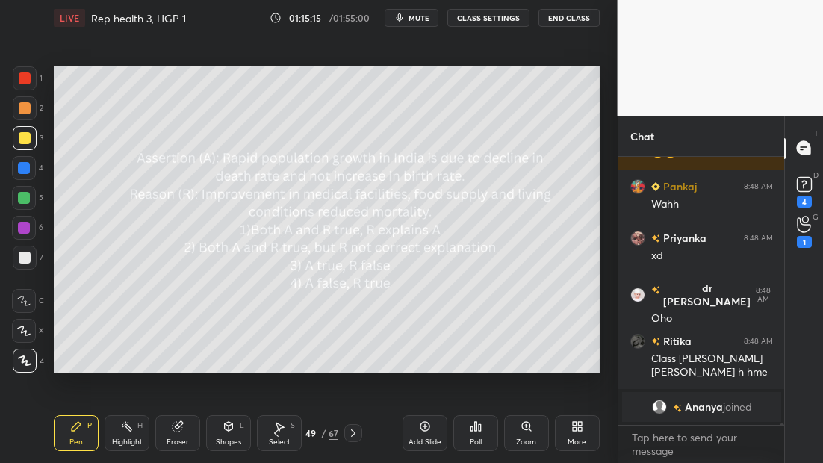
click at [490, 438] on div "Poll" at bounding box center [475, 433] width 45 height 36
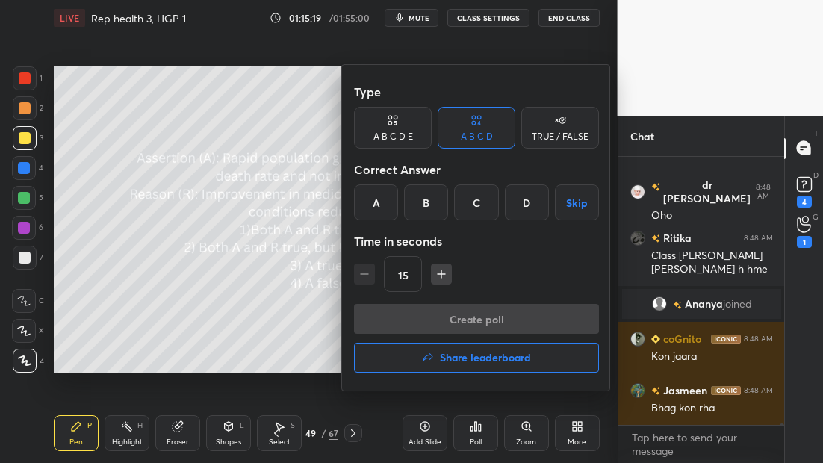
click at [381, 202] on div "A" at bounding box center [376, 203] width 44 height 36
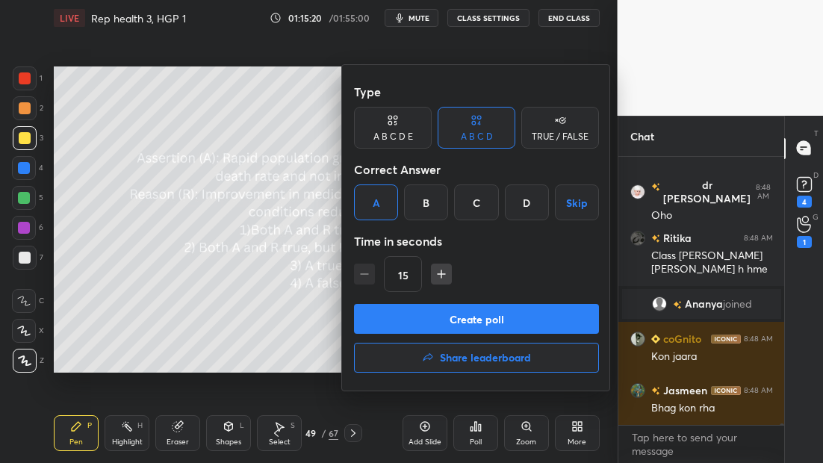
click at [454, 314] on button "Create poll" at bounding box center [476, 319] width 245 height 30
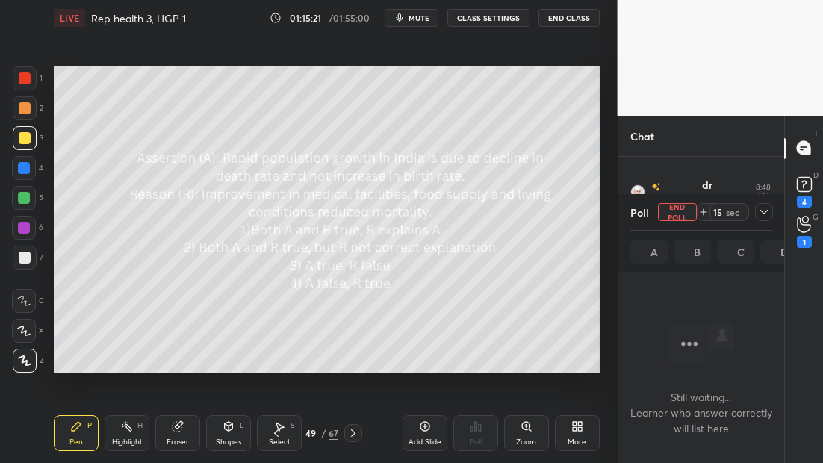
click at [766, 214] on icon at bounding box center [764, 212] width 12 height 12
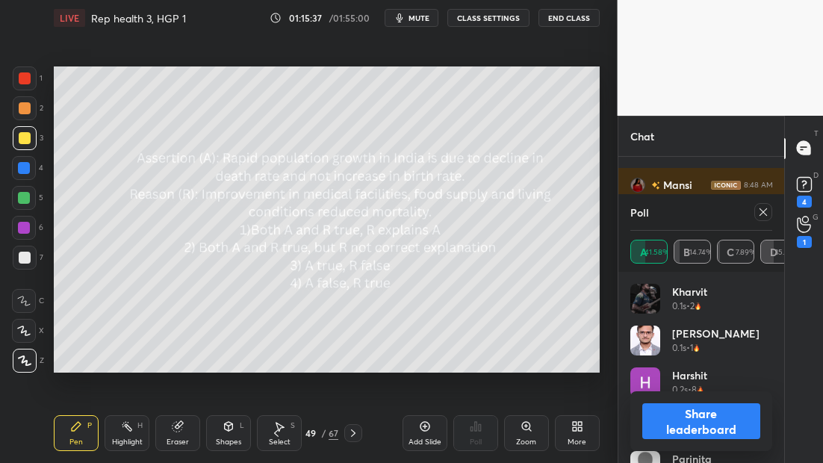
click at [763, 209] on icon at bounding box center [763, 212] width 12 height 12
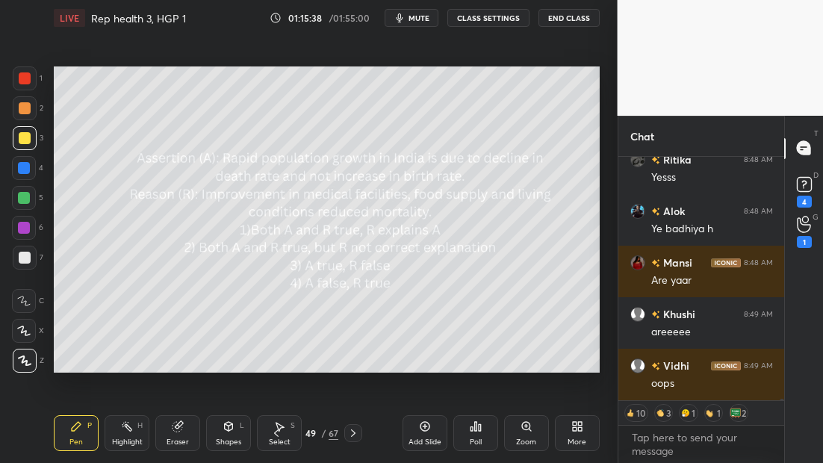
click at [354, 433] on icon at bounding box center [353, 433] width 12 height 12
click at [353, 434] on icon at bounding box center [353, 433] width 4 height 7
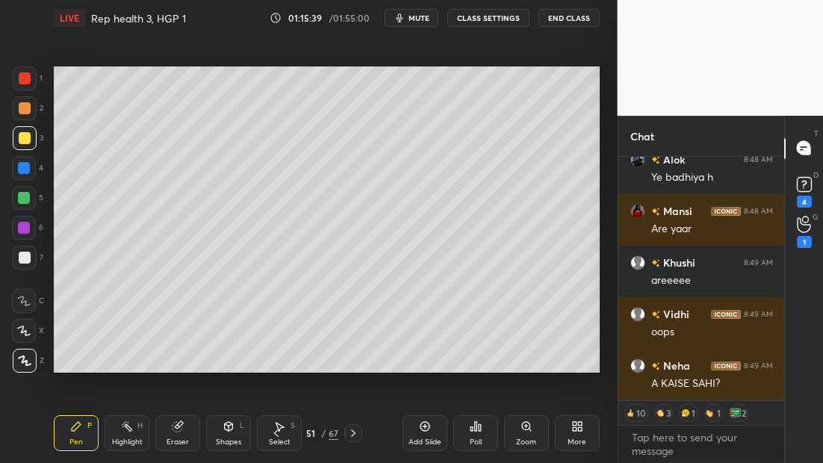
click at [352, 432] on icon at bounding box center [353, 433] width 12 height 12
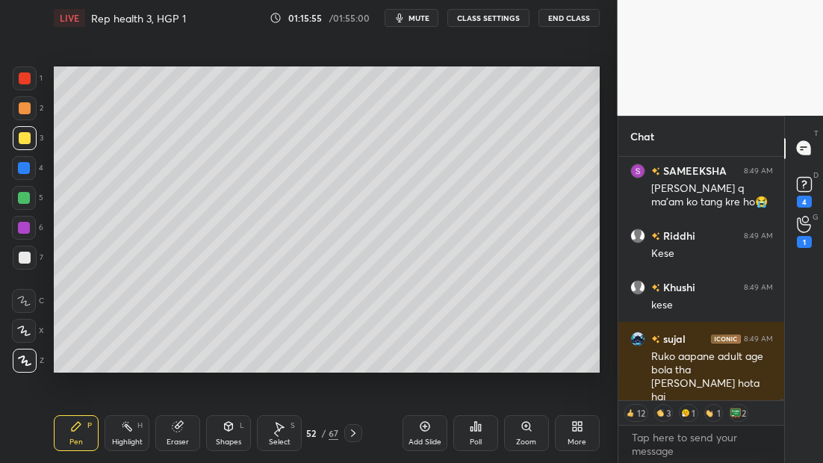
click at [274, 432] on icon at bounding box center [276, 433] width 12 height 12
click at [276, 435] on icon at bounding box center [276, 433] width 4 height 7
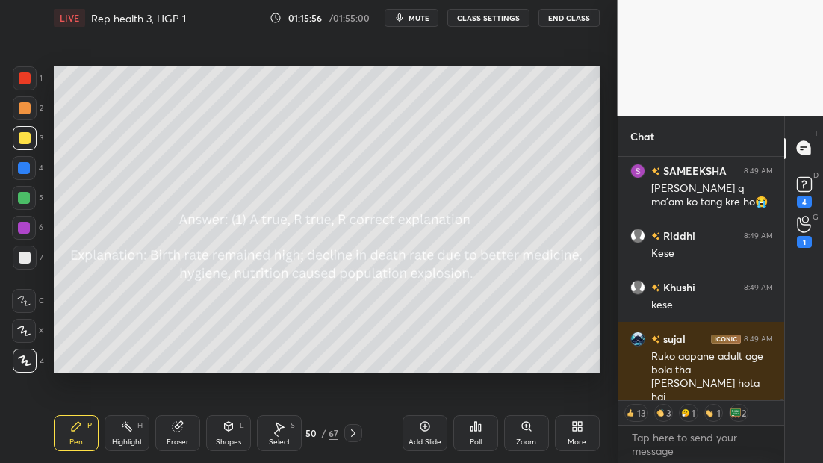
click at [272, 435] on icon at bounding box center [276, 433] width 12 height 12
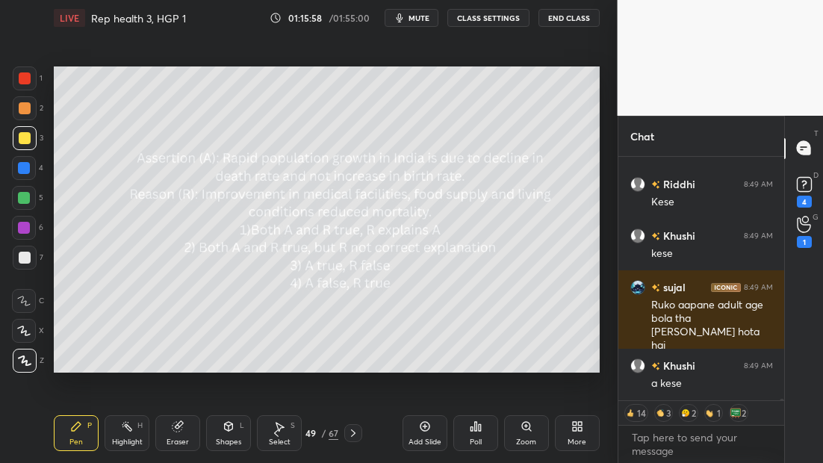
click at [352, 433] on icon at bounding box center [353, 433] width 12 height 12
click at [353, 433] on icon at bounding box center [353, 433] width 12 height 12
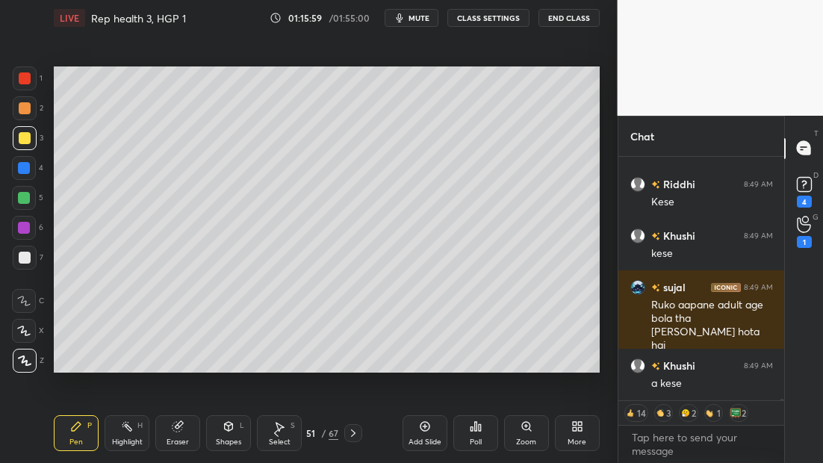
click at [577, 429] on icon at bounding box center [577, 427] width 12 height 12
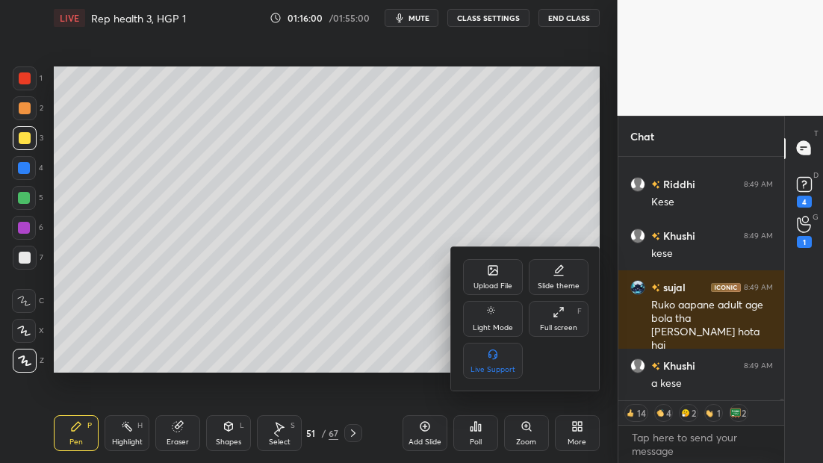
click at [493, 283] on div "Upload File" at bounding box center [493, 285] width 39 height 7
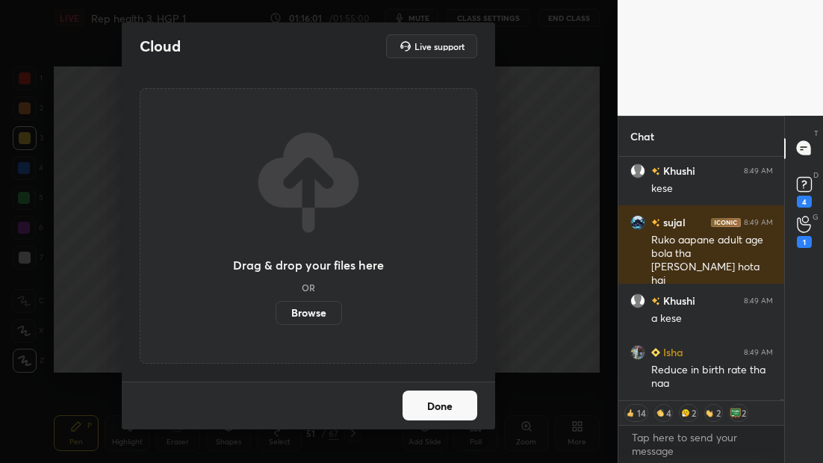
click at [316, 310] on label "Browse" at bounding box center [309, 313] width 66 height 24
click at [276, 310] on input "Browse" at bounding box center [276, 313] width 0 height 24
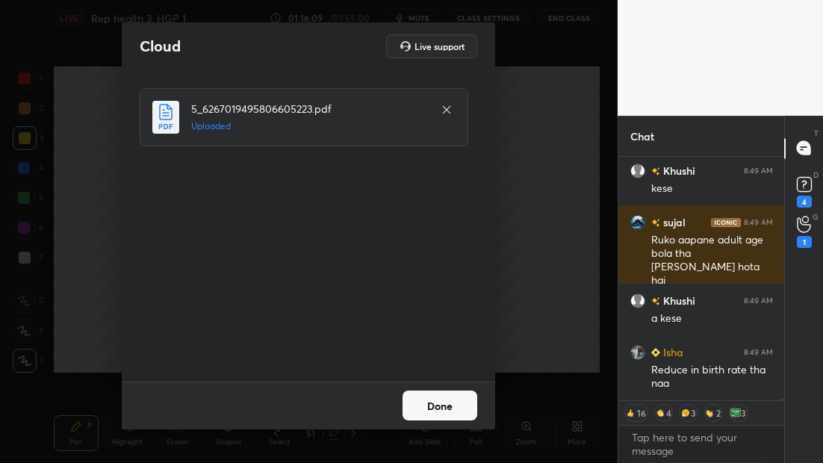
click at [443, 406] on button "Done" at bounding box center [440, 406] width 75 height 30
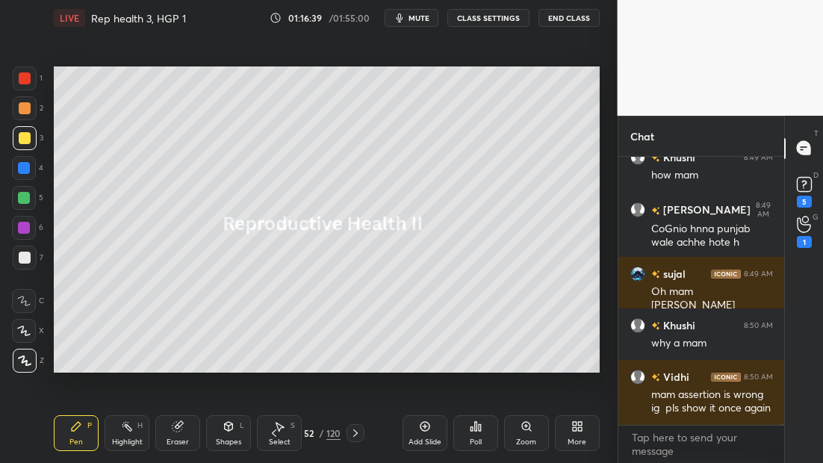
click at [274, 433] on icon at bounding box center [274, 433] width 12 height 12
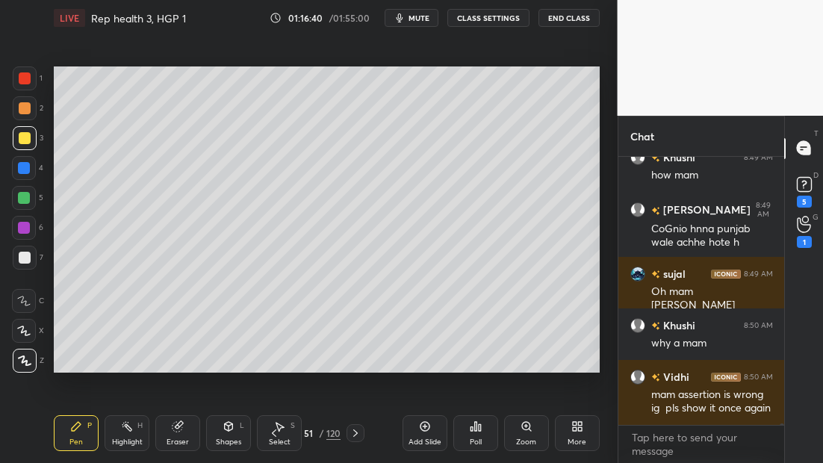
click at [273, 432] on icon at bounding box center [274, 433] width 12 height 12
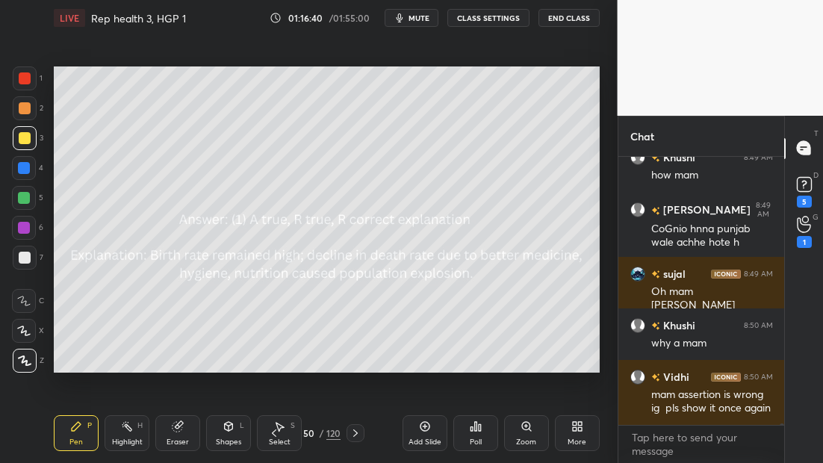
click at [273, 432] on icon at bounding box center [274, 433] width 12 height 12
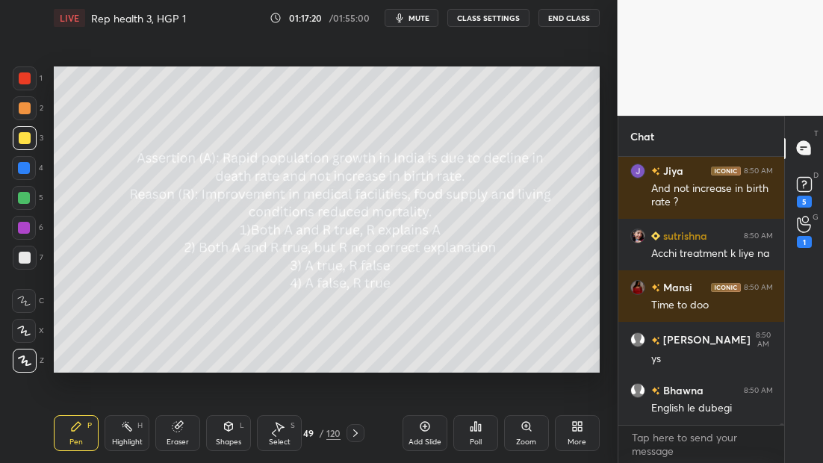
scroll to position [49045, 0]
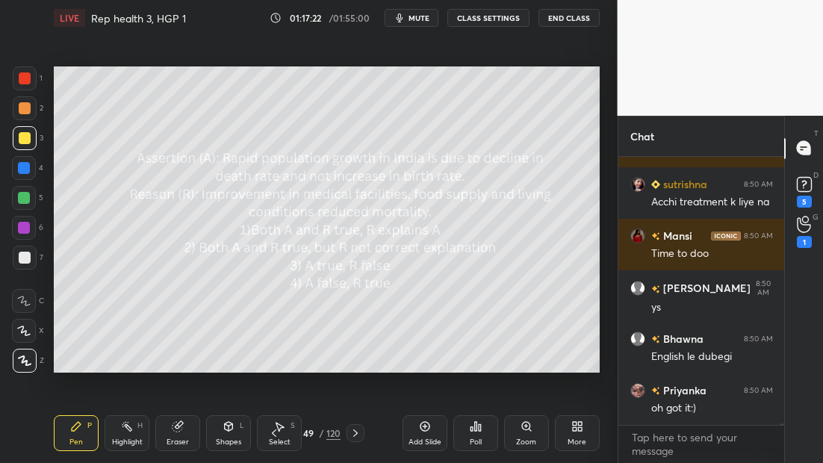
click at [347, 435] on div at bounding box center [356, 433] width 18 height 18
click at [359, 431] on icon at bounding box center [356, 433] width 12 height 12
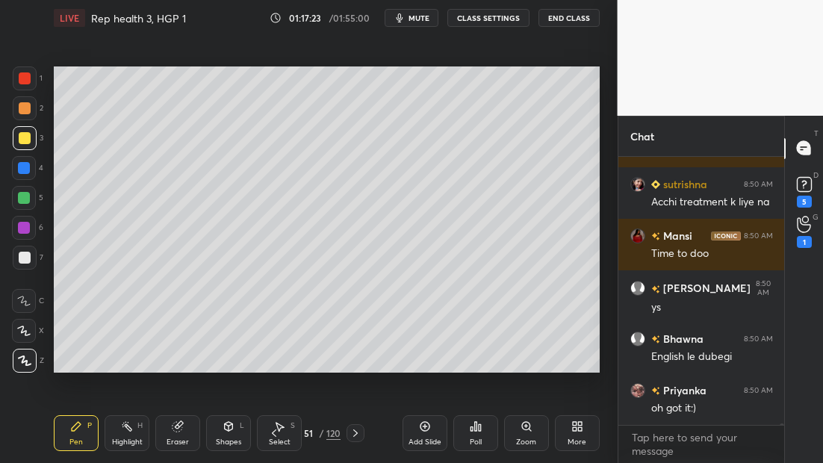
click at [355, 432] on icon at bounding box center [356, 433] width 12 height 12
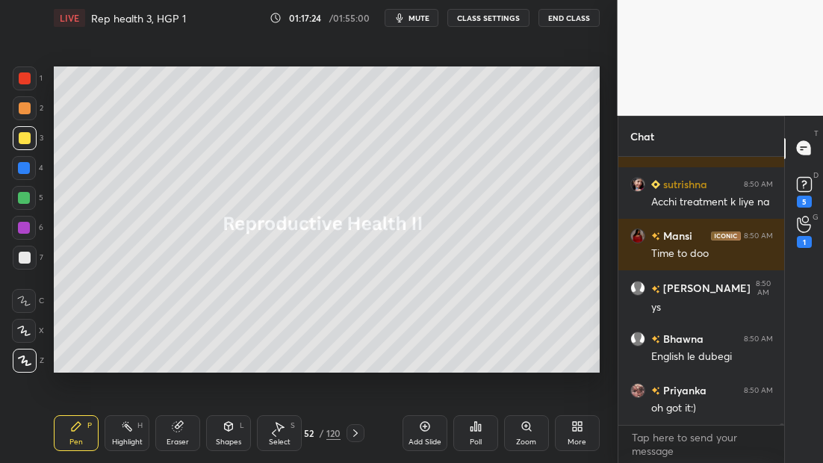
click at [355, 435] on div at bounding box center [356, 433] width 18 height 18
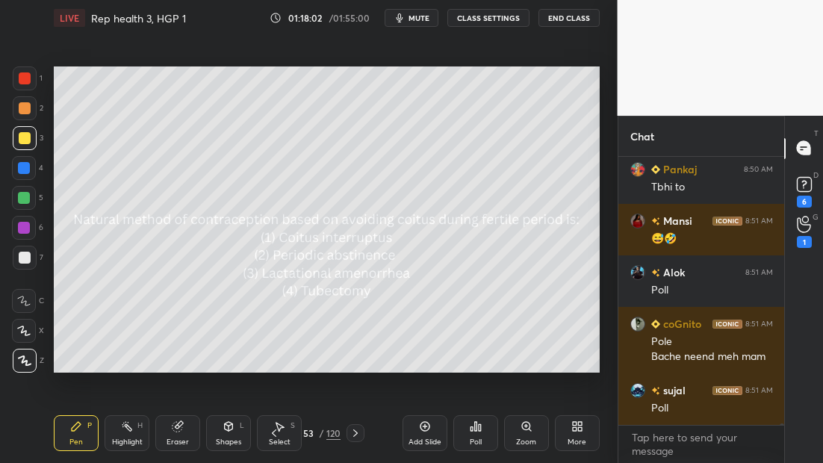
scroll to position [48961, 0]
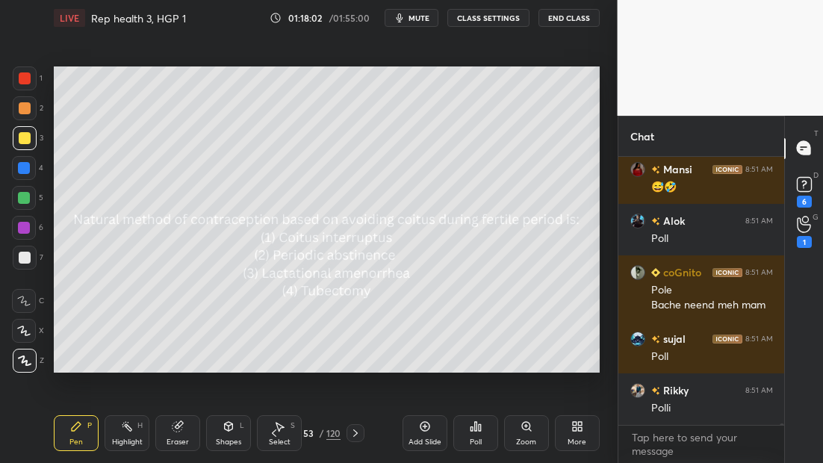
click at [474, 431] on div "Poll" at bounding box center [475, 433] width 45 height 36
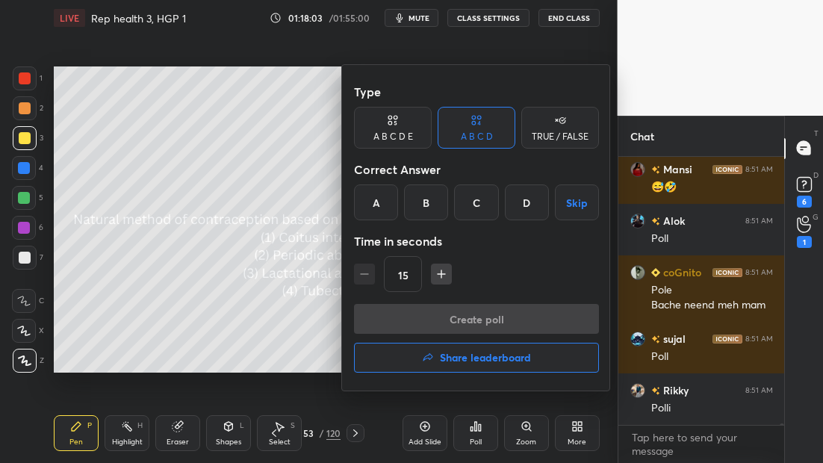
click at [439, 196] on div "B" at bounding box center [426, 203] width 44 height 36
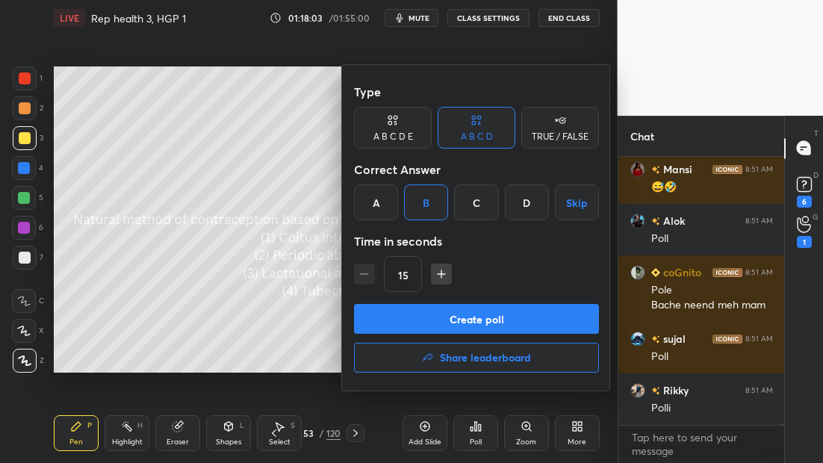
click at [478, 311] on button "Create poll" at bounding box center [476, 319] width 245 height 30
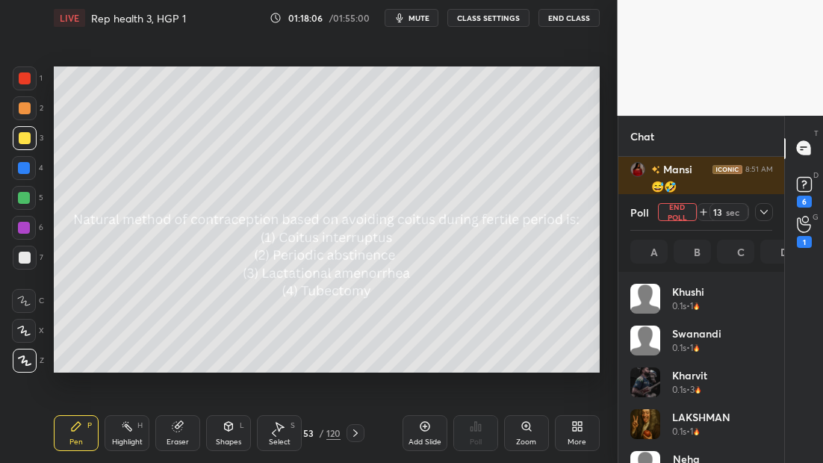
scroll to position [175, 137]
click at [765, 214] on icon at bounding box center [764, 212] width 12 height 12
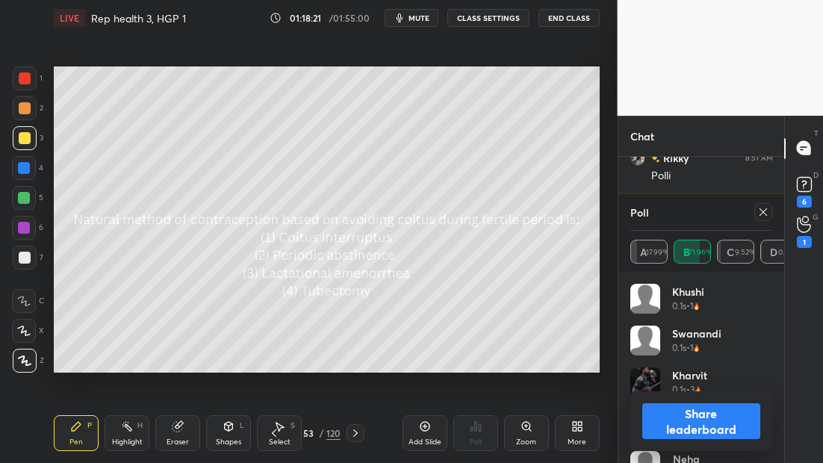
click at [765, 208] on icon at bounding box center [763, 212] width 12 height 12
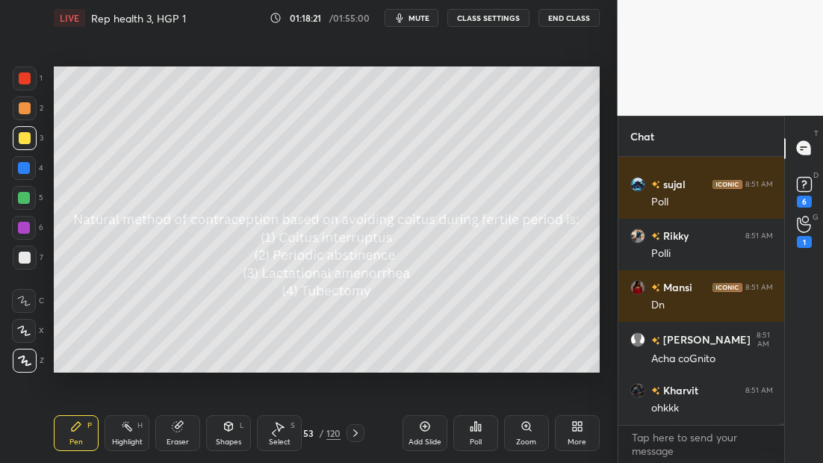
click at [356, 433] on icon at bounding box center [356, 433] width 12 height 12
click at [355, 430] on icon at bounding box center [356, 433] width 12 height 12
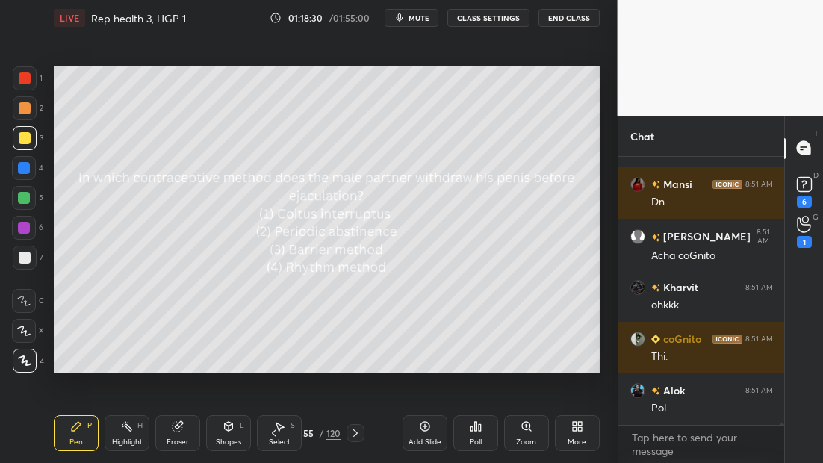
click at [482, 436] on div "Poll" at bounding box center [475, 433] width 45 height 36
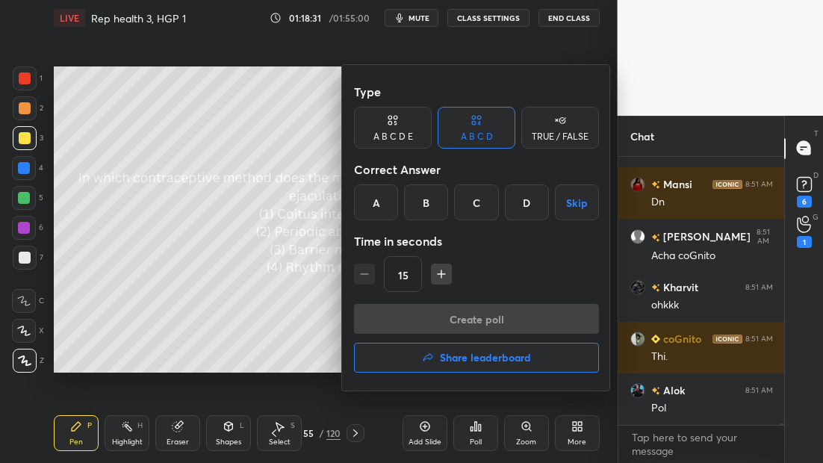
click at [383, 200] on div "A" at bounding box center [376, 203] width 44 height 36
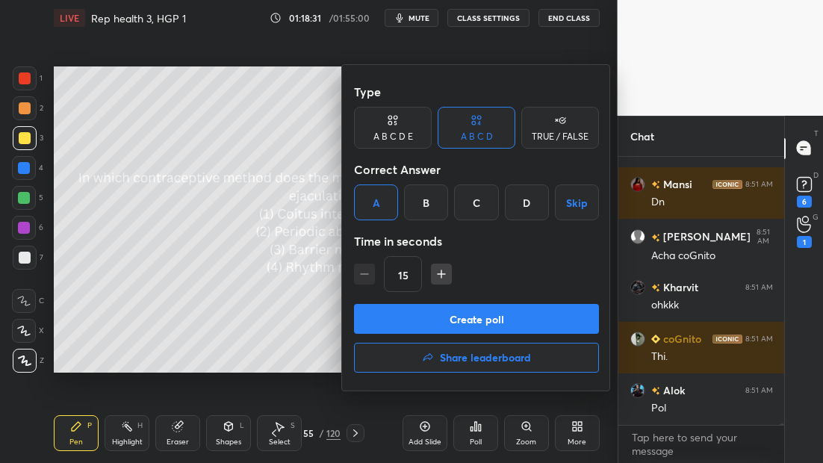
click at [492, 318] on button "Create poll" at bounding box center [476, 319] width 245 height 30
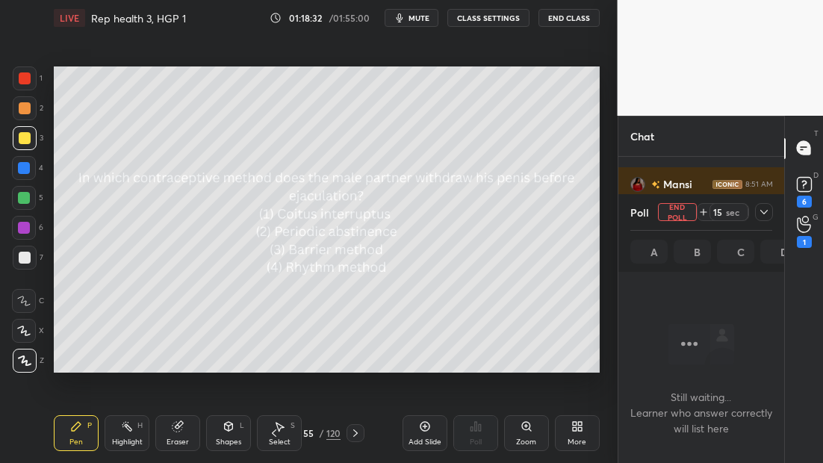
click at [769, 211] on div at bounding box center [764, 212] width 18 height 18
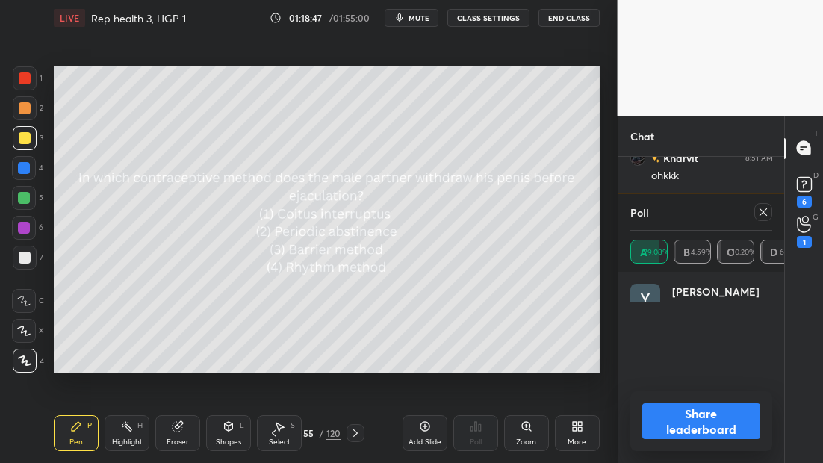
click at [356, 432] on icon at bounding box center [355, 433] width 4 height 7
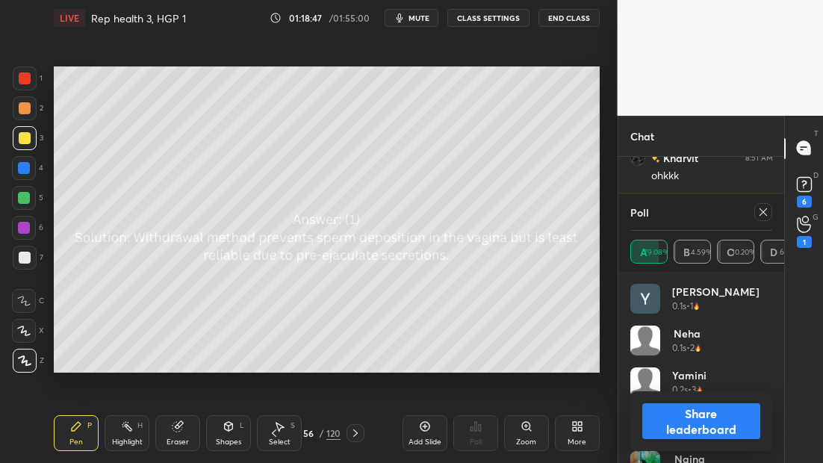
click at [356, 433] on icon at bounding box center [356, 433] width 12 height 12
click at [764, 211] on icon at bounding box center [763, 212] width 12 height 12
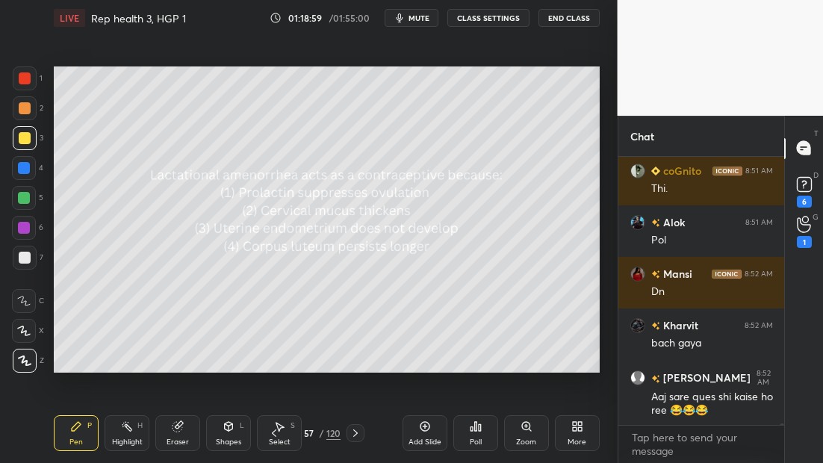
click at [474, 435] on div "Poll" at bounding box center [475, 433] width 45 height 36
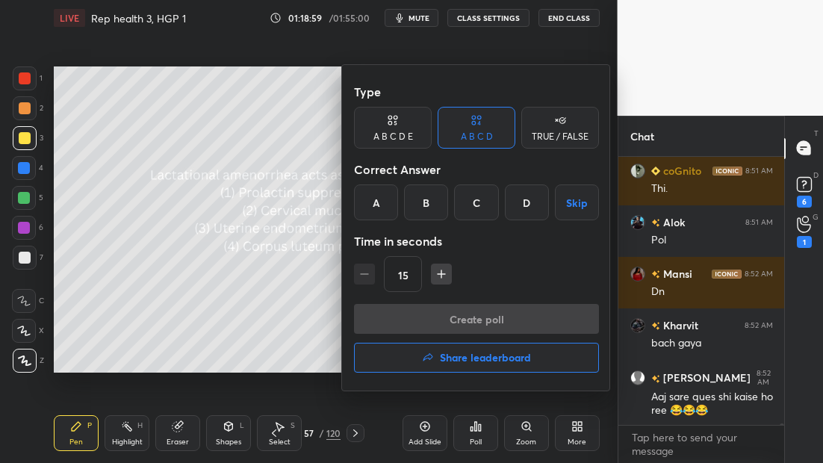
click at [382, 200] on div "A" at bounding box center [376, 203] width 44 height 36
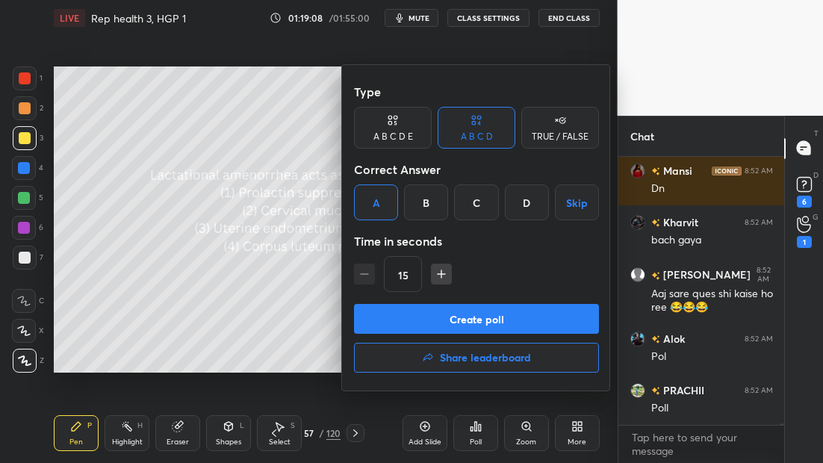
click at [477, 319] on button "Create poll" at bounding box center [476, 319] width 245 height 30
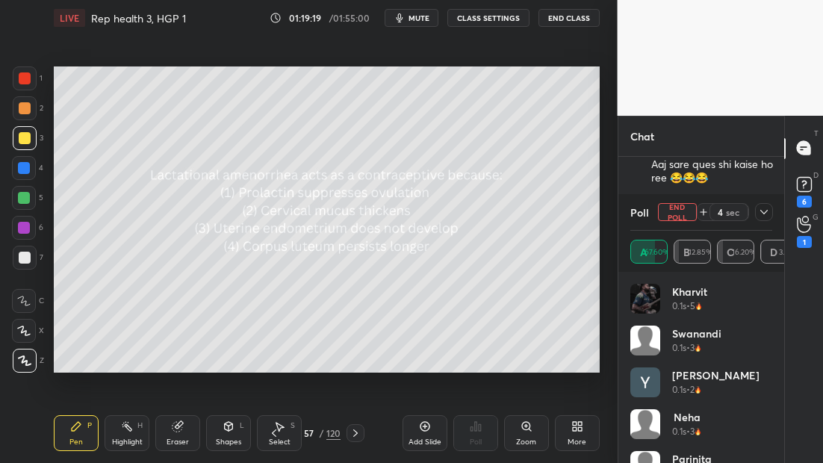
click at [763, 213] on icon at bounding box center [763, 212] width 7 height 4
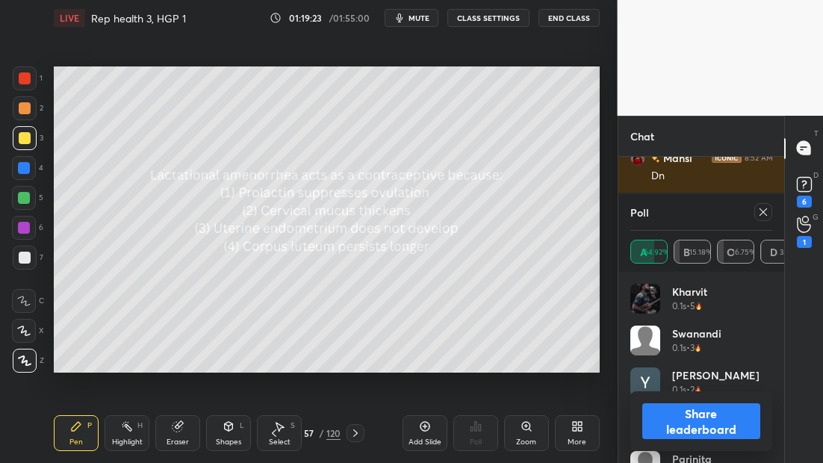
click at [355, 435] on icon at bounding box center [356, 433] width 12 height 12
click at [355, 433] on icon at bounding box center [356, 433] width 12 height 12
click at [769, 210] on icon at bounding box center [763, 212] width 12 height 12
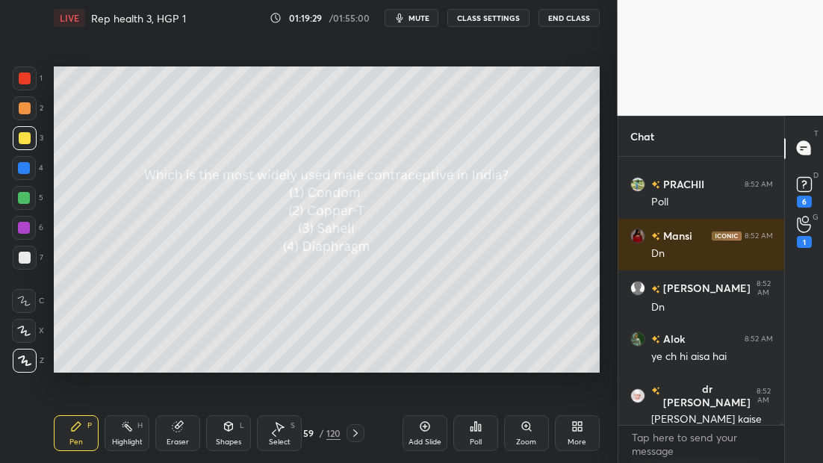
click at [484, 438] on div "Poll" at bounding box center [475, 433] width 45 height 36
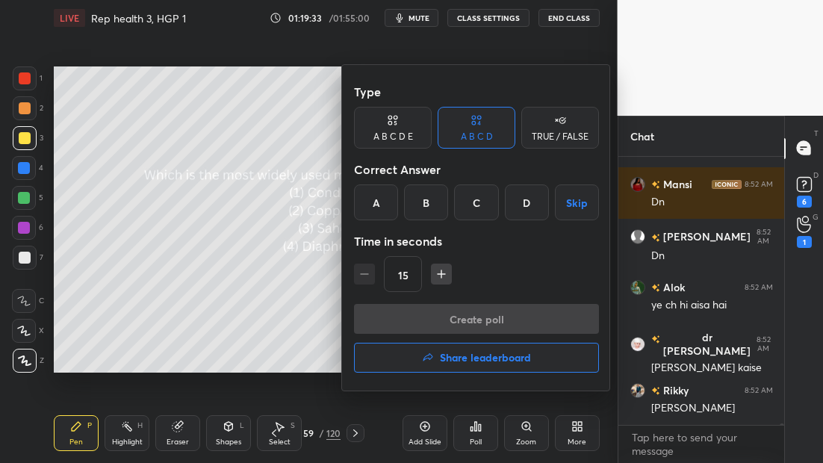
click at [379, 207] on div "A" at bounding box center [376, 203] width 44 height 36
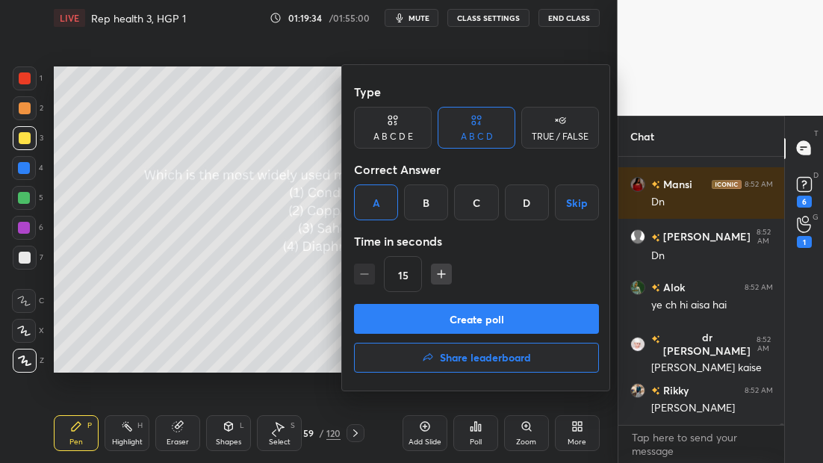
click at [445, 316] on button "Create poll" at bounding box center [476, 319] width 245 height 30
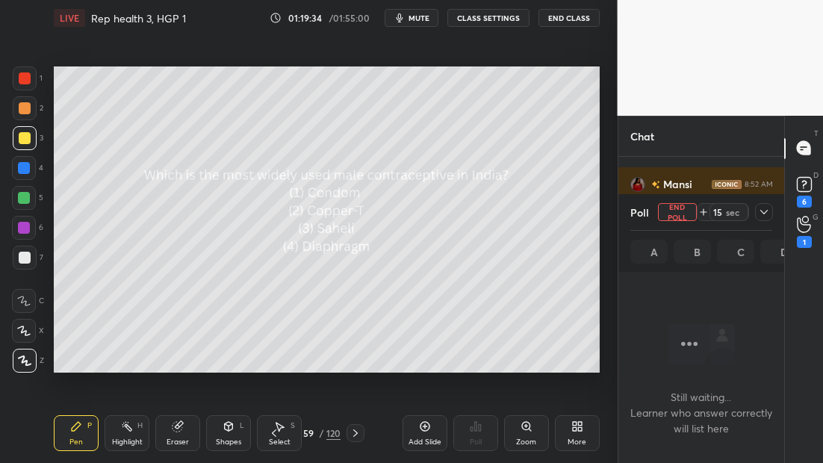
click at [768, 210] on icon at bounding box center [764, 212] width 12 height 12
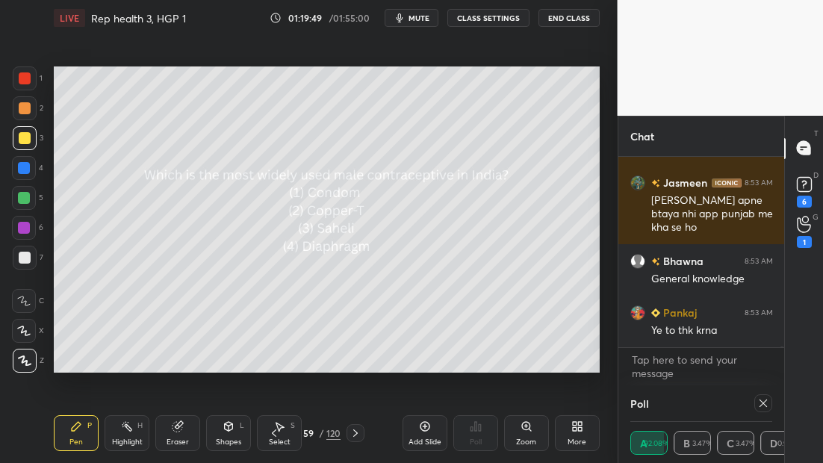
click at [358, 431] on icon at bounding box center [356, 433] width 12 height 12
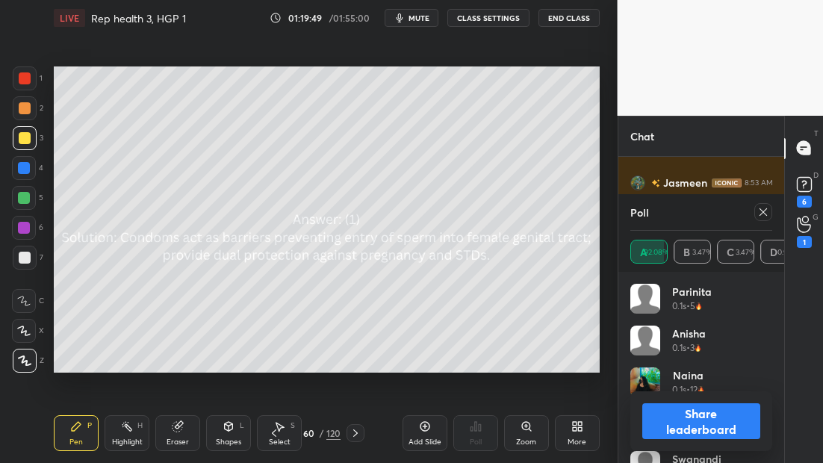
click at [357, 431] on icon at bounding box center [356, 433] width 12 height 12
click at [760, 205] on div at bounding box center [763, 212] width 18 height 18
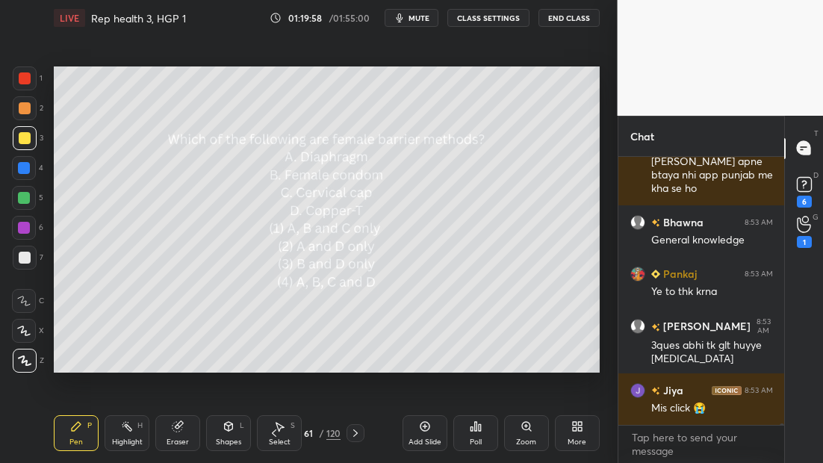
click at [483, 432] on div "Poll" at bounding box center [475, 433] width 45 height 36
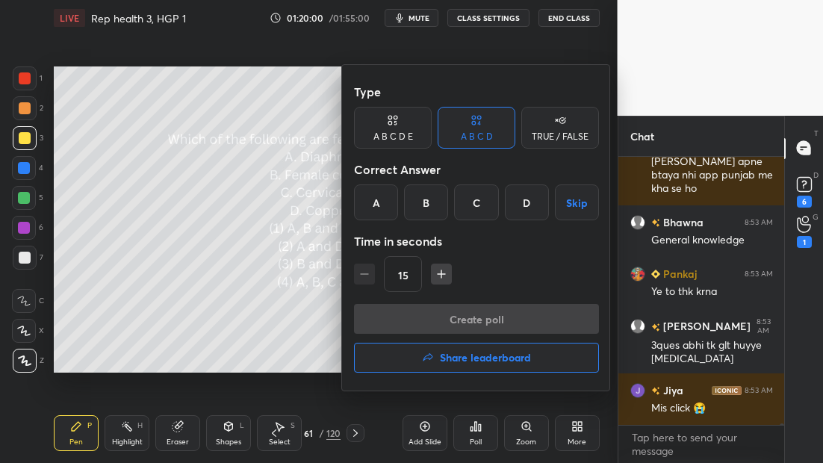
click at [379, 200] on div "A" at bounding box center [376, 203] width 44 height 36
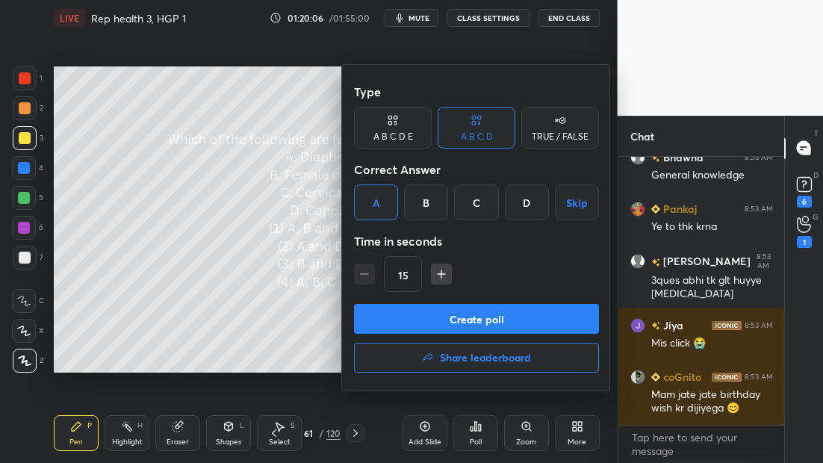
drag, startPoint x: 434, startPoint y: 311, endPoint x: 341, endPoint y: 317, distance: 93.5
click at [341, 317] on div "Type A B C D E A B C D TRUE / FALSE Correct Answer A B C D Skip Time in seconds…" at bounding box center [475, 227] width 269 height 327
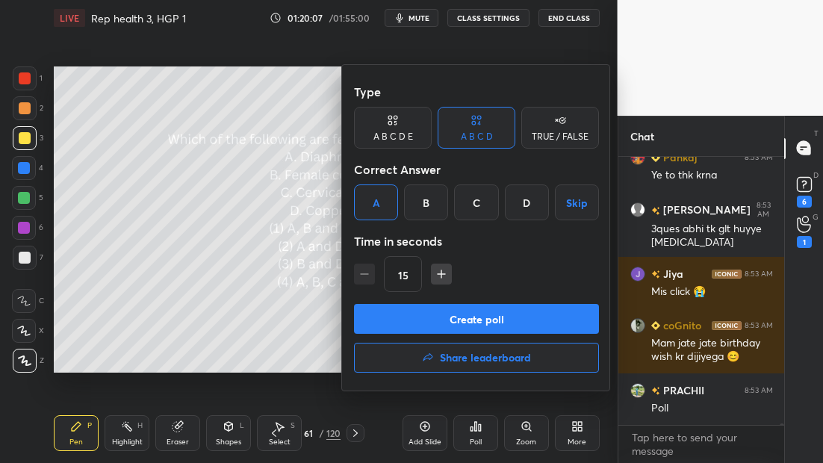
click at [409, 318] on button "Create poll" at bounding box center [476, 319] width 245 height 30
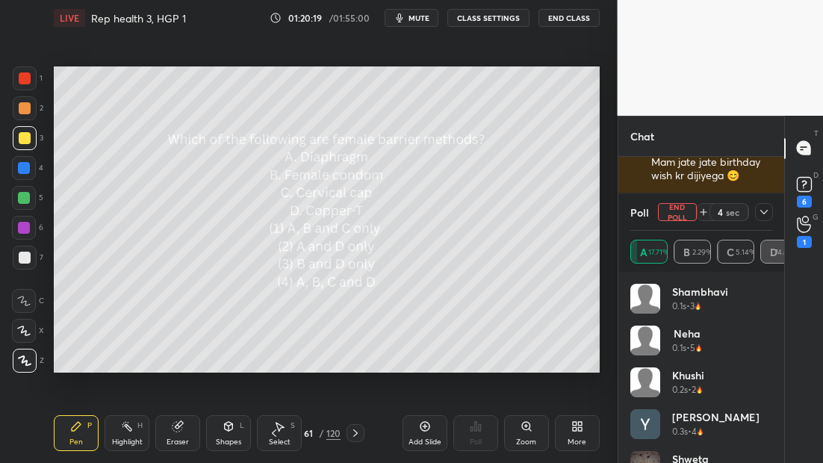
click at [759, 212] on icon at bounding box center [764, 212] width 12 height 12
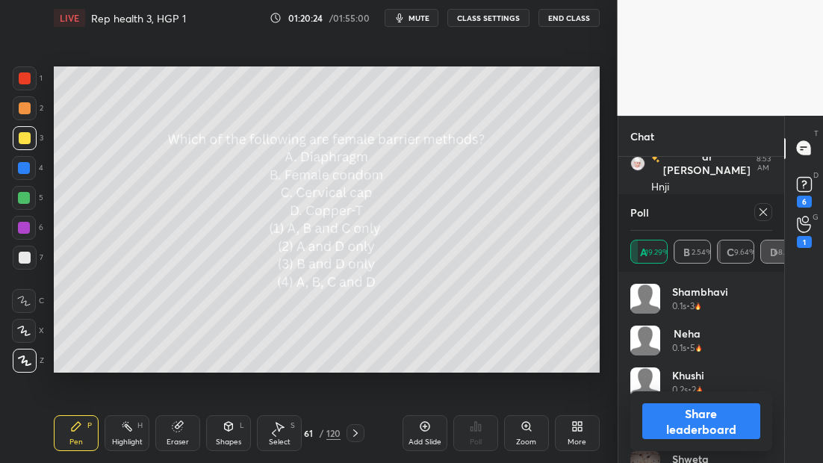
click at [762, 214] on icon at bounding box center [763, 212] width 12 height 12
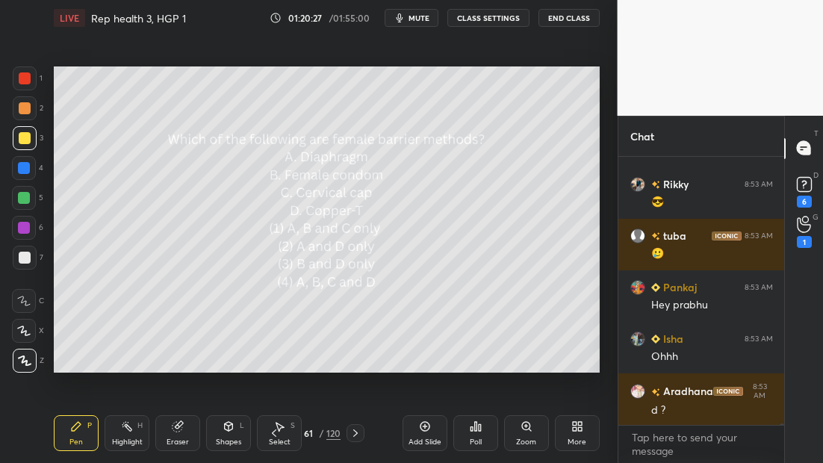
click at [356, 431] on icon at bounding box center [356, 433] width 12 height 12
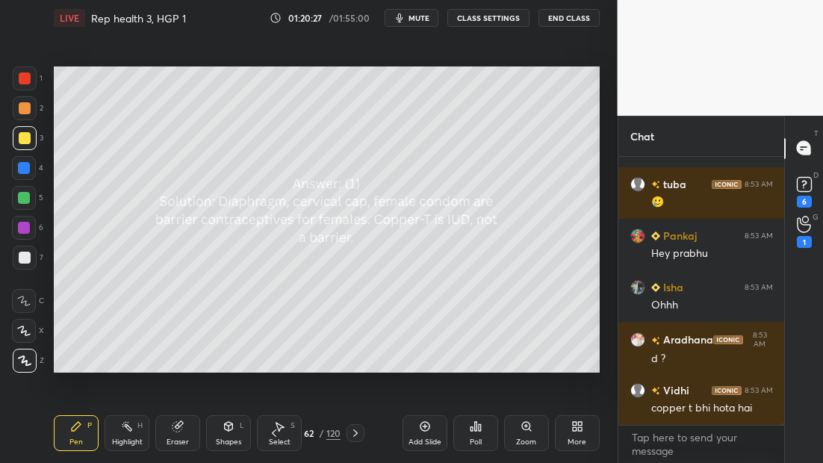
click at [357, 430] on icon at bounding box center [356, 433] width 12 height 12
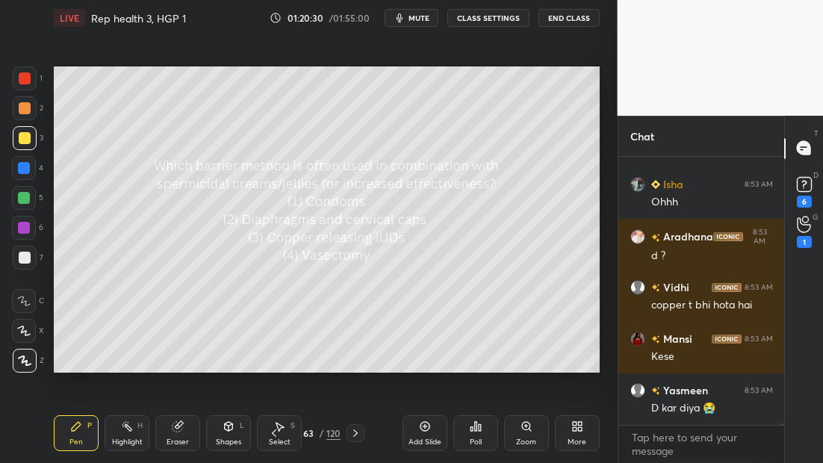
click at [273, 433] on icon at bounding box center [274, 433] width 12 height 12
click at [273, 434] on icon at bounding box center [274, 433] width 12 height 12
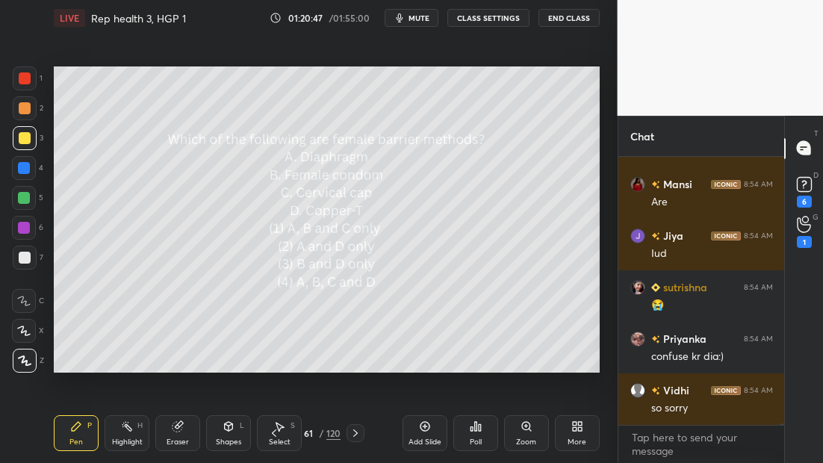
click at [357, 436] on icon at bounding box center [356, 433] width 12 height 12
click at [356, 435] on icon at bounding box center [356, 433] width 12 height 12
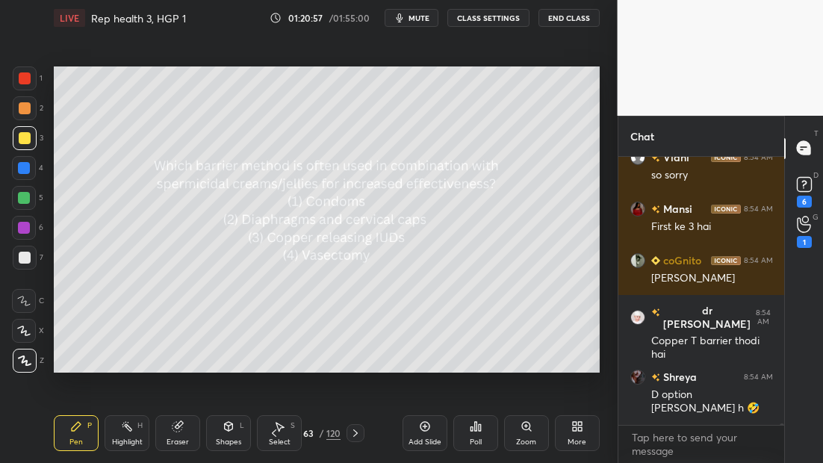
click at [480, 435] on div "Poll" at bounding box center [475, 433] width 45 height 36
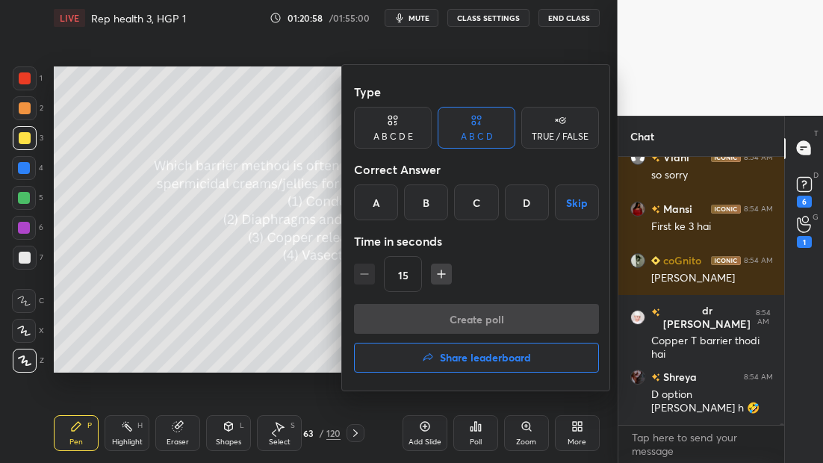
click at [423, 201] on div "B" at bounding box center [426, 203] width 44 height 36
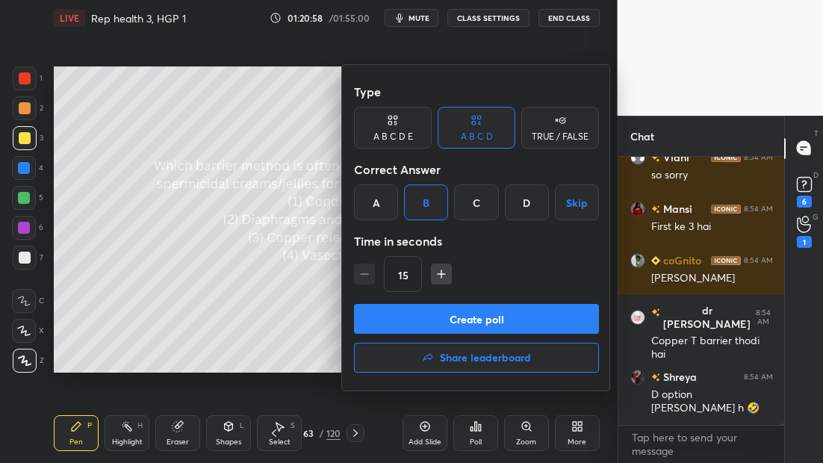
click at [467, 319] on button "Create poll" at bounding box center [476, 319] width 245 height 30
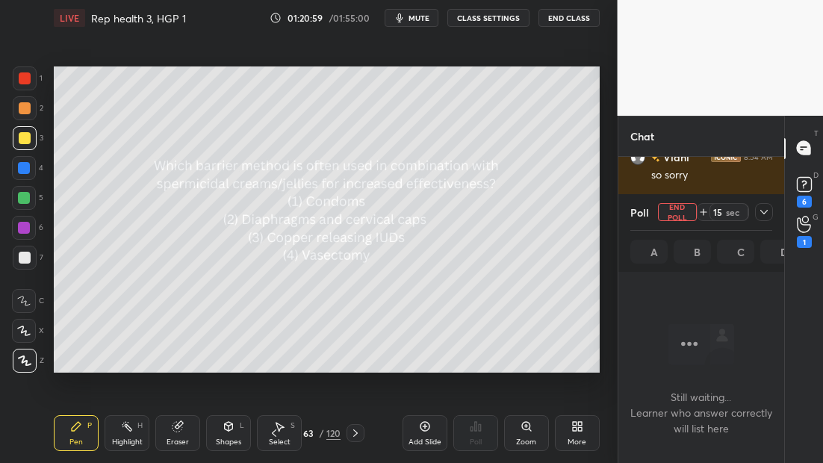
click at [767, 211] on icon at bounding box center [764, 212] width 12 height 12
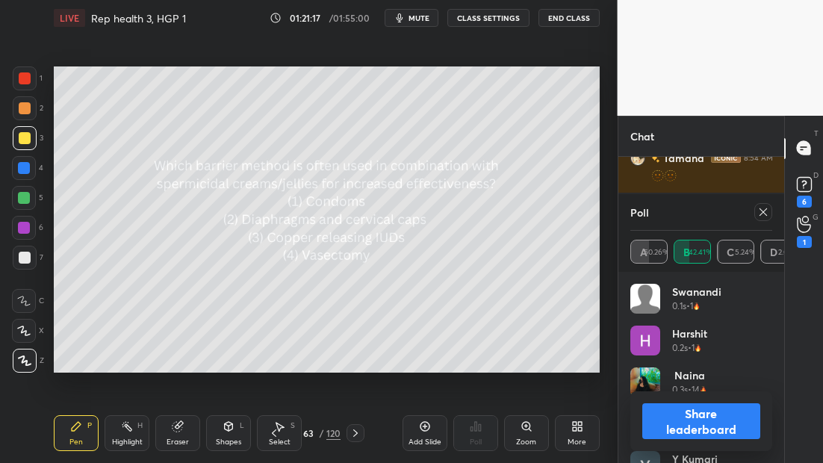
click at [763, 209] on icon at bounding box center [763, 212] width 12 height 12
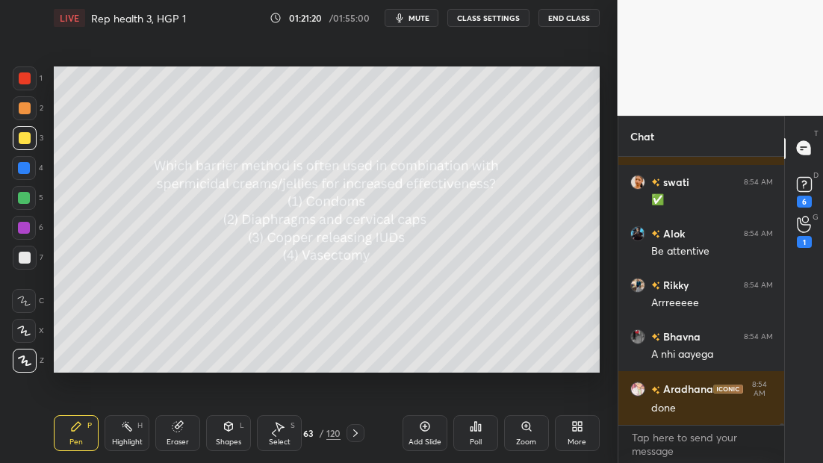
click at [358, 433] on icon at bounding box center [356, 433] width 12 height 12
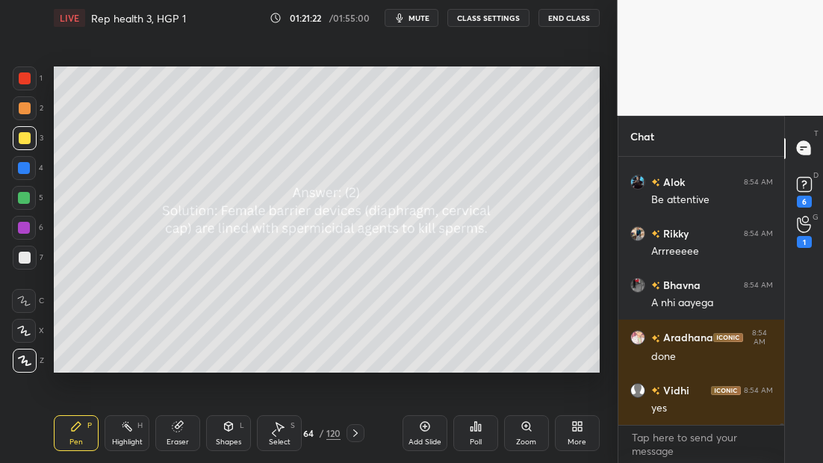
click at [358, 432] on icon at bounding box center [356, 433] width 12 height 12
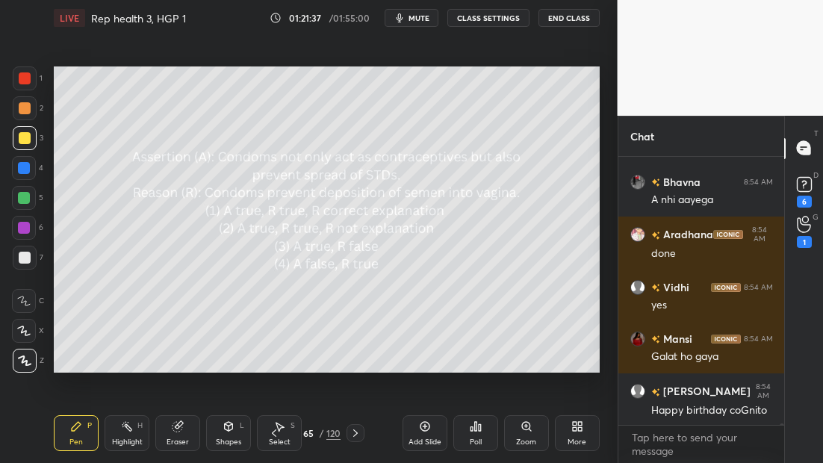
click at [477, 432] on div "Poll" at bounding box center [475, 433] width 45 height 36
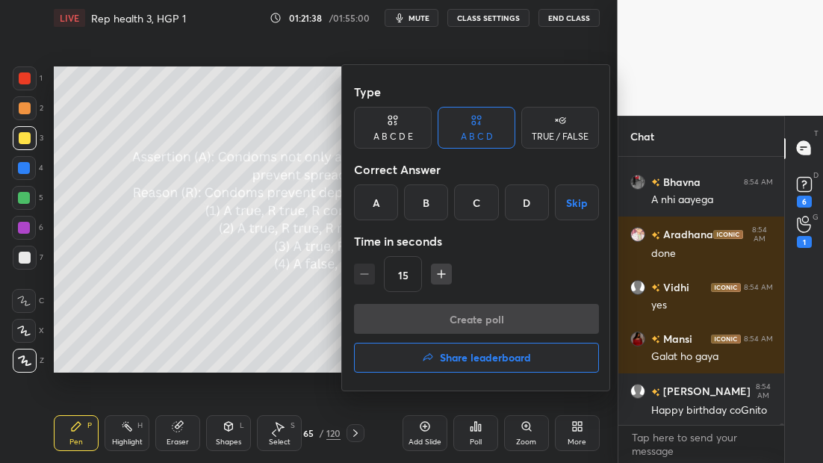
click at [384, 195] on div "A" at bounding box center [376, 203] width 44 height 36
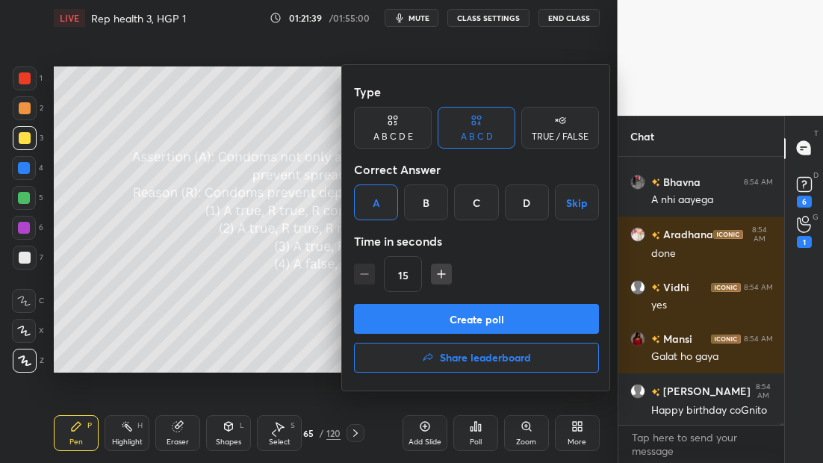
click at [319, 314] on div at bounding box center [411, 231] width 823 height 463
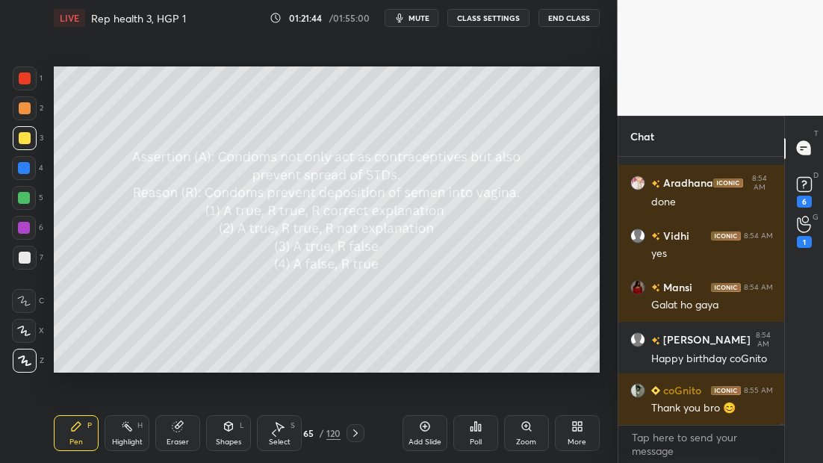
click at [474, 438] on div "Poll" at bounding box center [476, 441] width 12 height 7
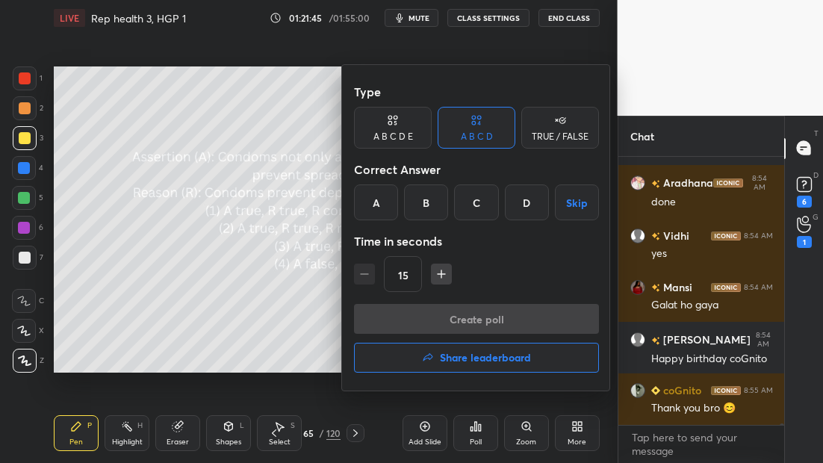
click at [386, 204] on div "A" at bounding box center [376, 203] width 44 height 36
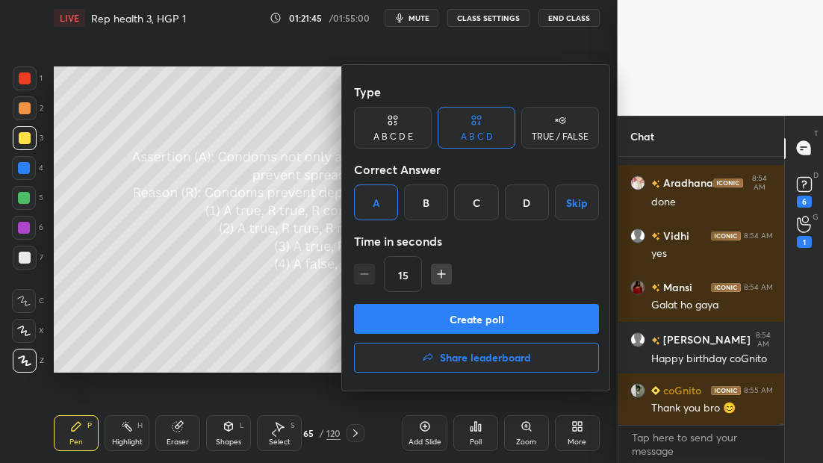
click at [457, 308] on button "Create poll" at bounding box center [476, 319] width 245 height 30
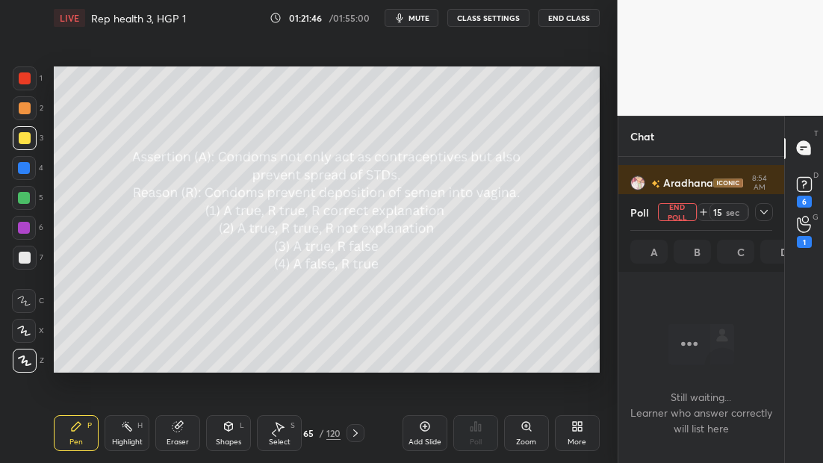
click at [774, 213] on div "Poll End Poll 15 sec A B C D" at bounding box center [701, 233] width 167 height 78
click at [765, 214] on icon at bounding box center [764, 212] width 12 height 12
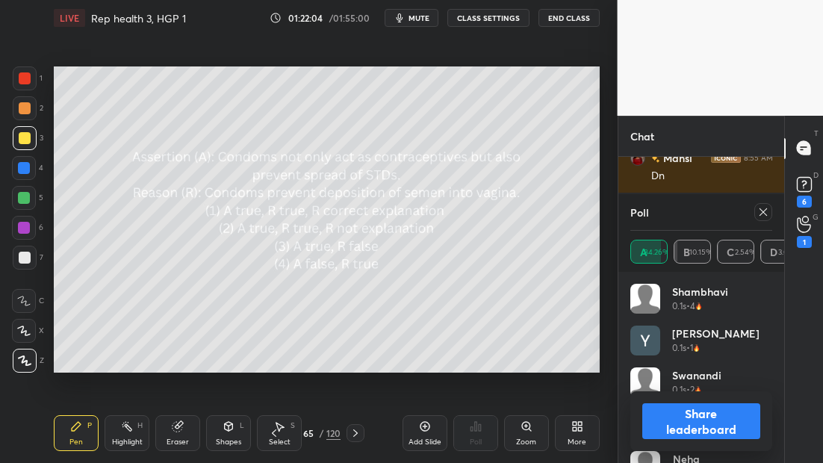
click at [765, 217] on icon at bounding box center [763, 212] width 12 height 12
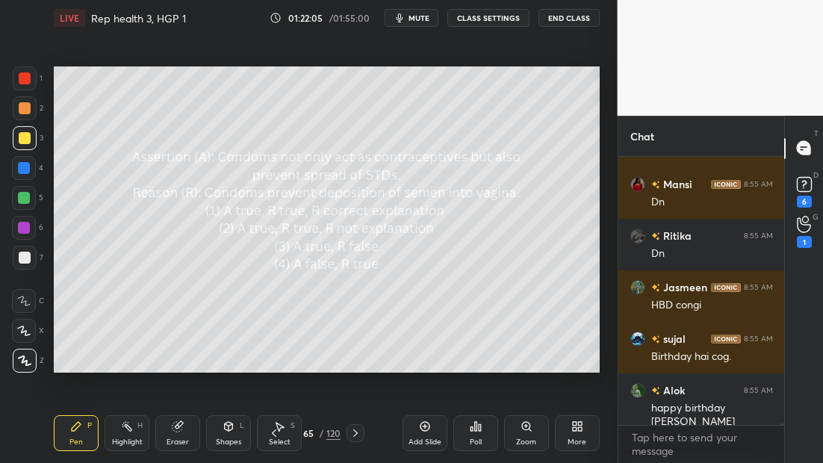
click at [364, 430] on div at bounding box center [356, 433] width 18 height 18
click at [362, 430] on div at bounding box center [356, 433] width 18 height 18
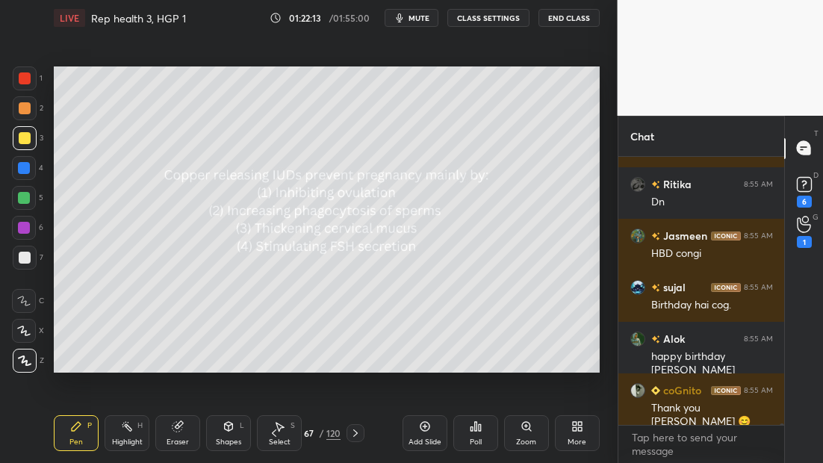
click at [481, 427] on icon at bounding box center [476, 427] width 12 height 12
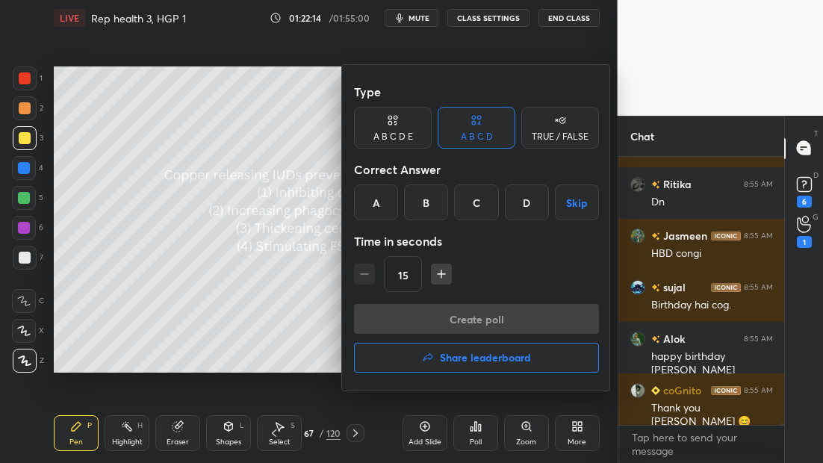
click at [426, 208] on div "B" at bounding box center [426, 203] width 44 height 36
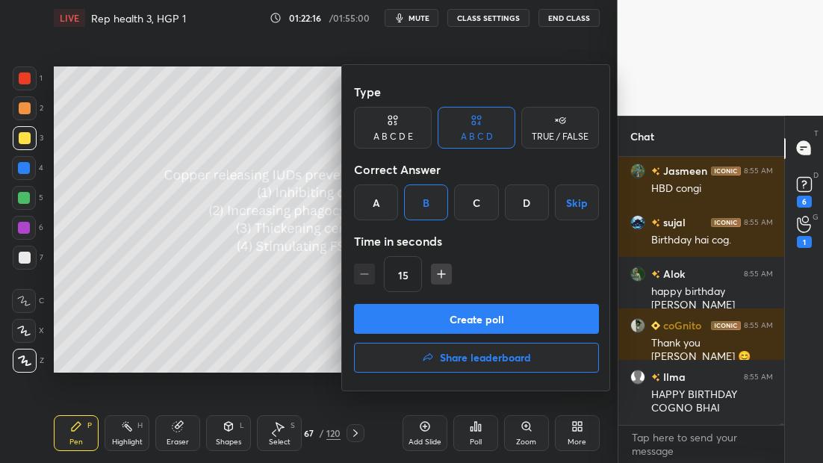
drag, startPoint x: 463, startPoint y: 315, endPoint x: 280, endPoint y: 334, distance: 184.0
click at [277, 335] on div "Type A B C D E A B C D TRUE / FALSE Correct Answer A B C D Skip Time in seconds…" at bounding box center [411, 231] width 823 height 463
drag, startPoint x: 220, startPoint y: 292, endPoint x: 288, endPoint y: 299, distance: 68.3
click at [287, 299] on div at bounding box center [411, 231] width 823 height 463
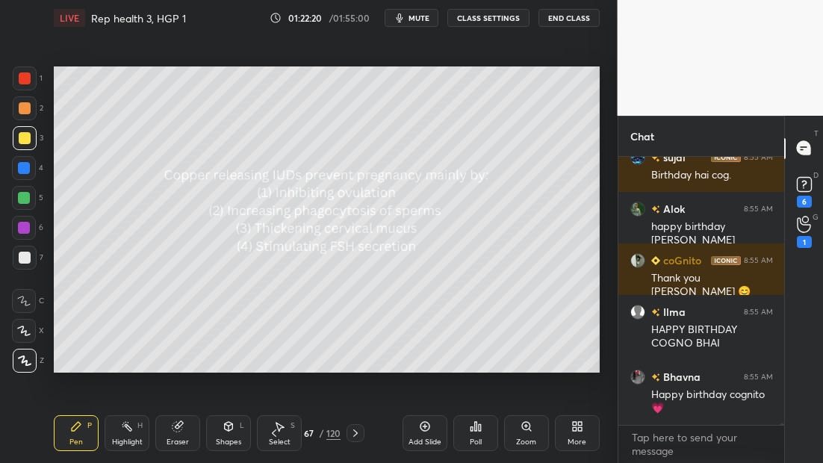
click at [470, 422] on div "Poll" at bounding box center [475, 433] width 45 height 36
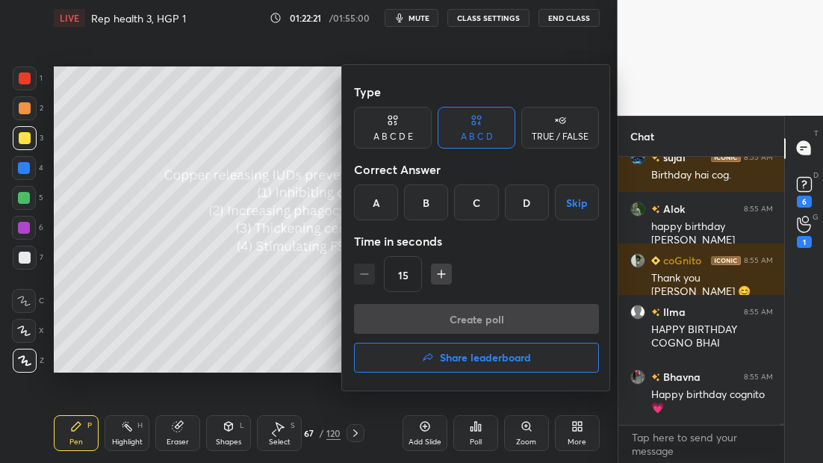
click at [427, 194] on div "B" at bounding box center [426, 203] width 44 height 36
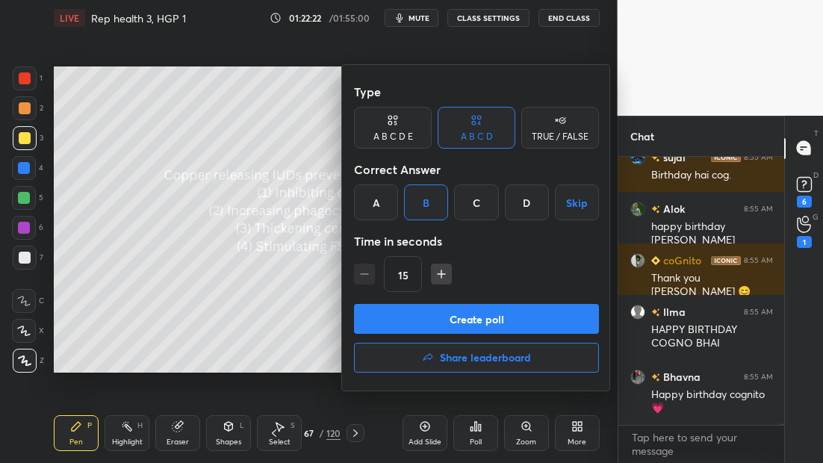
click at [458, 317] on button "Create poll" at bounding box center [476, 319] width 245 height 30
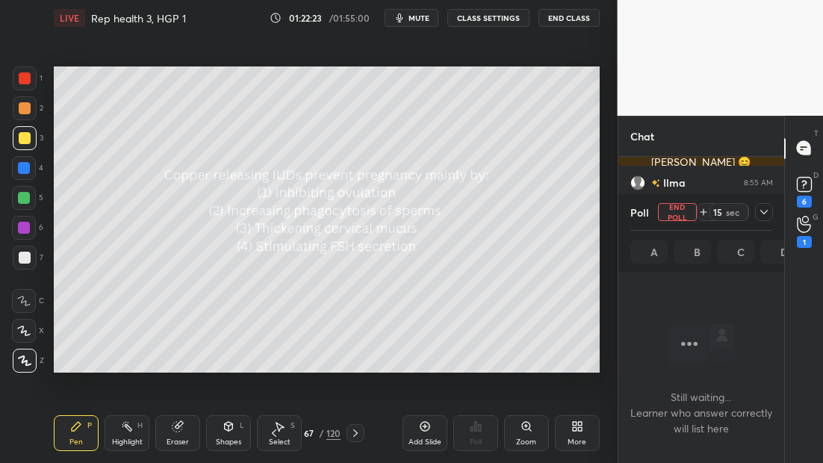
click at [760, 215] on icon at bounding box center [764, 212] width 12 height 12
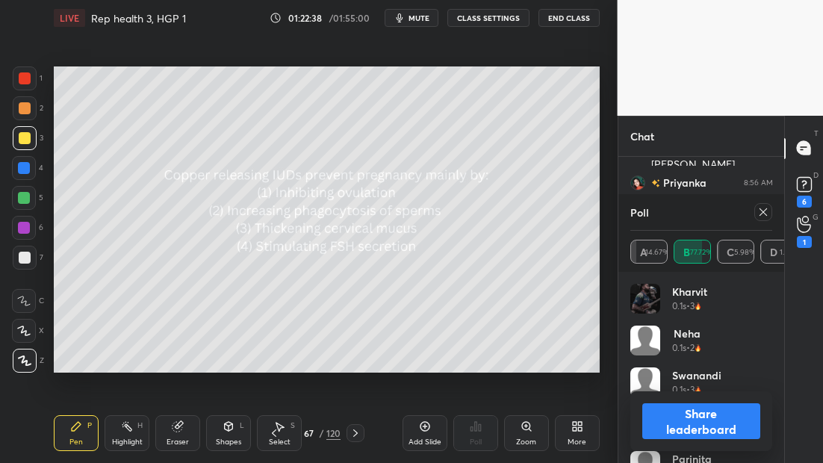
click at [361, 432] on div at bounding box center [356, 433] width 18 height 18
click at [359, 431] on icon at bounding box center [356, 433] width 12 height 12
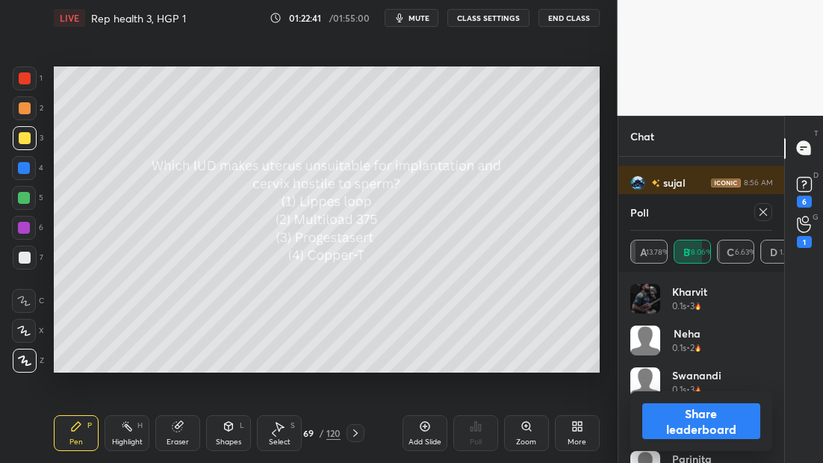
click at [760, 211] on icon at bounding box center [763, 212] width 12 height 12
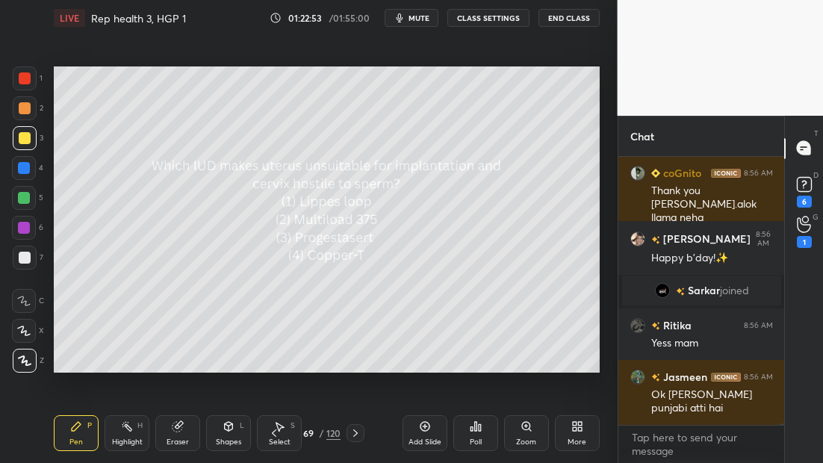
click at [474, 435] on div "Poll" at bounding box center [475, 433] width 45 height 36
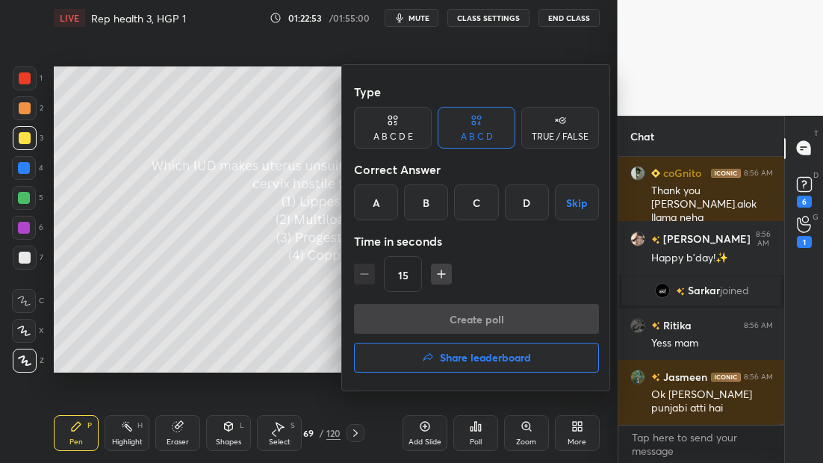
click at [471, 211] on div "C" at bounding box center [476, 203] width 44 height 36
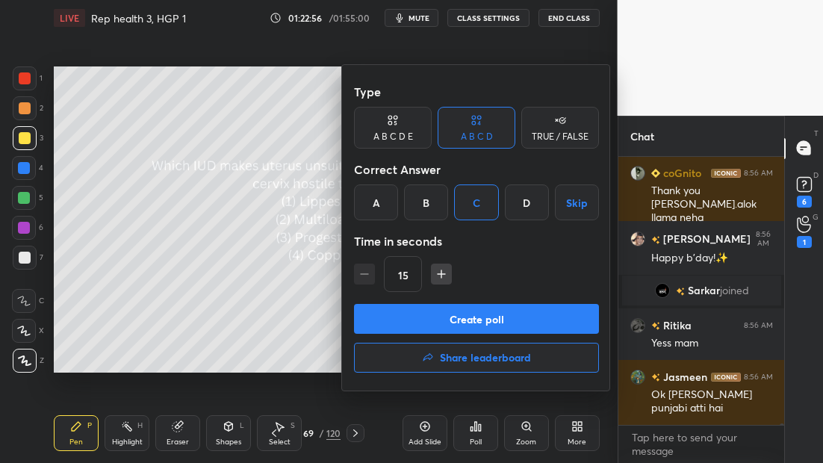
click at [456, 317] on button "Create poll" at bounding box center [476, 319] width 245 height 30
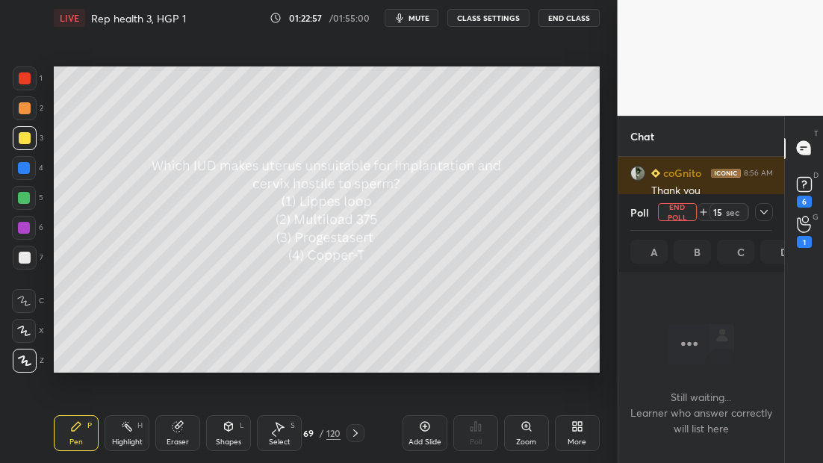
click at [745, 215] on div "15 sec" at bounding box center [729, 212] width 39 height 18
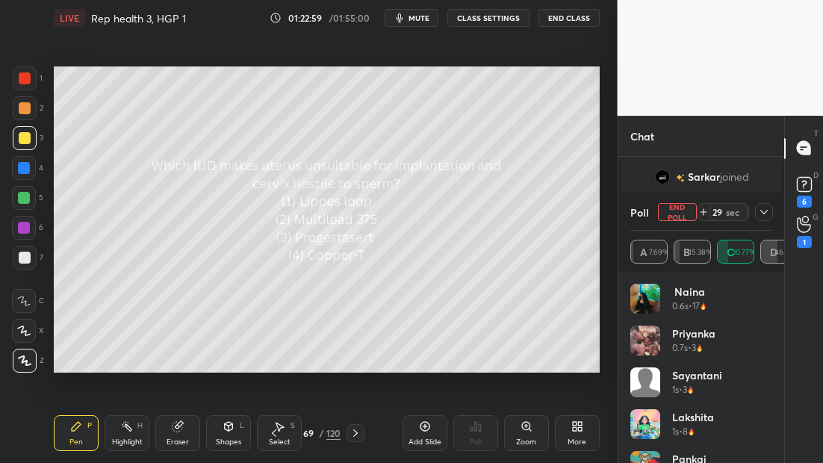
click at [701, 214] on icon at bounding box center [704, 212] width 12 height 12
click at [767, 210] on icon at bounding box center [764, 212] width 12 height 12
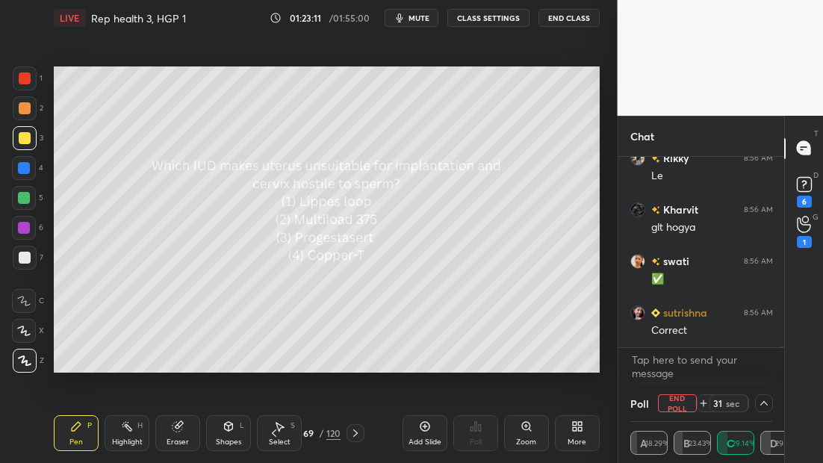
click at [676, 403] on button "End Poll" at bounding box center [677, 403] width 39 height 18
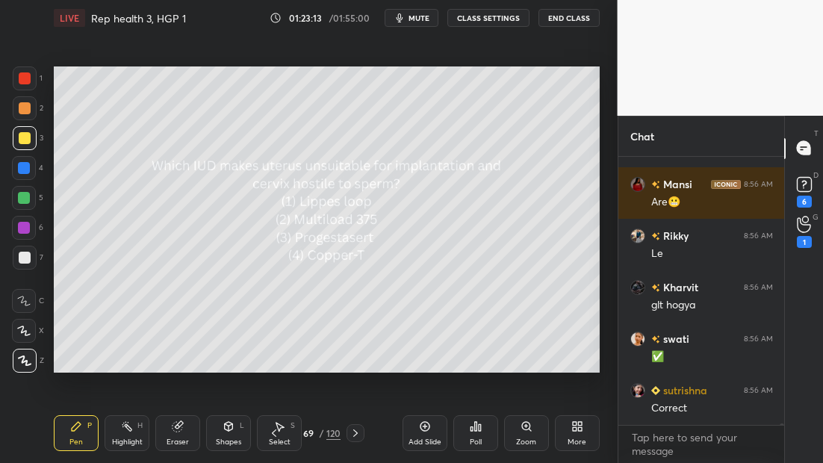
click at [350, 437] on icon at bounding box center [356, 433] width 12 height 12
click at [347, 439] on div at bounding box center [356, 433] width 18 height 18
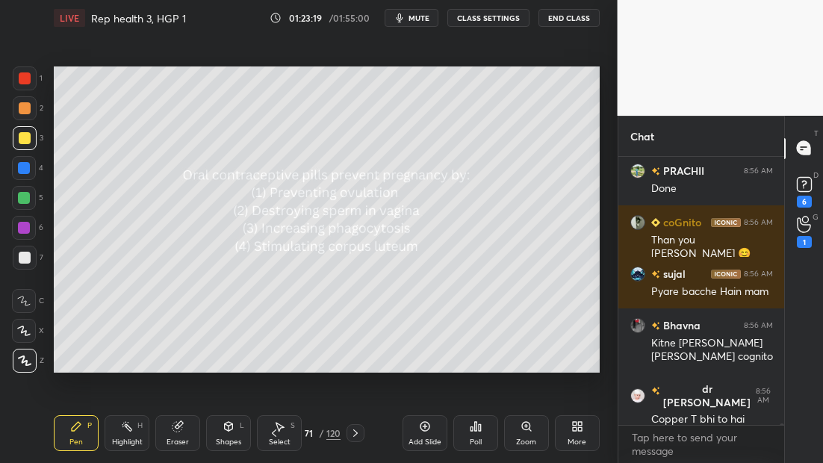
click at [476, 435] on div "Poll" at bounding box center [475, 433] width 45 height 36
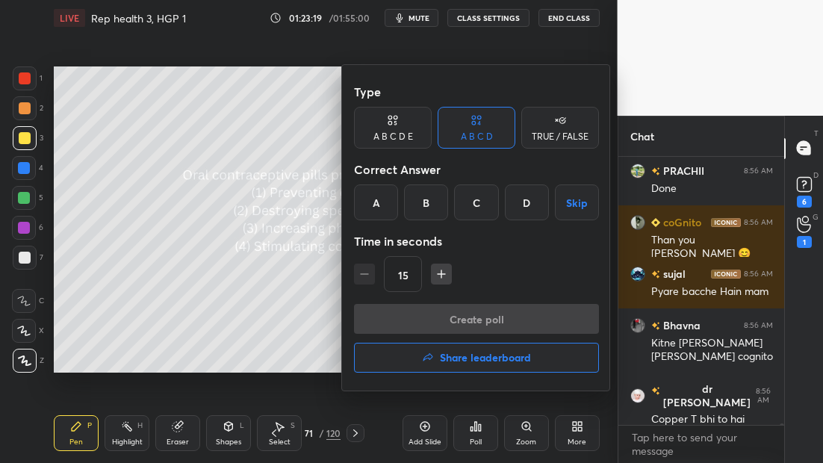
click at [388, 207] on div "A" at bounding box center [376, 203] width 44 height 36
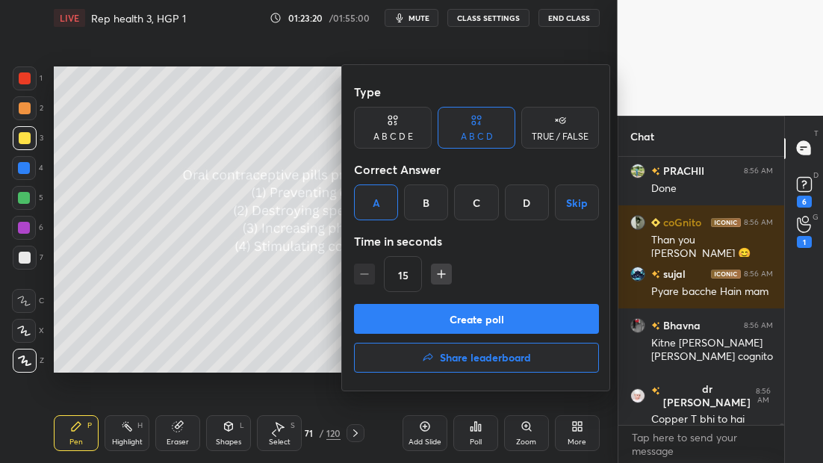
click at [454, 321] on button "Create poll" at bounding box center [476, 319] width 245 height 30
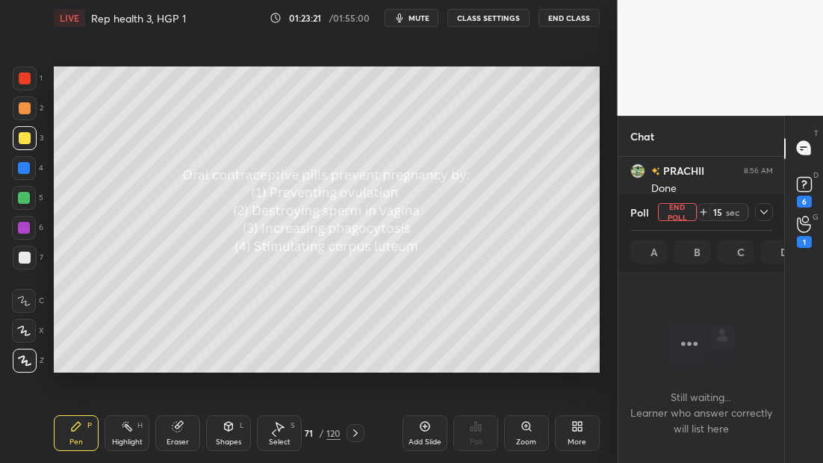
click at [761, 211] on icon at bounding box center [764, 212] width 12 height 12
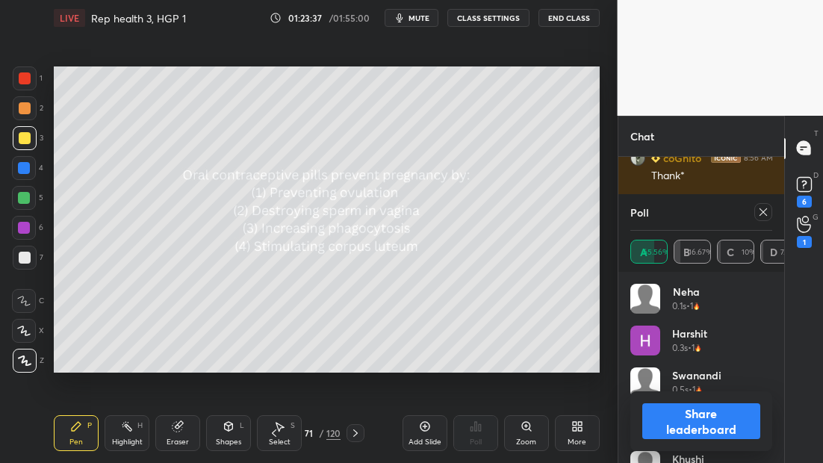
click at [354, 438] on icon at bounding box center [356, 433] width 12 height 12
click at [355, 438] on icon at bounding box center [356, 433] width 12 height 12
click at [770, 211] on div at bounding box center [763, 212] width 18 height 18
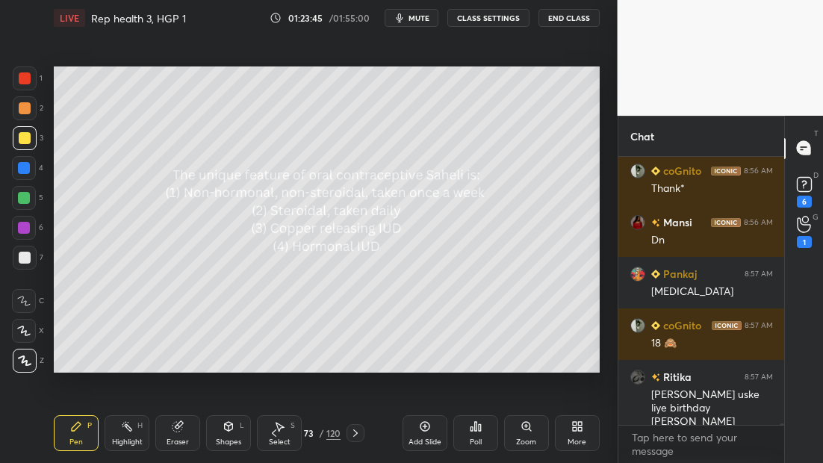
click at [481, 432] on div "Poll" at bounding box center [475, 433] width 45 height 36
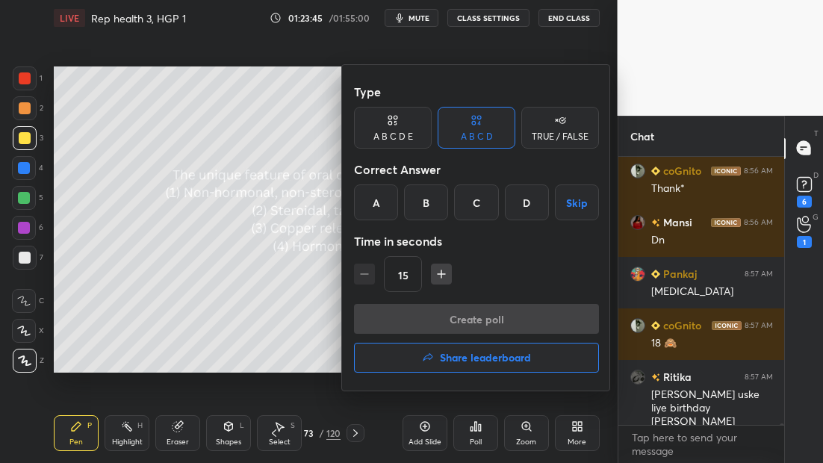
click at [376, 208] on div "A" at bounding box center [376, 203] width 44 height 36
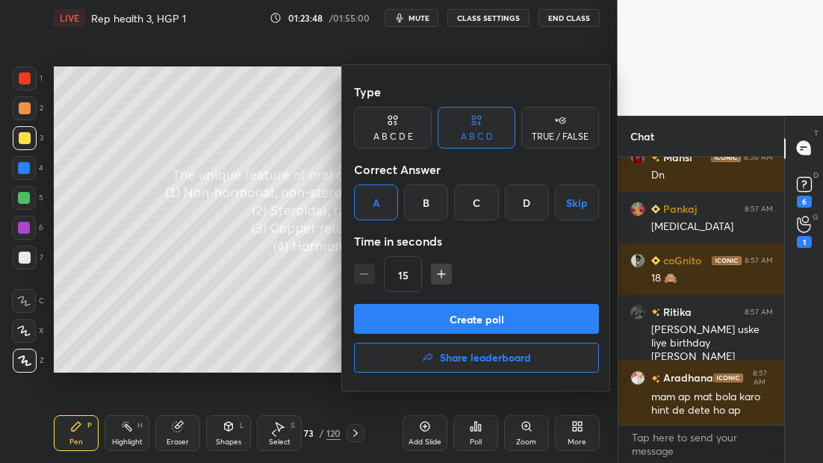
click at [479, 314] on button "Create poll" at bounding box center [476, 319] width 245 height 30
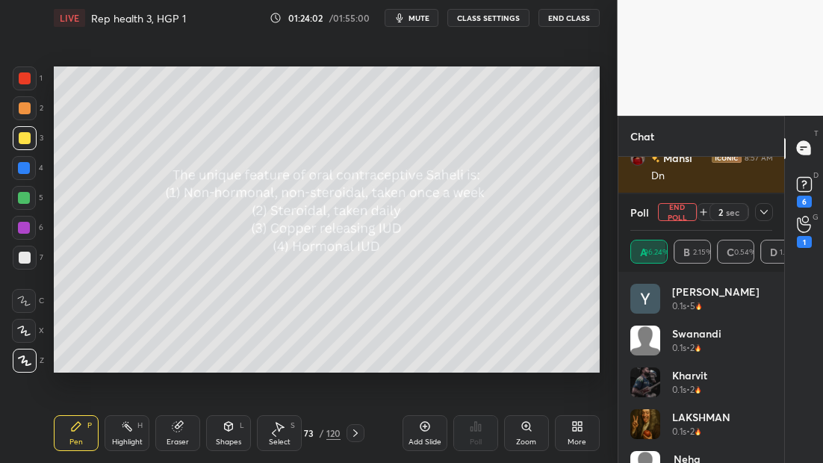
click at [299, 428] on div "Pen P Highlight H Eraser Shapes L Select S 73 / 120 Add Slide Poll Zoom More" at bounding box center [327, 433] width 546 height 60
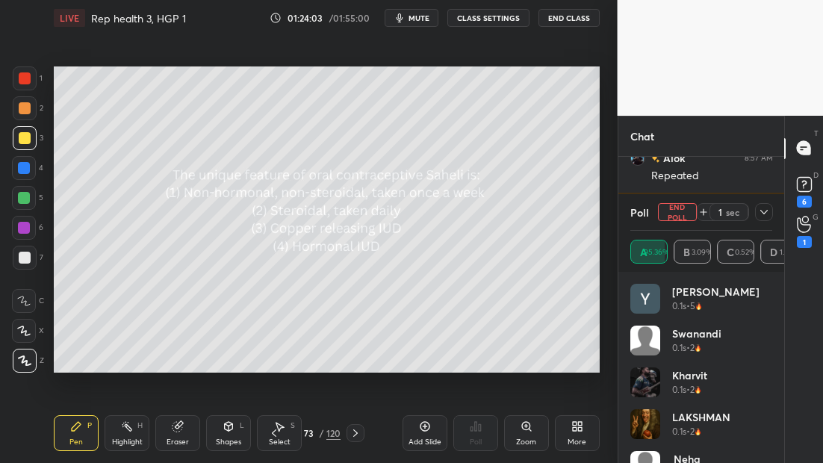
click at [353, 435] on icon at bounding box center [356, 433] width 12 height 12
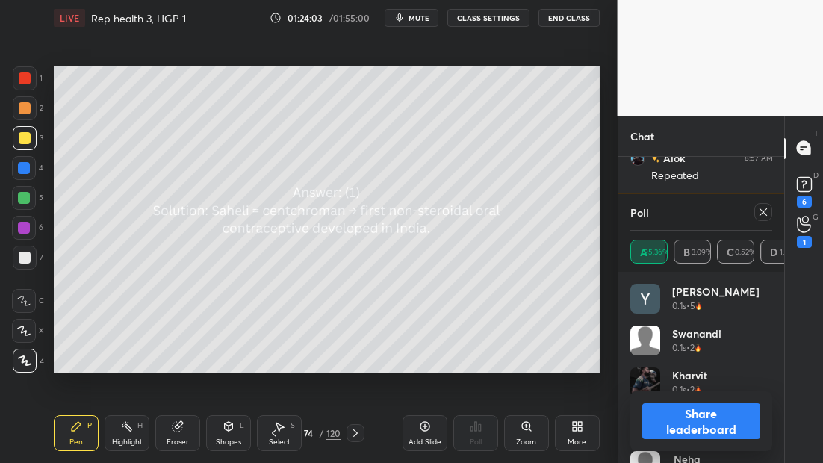
click at [355, 434] on icon at bounding box center [356, 433] width 12 height 12
click at [762, 210] on icon at bounding box center [763, 212] width 12 height 12
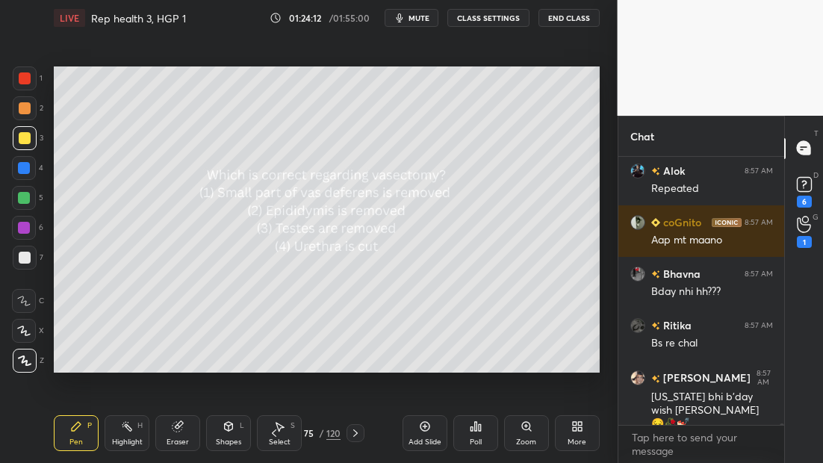
click at [471, 435] on div "Poll" at bounding box center [475, 433] width 45 height 36
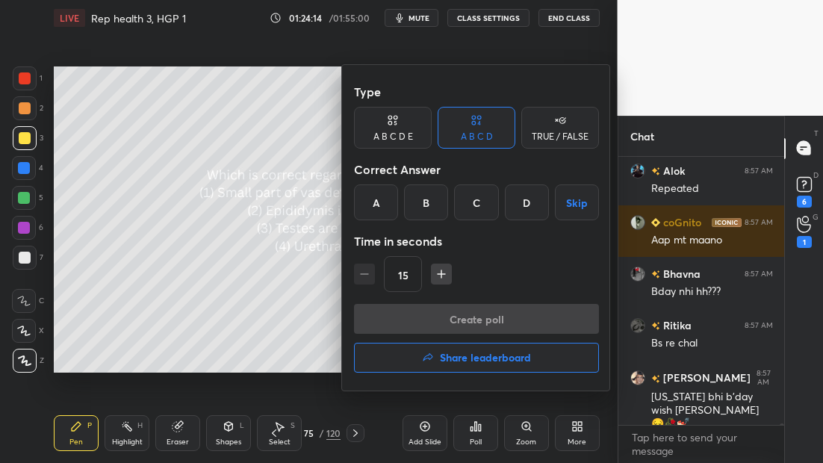
click at [372, 203] on div "A" at bounding box center [376, 203] width 44 height 36
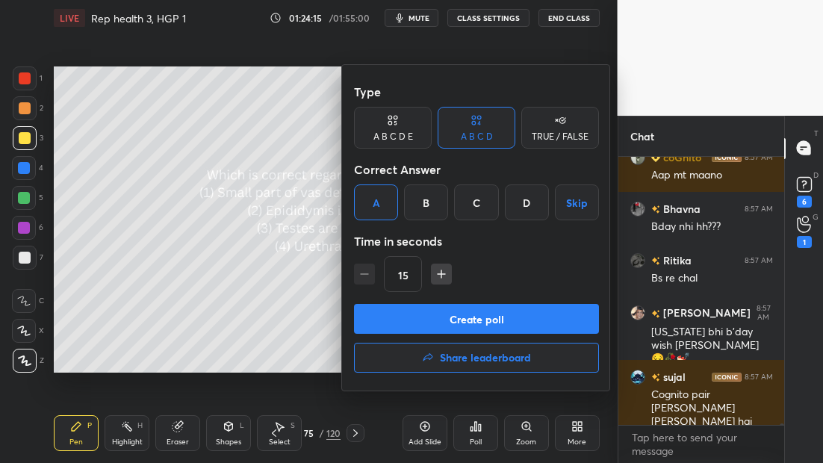
click at [436, 316] on button "Create poll" at bounding box center [476, 319] width 245 height 30
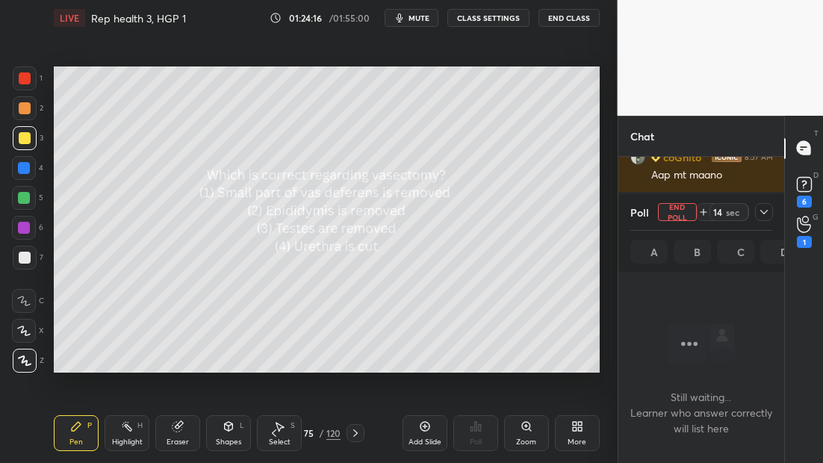
click at [765, 213] on icon at bounding box center [764, 212] width 12 height 12
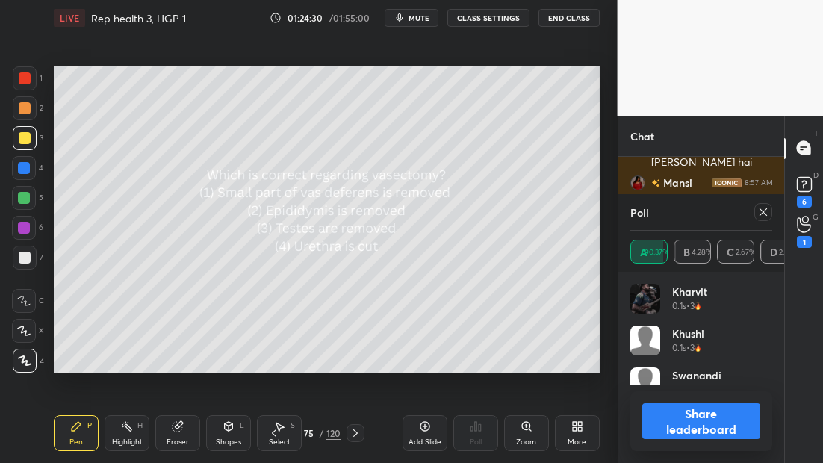
click at [356, 435] on icon at bounding box center [356, 433] width 12 height 12
click at [355, 434] on icon at bounding box center [356, 433] width 12 height 12
click at [775, 214] on div "Poll A 90.37% B 4.28% C 2.67% D 2.67%" at bounding box center [701, 233] width 167 height 78
click at [769, 213] on icon at bounding box center [763, 212] width 12 height 12
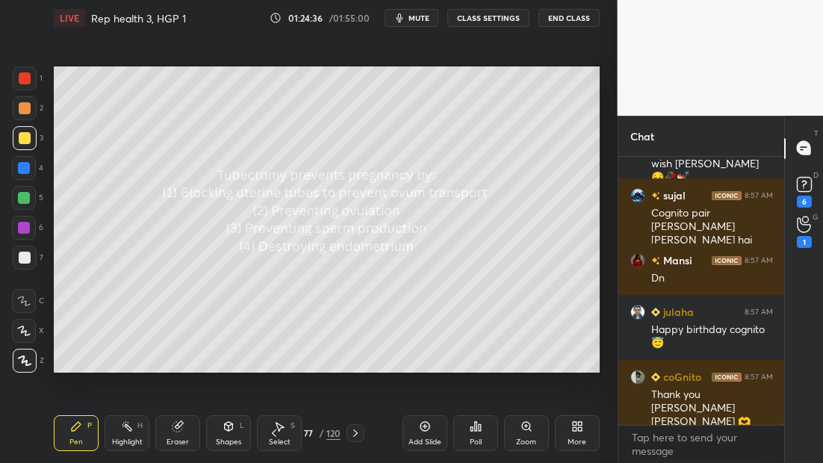
click at [475, 435] on div "Poll" at bounding box center [475, 433] width 45 height 36
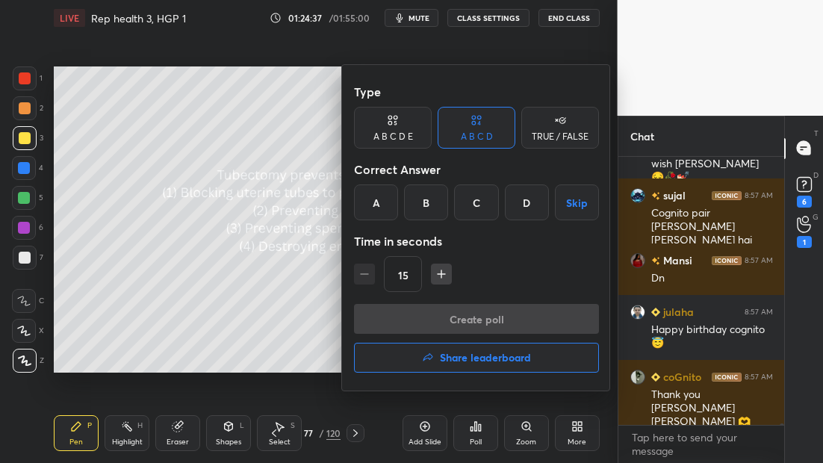
click at [373, 208] on div "A" at bounding box center [376, 203] width 44 height 36
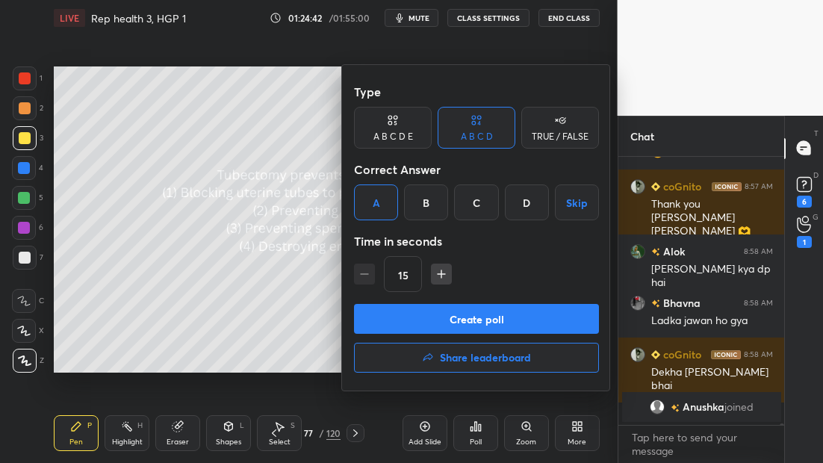
drag, startPoint x: 473, startPoint y: 314, endPoint x: 468, endPoint y: 323, distance: 9.7
click at [468, 323] on button "Create poll" at bounding box center [476, 319] width 245 height 30
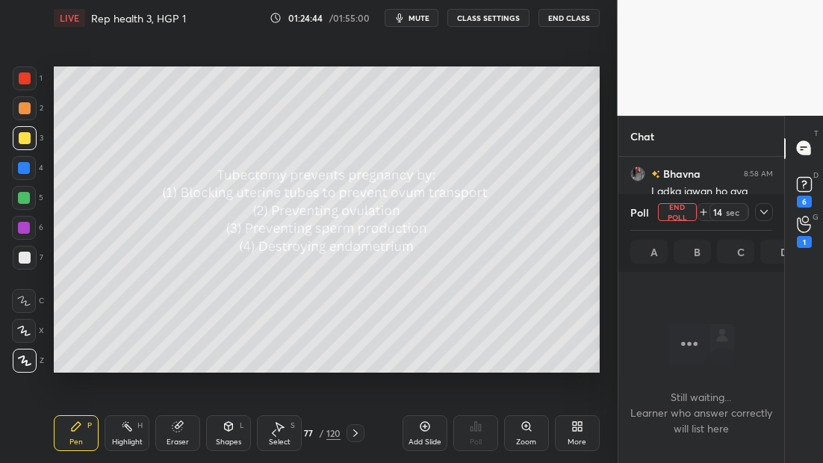
click at [765, 212] on icon at bounding box center [763, 212] width 7 height 4
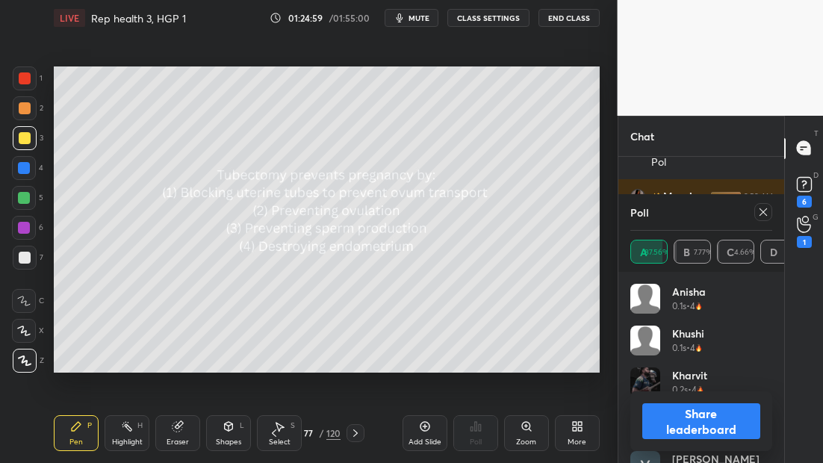
drag, startPoint x: 779, startPoint y: 211, endPoint x: 771, endPoint y: 209, distance: 8.4
click at [770, 209] on div "Poll A 87.56% B 7.77% C 4.66% D 0%" at bounding box center [701, 233] width 167 height 78
click at [767, 212] on icon at bounding box center [763, 212] width 12 height 12
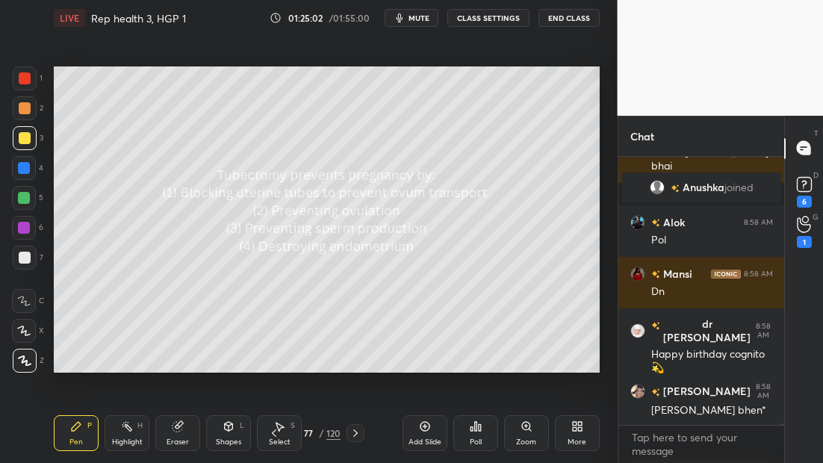
click at [352, 434] on icon at bounding box center [356, 433] width 12 height 12
click at [354, 433] on icon at bounding box center [356, 433] width 12 height 12
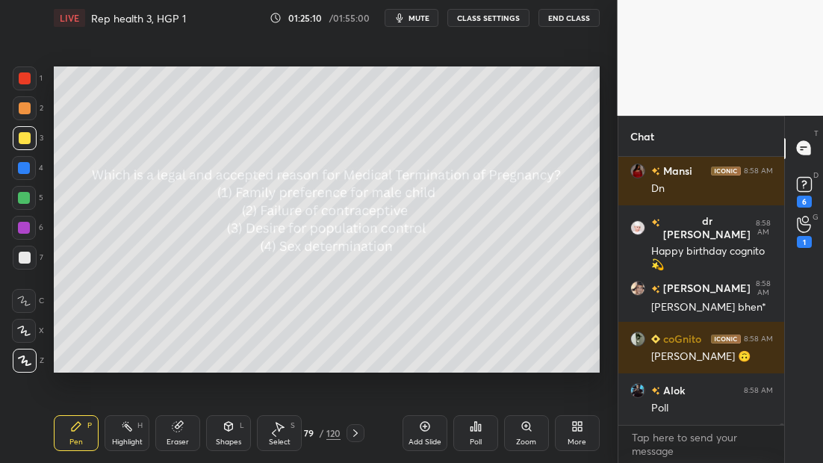
click at [475, 430] on icon at bounding box center [475, 426] width 2 height 9
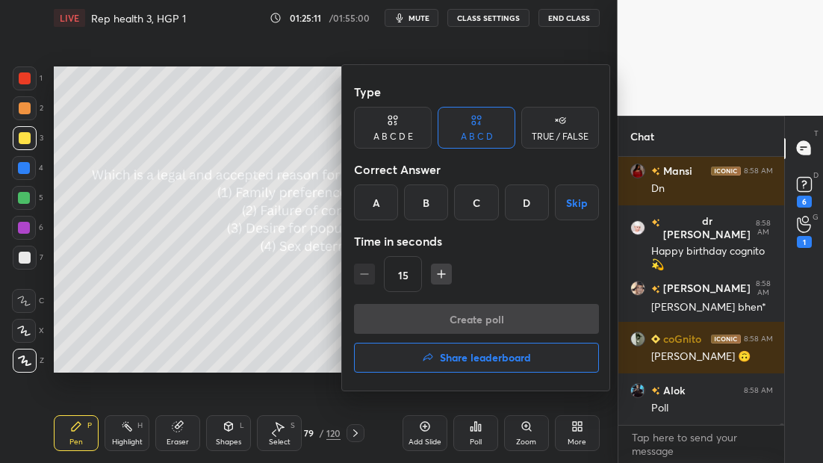
click at [424, 214] on div "B" at bounding box center [426, 203] width 44 height 36
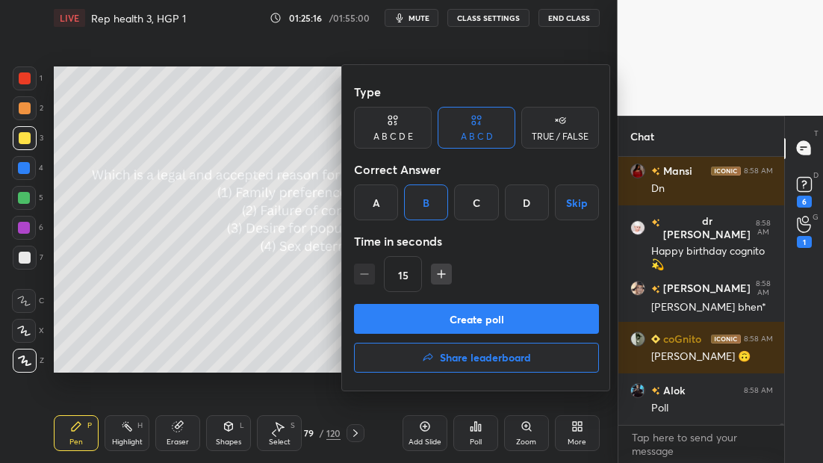
click at [435, 324] on button "Create poll" at bounding box center [476, 319] width 245 height 30
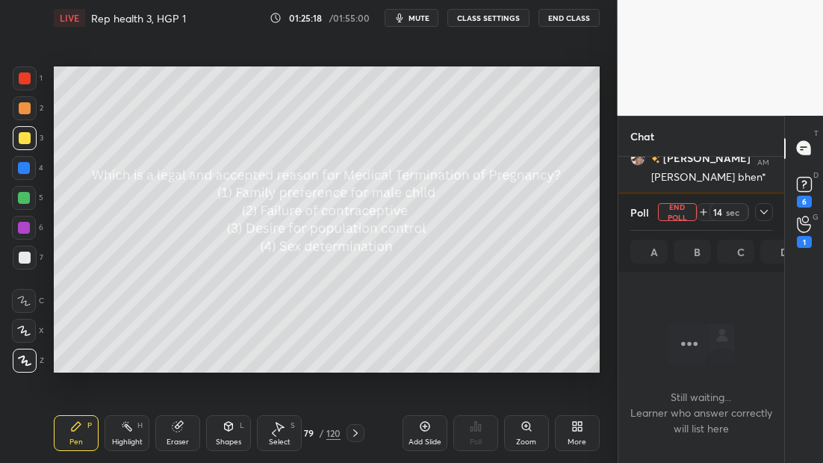
click at [765, 216] on icon at bounding box center [764, 212] width 12 height 12
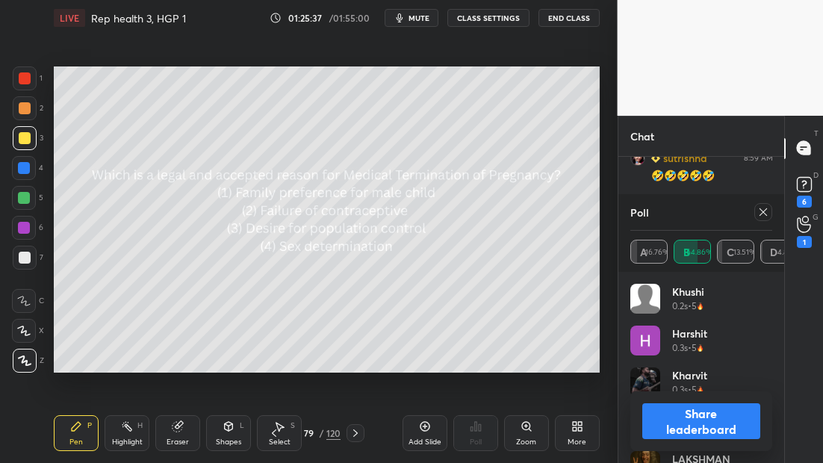
click at [762, 207] on icon at bounding box center [763, 212] width 12 height 12
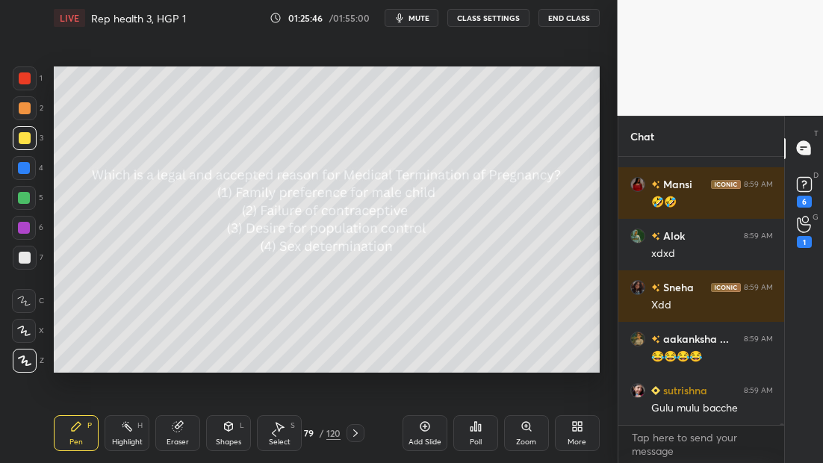
click at [358, 435] on icon at bounding box center [356, 433] width 12 height 12
click at [360, 434] on icon at bounding box center [356, 433] width 12 height 12
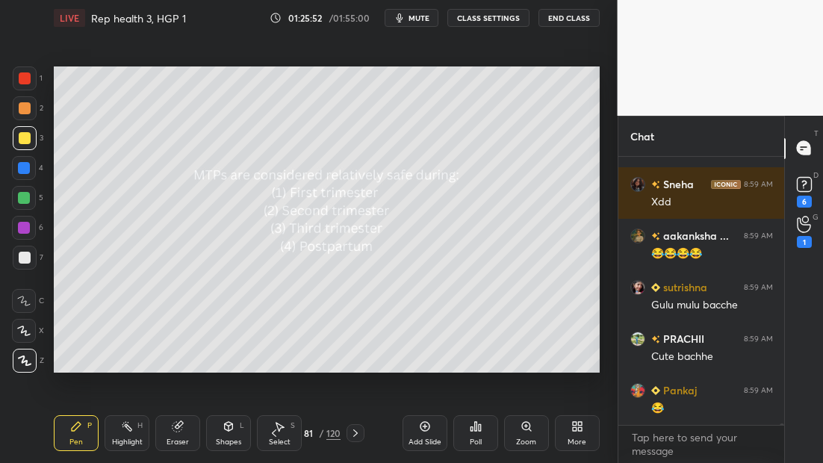
click at [471, 431] on div "Poll" at bounding box center [475, 433] width 45 height 36
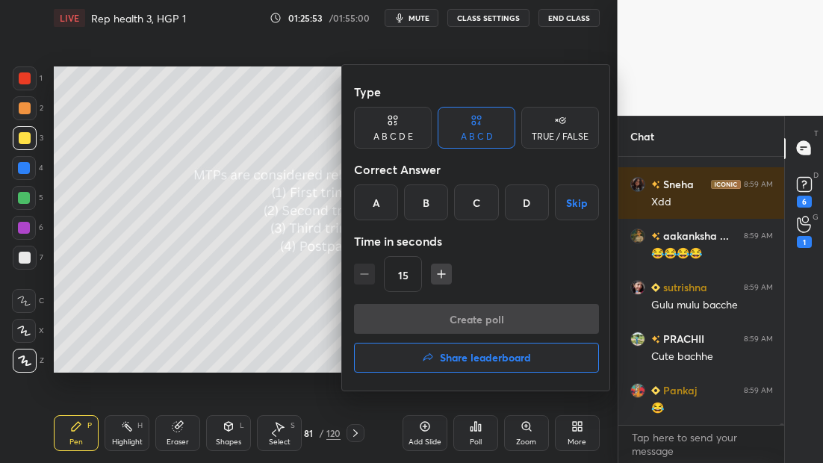
click at [386, 209] on div "A" at bounding box center [376, 203] width 44 height 36
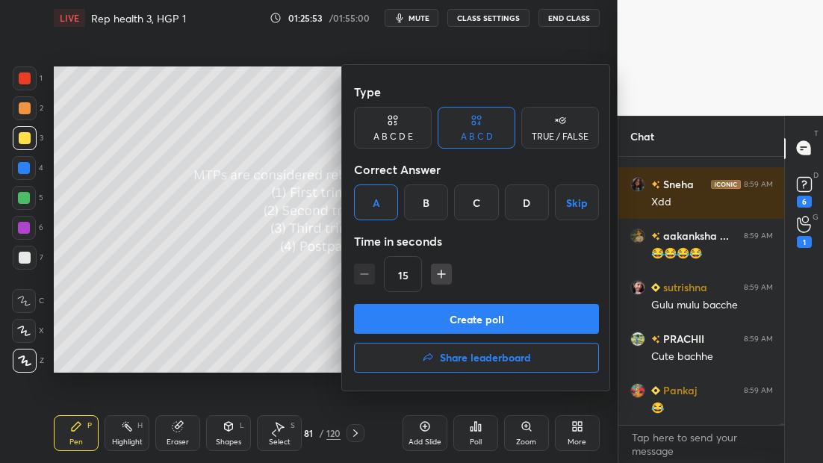
click at [460, 308] on button "Create poll" at bounding box center [476, 319] width 245 height 30
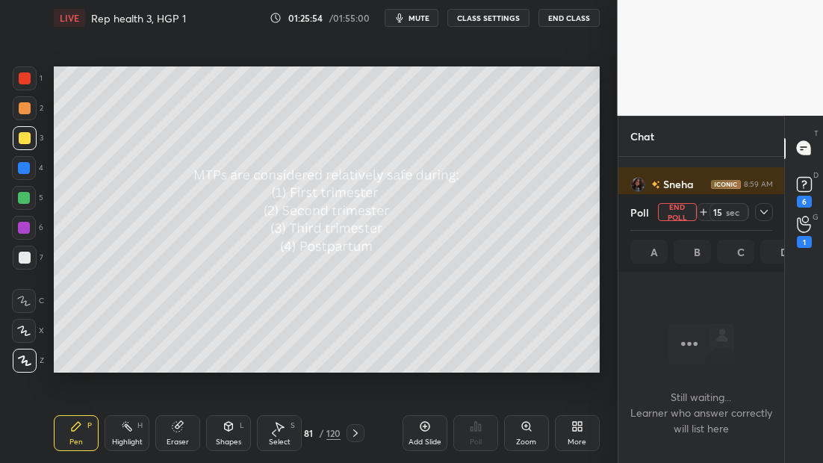
click at [767, 213] on icon at bounding box center [764, 212] width 12 height 12
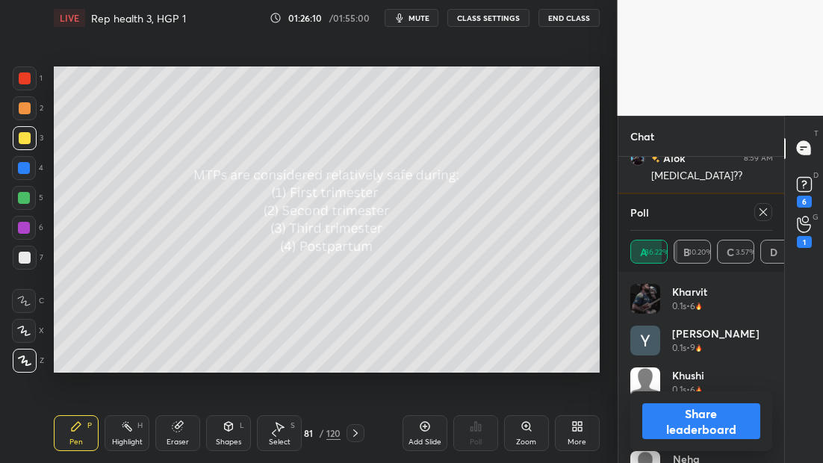
click at [356, 435] on icon at bounding box center [356, 433] width 12 height 12
click at [356, 431] on icon at bounding box center [356, 433] width 12 height 12
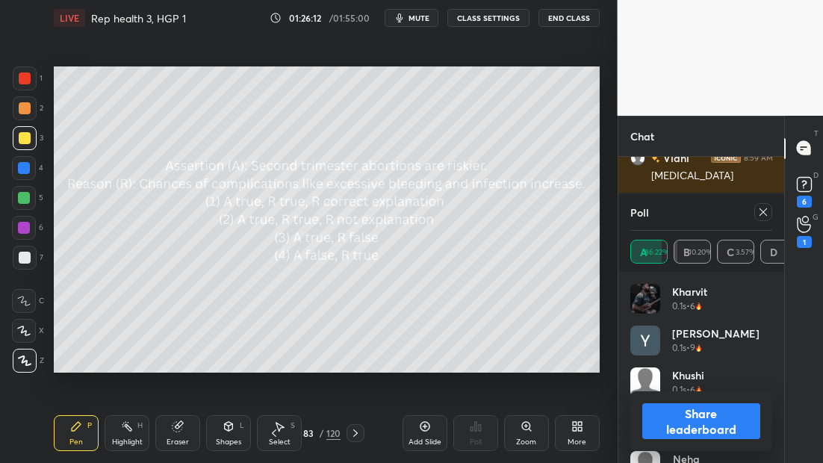
click at [766, 211] on icon at bounding box center [763, 212] width 12 height 12
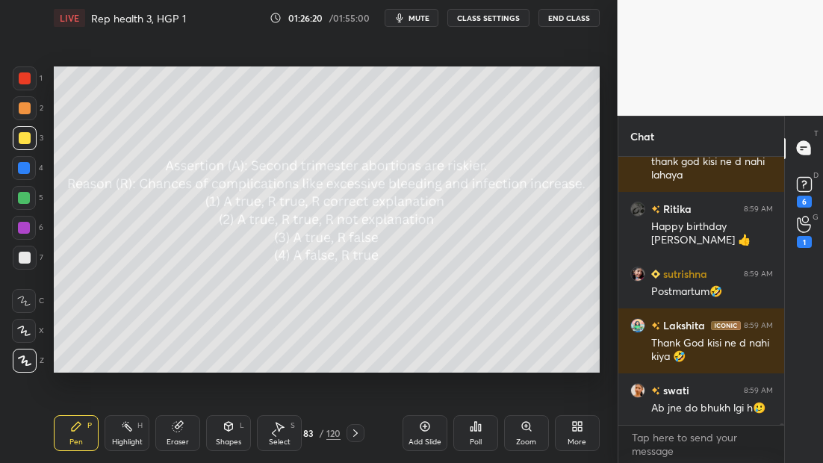
click at [487, 431] on div "Poll" at bounding box center [475, 433] width 45 height 36
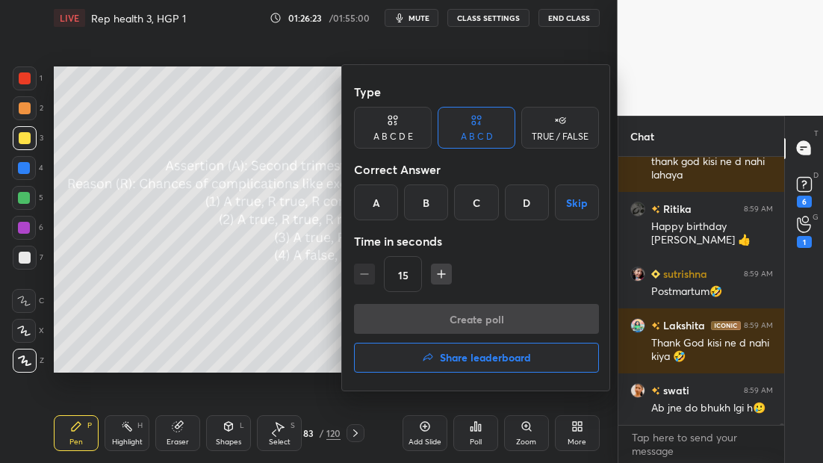
click at [382, 205] on div "A" at bounding box center [376, 203] width 44 height 36
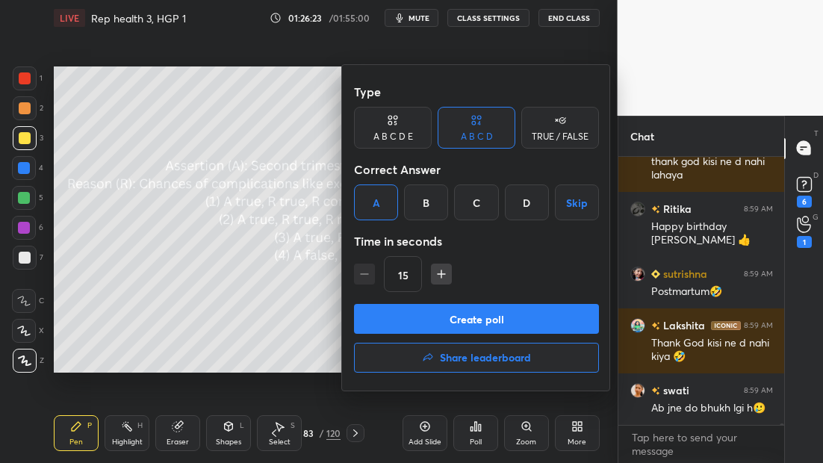
click at [468, 314] on button "Create poll" at bounding box center [476, 319] width 245 height 30
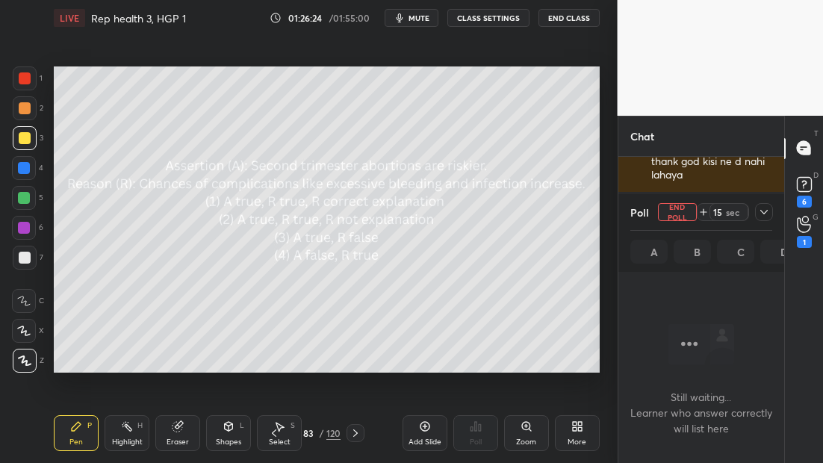
click at [762, 214] on icon at bounding box center [764, 212] width 12 height 12
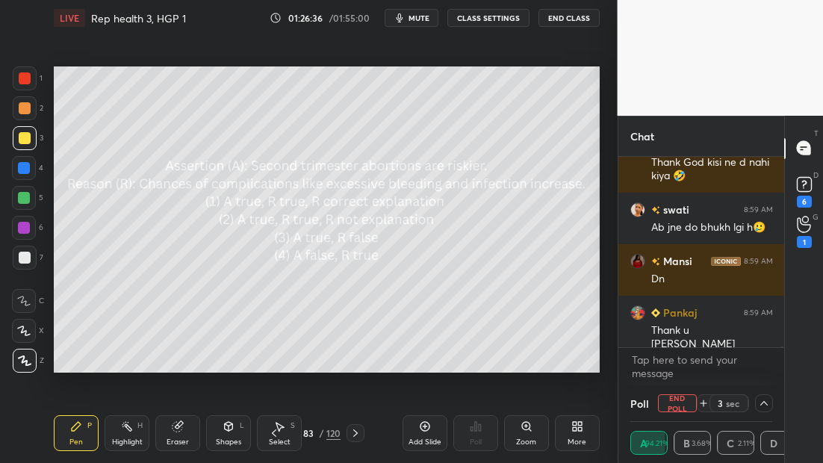
click at [352, 433] on icon at bounding box center [356, 433] width 12 height 12
click at [356, 432] on icon at bounding box center [356, 433] width 12 height 12
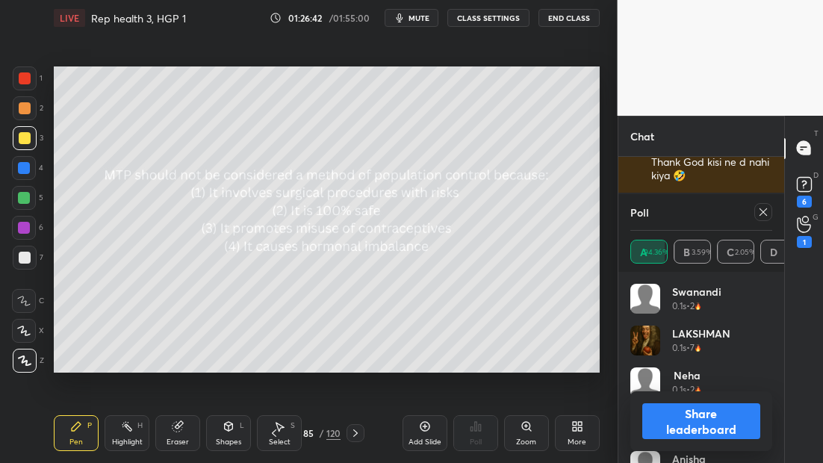
click at [756, 215] on div at bounding box center [763, 212] width 18 height 18
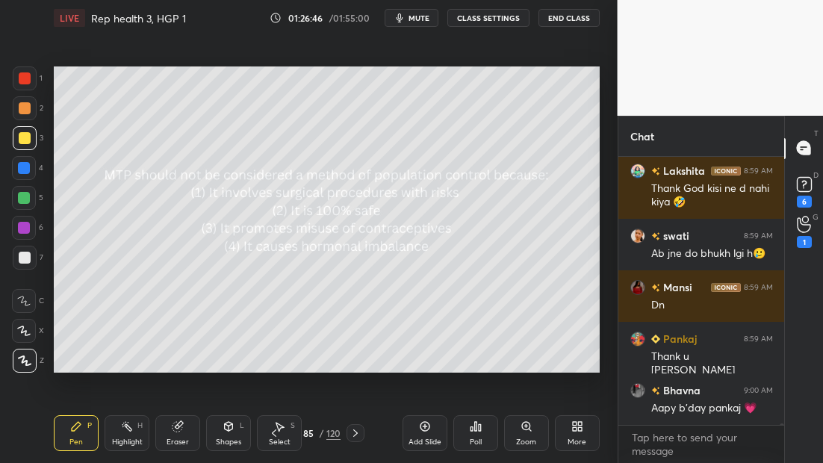
click at [477, 429] on icon at bounding box center [476, 427] width 12 height 12
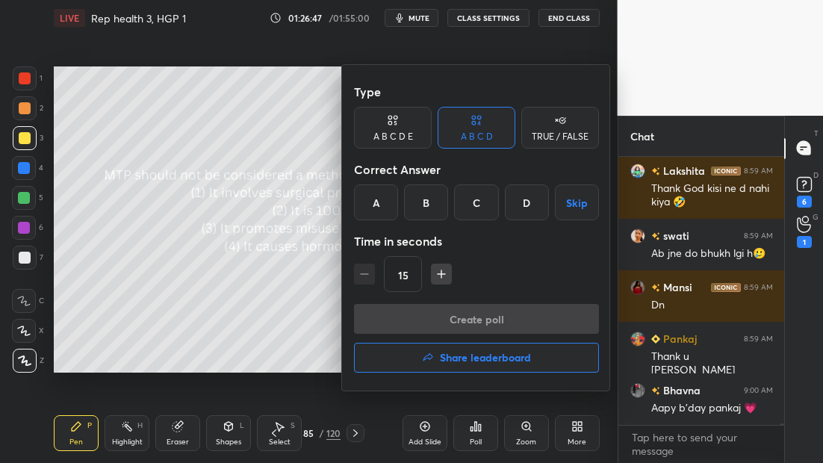
click at [383, 207] on div "A" at bounding box center [376, 203] width 44 height 36
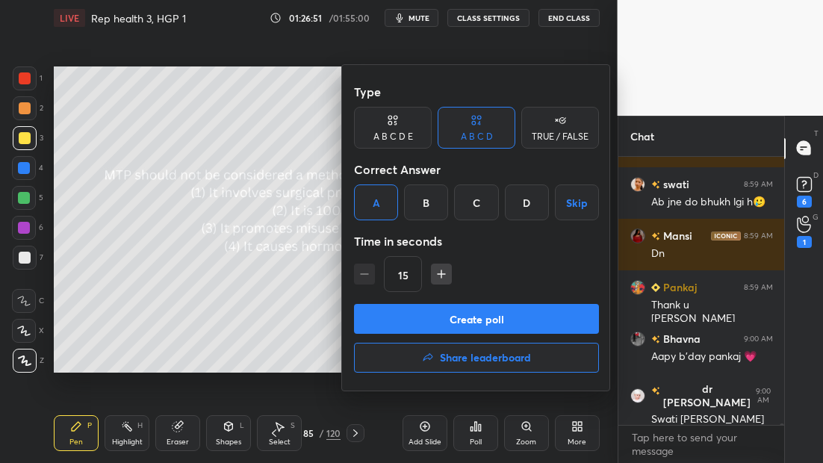
click at [468, 311] on button "Create poll" at bounding box center [476, 319] width 245 height 30
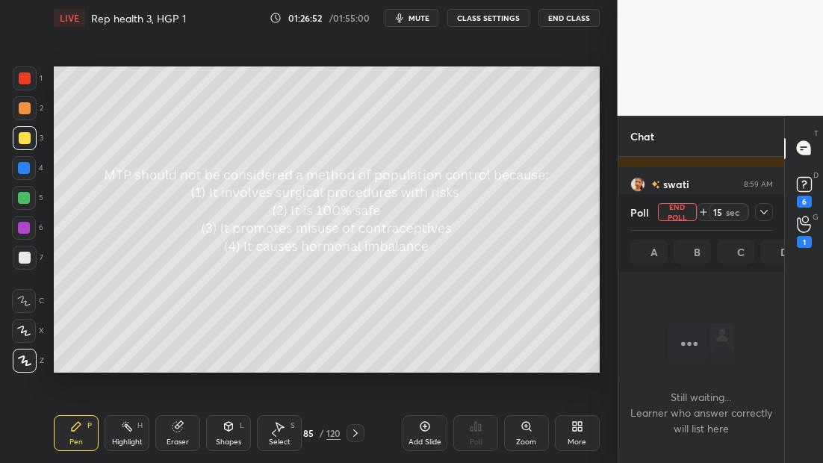
click at [763, 209] on icon at bounding box center [764, 212] width 12 height 12
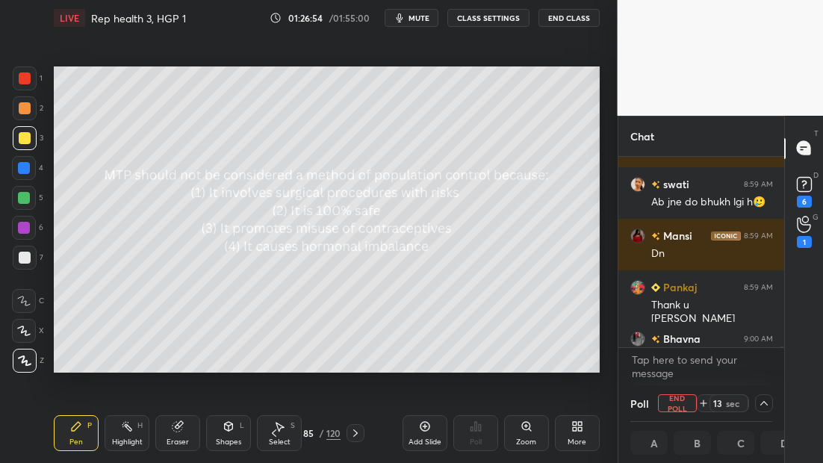
click at [799, 194] on icon at bounding box center [804, 184] width 22 height 22
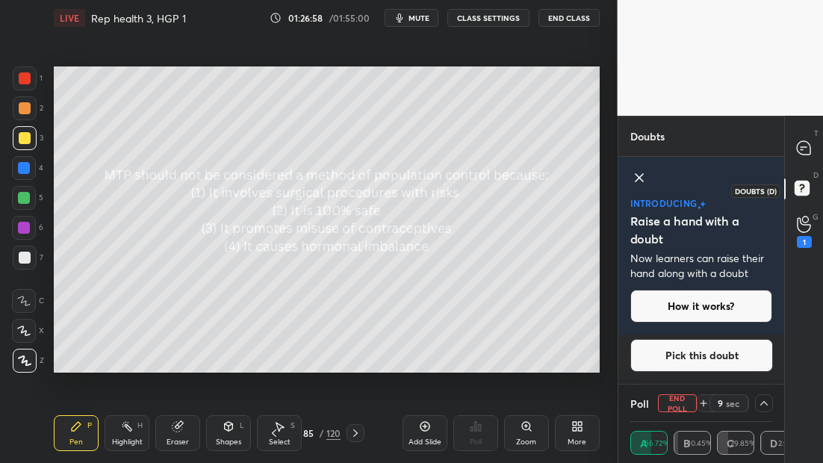
click at [780, 196] on div "Doubts Enable hand raising Enable raise hand to speak to learners. Once enabled…" at bounding box center [721, 289] width 206 height 347
drag, startPoint x: 784, startPoint y: 192, endPoint x: 784, endPoint y: 202, distance: 9.7
click at [784, 202] on div "Doubts Enable hand raising Enable raise hand to speak to learners. Once enabled…" at bounding box center [721, 289] width 206 height 347
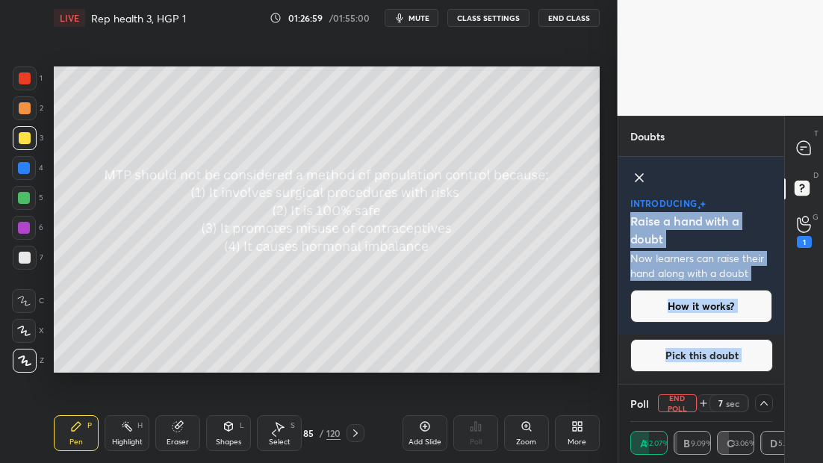
click at [785, 195] on div "D Doubts (D)" at bounding box center [804, 191] width 38 height 42
click at [784, 303] on div "Doubts Enable hand raising Enable raise hand to speak to learners. Once enabled…" at bounding box center [721, 289] width 206 height 347
drag, startPoint x: 786, startPoint y: 195, endPoint x: 787, endPoint y: 224, distance: 29.2
click at [787, 226] on div "Doubts Enable hand raising Enable raise hand to speak to learners. Once enabled…" at bounding box center [721, 289] width 206 height 347
click at [806, 150] on icon at bounding box center [803, 147] width 13 height 13
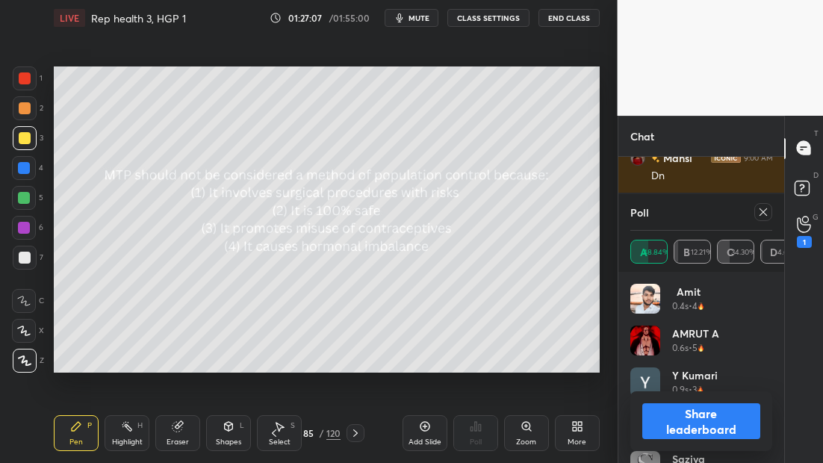
click at [353, 434] on icon at bounding box center [356, 433] width 12 height 12
click at [354, 433] on icon at bounding box center [356, 433] width 12 height 12
click at [760, 211] on icon at bounding box center [763, 212] width 12 height 12
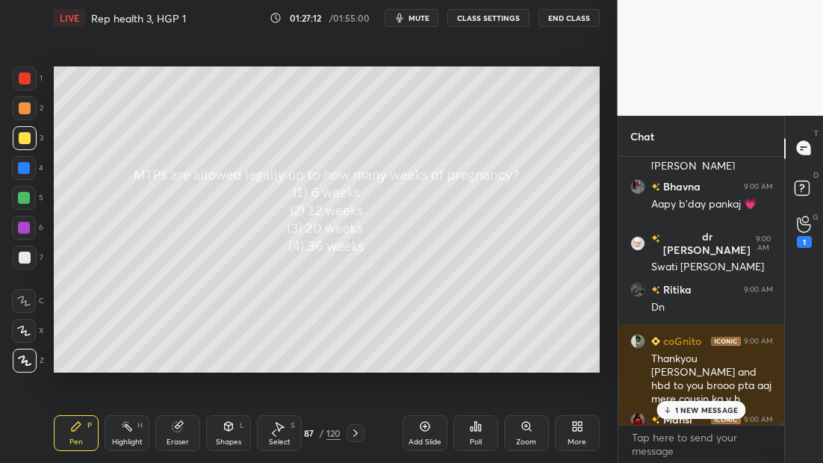
click at [485, 435] on div "Poll" at bounding box center [475, 433] width 45 height 36
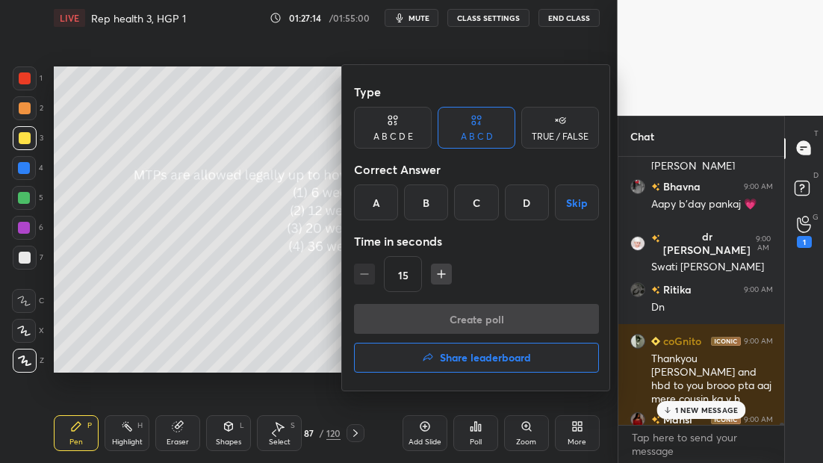
click at [474, 202] on div "C" at bounding box center [476, 203] width 44 height 36
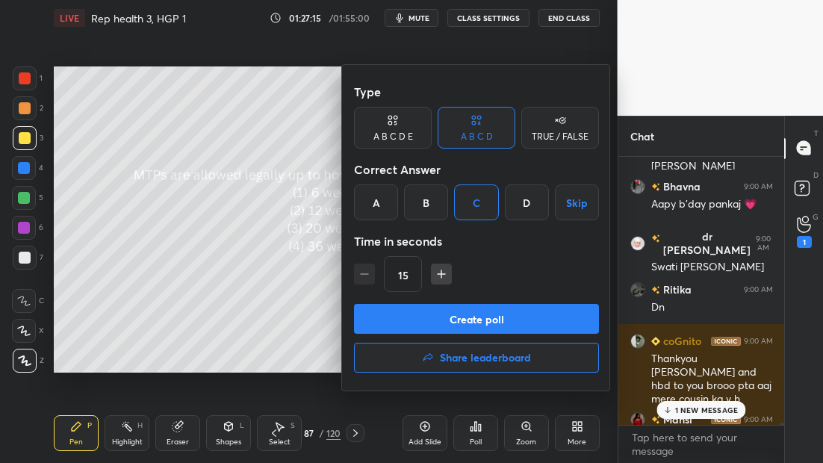
click at [424, 309] on button "Create poll" at bounding box center [476, 319] width 245 height 30
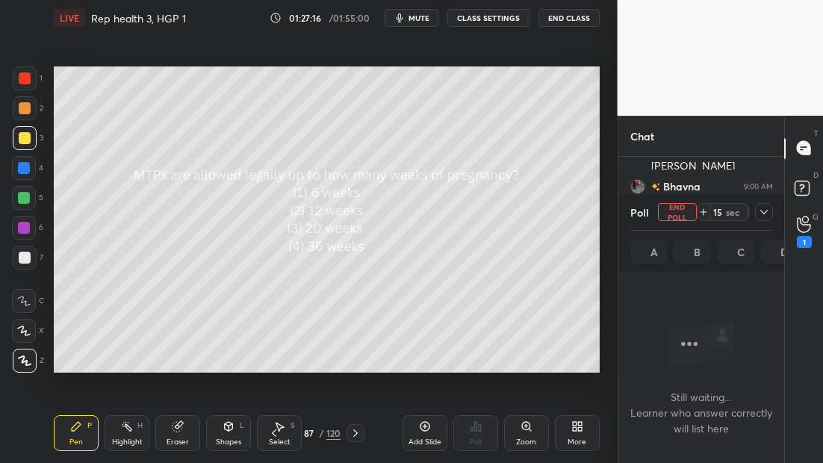
click at [768, 211] on div at bounding box center [764, 212] width 18 height 18
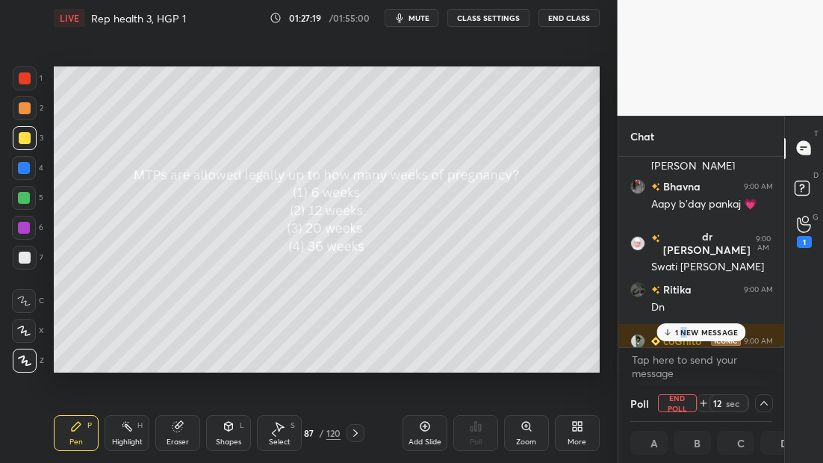
click at [686, 332] on p "1 NEW MESSAGE" at bounding box center [706, 332] width 63 height 9
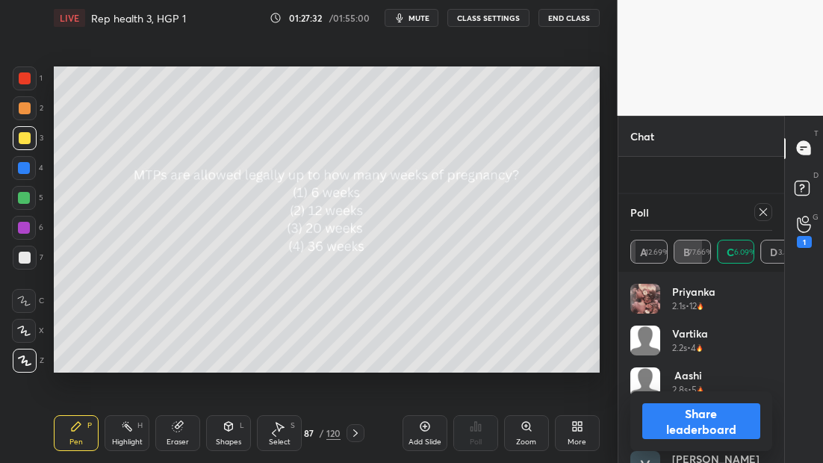
click at [770, 213] on div at bounding box center [763, 212] width 18 height 18
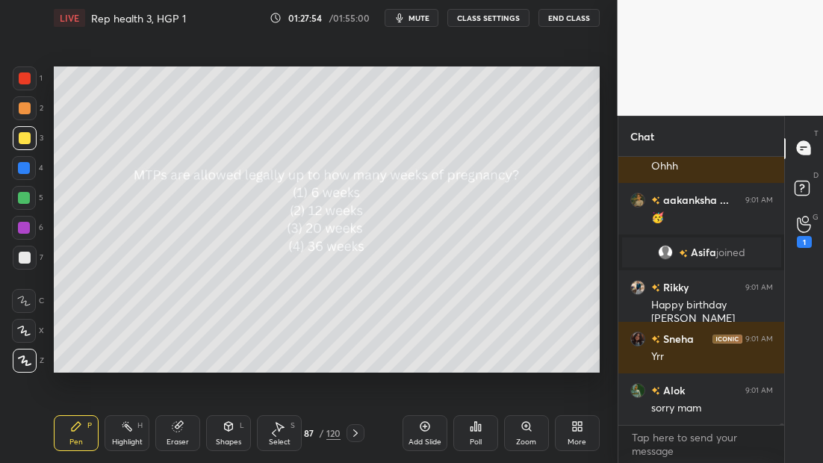
click at [358, 432] on icon at bounding box center [356, 433] width 12 height 12
click at [356, 433] on icon at bounding box center [356, 433] width 12 height 12
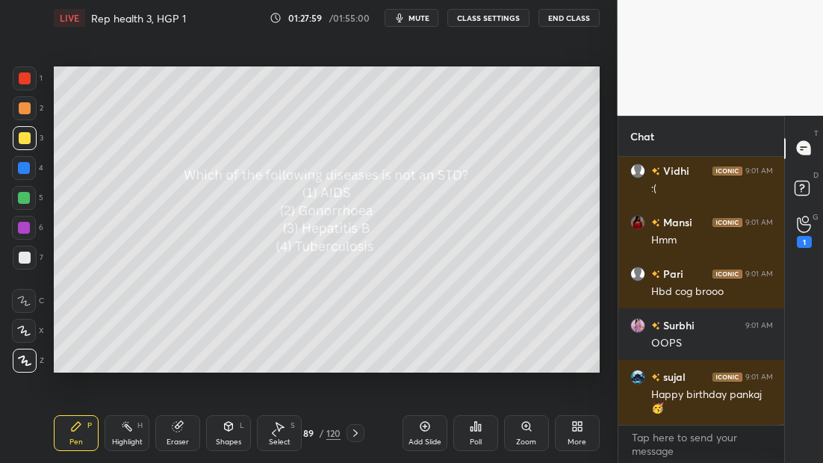
click at [483, 432] on div "Poll" at bounding box center [475, 433] width 45 height 36
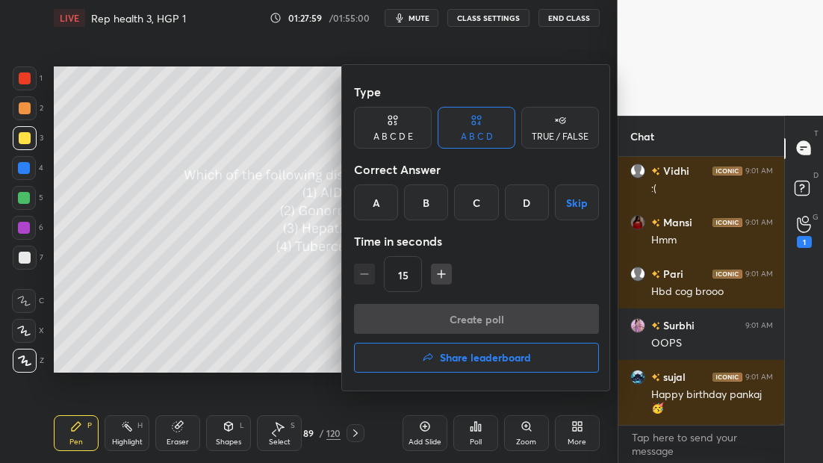
click at [526, 202] on div "D" at bounding box center [527, 203] width 44 height 36
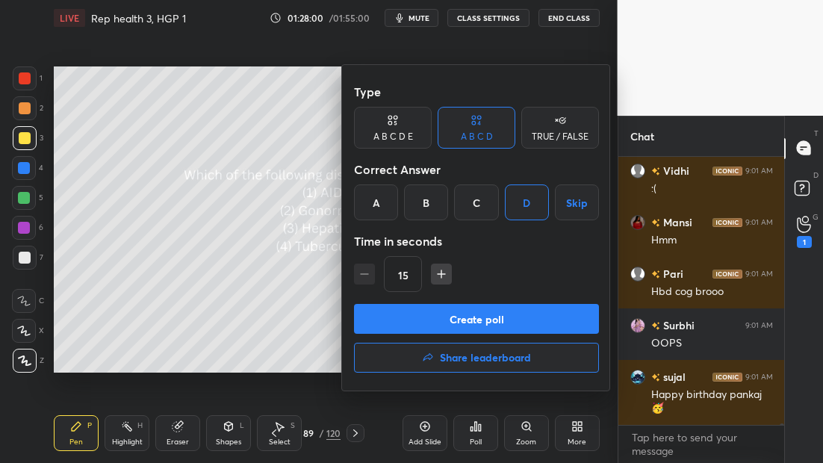
click at [496, 320] on button "Create poll" at bounding box center [476, 319] width 245 height 30
click at [497, 324] on div "Create poll Share leaderboard" at bounding box center [476, 341] width 245 height 75
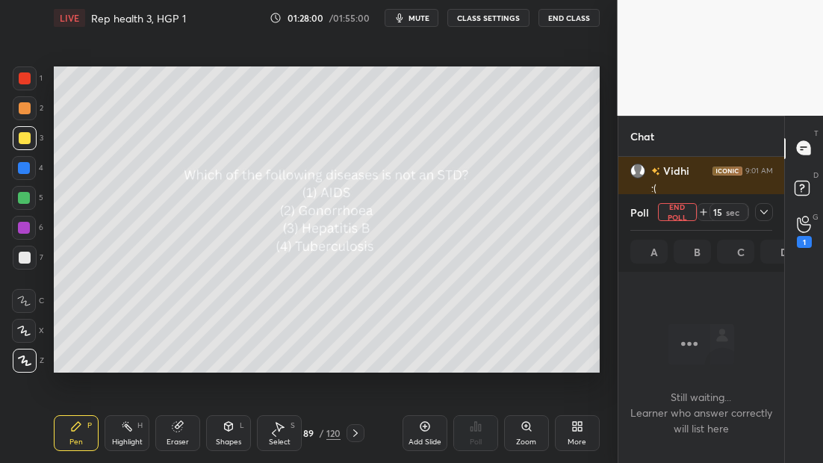
click at [740, 273] on div "Still waiting... Learner who answer correctly will list here" at bounding box center [701, 367] width 167 height 191
click at [822, 329] on div "Chat Alok 9:01 AM sorry mam [PERSON_NAME] 9:01 AM :( [PERSON_NAME] 9:01 AM Hmm …" at bounding box center [721, 289] width 206 height 347
click at [805, 311] on div "T Messages (T) D Doubts (D) G Raise Hand (G) 1" at bounding box center [803, 289] width 39 height 347
click at [766, 211] on icon at bounding box center [764, 212] width 12 height 12
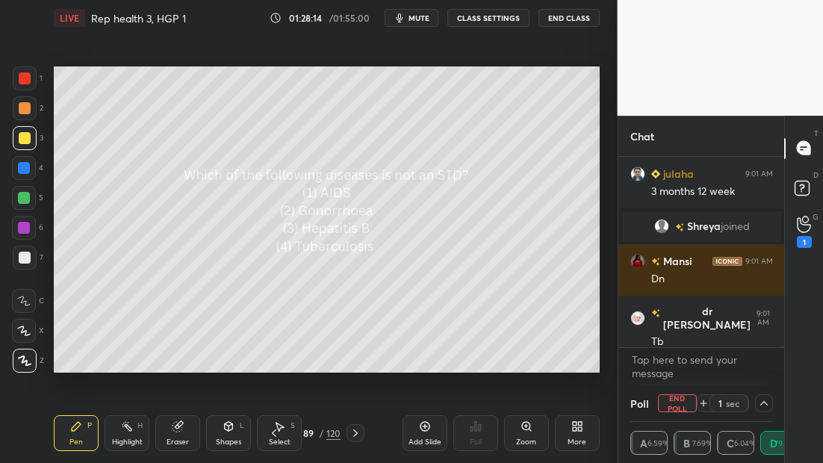
click at [356, 435] on icon at bounding box center [356, 433] width 12 height 12
click at [355, 432] on icon at bounding box center [356, 433] width 12 height 12
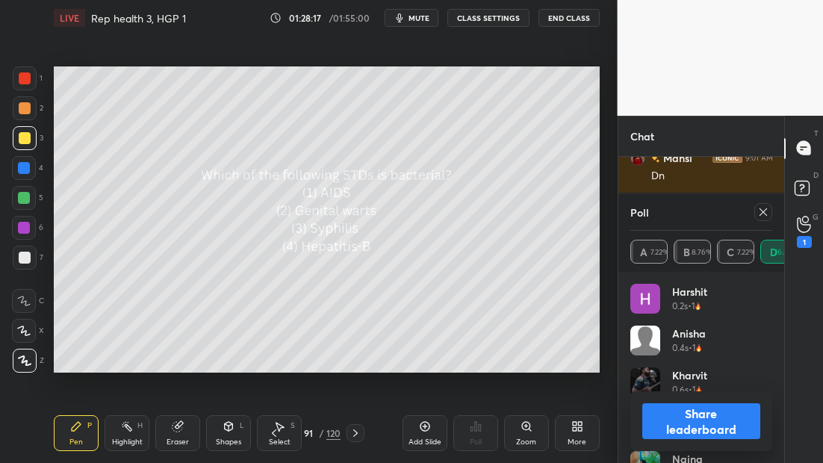
click at [760, 209] on icon at bounding box center [763, 212] width 12 height 12
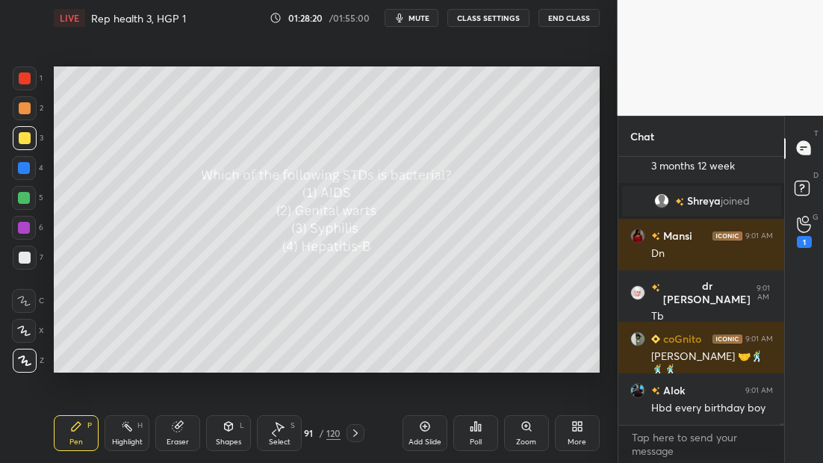
click at [469, 434] on div "Poll" at bounding box center [475, 433] width 45 height 36
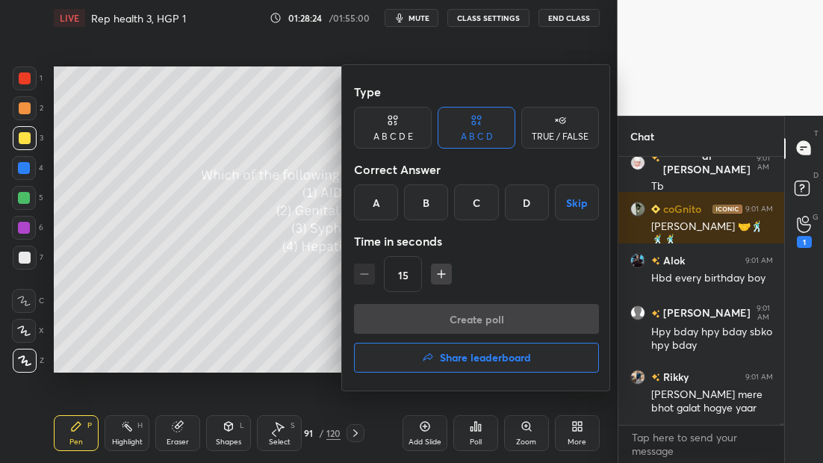
click at [305, 275] on div at bounding box center [411, 231] width 823 height 463
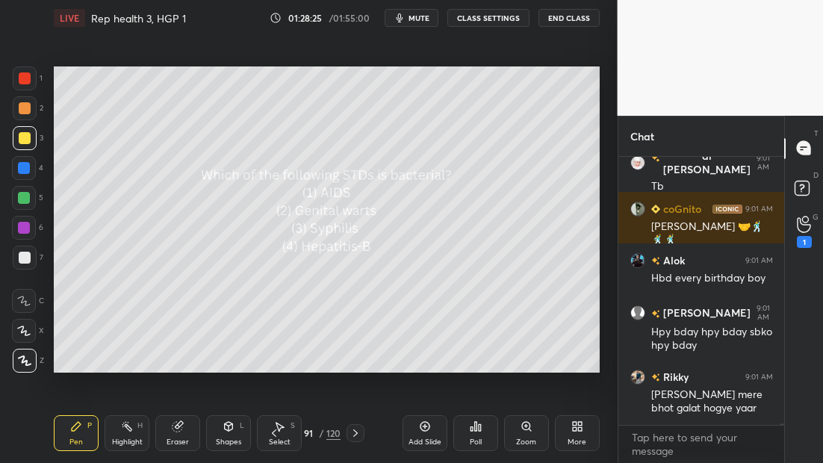
click at [478, 432] on div "Poll" at bounding box center [475, 433] width 45 height 36
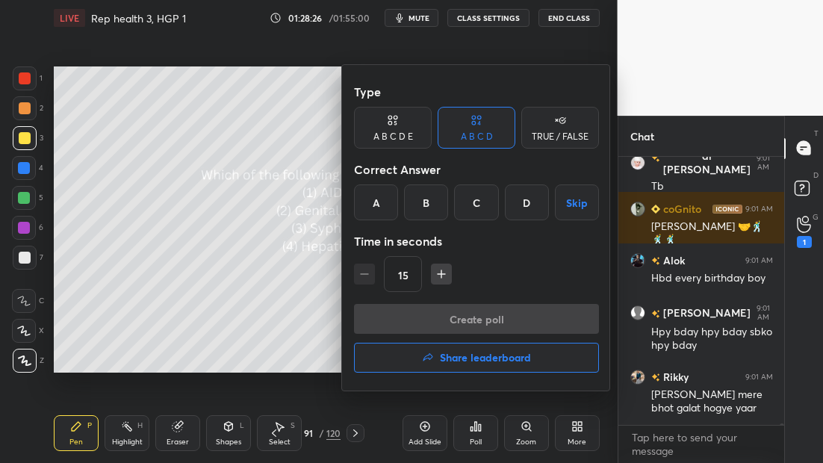
click at [468, 197] on div "C" at bounding box center [476, 203] width 44 height 36
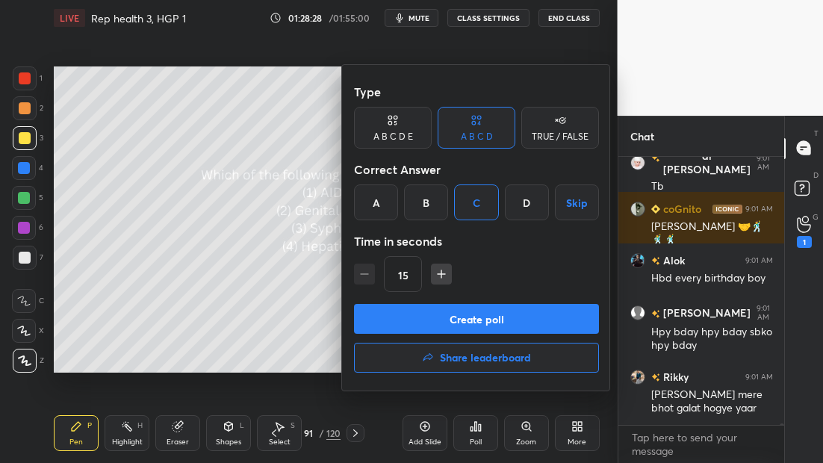
click at [462, 315] on button "Create poll" at bounding box center [476, 319] width 245 height 30
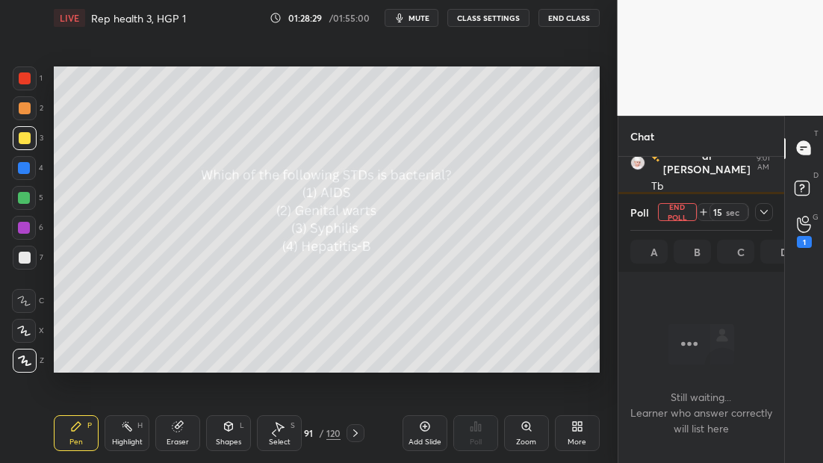
click at [760, 212] on div at bounding box center [764, 212] width 18 height 18
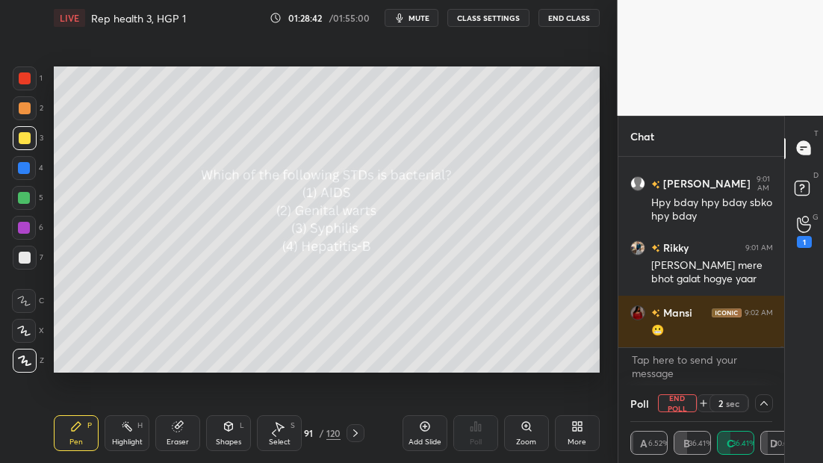
click at [359, 435] on icon at bounding box center [356, 433] width 12 height 12
click at [356, 434] on icon at bounding box center [356, 433] width 12 height 12
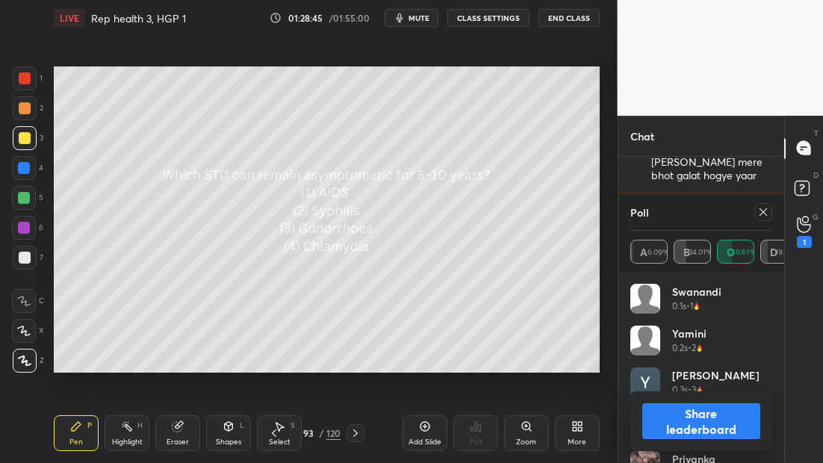
click at [768, 211] on icon at bounding box center [763, 212] width 12 height 12
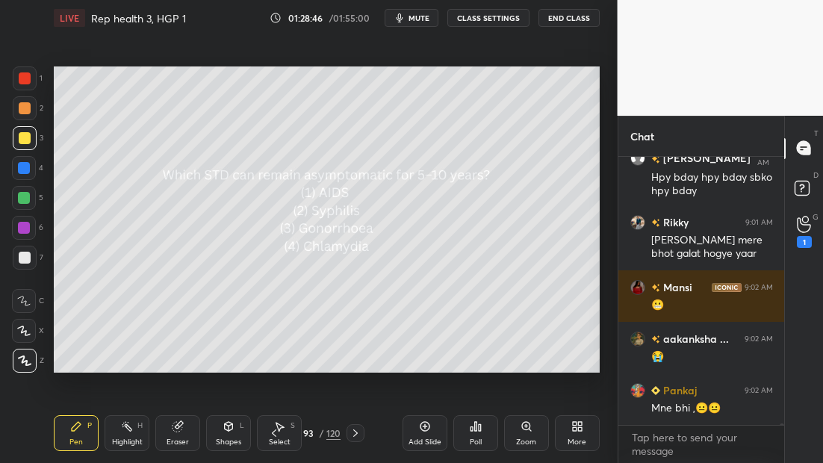
click at [473, 438] on div "Poll" at bounding box center [476, 441] width 12 height 7
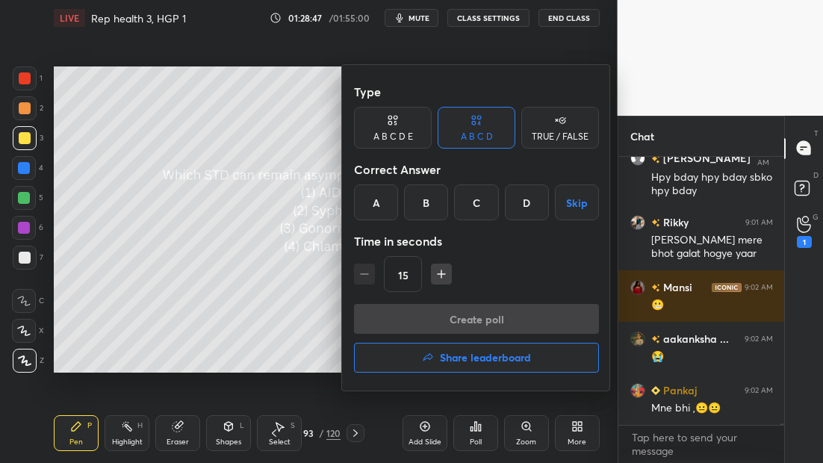
click at [384, 196] on div "A" at bounding box center [376, 203] width 44 height 36
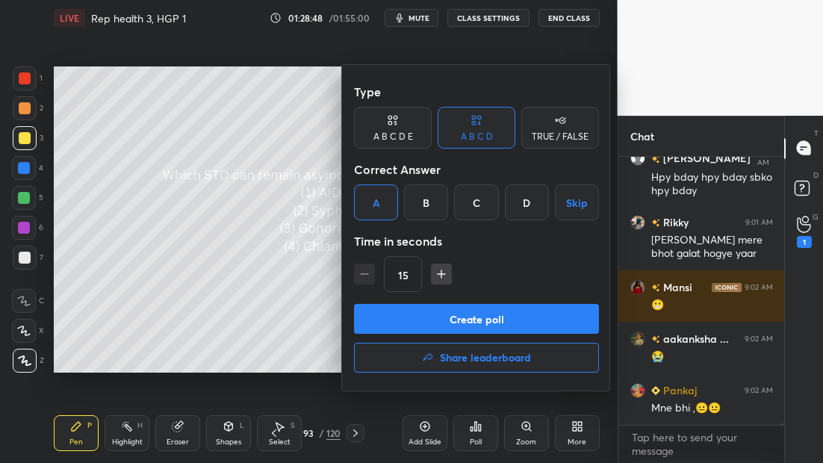
click at [509, 314] on button "Create poll" at bounding box center [476, 319] width 245 height 30
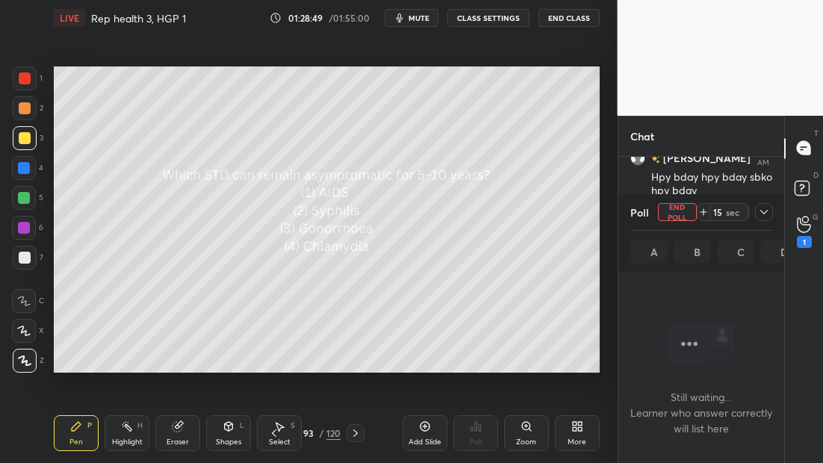
click at [778, 210] on div "Poll End Poll 15 sec A B C D" at bounding box center [701, 233] width 167 height 78
click at [768, 211] on icon at bounding box center [764, 212] width 12 height 12
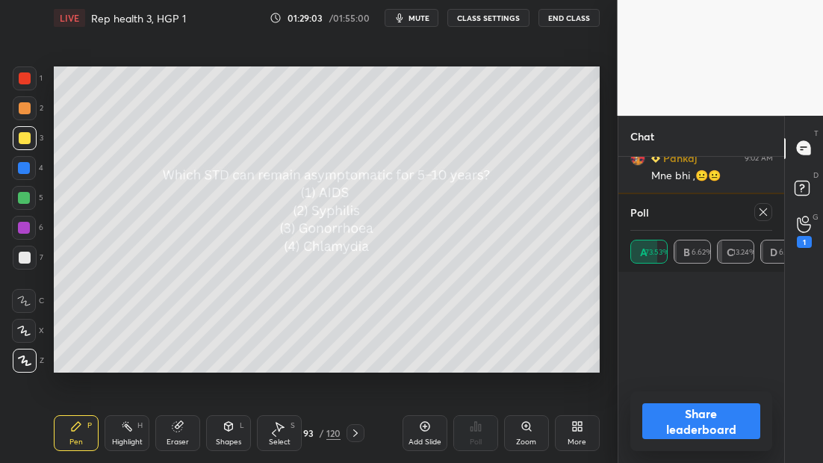
click at [354, 436] on icon at bounding box center [356, 433] width 12 height 12
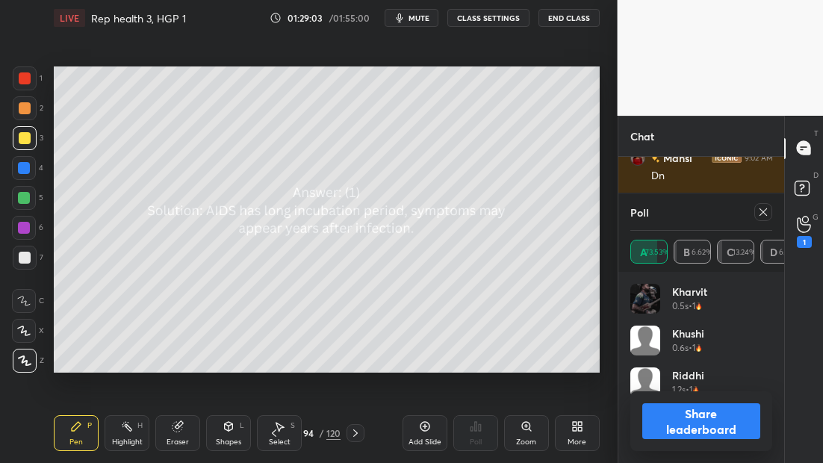
click at [353, 435] on icon at bounding box center [356, 433] width 12 height 12
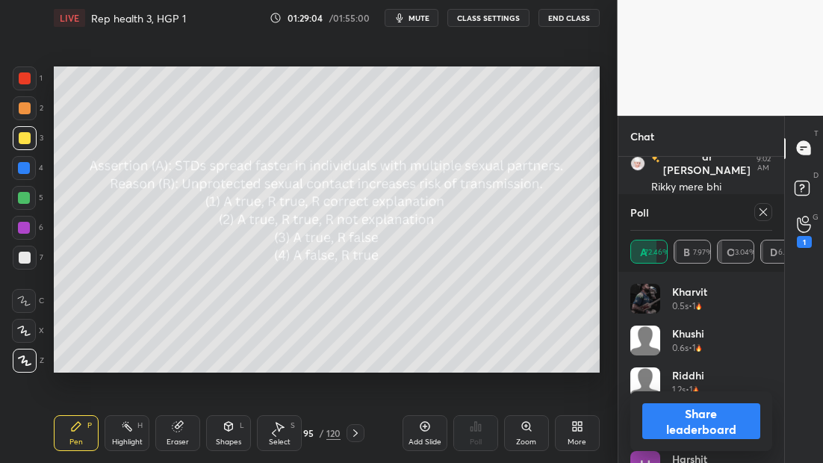
click at [751, 212] on div at bounding box center [760, 212] width 24 height 18
click at [764, 211] on icon at bounding box center [763, 212] width 12 height 12
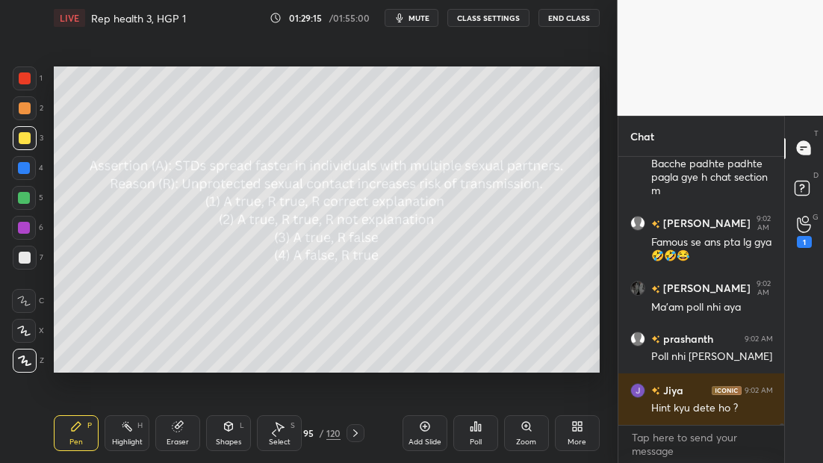
click at [476, 434] on div "Poll" at bounding box center [475, 433] width 45 height 36
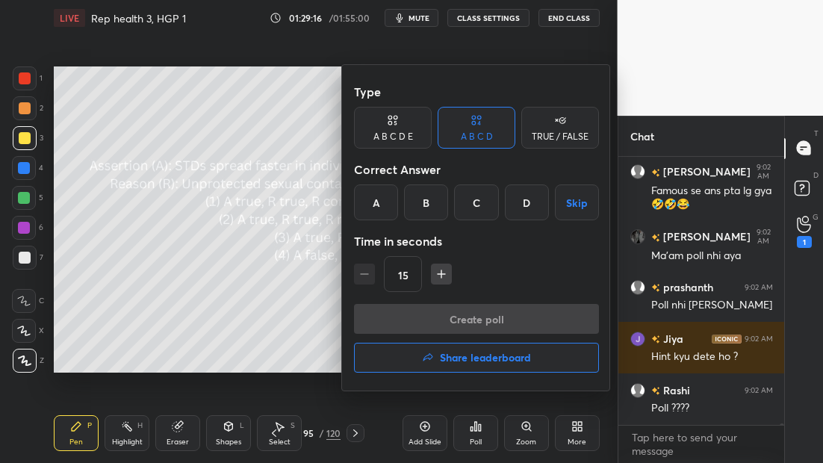
click at [382, 210] on div "A" at bounding box center [376, 203] width 44 height 36
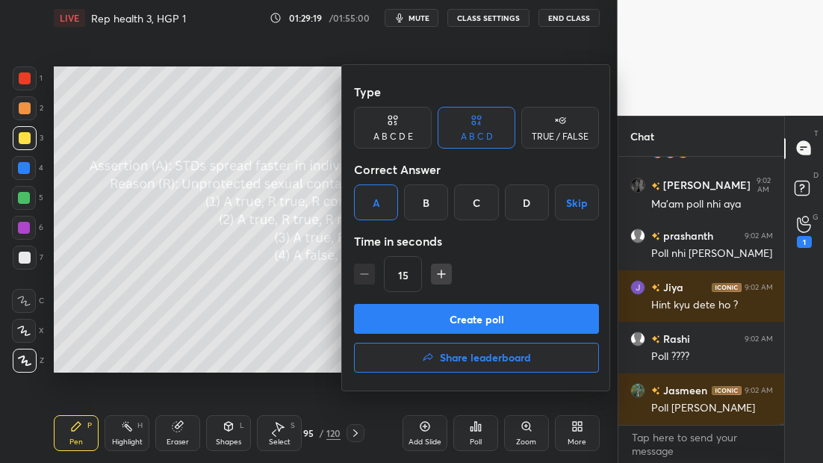
drag, startPoint x: 484, startPoint y: 310, endPoint x: 479, endPoint y: 301, distance: 10.4
click at [479, 302] on div "Type A B C D E A B C D TRUE / FALSE Correct Answer A B C D Skip Time in seconds…" at bounding box center [476, 228] width 269 height 326
click at [497, 315] on button "Create poll" at bounding box center [476, 319] width 245 height 30
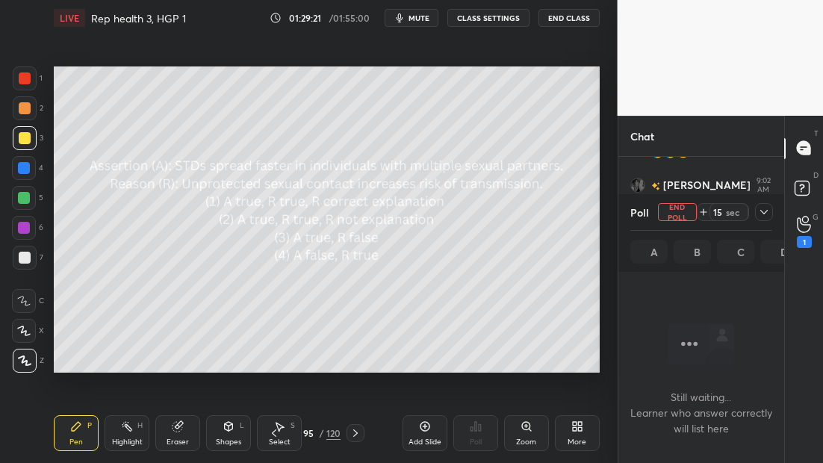
click at [760, 216] on icon at bounding box center [764, 212] width 12 height 12
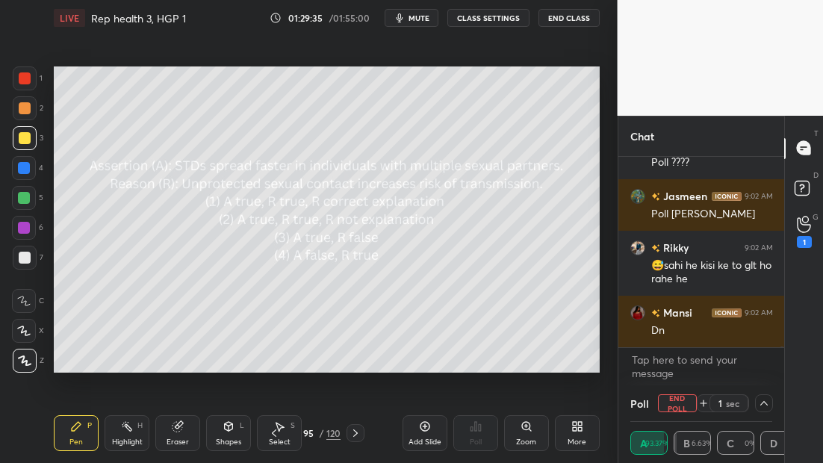
click at [359, 435] on icon at bounding box center [356, 433] width 12 height 12
click at [360, 435] on icon at bounding box center [356, 433] width 12 height 12
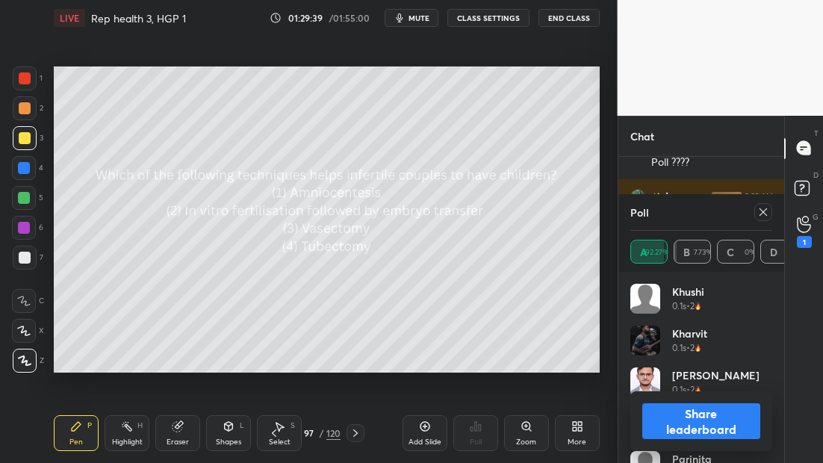
click at [766, 216] on icon at bounding box center [763, 212] width 12 height 12
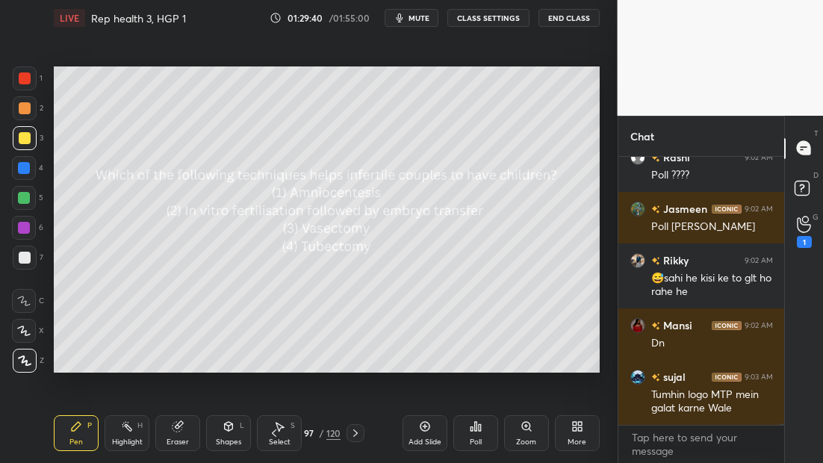
click at [478, 439] on div "Poll" at bounding box center [476, 441] width 12 height 7
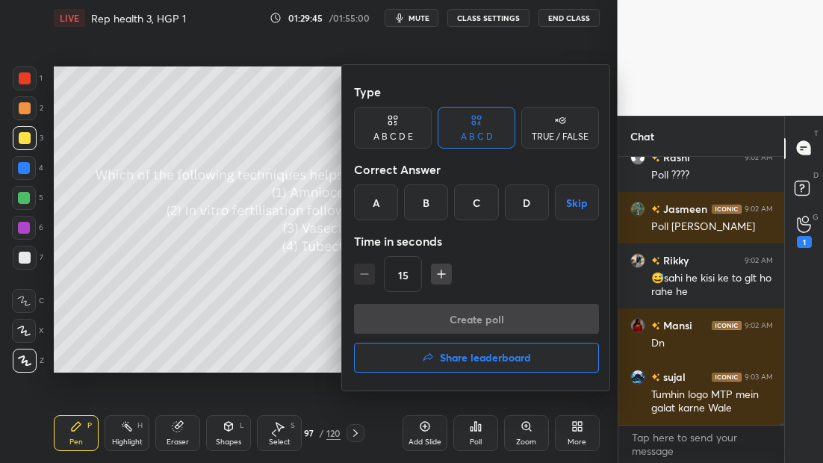
click at [309, 287] on div at bounding box center [411, 231] width 823 height 463
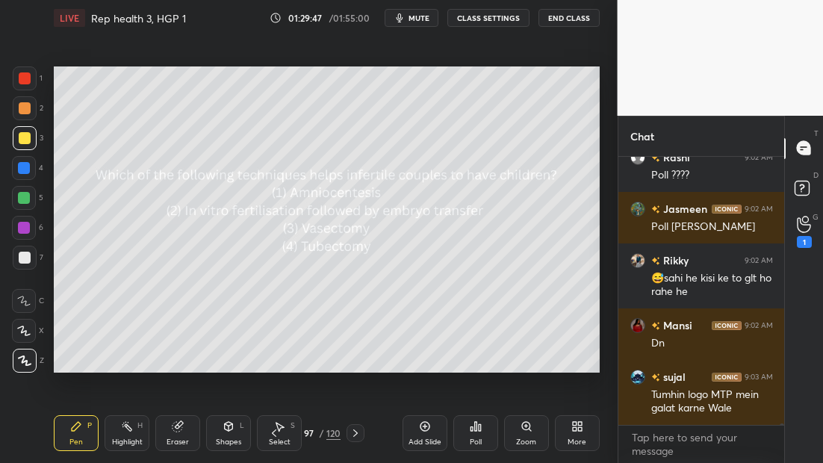
click at [463, 435] on div "Poll" at bounding box center [475, 433] width 45 height 36
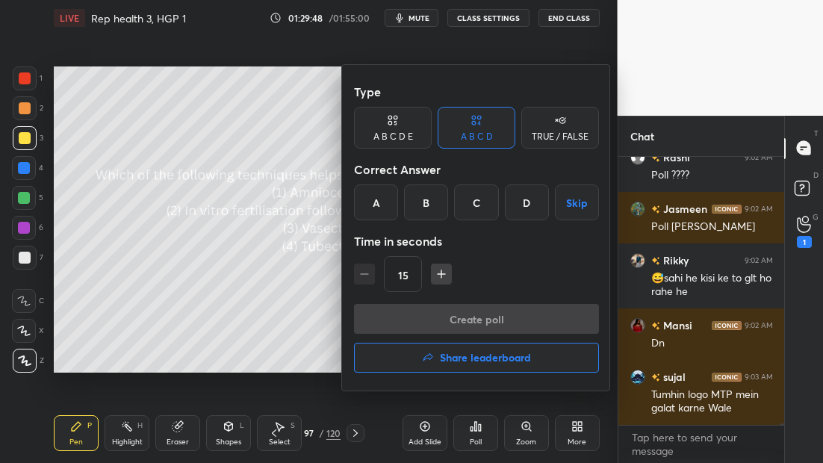
click at [439, 210] on div "B" at bounding box center [426, 203] width 44 height 36
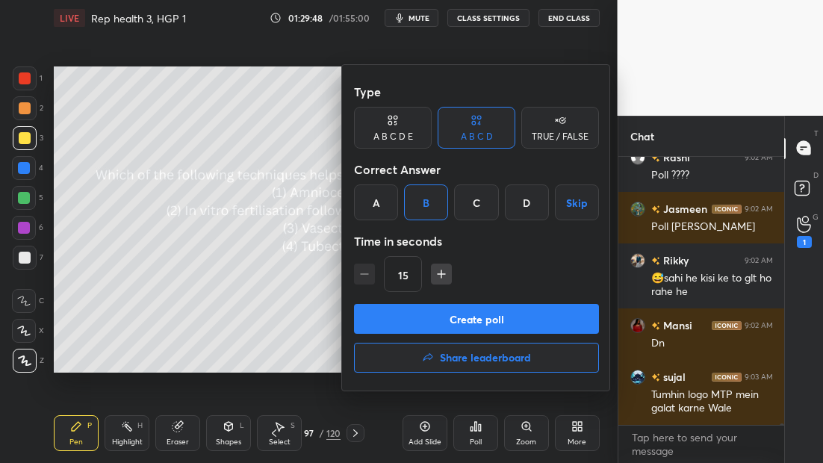
click at [483, 326] on button "Create poll" at bounding box center [476, 319] width 245 height 30
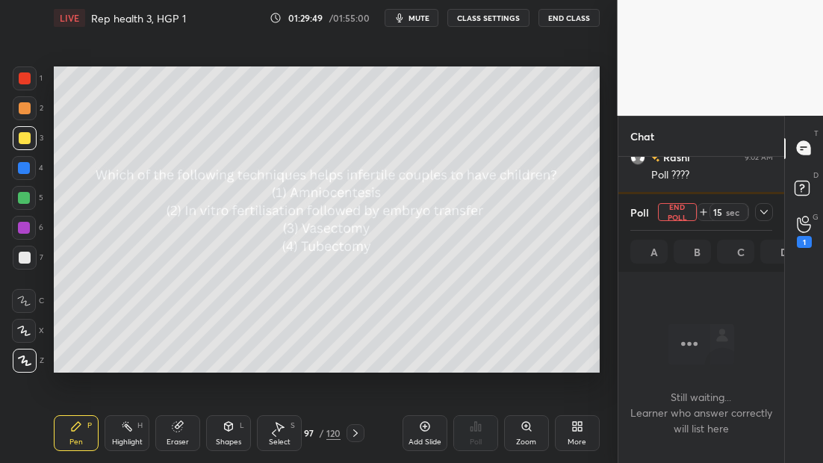
click at [762, 211] on icon at bounding box center [764, 212] width 12 height 12
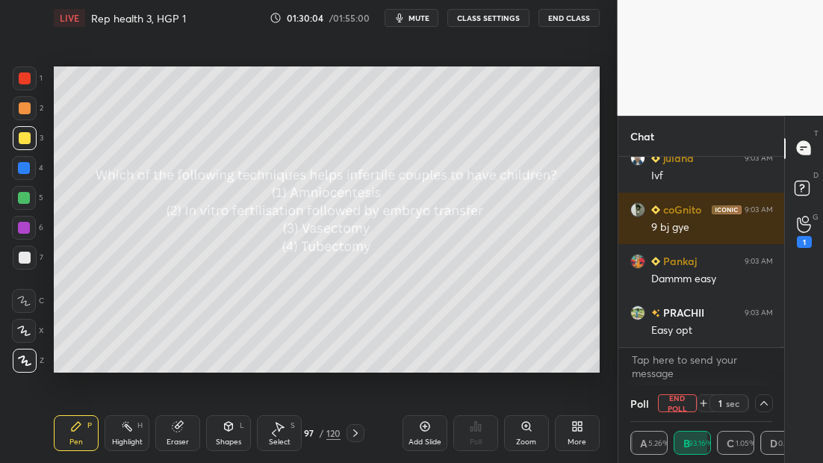
click at [357, 432] on icon at bounding box center [356, 433] width 12 height 12
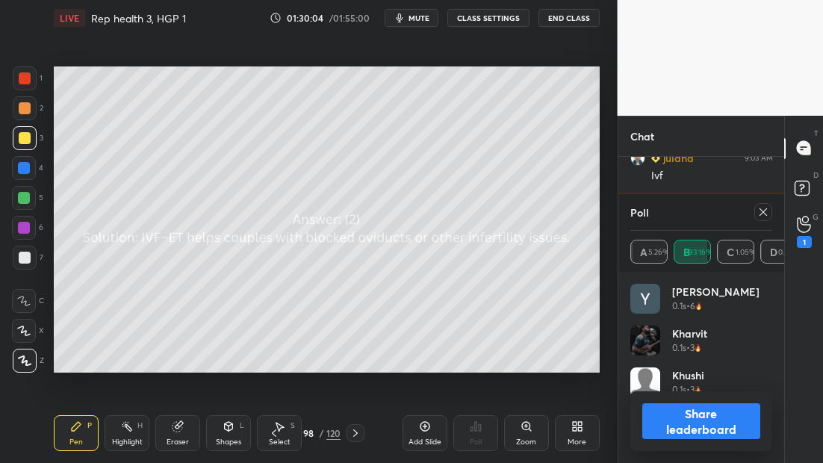
click at [358, 431] on icon at bounding box center [356, 433] width 12 height 12
click at [754, 211] on div at bounding box center [763, 212] width 18 height 18
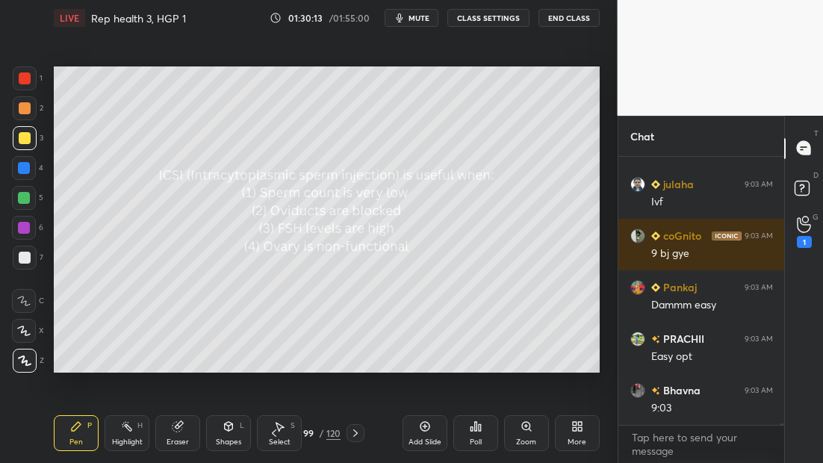
click at [467, 427] on div "Poll" at bounding box center [475, 433] width 45 height 36
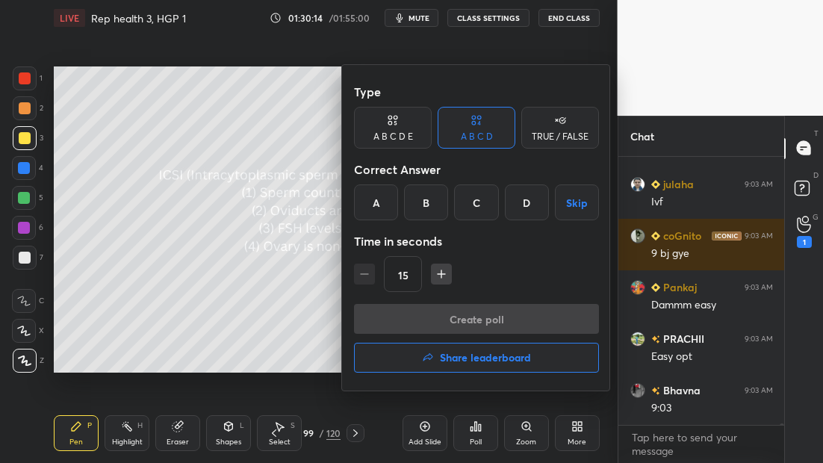
click at [388, 199] on div "A" at bounding box center [376, 203] width 44 height 36
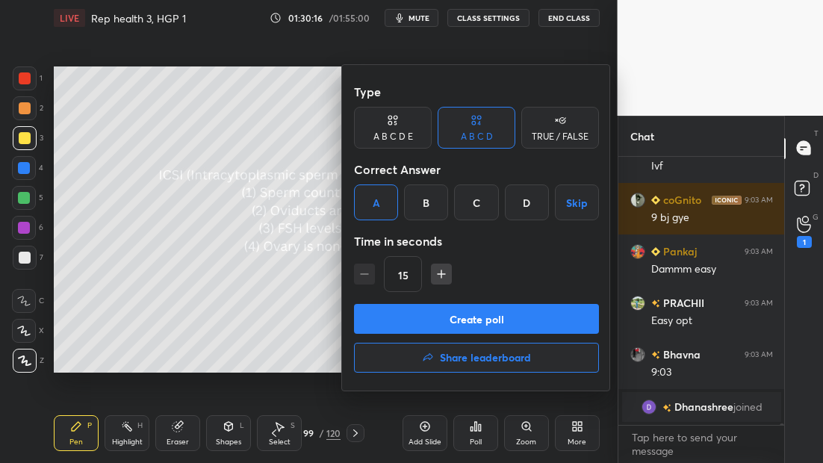
click at [456, 321] on button "Create poll" at bounding box center [476, 319] width 245 height 30
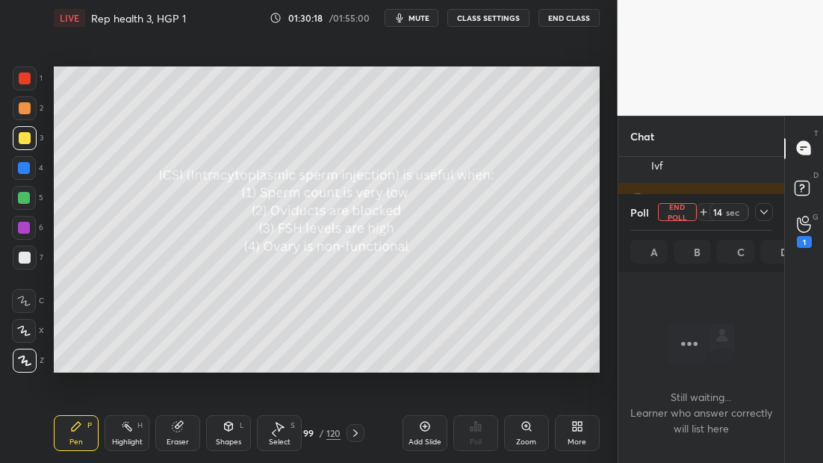
click at [767, 209] on icon at bounding box center [764, 212] width 12 height 12
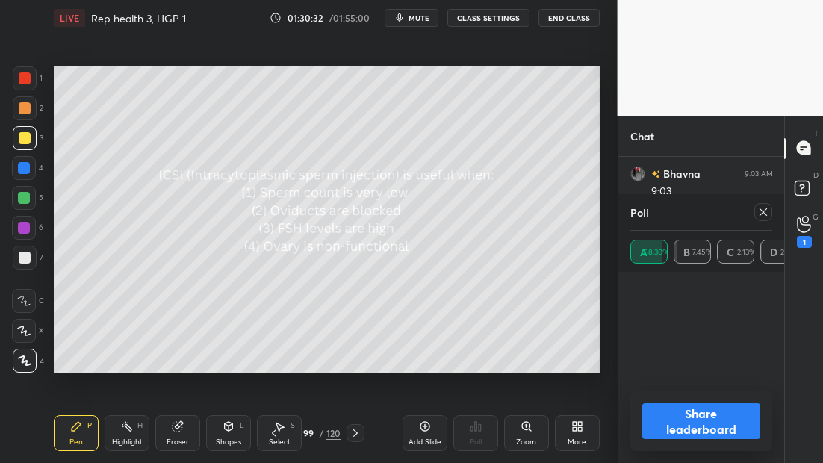
click at [356, 431] on icon at bounding box center [356, 433] width 12 height 12
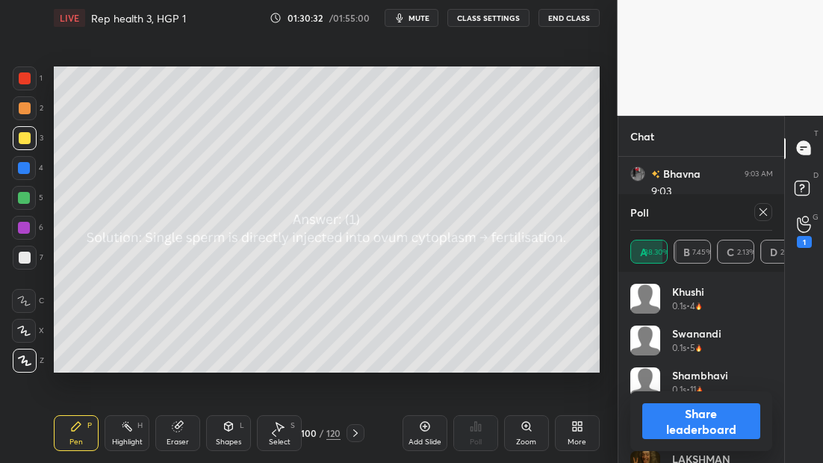
click at [354, 430] on icon at bounding box center [356, 433] width 12 height 12
click at [768, 213] on icon at bounding box center [763, 212] width 12 height 12
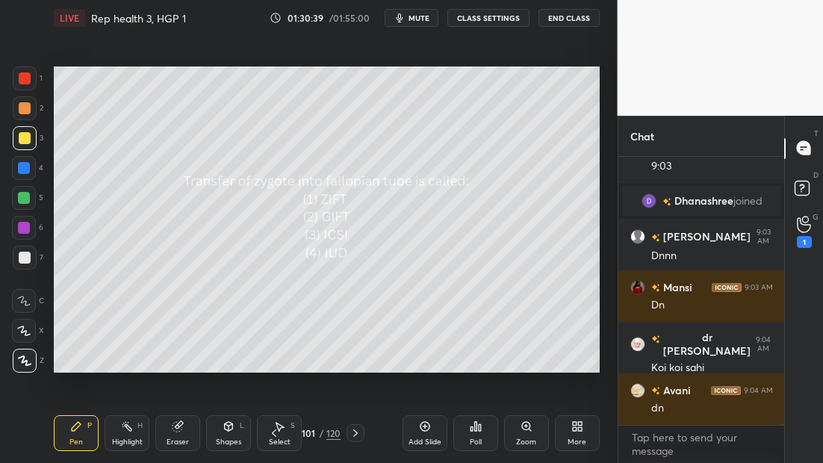
click at [475, 426] on icon at bounding box center [475, 426] width 2 height 9
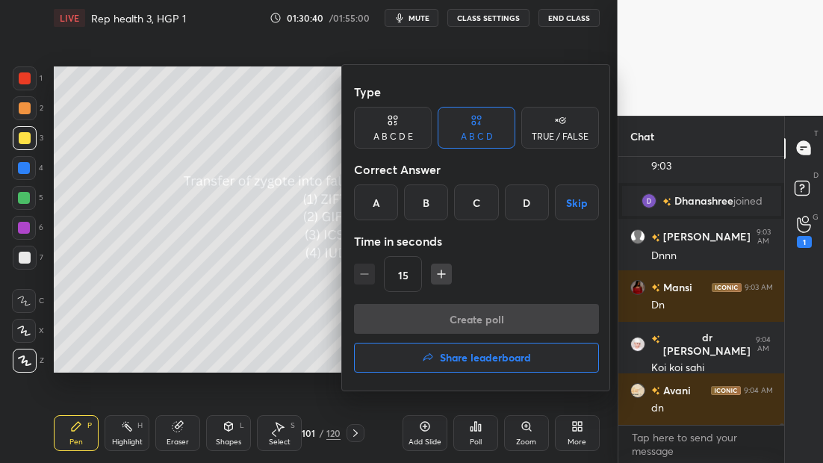
click at [387, 220] on div "Type A B C D E A B C D TRUE / FALSE Correct Answer A B C D Skip Time in seconds…" at bounding box center [476, 190] width 245 height 227
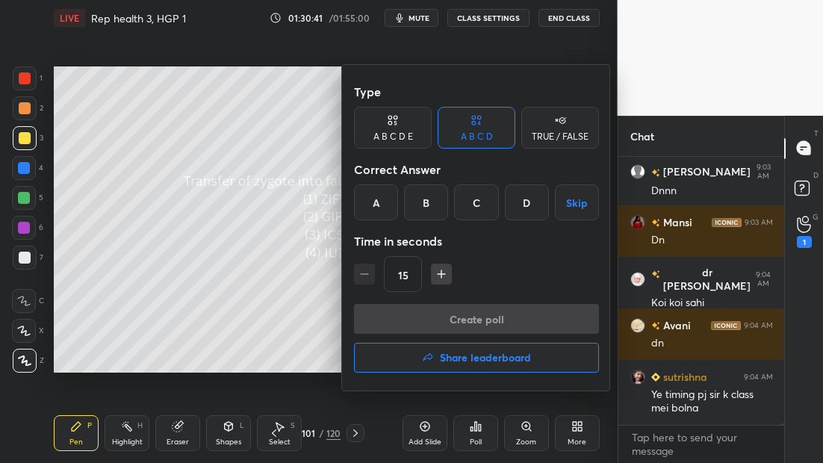
click at [376, 212] on div "A" at bounding box center [376, 203] width 44 height 36
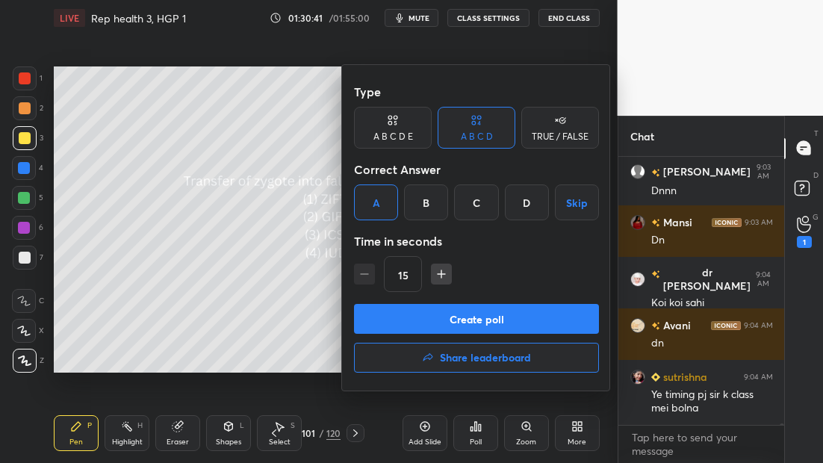
click at [467, 313] on button "Create poll" at bounding box center [476, 319] width 245 height 30
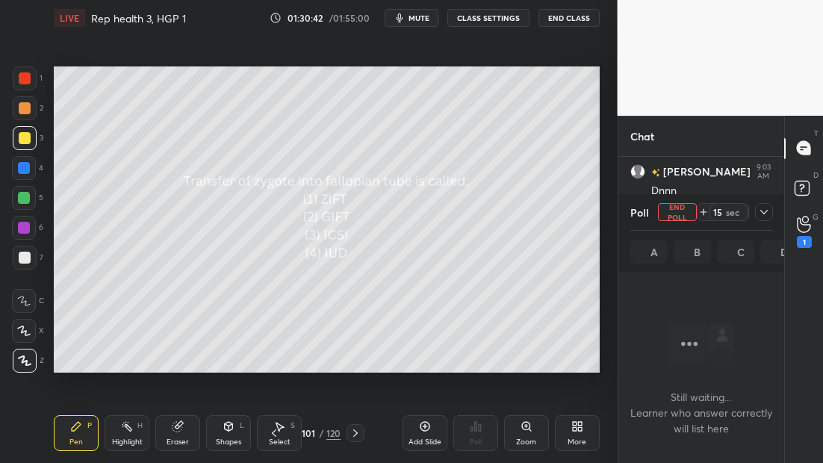
click at [769, 207] on div at bounding box center [764, 212] width 18 height 18
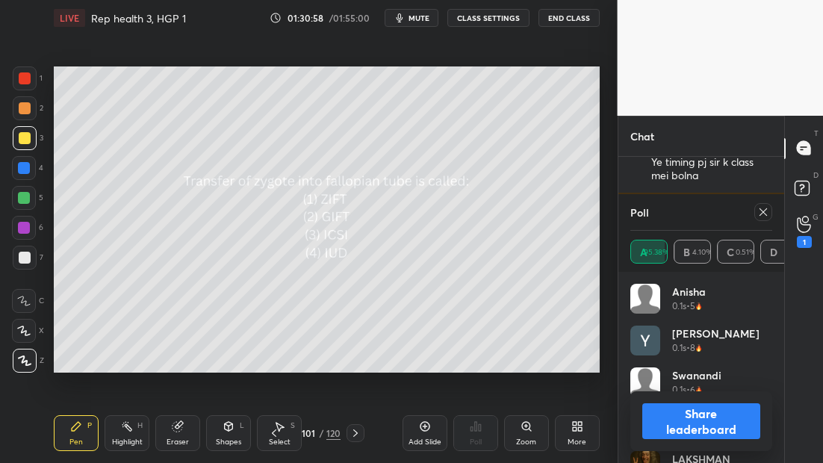
click at [355, 436] on icon at bounding box center [356, 433] width 12 height 12
click at [355, 435] on icon at bounding box center [356, 433] width 12 height 12
click at [766, 208] on icon at bounding box center [763, 212] width 12 height 12
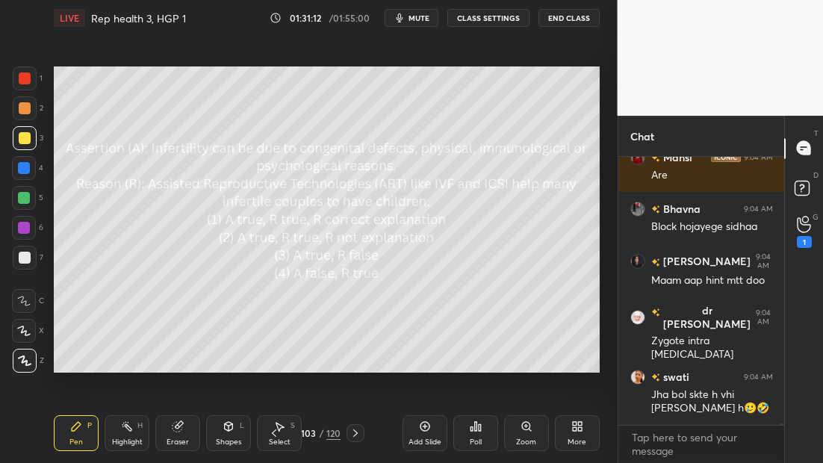
click at [477, 429] on icon at bounding box center [476, 427] width 12 height 12
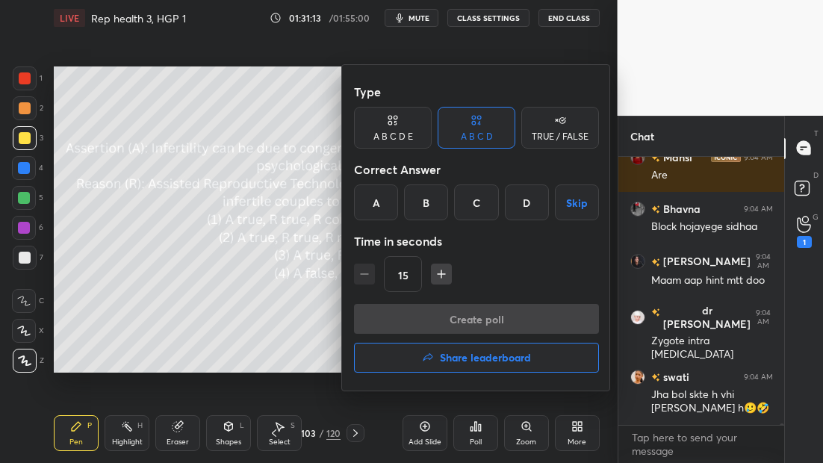
click at [287, 286] on div at bounding box center [411, 231] width 823 height 463
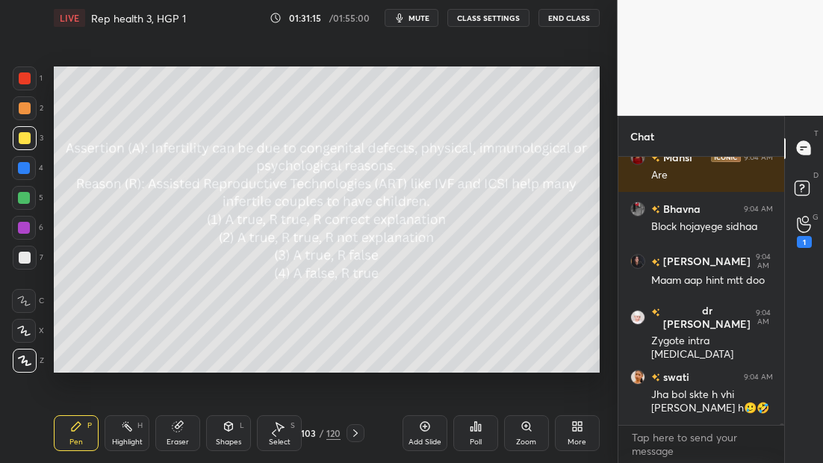
click at [476, 438] on div "Poll" at bounding box center [476, 441] width 12 height 7
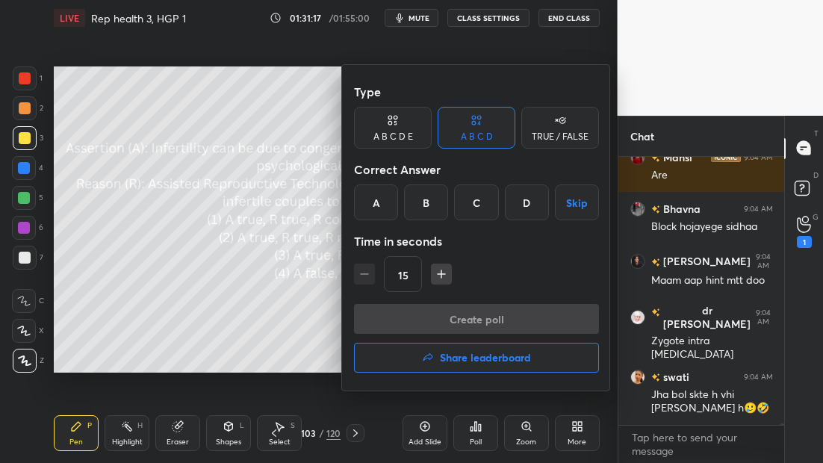
click at [307, 306] on div at bounding box center [411, 231] width 823 height 463
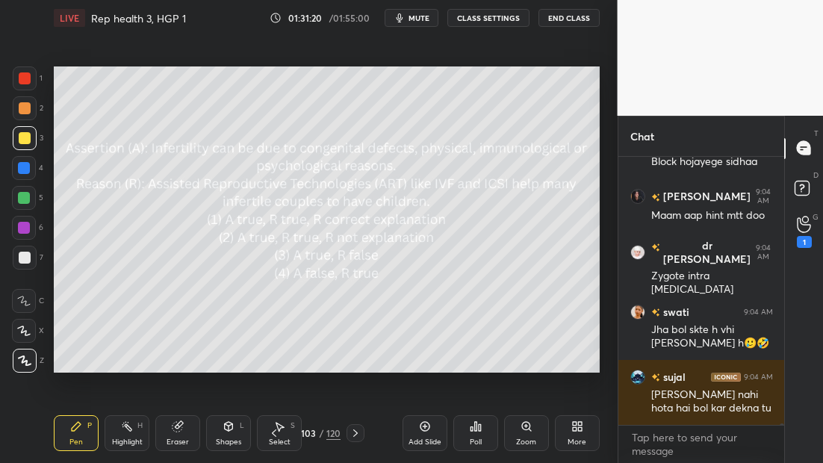
click at [475, 433] on div "Poll" at bounding box center [475, 433] width 45 height 36
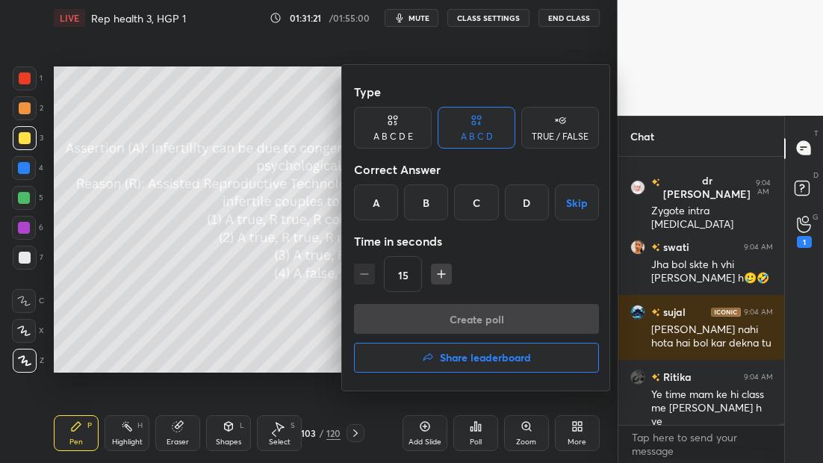
click at [428, 203] on div "B" at bounding box center [426, 203] width 44 height 36
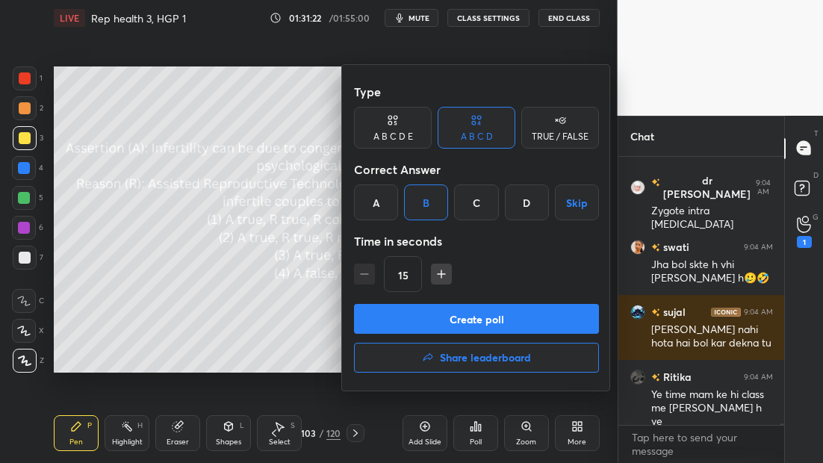
click at [438, 323] on button "Create poll" at bounding box center [476, 319] width 245 height 30
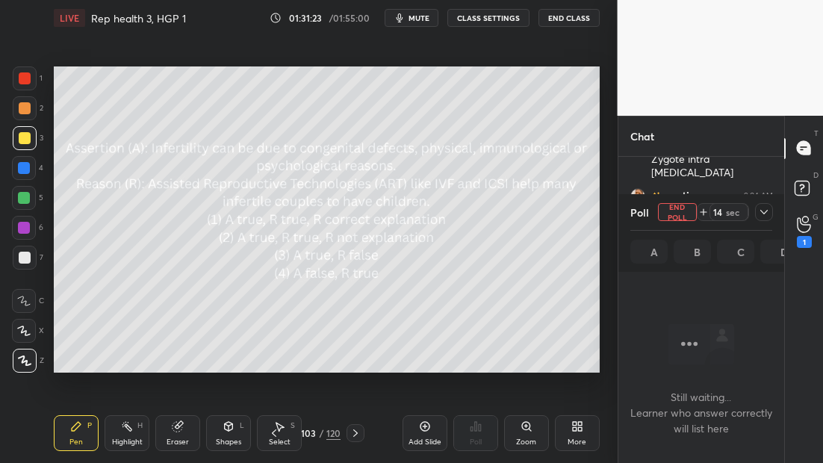
click at [763, 214] on icon at bounding box center [764, 212] width 12 height 12
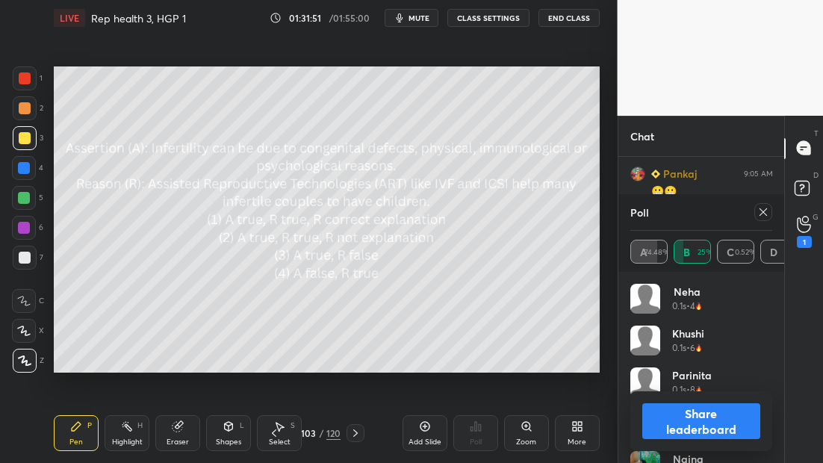
click at [763, 214] on icon at bounding box center [763, 212] width 12 height 12
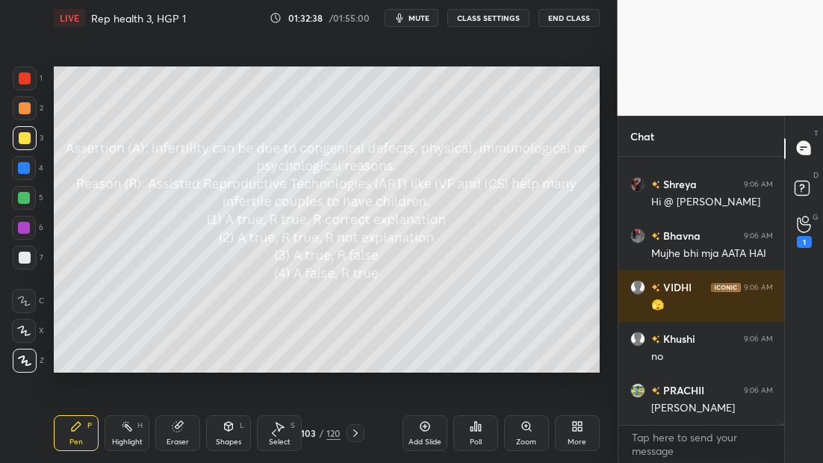
click at [418, 438] on div "Add Slide" at bounding box center [425, 441] width 33 height 7
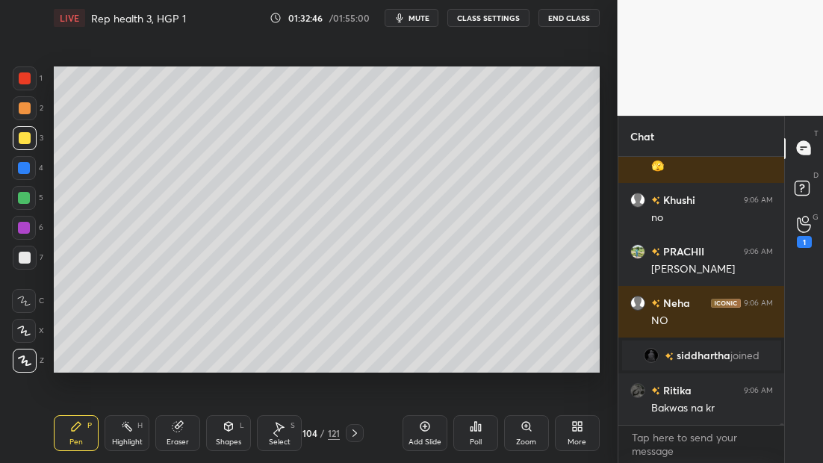
click at [278, 436] on div "Pen P Highlight H Eraser Shapes L Select S 104 / 121 Add Slide Poll Zoom More" at bounding box center [327, 433] width 546 height 60
click at [277, 432] on icon at bounding box center [276, 433] width 12 height 12
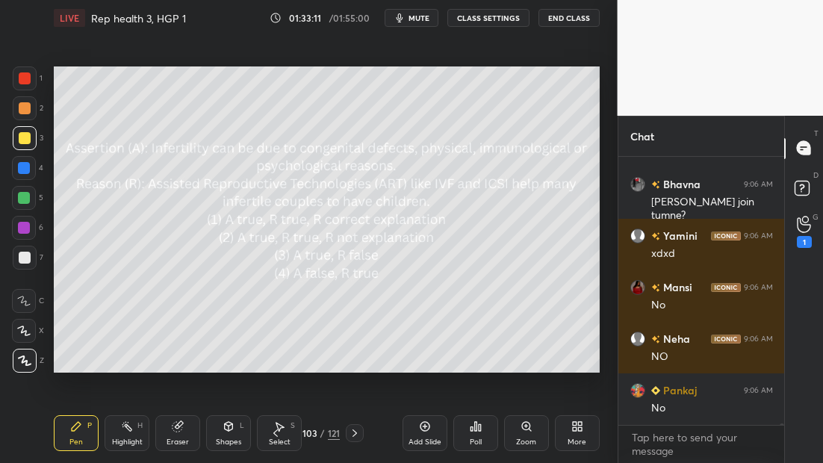
scroll to position [61301, 0]
click at [354, 430] on icon at bounding box center [355, 433] width 12 height 12
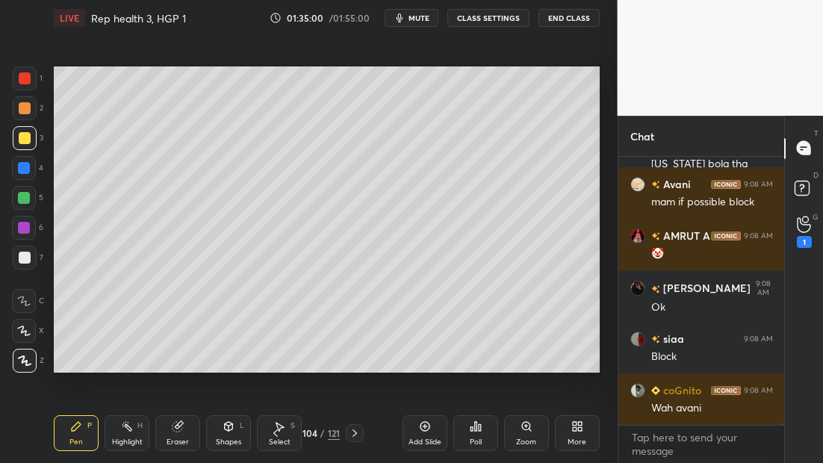
scroll to position [62759, 0]
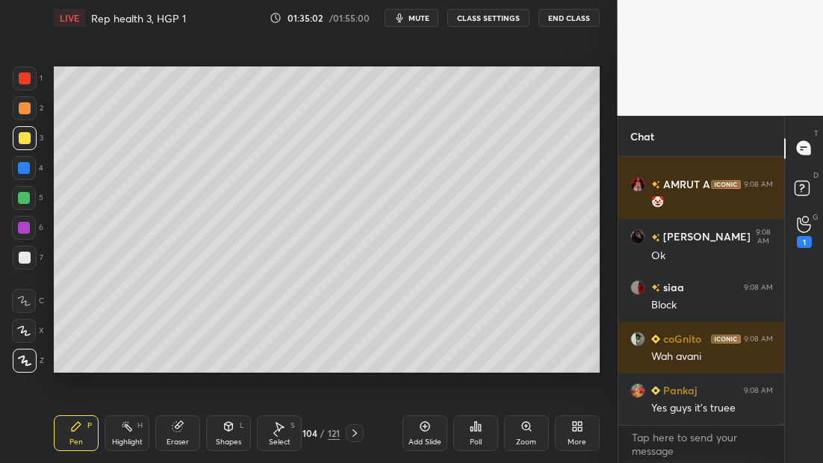
click at [421, 428] on icon at bounding box center [425, 427] width 12 height 12
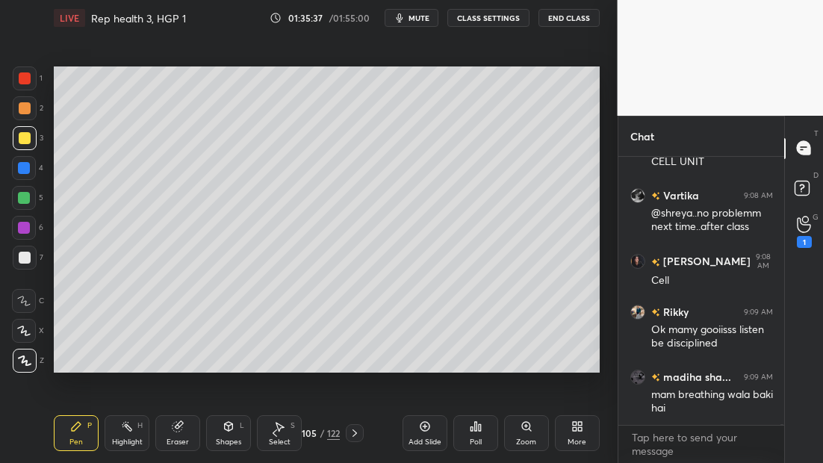
scroll to position [64199, 0]
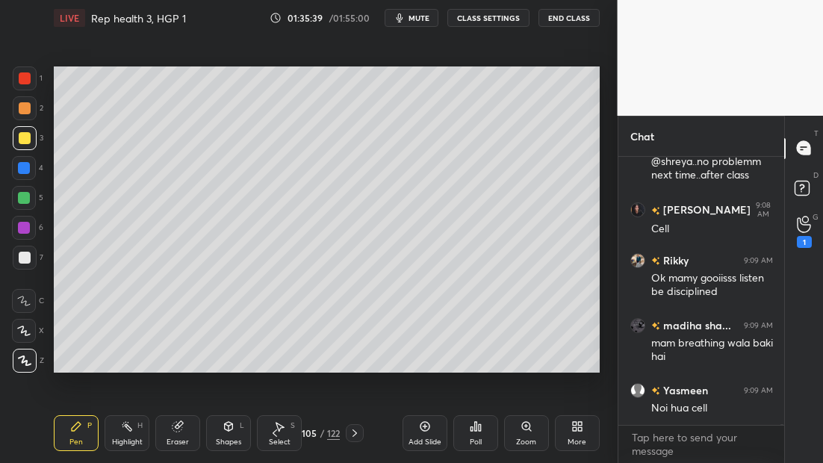
click at [25, 267] on div "7" at bounding box center [28, 261] width 31 height 30
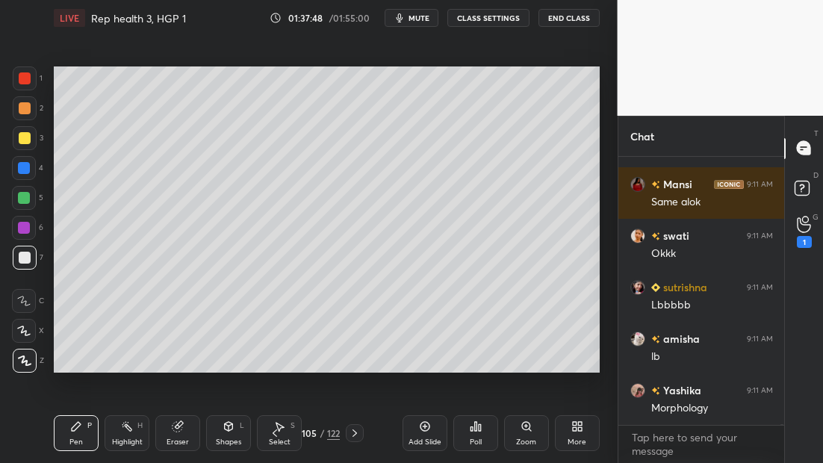
scroll to position [66487, 0]
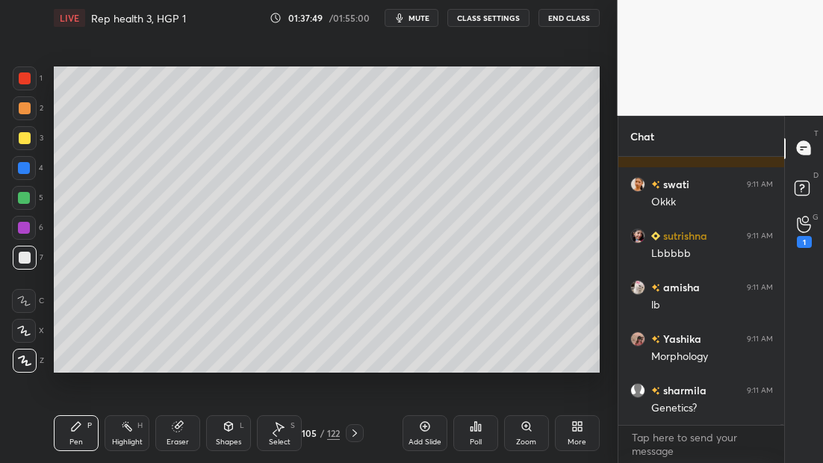
click at [468, 449] on div "Poll" at bounding box center [475, 433] width 45 height 36
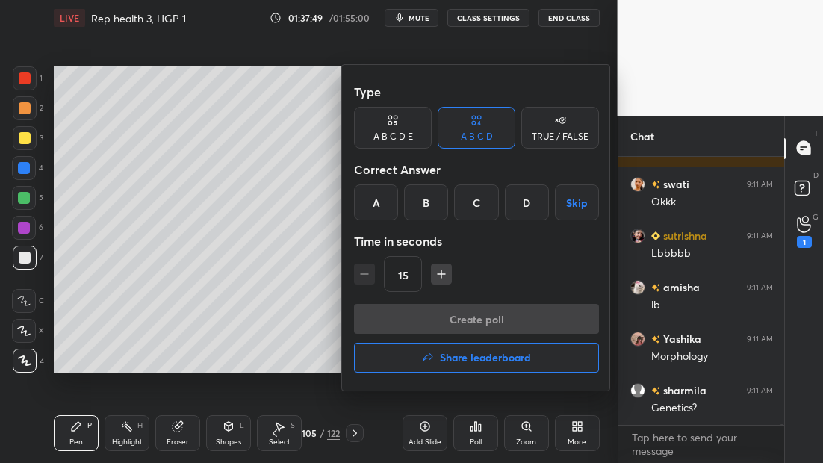
click at [459, 363] on h4 "Share leaderboard" at bounding box center [485, 358] width 91 height 10
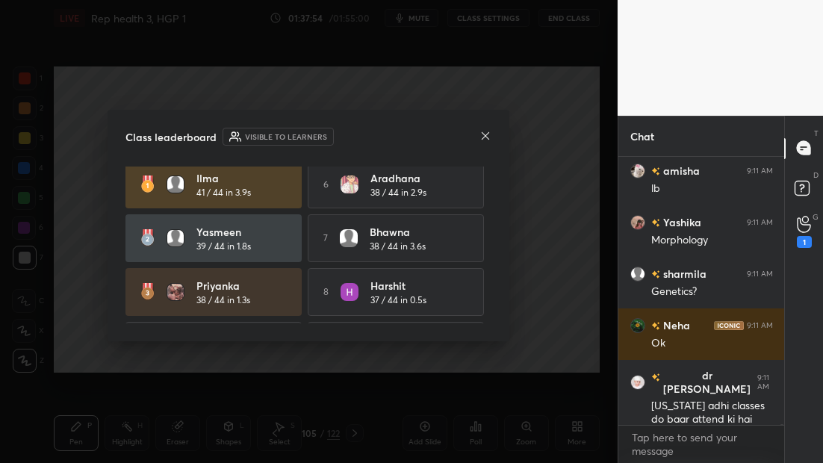
scroll to position [0, 0]
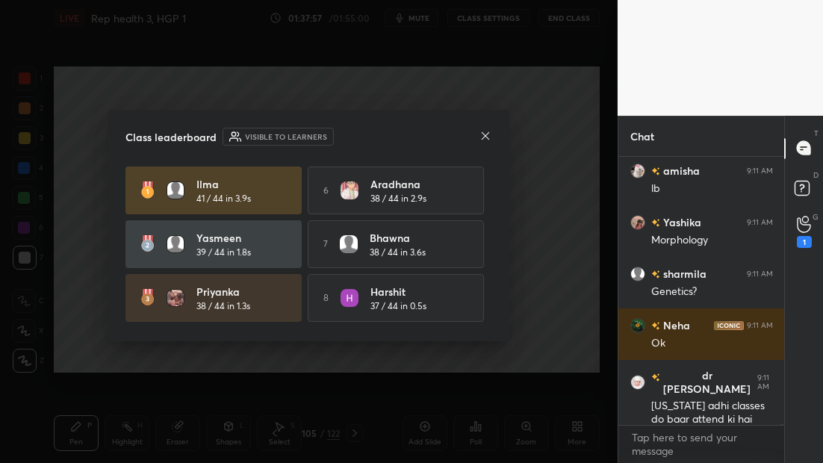
click at [487, 137] on icon at bounding box center [486, 136] width 12 height 12
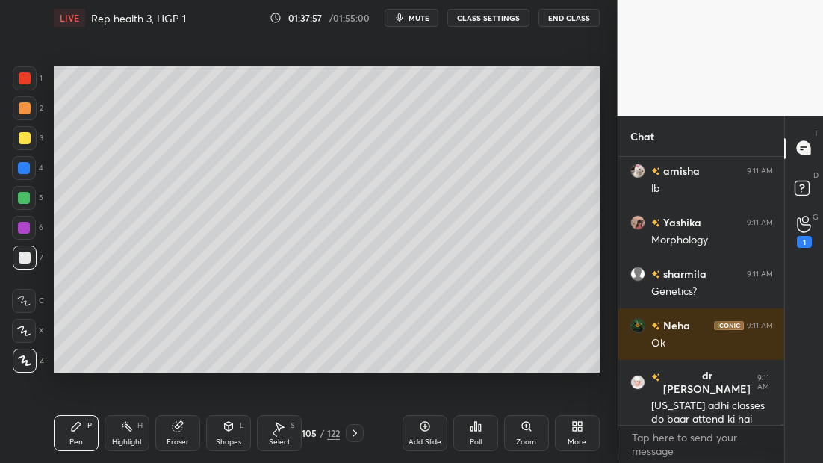
click at [479, 431] on icon at bounding box center [476, 427] width 12 height 12
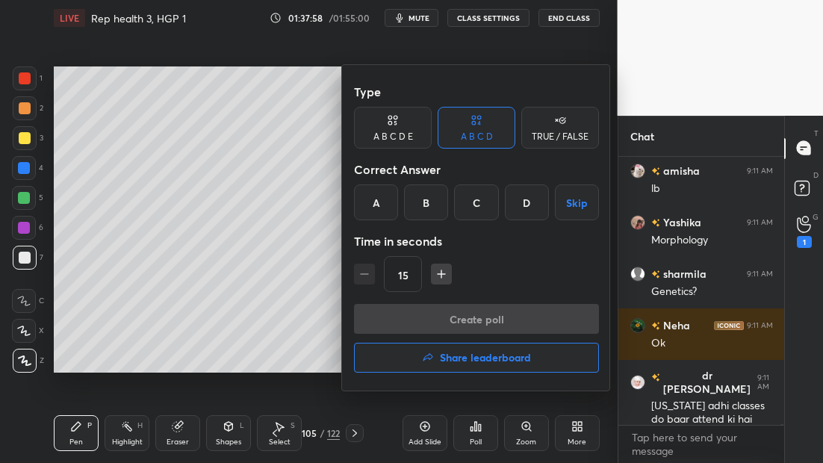
click at [453, 359] on h4 "Share leaderboard" at bounding box center [485, 358] width 91 height 10
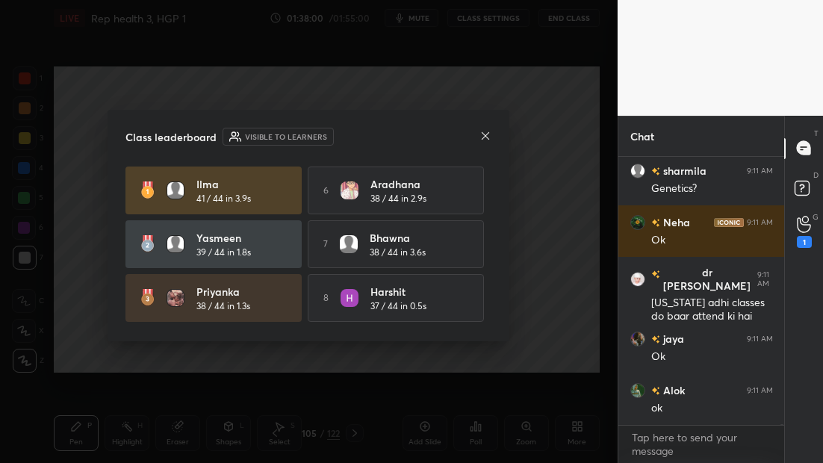
scroll to position [66758, 0]
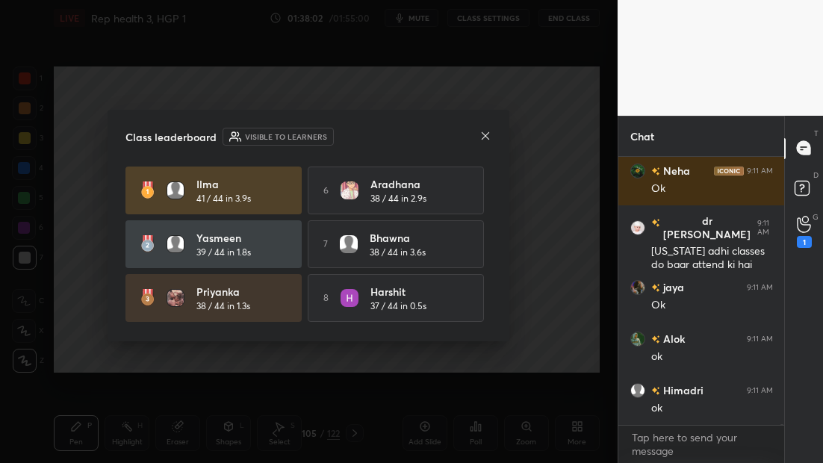
drag, startPoint x: 492, startPoint y: 219, endPoint x: 494, endPoint y: 244, distance: 24.8
click at [495, 244] on div "Class leaderboard Visible to learners [PERSON_NAME] 41 / 44 in 3.9s 6 [PERSON_N…" at bounding box center [309, 226] width 402 height 232
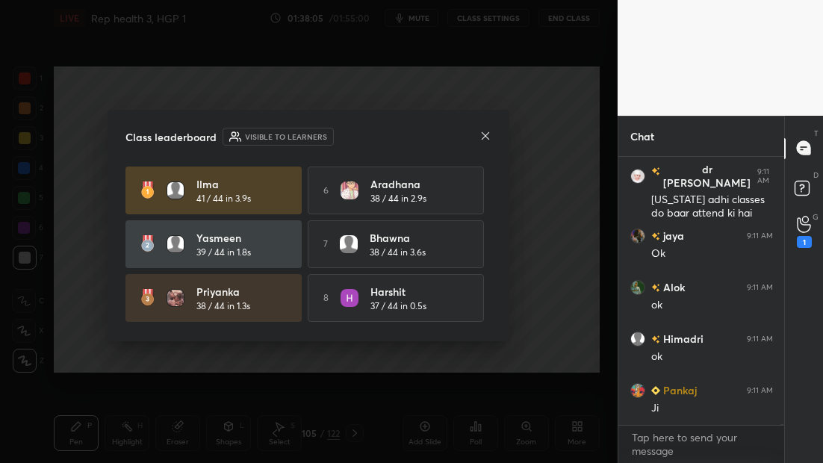
scroll to position [66913, 0]
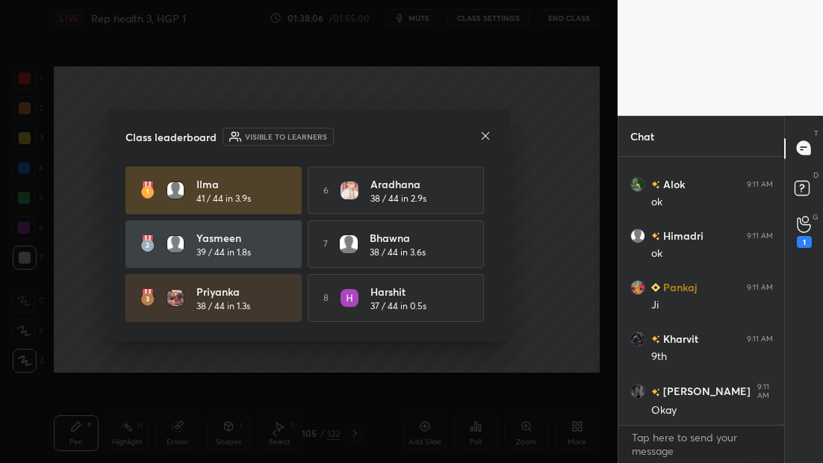
click at [485, 137] on icon at bounding box center [486, 136] width 12 height 12
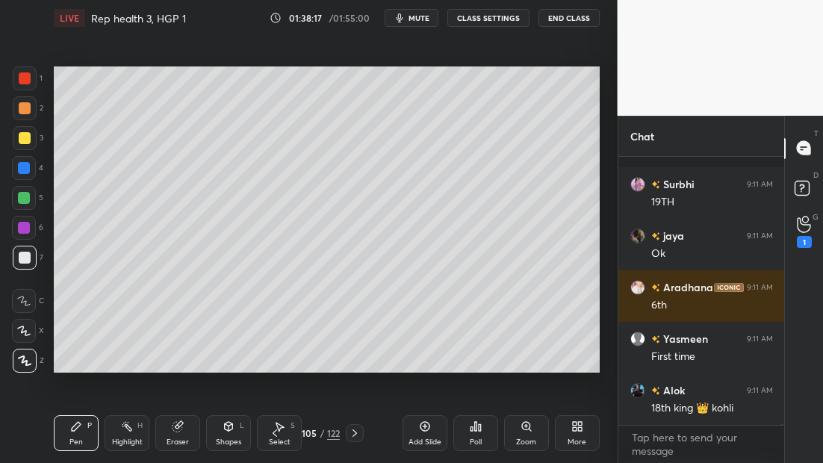
scroll to position [67816, 0]
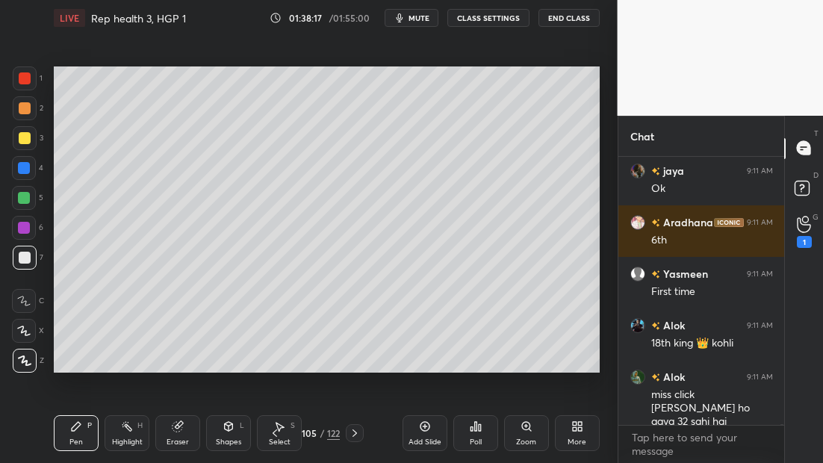
click at [483, 439] on div "Poll" at bounding box center [475, 433] width 45 height 36
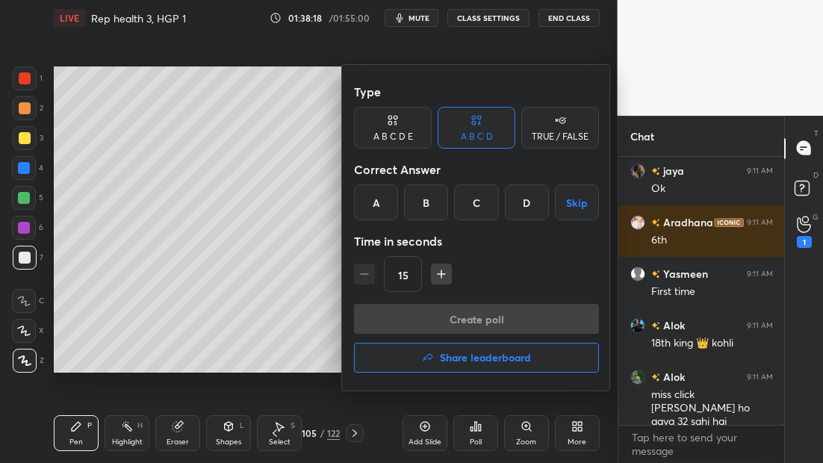
click at [466, 358] on h4 "Share leaderboard" at bounding box center [485, 358] width 91 height 10
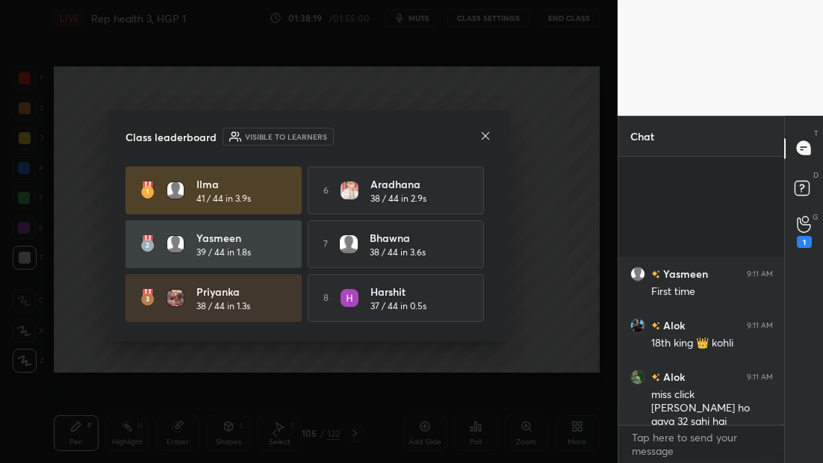
scroll to position [67970, 0]
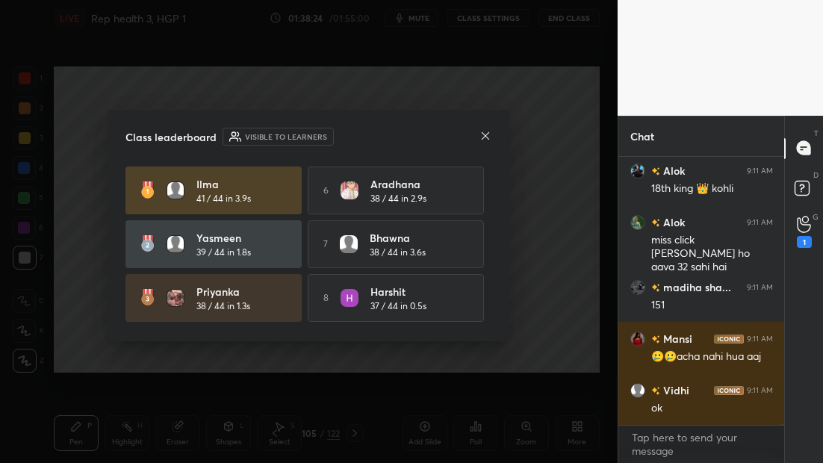
click at [483, 138] on icon at bounding box center [486, 136] width 12 height 12
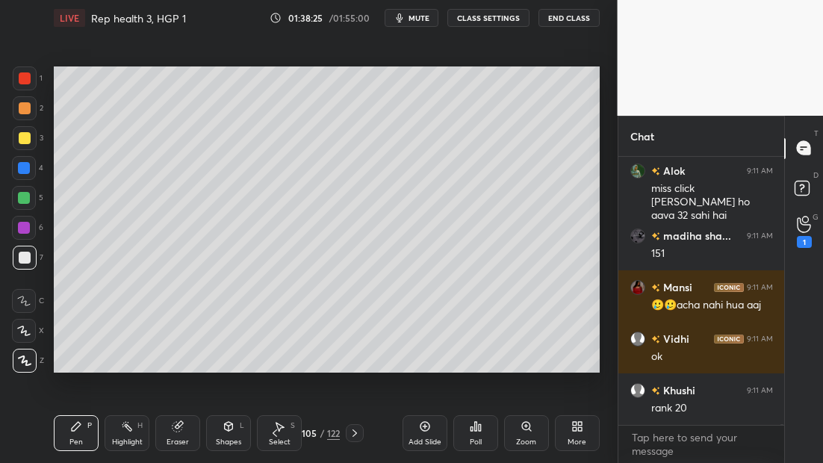
click at [425, 431] on div "Add Slide" at bounding box center [425, 433] width 45 height 36
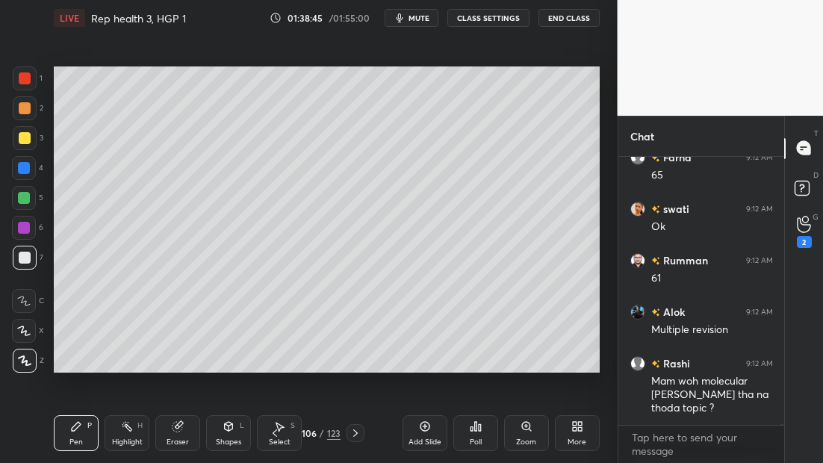
click at [276, 437] on icon at bounding box center [275, 433] width 12 height 12
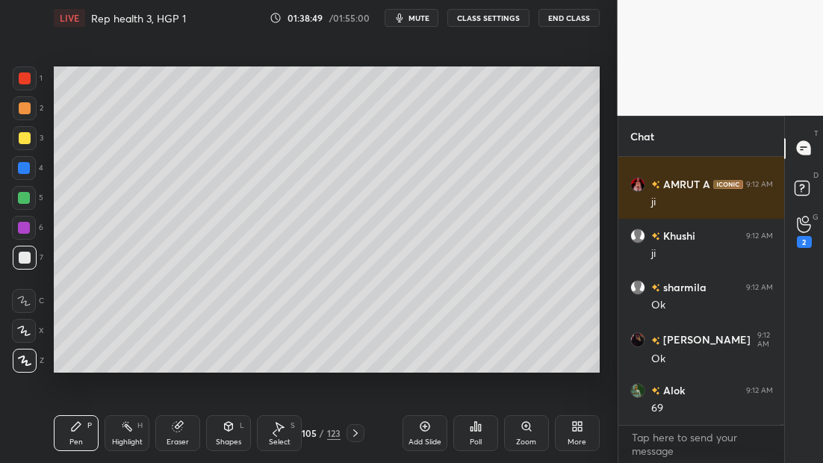
click at [476, 429] on icon at bounding box center [476, 427] width 12 height 12
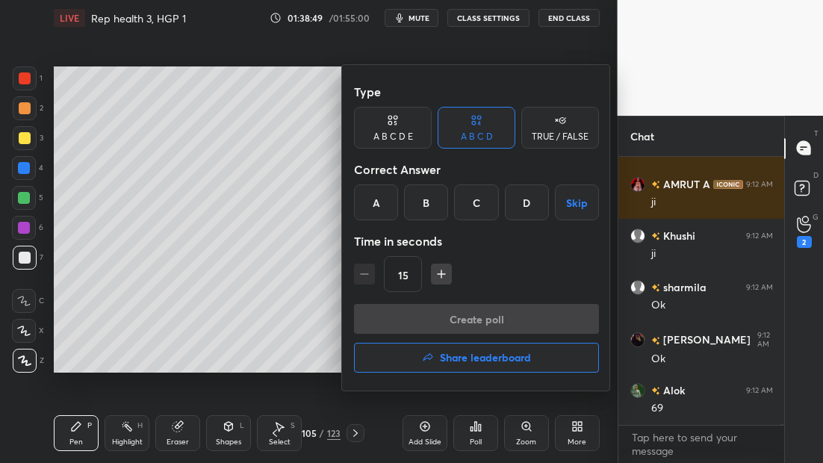
click at [462, 360] on h4 "Share leaderboard" at bounding box center [485, 358] width 91 height 10
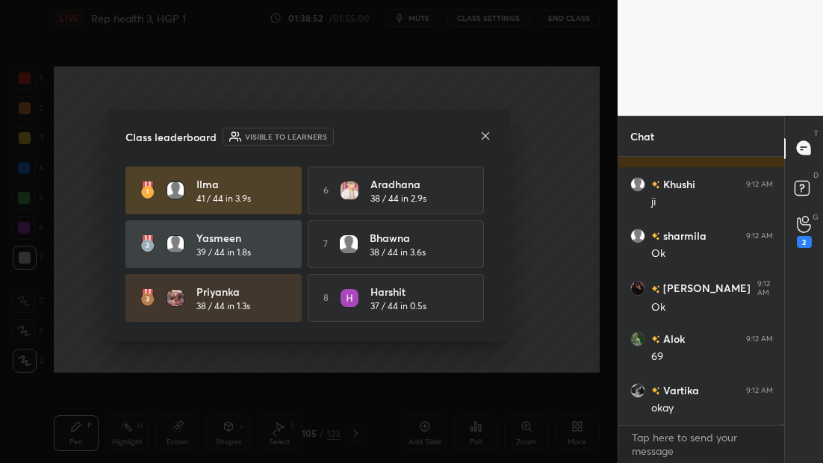
click at [482, 135] on icon at bounding box center [486, 136] width 12 height 12
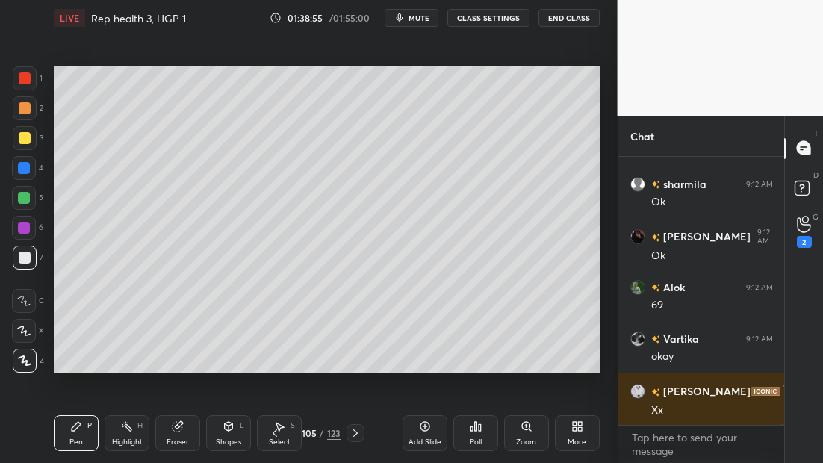
click at [361, 430] on icon at bounding box center [356, 433] width 12 height 12
click at [359, 436] on div at bounding box center [356, 433] width 18 height 18
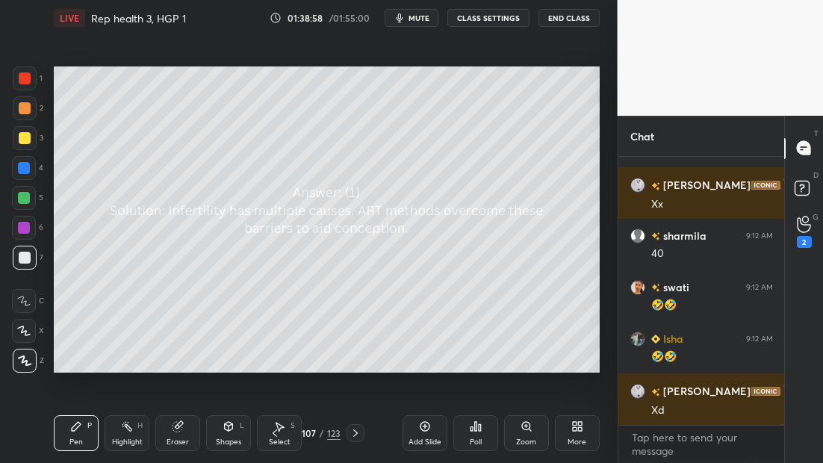
click at [279, 434] on icon at bounding box center [275, 433] width 12 height 12
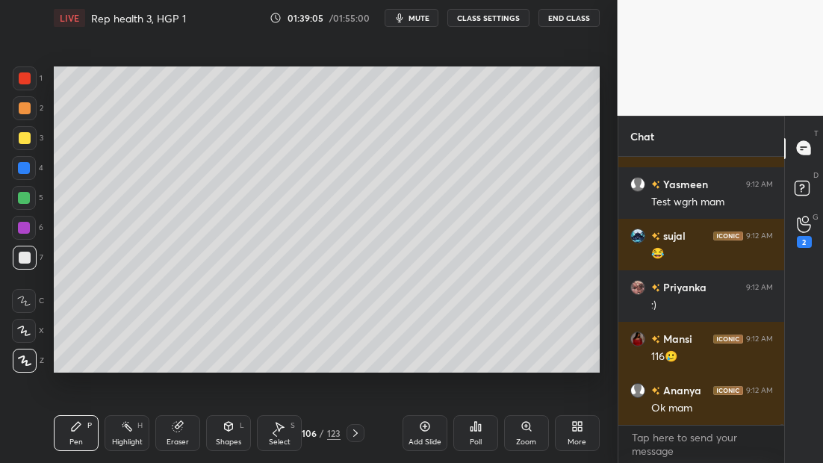
scroll to position [70110, 0]
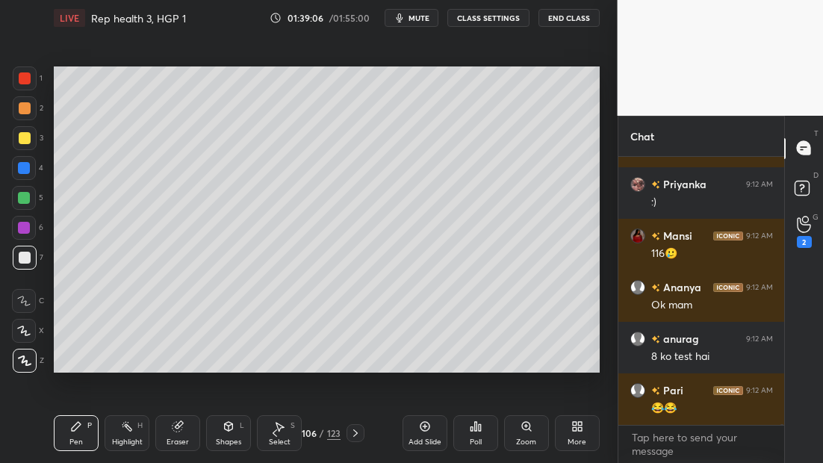
click at [274, 438] on icon at bounding box center [275, 433] width 12 height 12
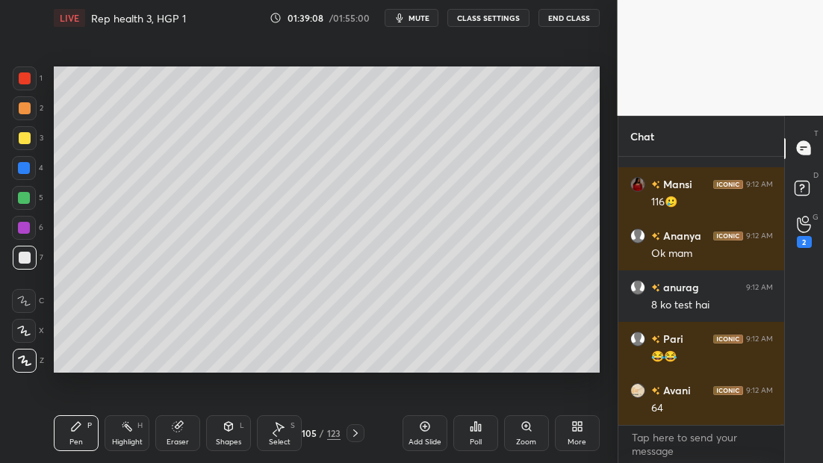
click at [353, 432] on icon at bounding box center [356, 433] width 12 height 12
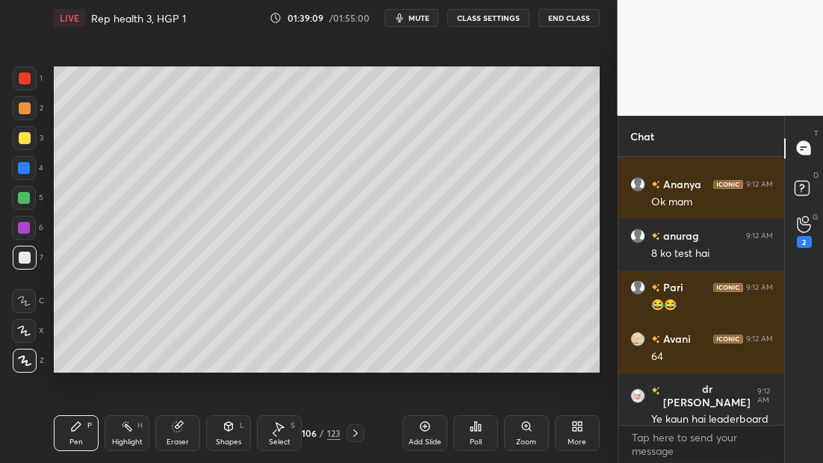
click at [358, 436] on icon at bounding box center [356, 433] width 12 height 12
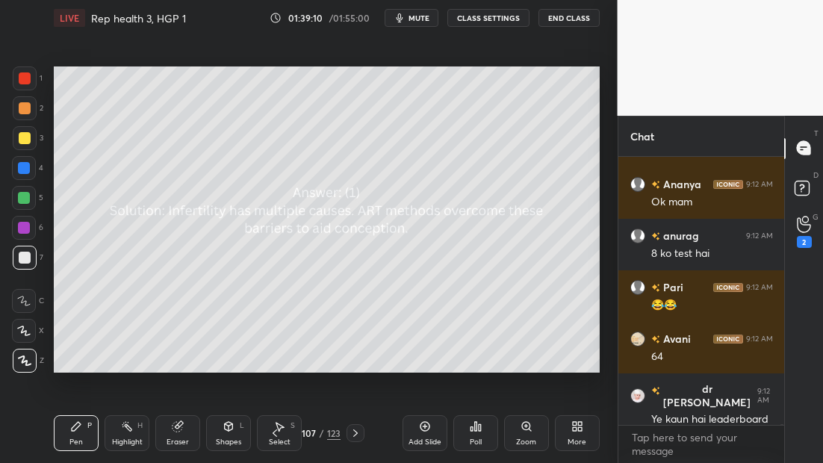
scroll to position [70317, 0]
click at [274, 438] on icon at bounding box center [275, 433] width 12 height 12
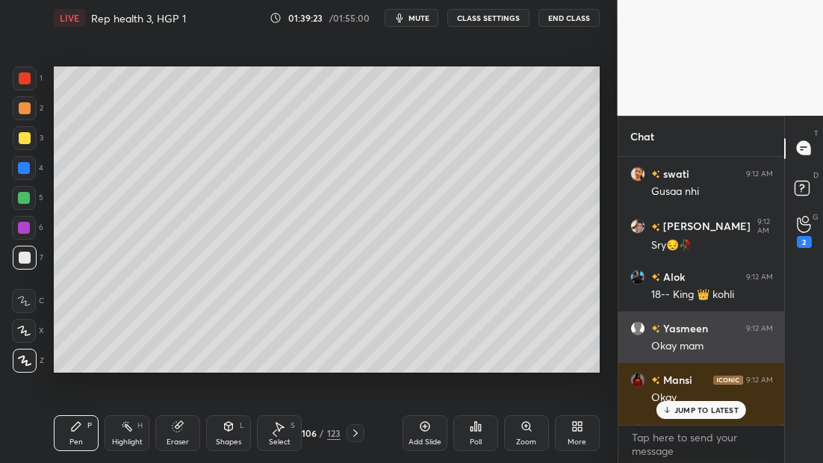
scroll to position [70532, 0]
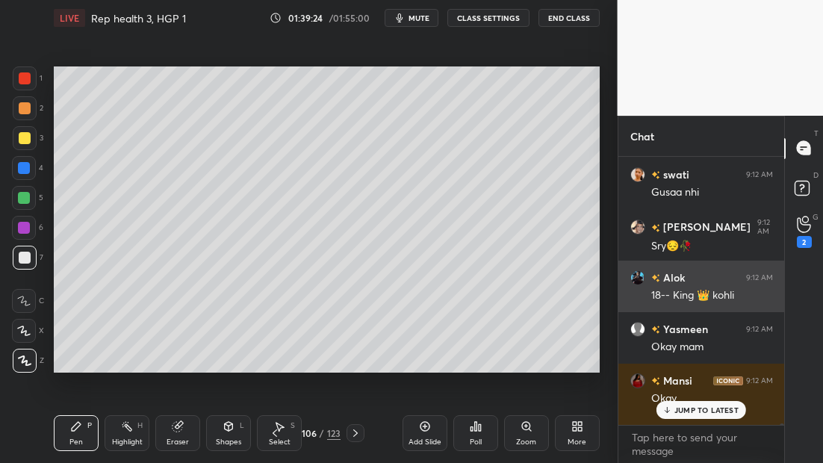
click at [656, 297] on div "18-- King 👑 kohli" at bounding box center [712, 295] width 122 height 15
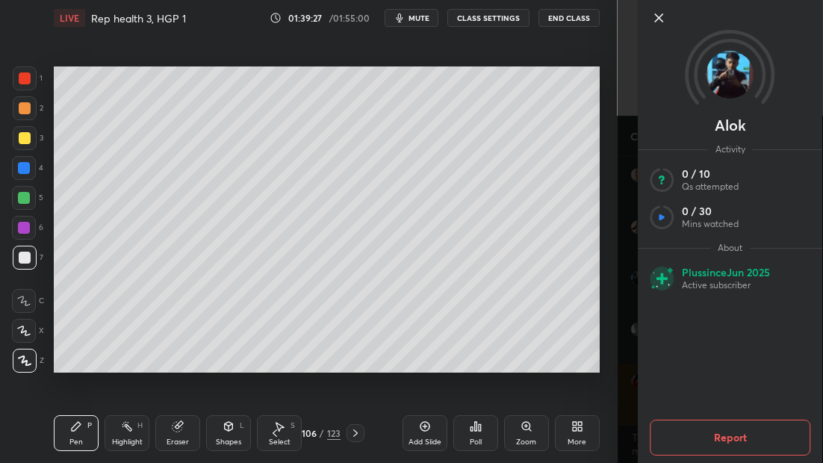
click at [663, 16] on icon at bounding box center [659, 18] width 18 height 18
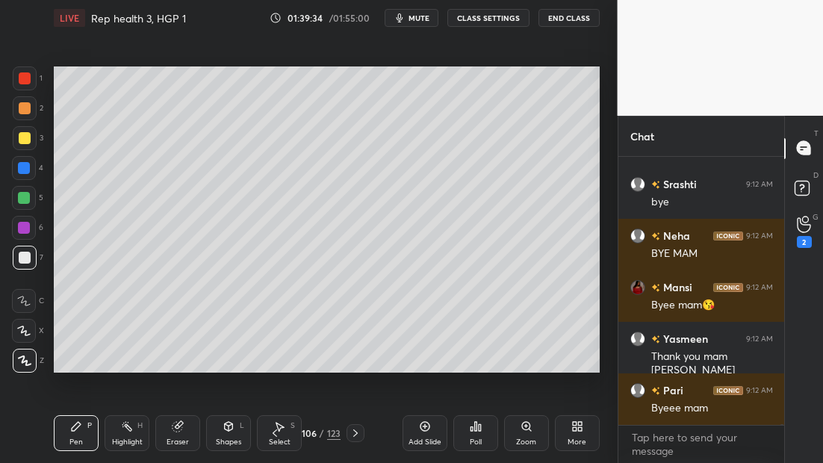
scroll to position [70949, 0]
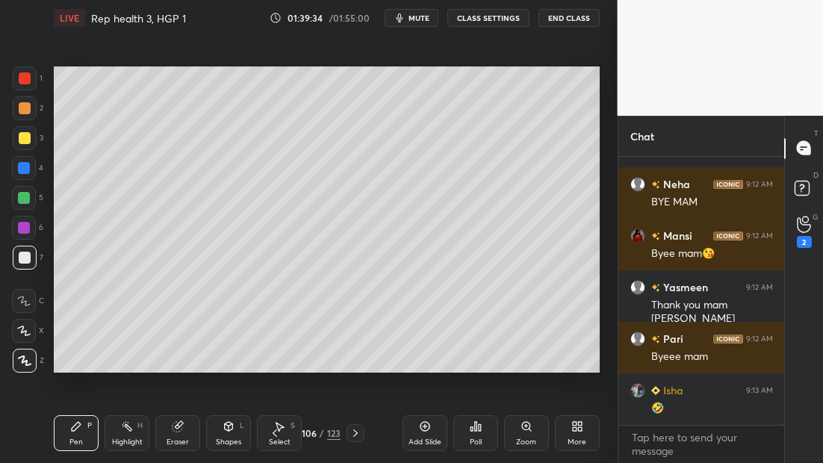
click at [554, 16] on button "End Class" at bounding box center [569, 18] width 61 height 18
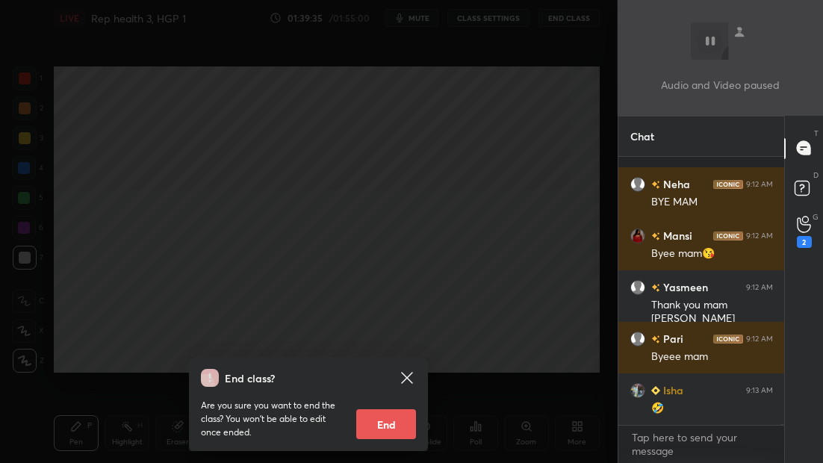
scroll to position [71052, 0]
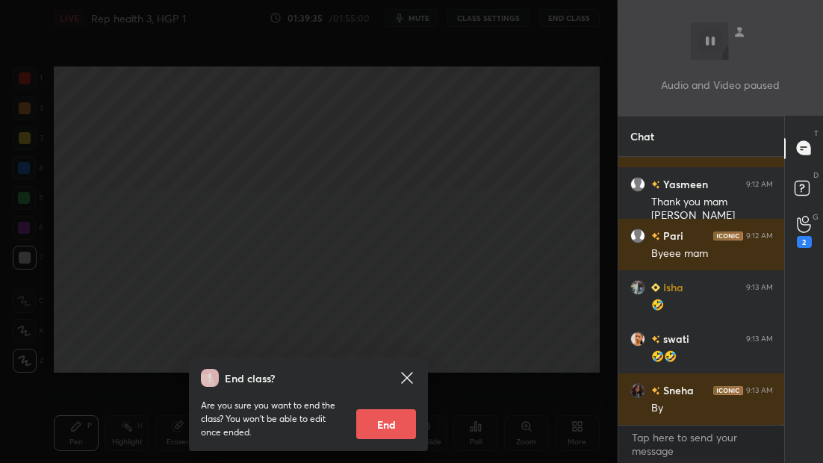
click at [390, 419] on button "End" at bounding box center [386, 424] width 60 height 30
type textarea "x"
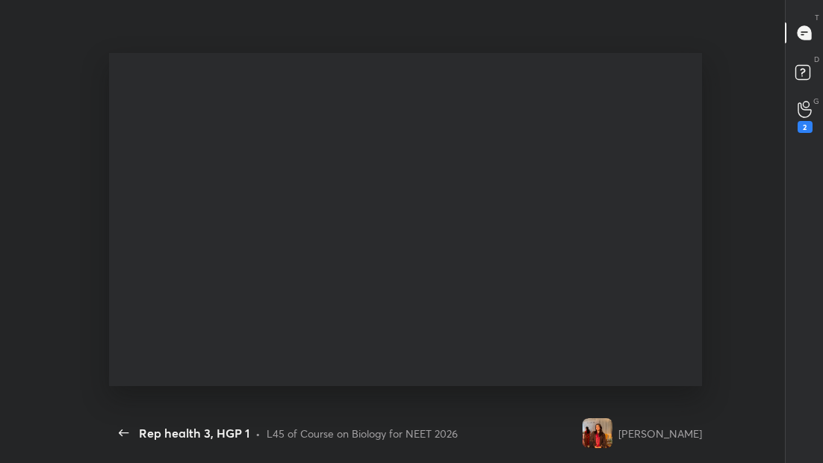
scroll to position [368, 636]
